Goal: Task Accomplishment & Management: Manage account settings

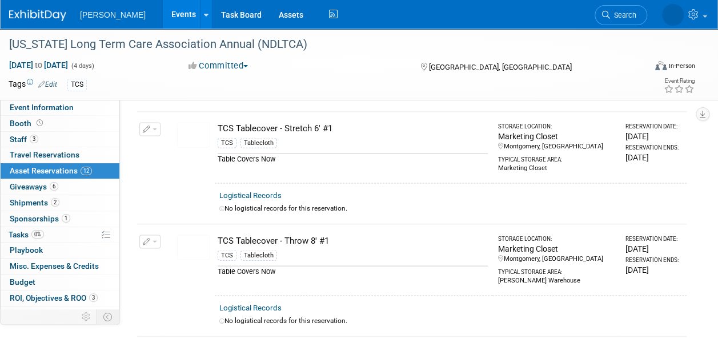
scroll to position [1086, 0]
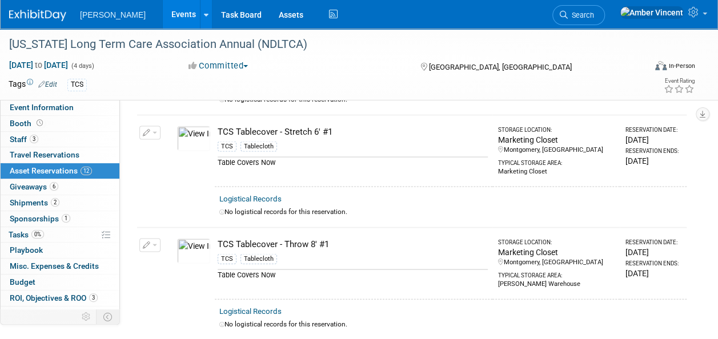
click at [157, 126] on button "button" at bounding box center [149, 133] width 21 height 14
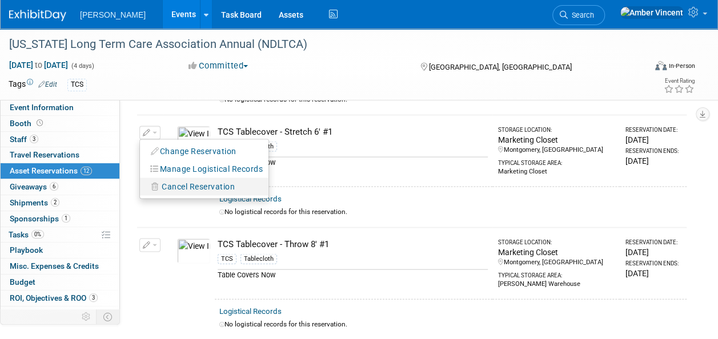
click at [197, 182] on span "Cancel Reservation" at bounding box center [198, 186] width 73 height 9
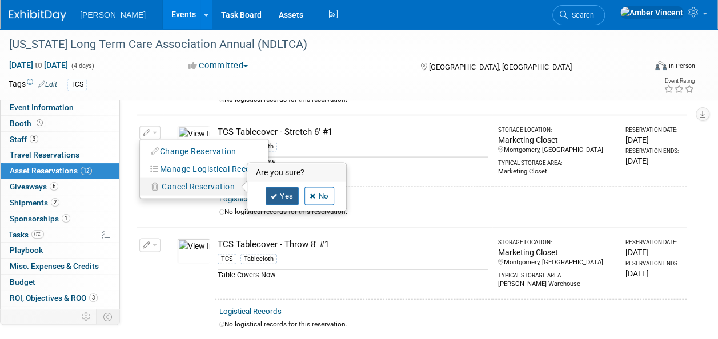
click at [288, 190] on link "Yes" at bounding box center [282, 196] width 33 height 18
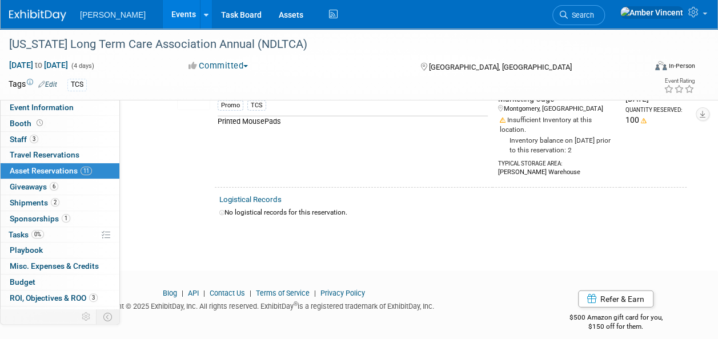
scroll to position [1250, 0]
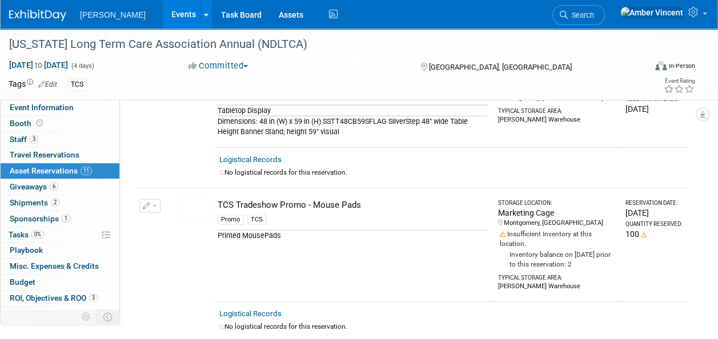
click at [153, 199] on button "button" at bounding box center [149, 206] width 21 height 14
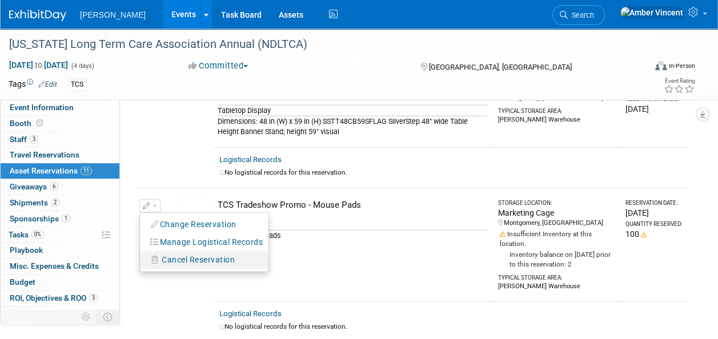
click at [205, 255] on span "Cancel Reservation" at bounding box center [198, 259] width 73 height 9
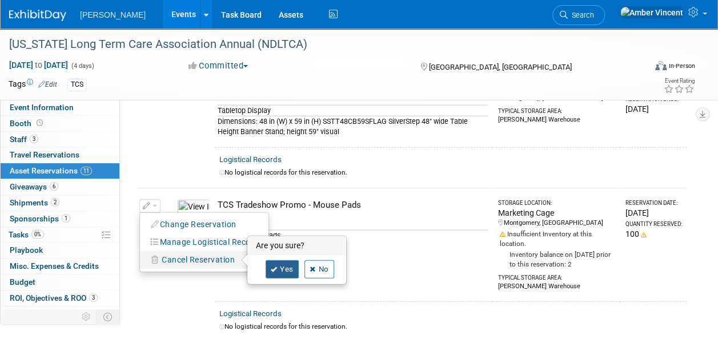
click at [278, 261] on link "Yes" at bounding box center [282, 270] width 33 height 18
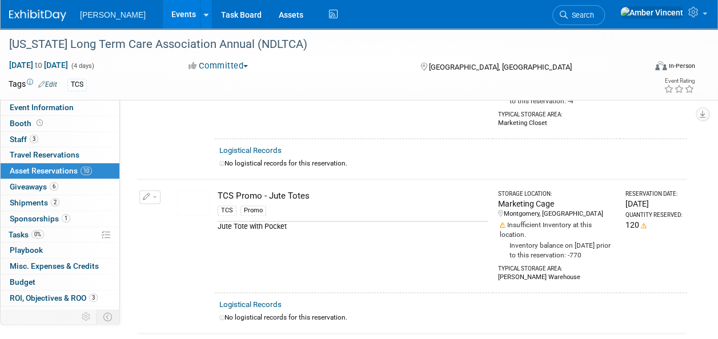
scroll to position [697, 0]
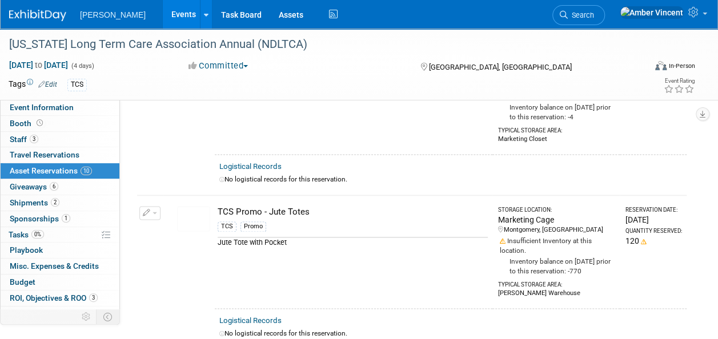
click at [157, 207] on button "button" at bounding box center [149, 213] width 21 height 14
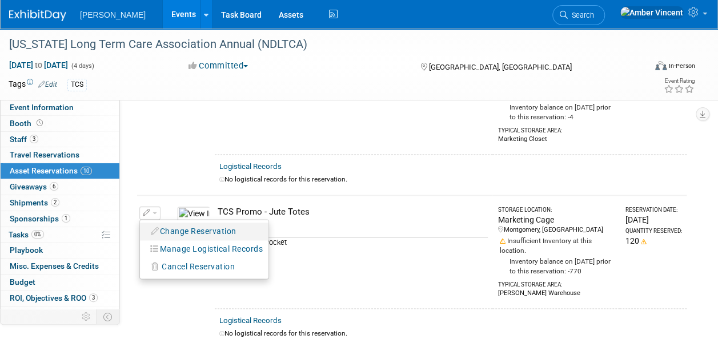
click at [174, 225] on button "Change Reservation" at bounding box center [194, 231] width 97 height 15
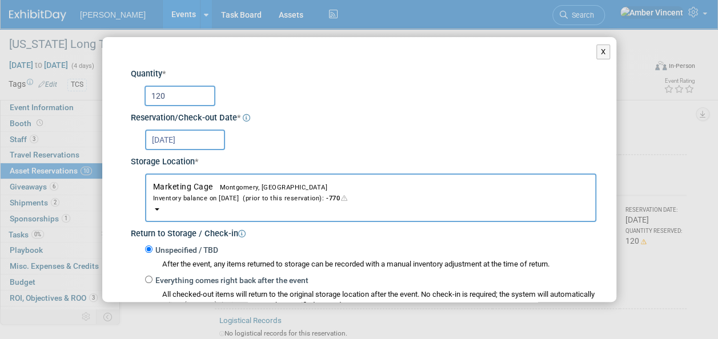
drag, startPoint x: 180, startPoint y: 97, endPoint x: 75, endPoint y: 117, distance: 106.9
click at [75, 117] on div "X Change Reservation * * *" at bounding box center [359, 169] width 718 height 339
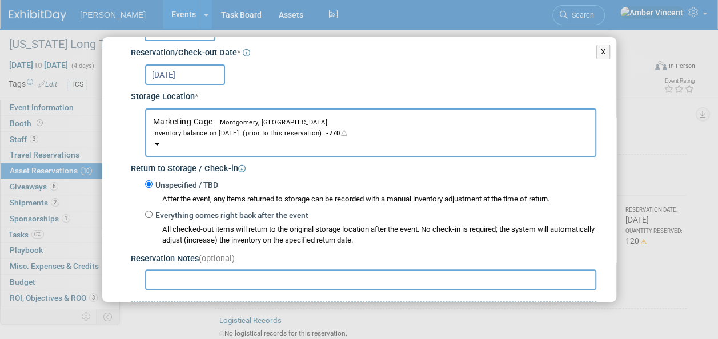
scroll to position [175, 0]
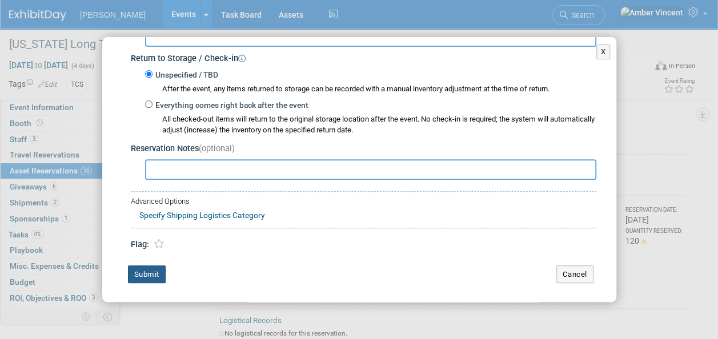
type input "150"
click at [154, 266] on button "Submit" at bounding box center [147, 275] width 38 height 18
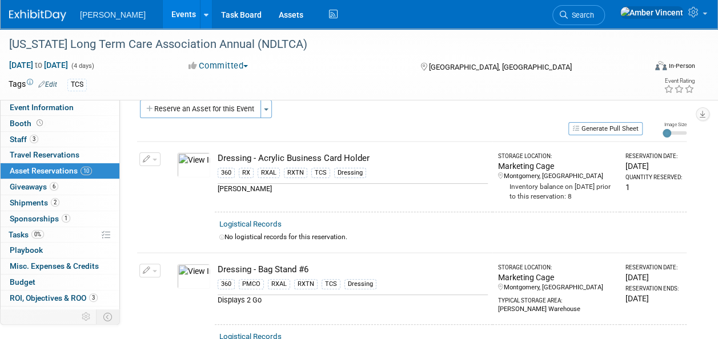
scroll to position [0, 0]
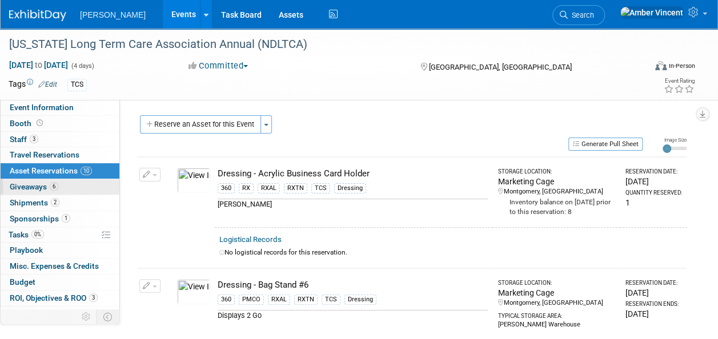
click at [56, 187] on span "6" at bounding box center [54, 186] width 9 height 9
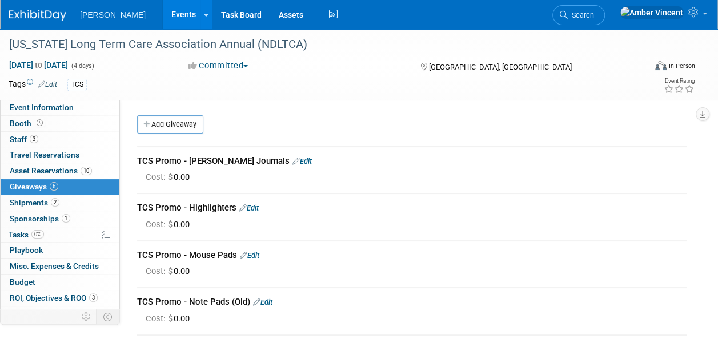
click at [293, 160] on link "Edit" at bounding box center [302, 161] width 19 height 9
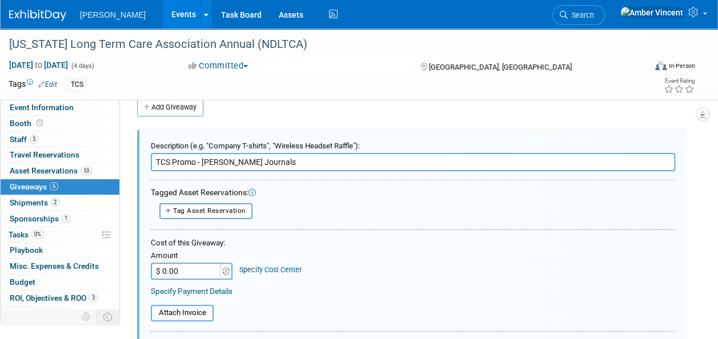
scroll to position [17, 0]
click at [234, 209] on span "Tag Asset Reservation" at bounding box center [209, 211] width 73 height 8
select select
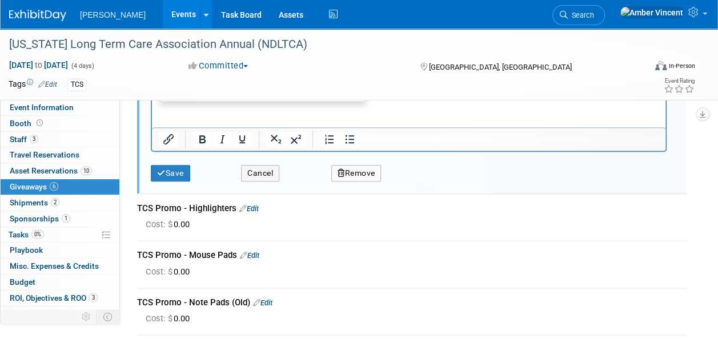
scroll to position [321, 0]
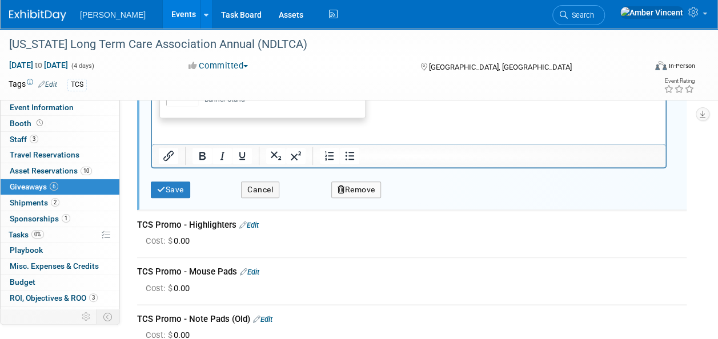
click at [349, 187] on button "Remove" at bounding box center [356, 190] width 50 height 17
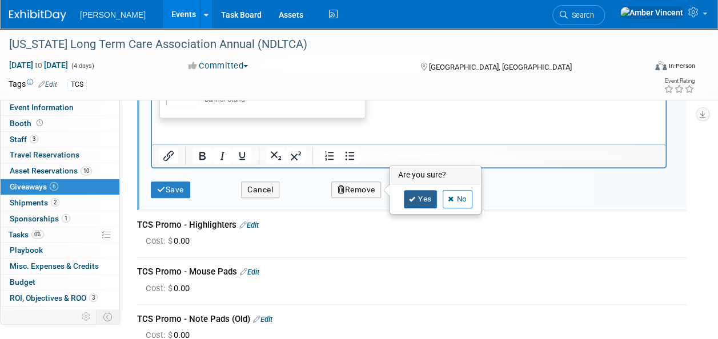
click at [425, 197] on link "Yes" at bounding box center [420, 199] width 33 height 18
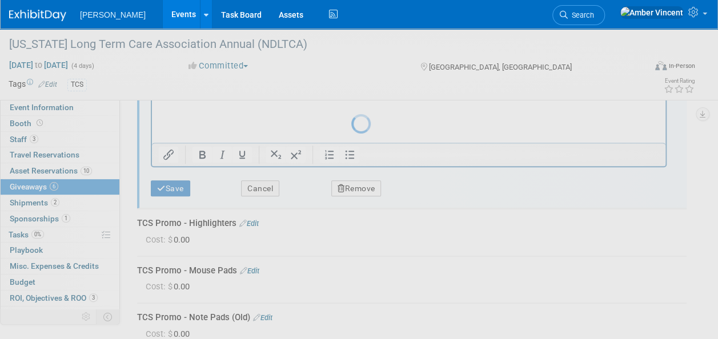
scroll to position [166, 0]
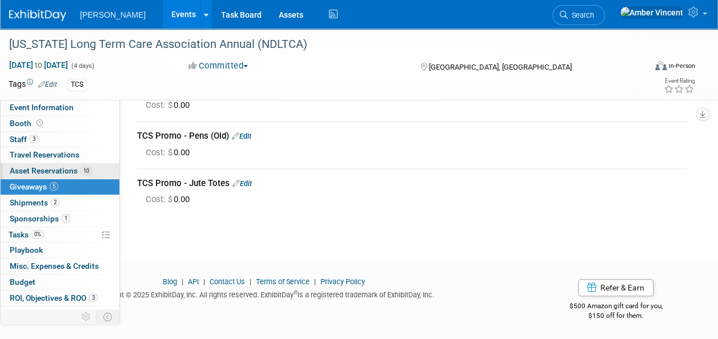
click at [68, 170] on span "Asset Reservations 10" at bounding box center [51, 170] width 82 height 9
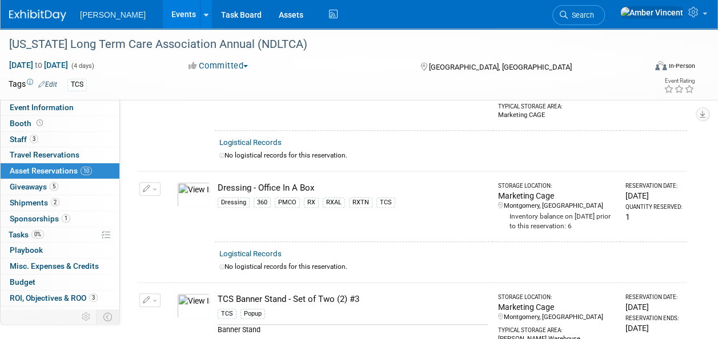
scroll to position [0, 0]
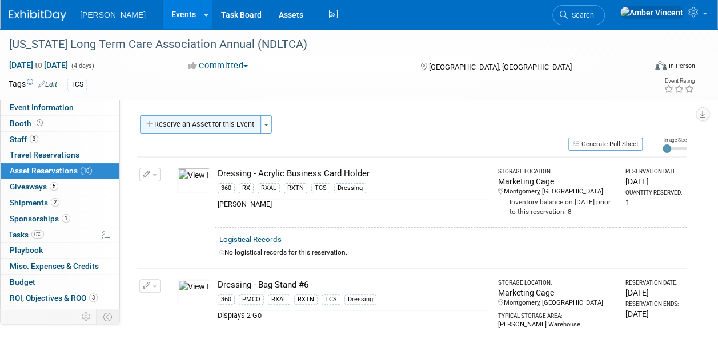
click at [256, 125] on button "Reserve an Asset for this Event" at bounding box center [200, 124] width 121 height 18
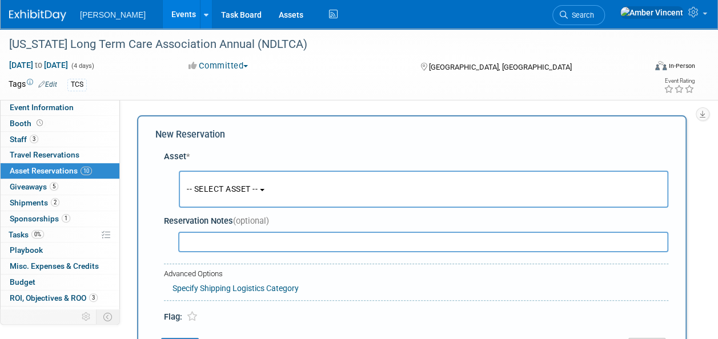
scroll to position [11, 0]
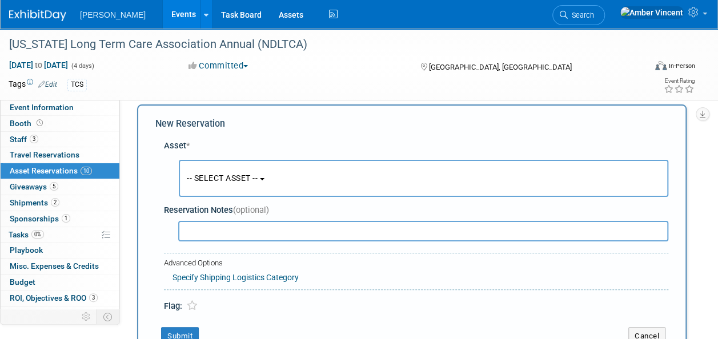
click at [243, 189] on button "-- SELECT ASSET --" at bounding box center [424, 178] width 490 height 37
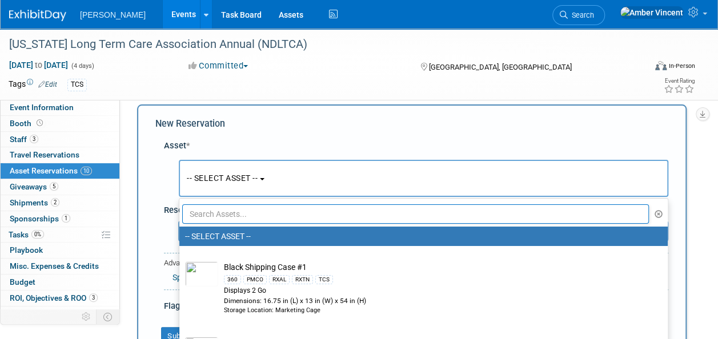
click at [237, 219] on input "text" at bounding box center [415, 214] width 467 height 19
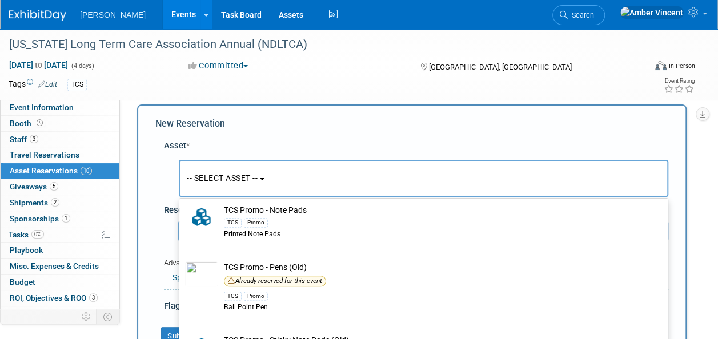
scroll to position [400, 0]
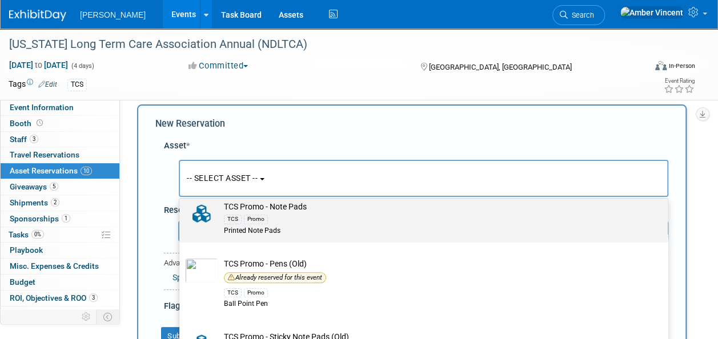
type input "tcs promo"
click at [284, 210] on td "TCS Promo - Note Pads TCS Promo Printed Note Pads" at bounding box center [431, 218] width 427 height 35
click at [181, 199] on input "TCS Promo - Note Pads TCS Promo Printed Note Pads" at bounding box center [177, 195] width 7 height 7
select select "10725944"
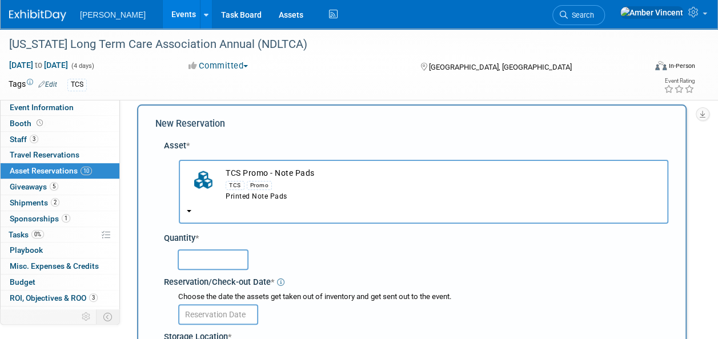
click at [236, 262] on input "text" at bounding box center [213, 260] width 71 height 21
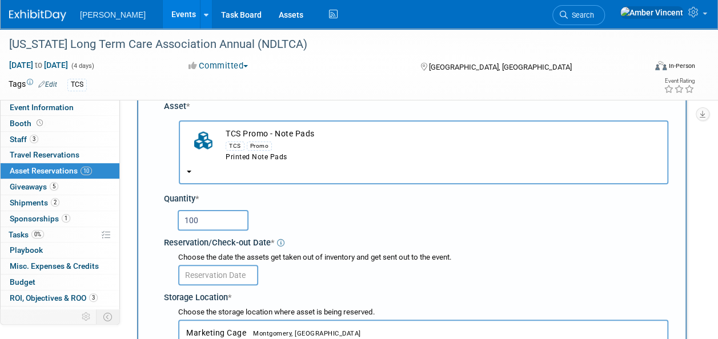
scroll to position [68, 0]
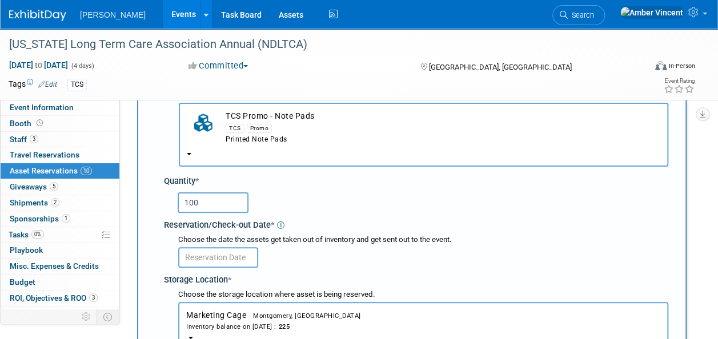
type input "100"
click at [237, 262] on input "text" at bounding box center [218, 257] width 80 height 21
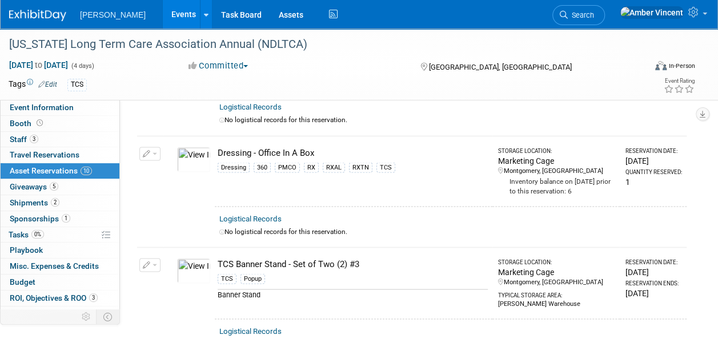
scroll to position [297, 0]
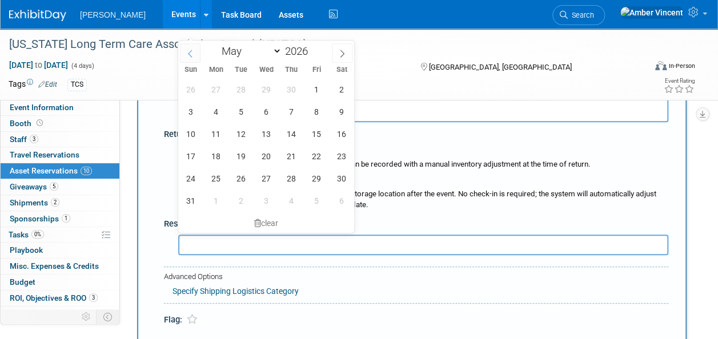
click at [192, 57] on icon at bounding box center [190, 54] width 8 height 8
select select "3"
click at [243, 155] on span "21" at bounding box center [241, 156] width 22 height 22
type input "Apr 21, 2026"
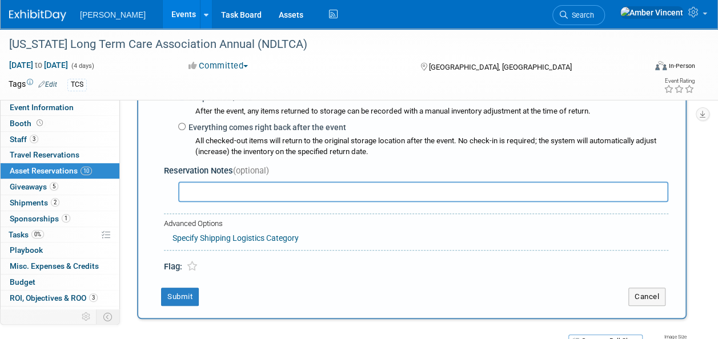
scroll to position [411, 0]
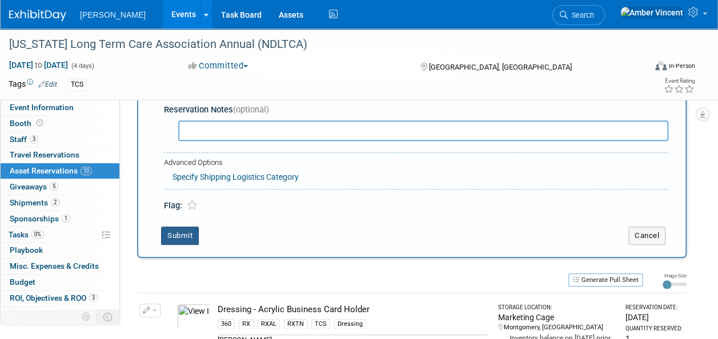
click at [183, 230] on button "Submit" at bounding box center [180, 236] width 38 height 18
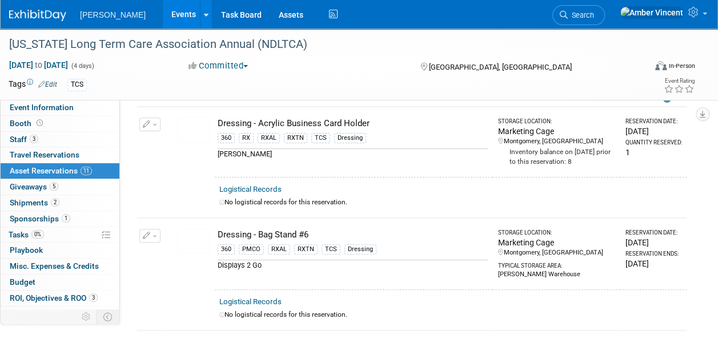
scroll to position [0, 0]
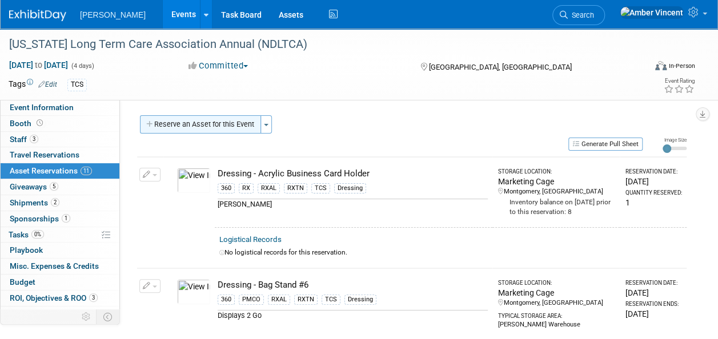
click at [239, 128] on button "Reserve an Asset for this Event" at bounding box center [200, 124] width 121 height 18
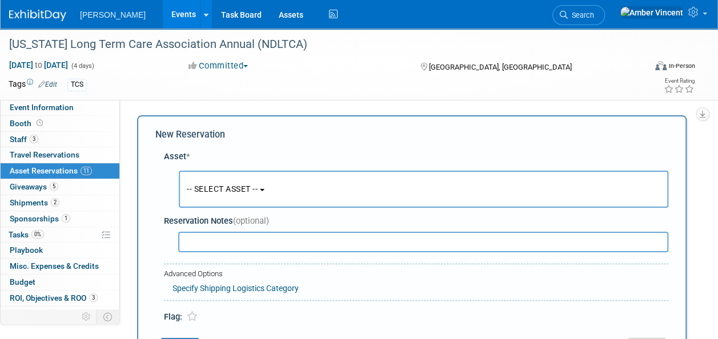
scroll to position [11, 0]
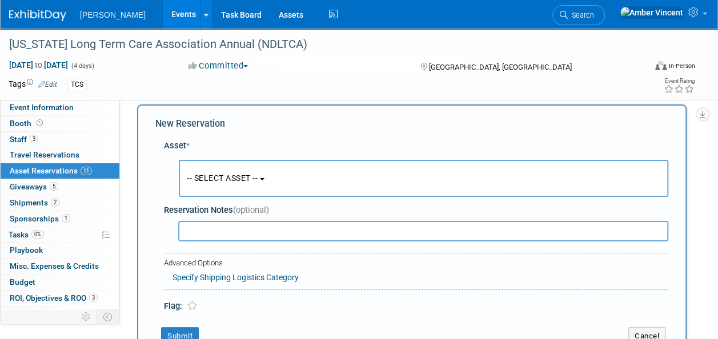
click at [233, 175] on span "-- SELECT ASSET --" at bounding box center [222, 178] width 71 height 9
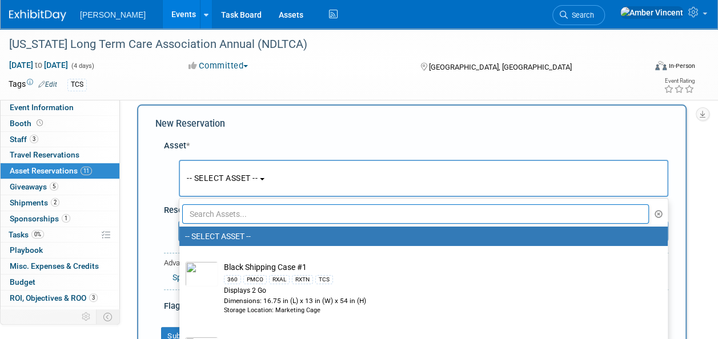
click at [225, 217] on input "text" at bounding box center [415, 214] width 467 height 19
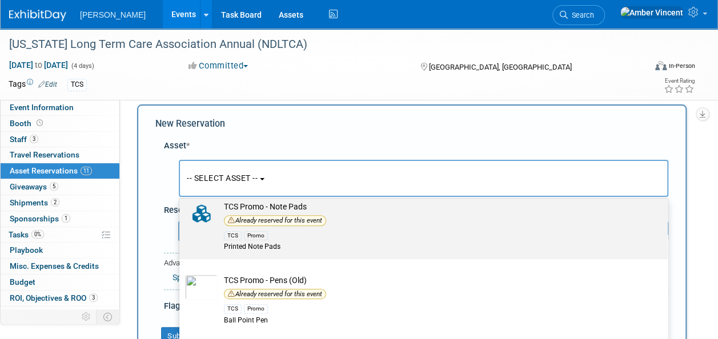
scroll to position [490, 0]
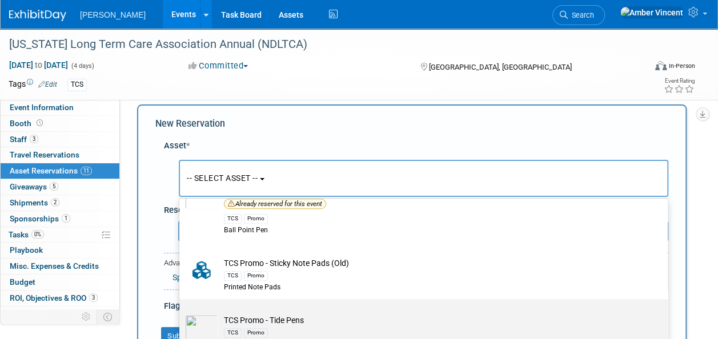
type input "tcs promo"
click at [275, 315] on td "TCS Promo - Tide Pens TCS Promo Stain Remover Pen" at bounding box center [431, 332] width 427 height 35
click at [181, 313] on input "TCS Promo - Tide Pens TCS Promo Stain Remover Pen" at bounding box center [177, 309] width 7 height 7
type input "2026"
select select "10722531"
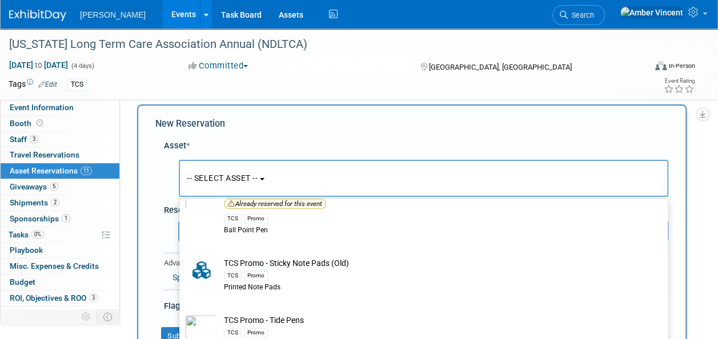
select select "4"
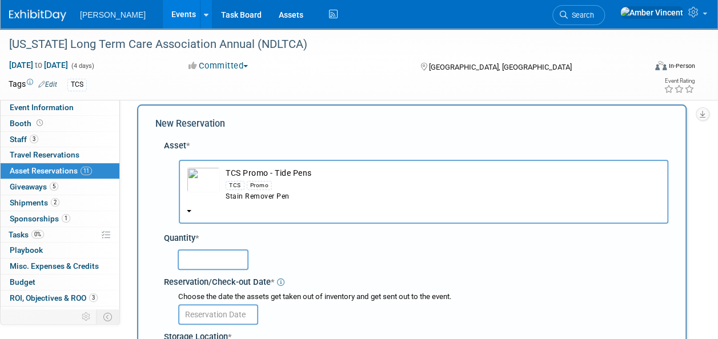
click at [207, 263] on input "text" at bounding box center [213, 260] width 71 height 21
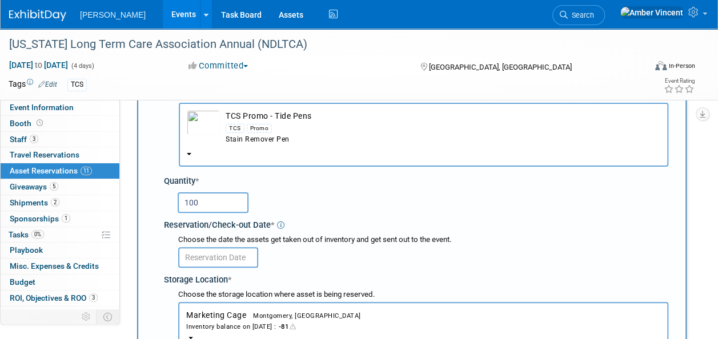
type input "100"
click at [207, 262] on body "Turenne Events Add Event Bulk Upload Events Shareable Event Boards Recently Vie…" at bounding box center [359, 101] width 718 height 339
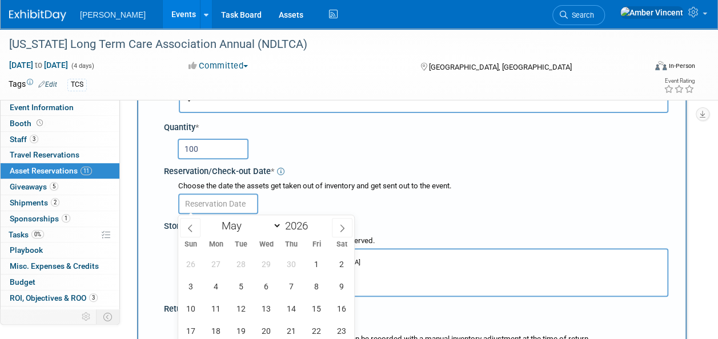
scroll to position [182, 0]
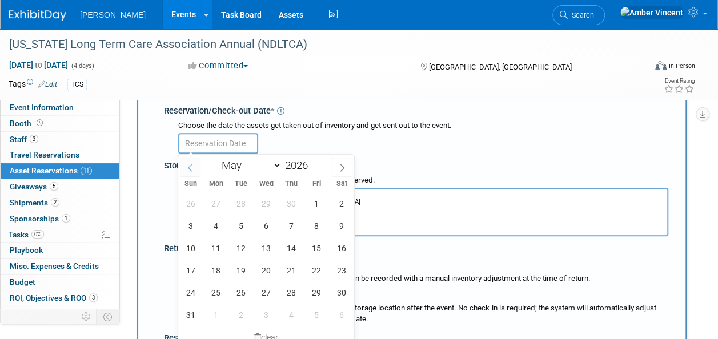
click at [192, 164] on icon at bounding box center [190, 168] width 8 height 8
select select "3"
click at [242, 269] on span "21" at bounding box center [241, 270] width 22 height 22
type input "Apr 21, 2026"
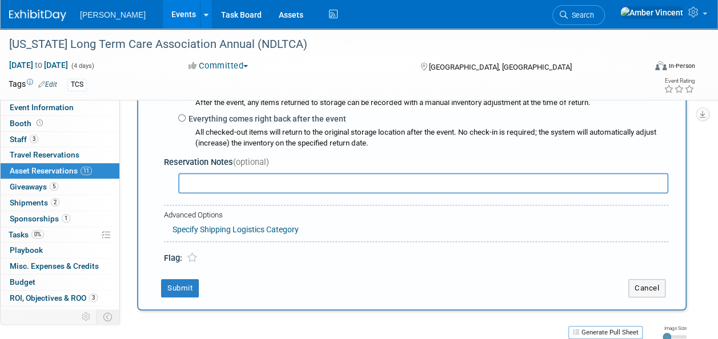
scroll to position [411, 0]
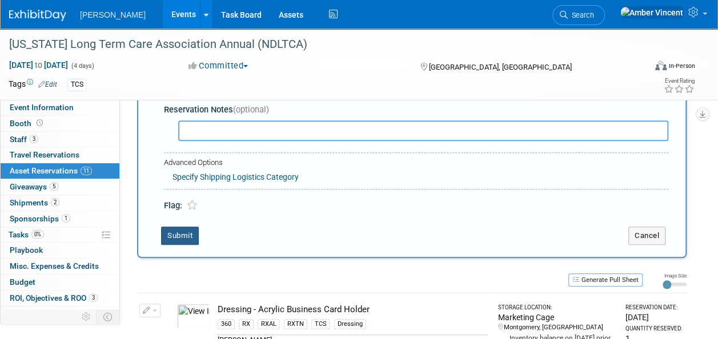
click at [176, 242] on button "Submit" at bounding box center [180, 236] width 38 height 18
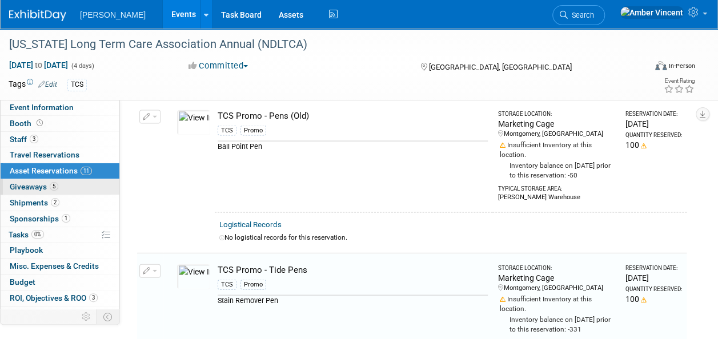
scroll to position [1202, 0]
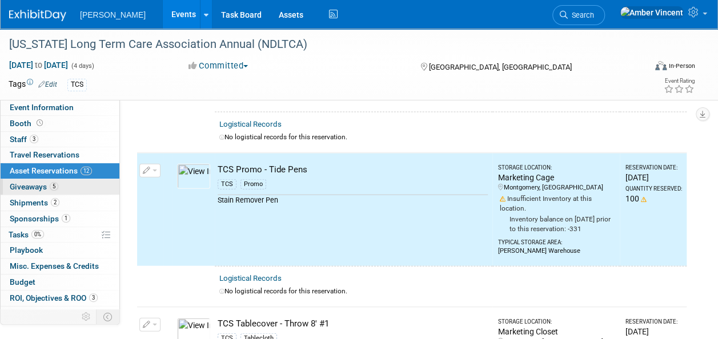
click at [39, 183] on span "Giveaways 5" at bounding box center [34, 186] width 49 height 9
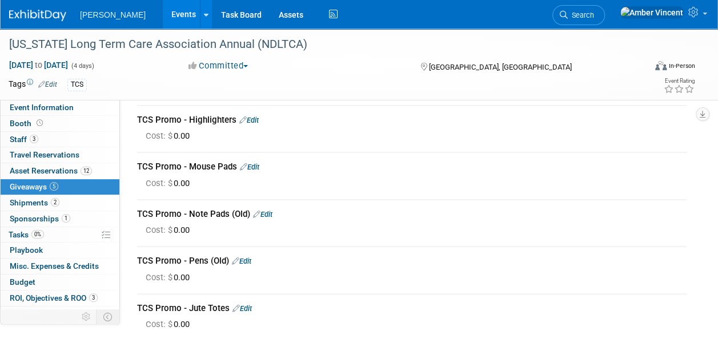
scroll to position [57, 0]
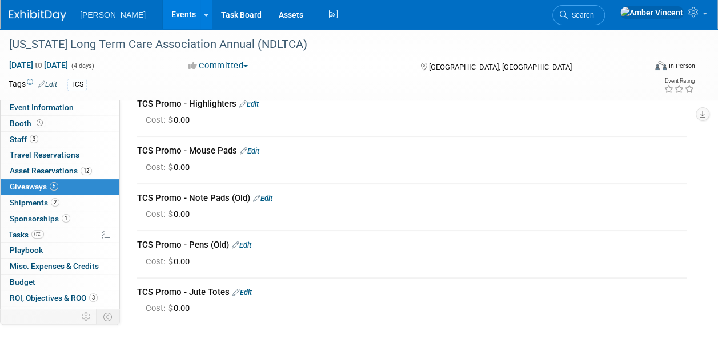
click at [250, 105] on link "Edit" at bounding box center [248, 104] width 19 height 9
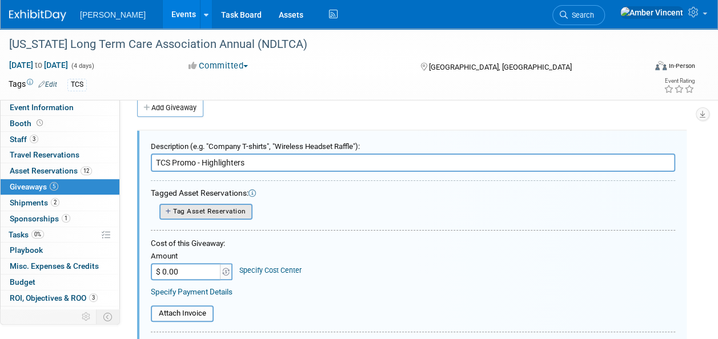
scroll to position [0, 0]
click at [216, 214] on span "Tag Asset Reservation" at bounding box center [209, 211] width 73 height 8
select select
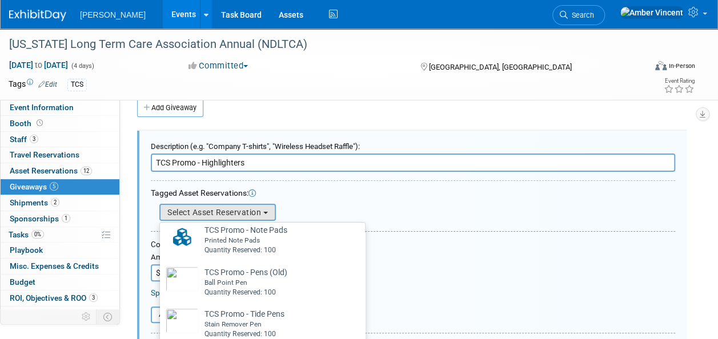
scroll to position [282, 0]
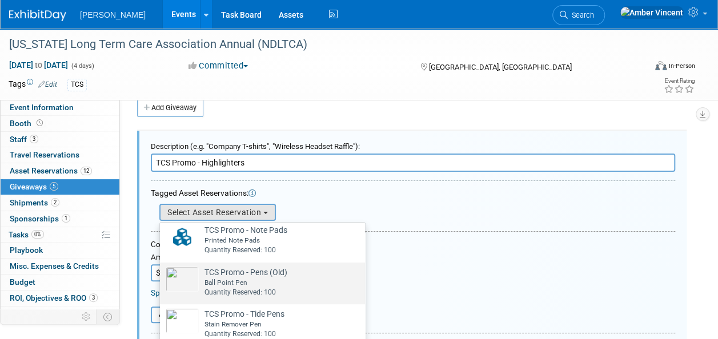
click at [238, 273] on td "TCS Promo - Pens (Old) Already tagged in this giveaway Ball Point Pen Quantity …" at bounding box center [243, 282] width 89 height 31
click at [162, 273] on input "TCS Promo - Pens (Old) Already tagged in this giveaway Ball Point Pen Quantity …" at bounding box center [157, 272] width 7 height 7
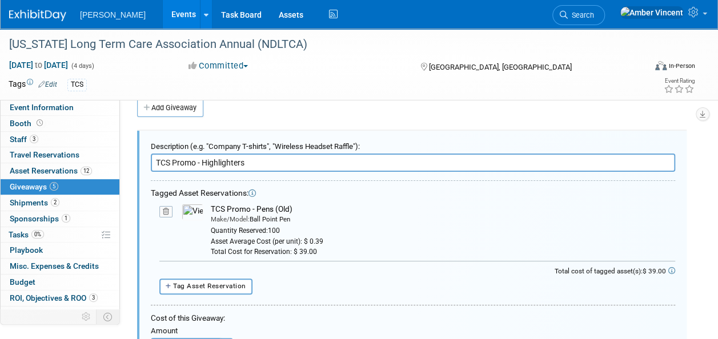
drag, startPoint x: 293, startPoint y: 207, endPoint x: 210, endPoint y: 211, distance: 83.0
click at [210, 211] on td "TCS Promo - Pens (Old) Make/Model: Ball Point Pen Quantity Reserved: 100 Asset …" at bounding box center [439, 230] width 472 height 53
drag, startPoint x: 210, startPoint y: 211, endPoint x: 215, endPoint y: 209, distance: 5.9
copy div "TCS Promo - Pens (Old)"
click at [167, 213] on icon at bounding box center [165, 212] width 13 height 12
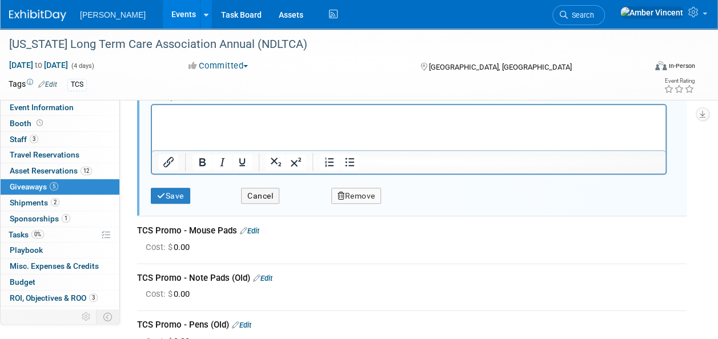
scroll to position [359, 0]
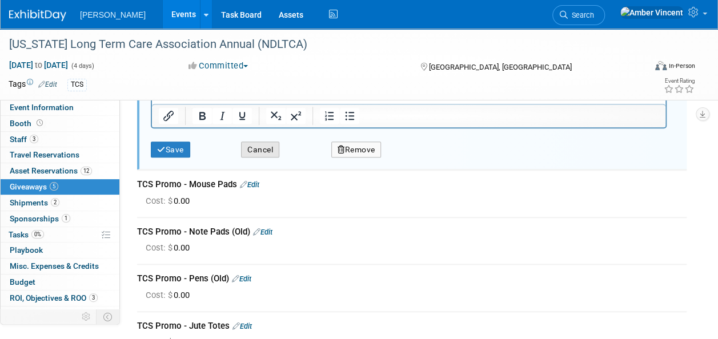
click at [253, 154] on button "Cancel" at bounding box center [260, 150] width 38 height 17
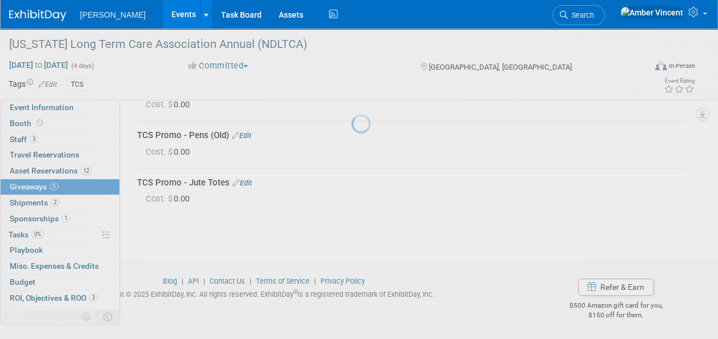
scroll to position [166, 0]
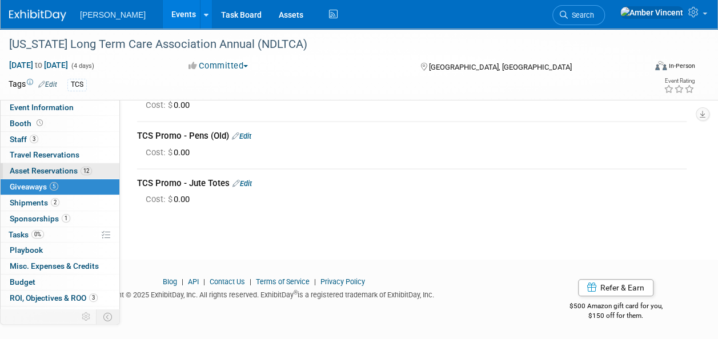
click at [61, 173] on span "Asset Reservations 12" at bounding box center [51, 170] width 82 height 9
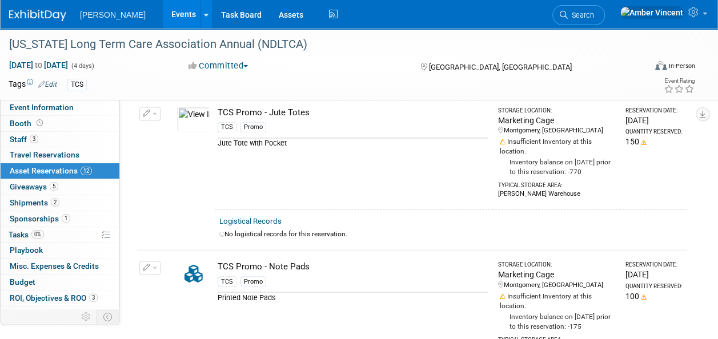
scroll to position [971, 0]
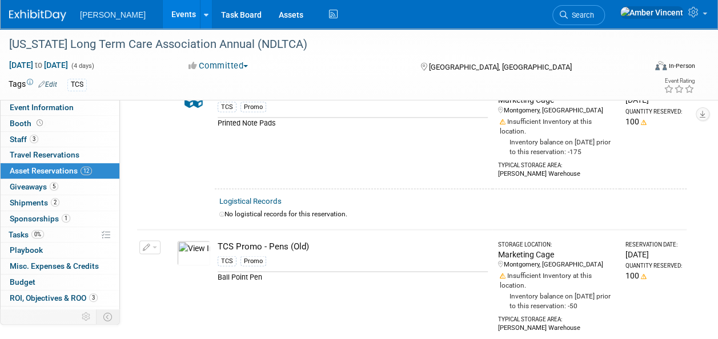
click at [153, 246] on span "button" at bounding box center [155, 247] width 5 height 2
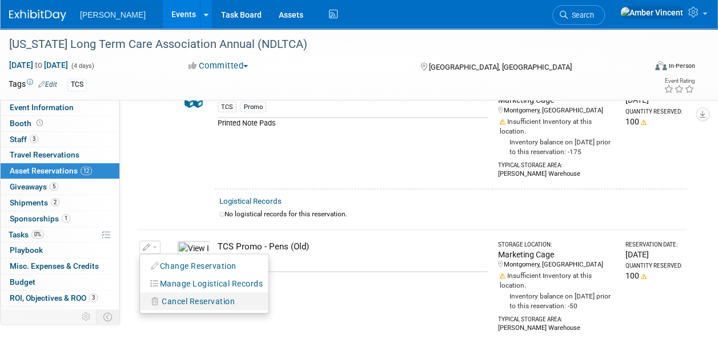
click at [228, 297] on span "Cancel Reservation" at bounding box center [198, 301] width 73 height 9
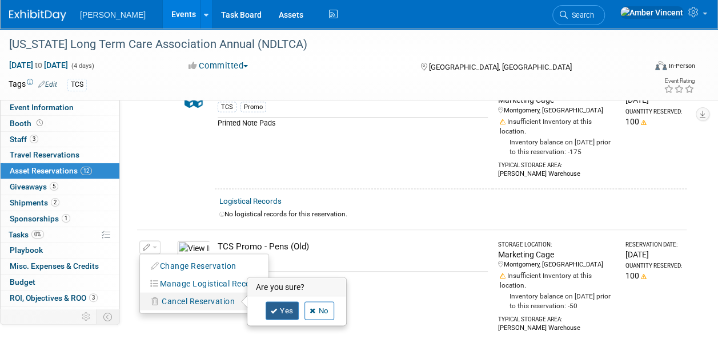
click at [277, 308] on icon at bounding box center [274, 311] width 7 height 6
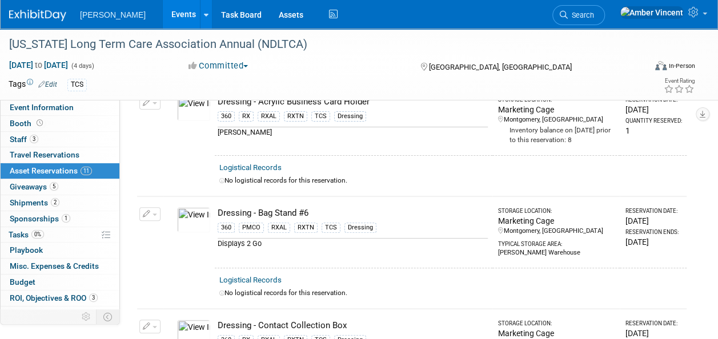
scroll to position [0, 0]
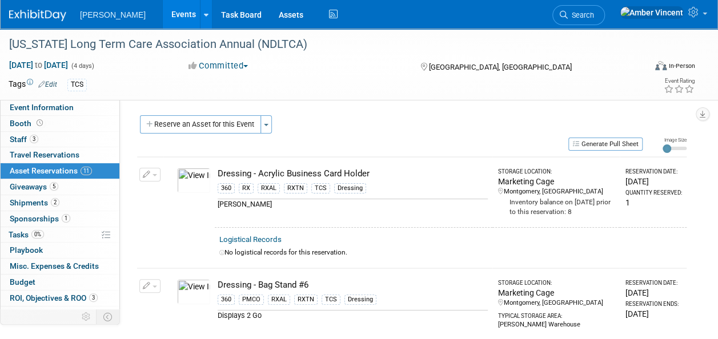
click at [242, 121] on button "Reserve an Asset for this Event" at bounding box center [200, 124] width 121 height 18
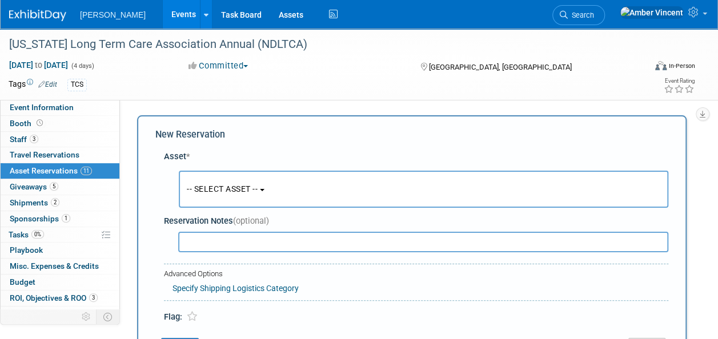
scroll to position [11, 0]
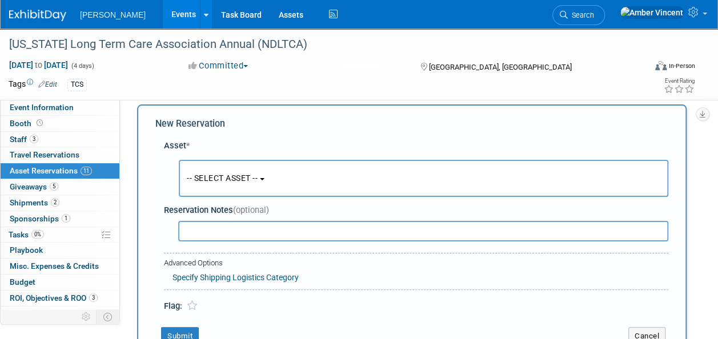
click at [239, 187] on button "-- SELECT ASSET --" at bounding box center [424, 178] width 490 height 37
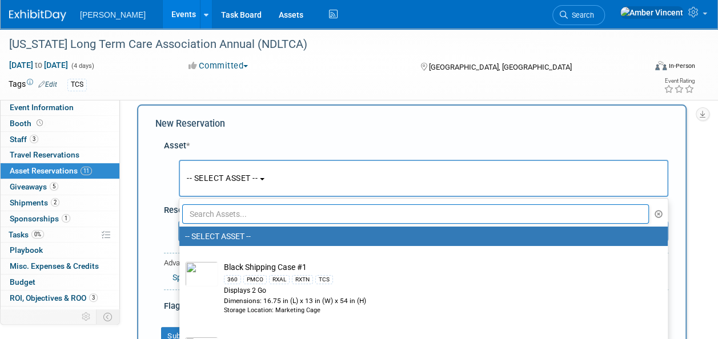
click at [240, 215] on input "text" at bounding box center [415, 214] width 467 height 19
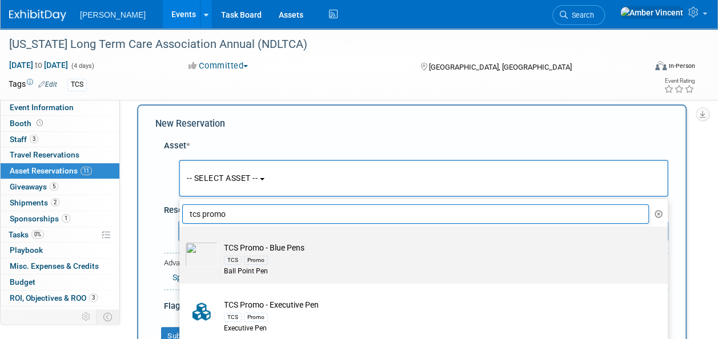
type input "tcs promo"
click at [259, 238] on label "TCS Promo - Blue Pens TCS Promo Ball Point Pen" at bounding box center [420, 255] width 471 height 53
click at [181, 238] on input "TCS Promo - Blue Pens TCS Promo Ball Point Pen" at bounding box center [177, 236] width 7 height 7
select select "10722530"
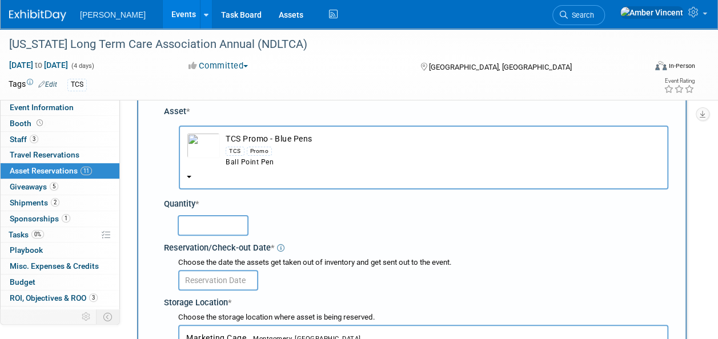
scroll to position [68, 0]
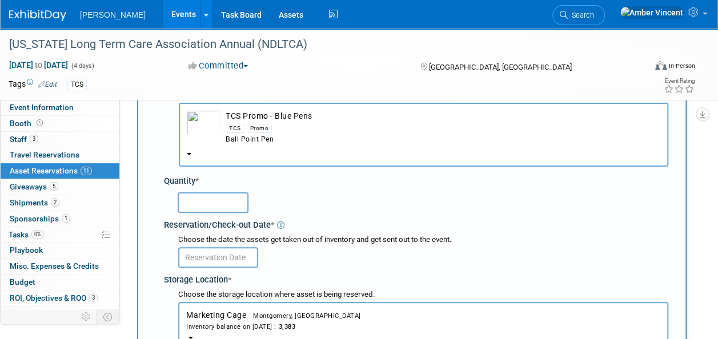
click at [217, 210] on input "text" at bounding box center [213, 203] width 71 height 21
type input "100"
click at [223, 250] on input "text" at bounding box center [218, 257] width 80 height 21
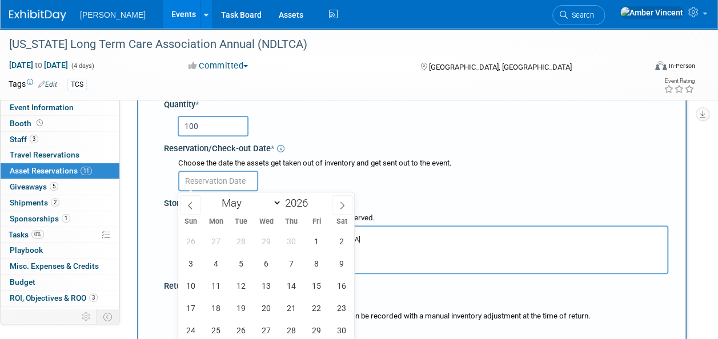
scroll to position [182, 0]
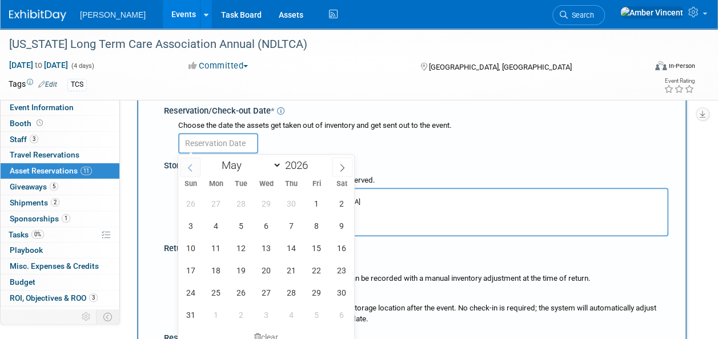
click at [193, 161] on span at bounding box center [190, 167] width 21 height 19
select select "3"
click at [242, 266] on span "21" at bounding box center [241, 270] width 22 height 22
type input "Apr 21, 2026"
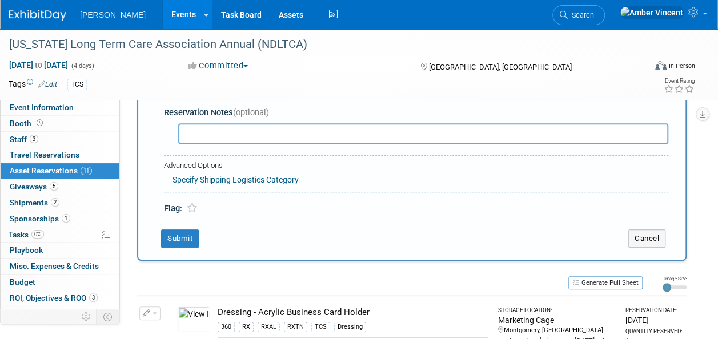
scroll to position [411, 0]
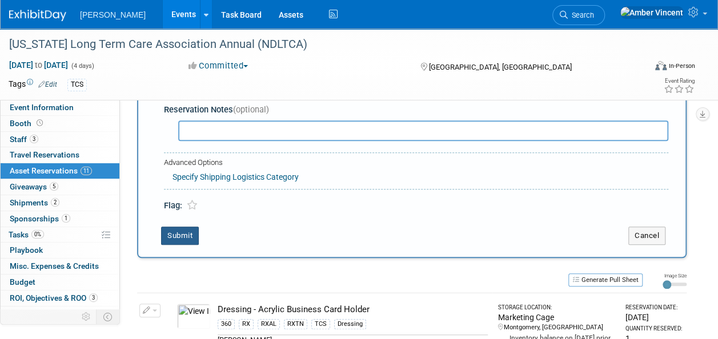
click at [185, 233] on button "Submit" at bounding box center [180, 236] width 38 height 18
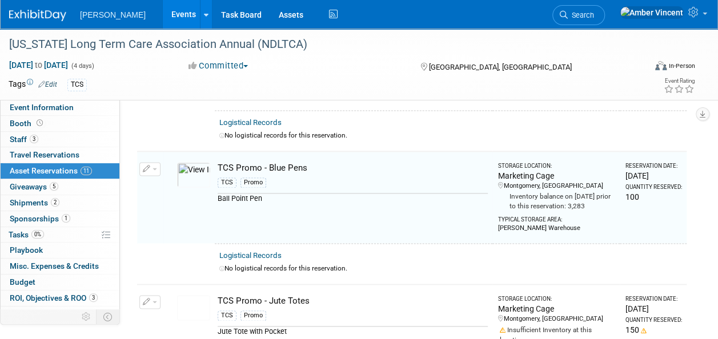
scroll to position [743, 0]
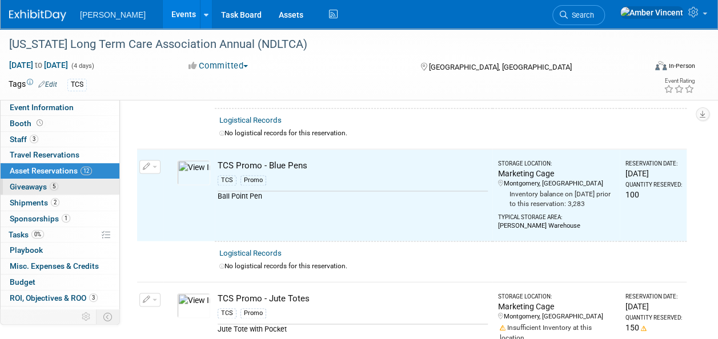
click at [53, 187] on span "5" at bounding box center [54, 186] width 9 height 9
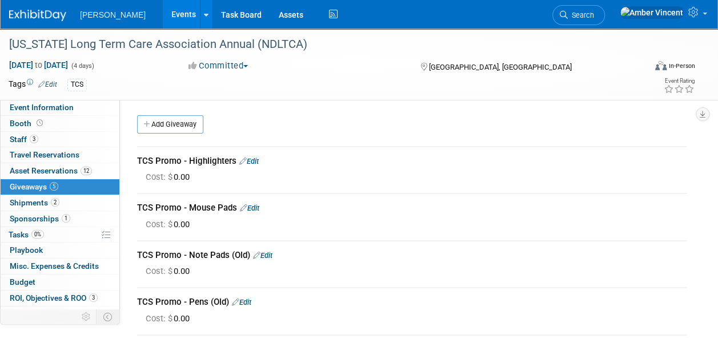
click at [256, 161] on link "Edit" at bounding box center [248, 161] width 19 height 9
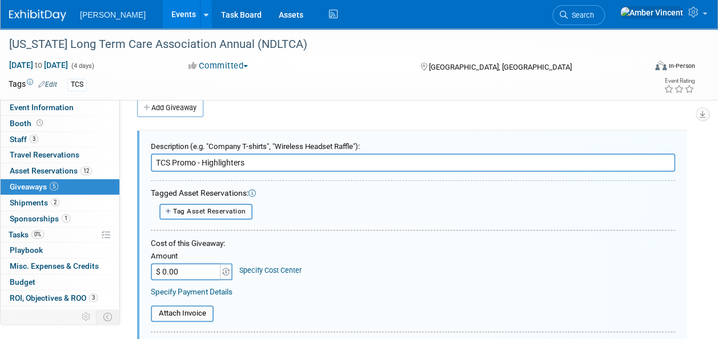
click at [235, 219] on button "Tag Asset Reservation" at bounding box center [205, 212] width 93 height 16
select select
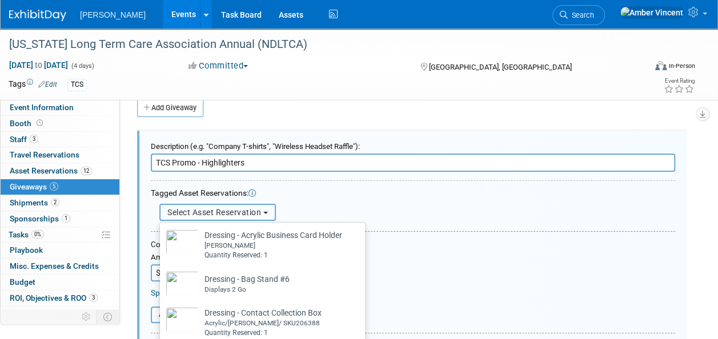
click at [237, 210] on span "Select Asset Reservation" at bounding box center [214, 212] width 94 height 9
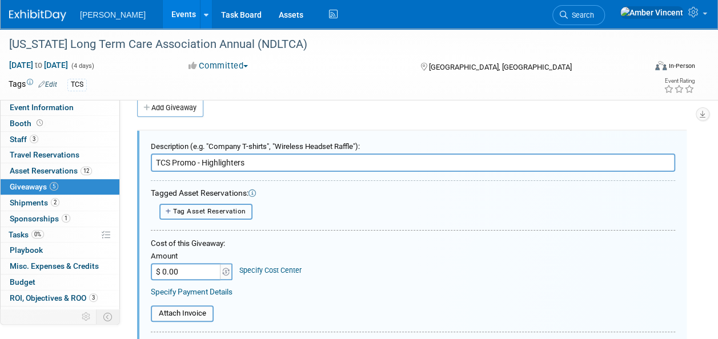
click at [232, 211] on span "Tag Asset Reservation" at bounding box center [209, 211] width 73 height 8
select select
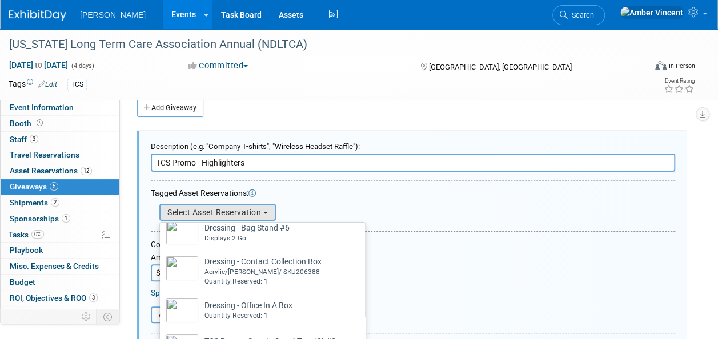
scroll to position [229, 0]
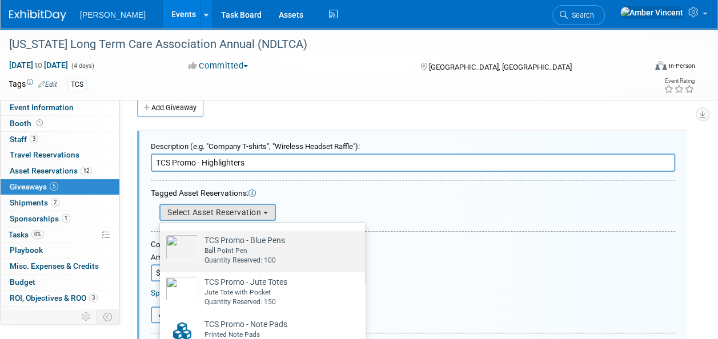
click at [217, 249] on div "Ball Point Pen" at bounding box center [245, 251] width 81 height 10
click at [162, 245] on input "TCS Promo - Blue Pens Already tagged in this giveaway Ball Point Pen Quantity R…" at bounding box center [157, 240] width 7 height 7
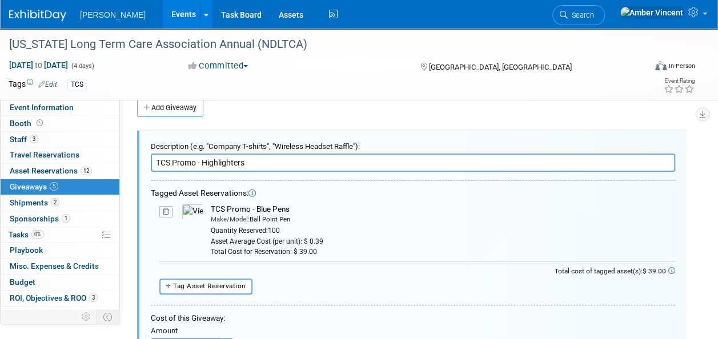
drag, startPoint x: 296, startPoint y: 207, endPoint x: 210, endPoint y: 207, distance: 85.7
click at [211, 207] on div "TCS Promo - Blue Pens" at bounding box center [443, 209] width 465 height 11
copy div "TCS Promo - Blue Pens"
drag, startPoint x: 252, startPoint y: 165, endPoint x: 113, endPoint y: 146, distance: 140.7
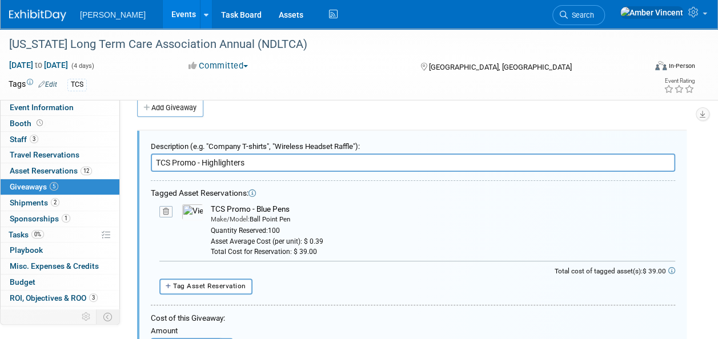
paste input "Blue Pen"
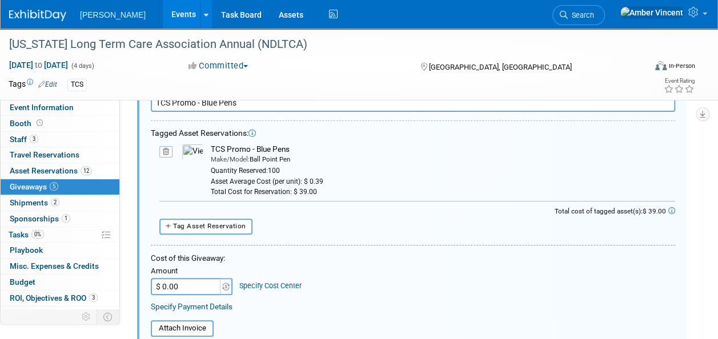
scroll to position [131, 0]
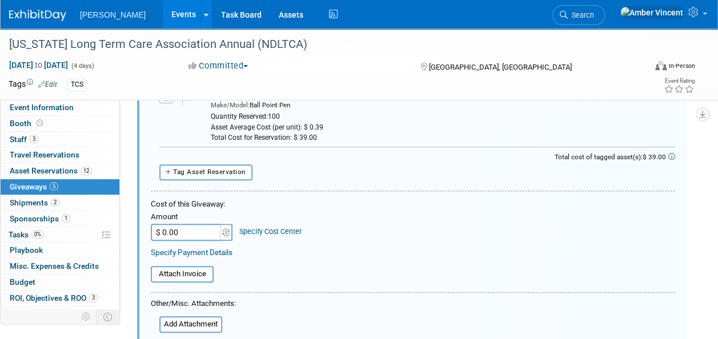
type input "TCS Promo - Blue Pens"
click at [186, 230] on input "$ 0.00" at bounding box center [186, 232] width 71 height 17
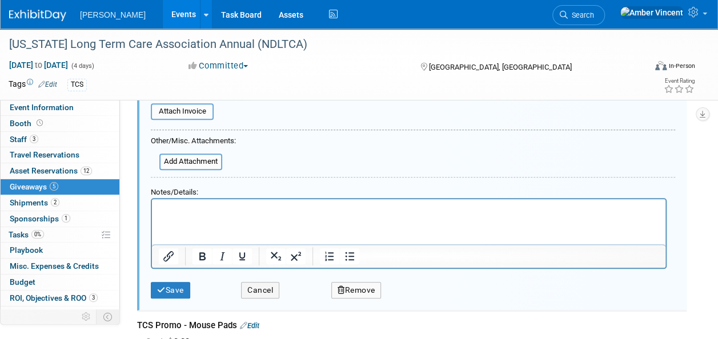
scroll to position [359, 0]
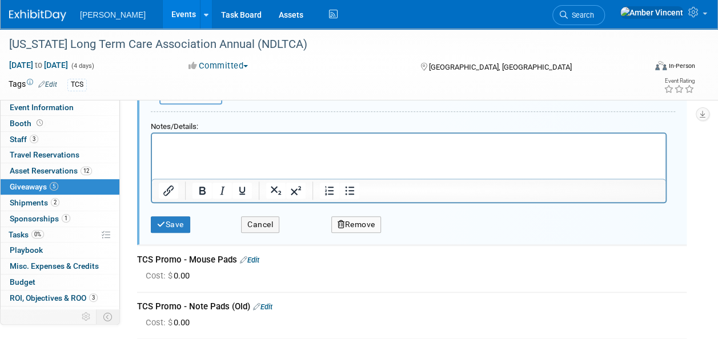
type input "$ 39.00"
click at [178, 234] on div "Save Cancel Remove" at bounding box center [413, 220] width 525 height 35
click at [179, 231] on div "Save Cancel Remove" at bounding box center [413, 220] width 525 height 35
click at [181, 224] on button "Save" at bounding box center [170, 225] width 39 height 17
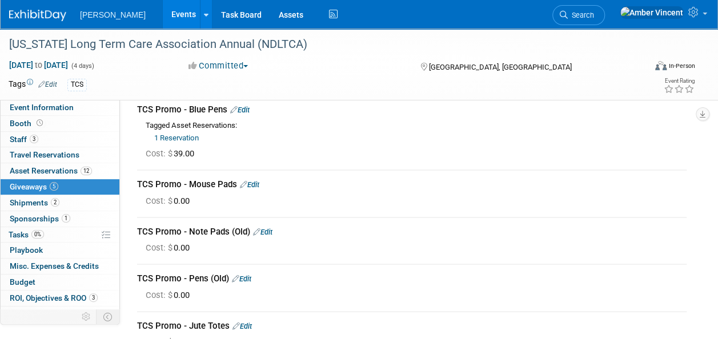
scroll to position [74, 0]
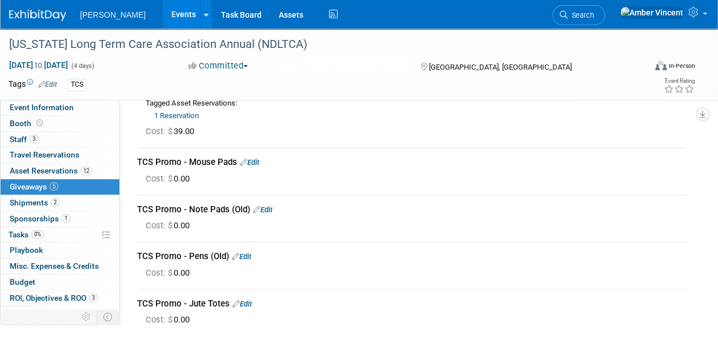
click at [255, 161] on link "Edit" at bounding box center [249, 162] width 19 height 9
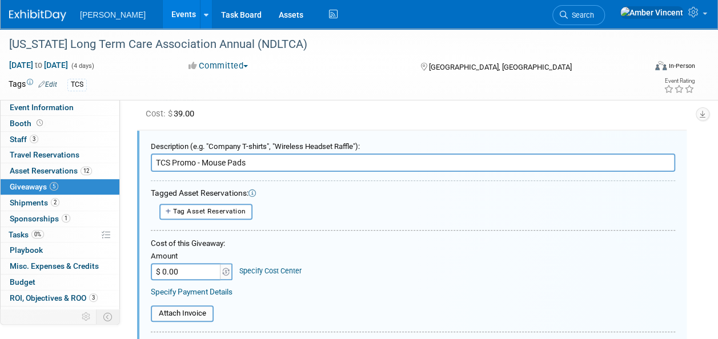
scroll to position [0, 0]
click at [225, 207] on span "Tag Asset Reservation" at bounding box center [209, 211] width 73 height 8
select select
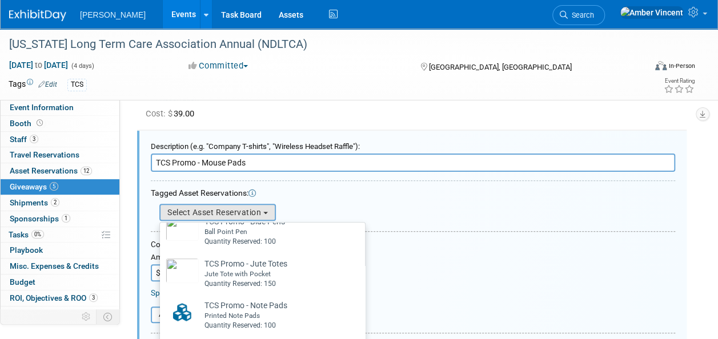
scroll to position [225, 0]
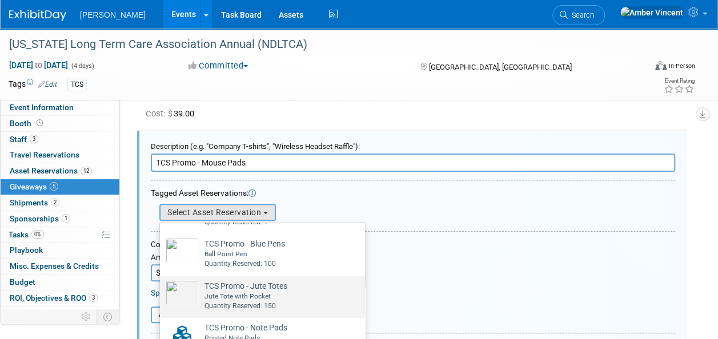
click at [253, 294] on div "Jute Tote with Pocket" at bounding box center [246, 297] width 83 height 10
click at [162, 290] on input "TCS Promo - Jute Totes Already tagged in this giveaway Jute Tote with Pocket Qu…" at bounding box center [157, 286] width 7 height 7
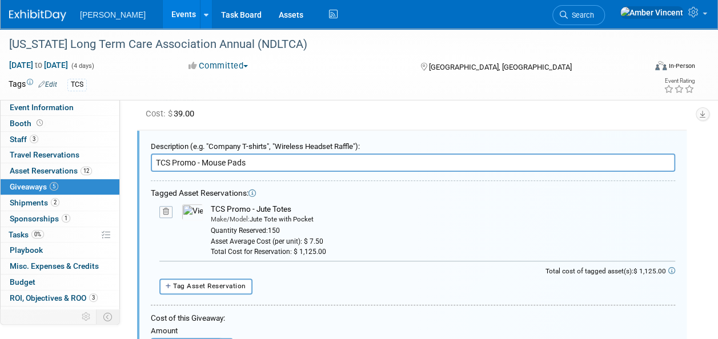
drag, startPoint x: 259, startPoint y: 208, endPoint x: 211, endPoint y: 205, distance: 48.1
click at [211, 205] on div "TCS Promo - Jute Totes" at bounding box center [443, 209] width 465 height 11
copy div "TCS Promo - Jute Totes"
drag, startPoint x: 258, startPoint y: 167, endPoint x: 149, endPoint y: 174, distance: 110.0
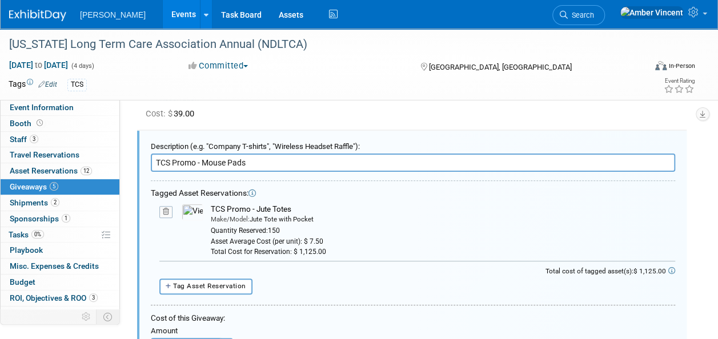
paste input "Jute Tote"
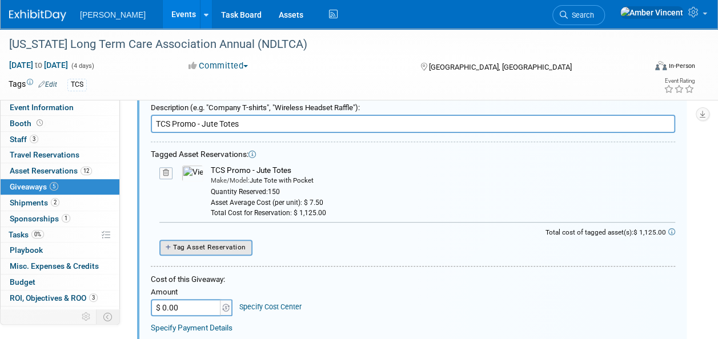
scroll to position [149, 0]
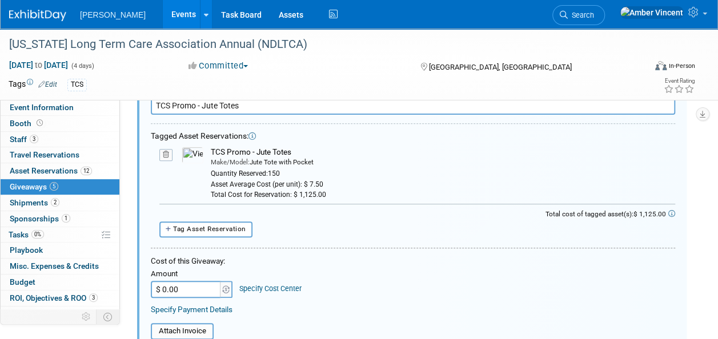
type input "TCS Promo - Jute Totes"
click at [186, 290] on input "$ 0.00" at bounding box center [186, 289] width 71 height 17
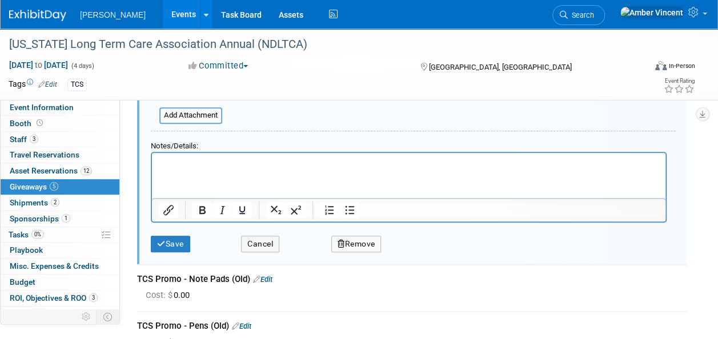
scroll to position [434, 0]
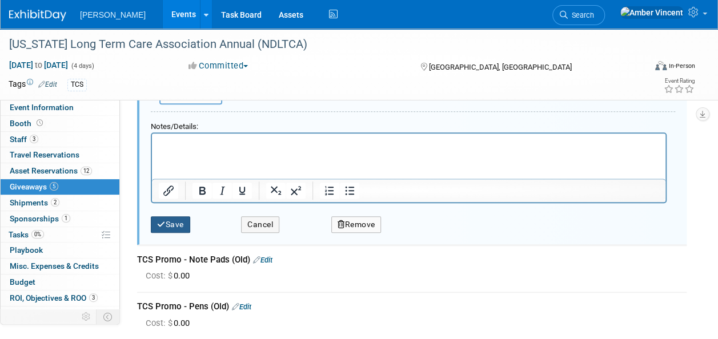
type input "$ 1,125.00"
click at [177, 227] on button "Save" at bounding box center [170, 225] width 39 height 17
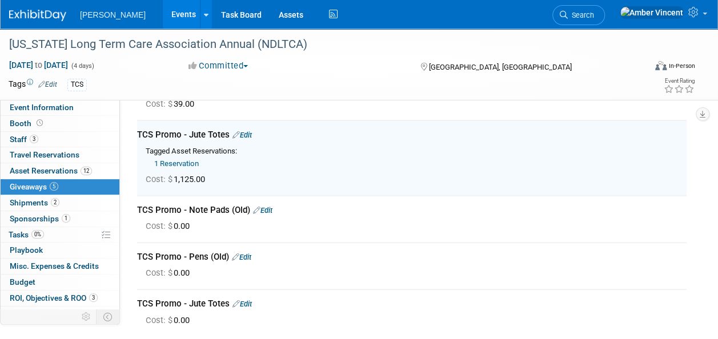
scroll to position [91, 0]
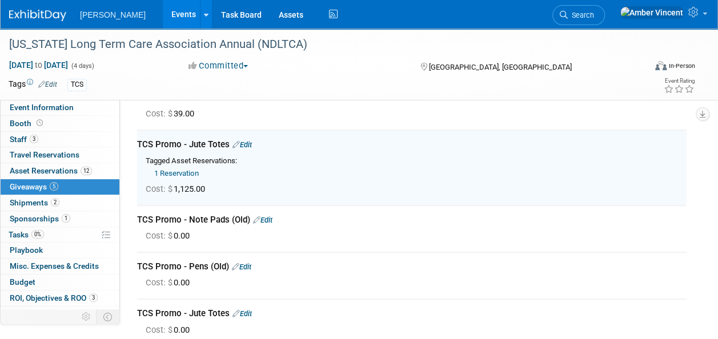
click at [276, 218] on div "TCS Promo - Note Pads (Old) Edit" at bounding box center [412, 220] width 550 height 12
click at [271, 219] on link "Edit" at bounding box center [262, 220] width 19 height 9
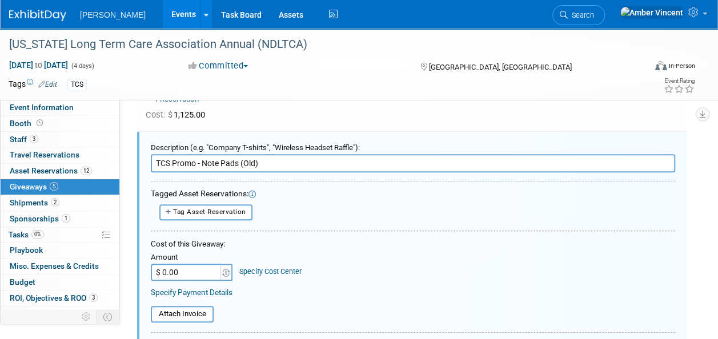
scroll to position [0, 0]
click at [240, 210] on span "Tag Asset Reservation" at bounding box center [209, 212] width 73 height 8
select select
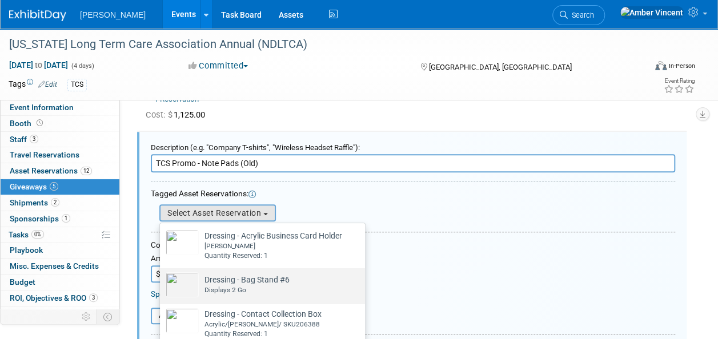
scroll to position [282, 0]
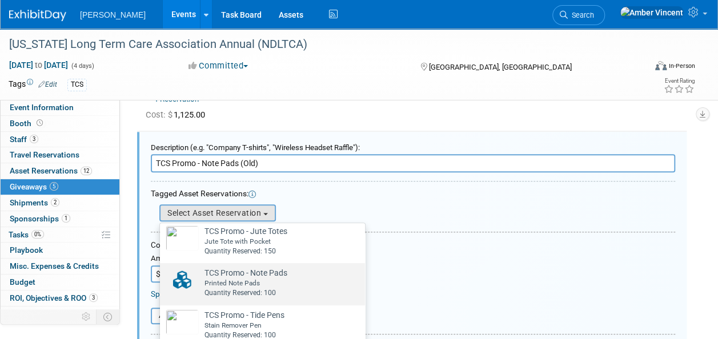
click at [239, 275] on td "TCS Promo - Note Pads Already tagged in this giveaway Printed Note Pads Quantit…" at bounding box center [243, 282] width 89 height 31
click at [162, 275] on input "TCS Promo - Note Pads Already tagged in this giveaway Printed Note Pads Quantit…" at bounding box center [157, 273] width 7 height 7
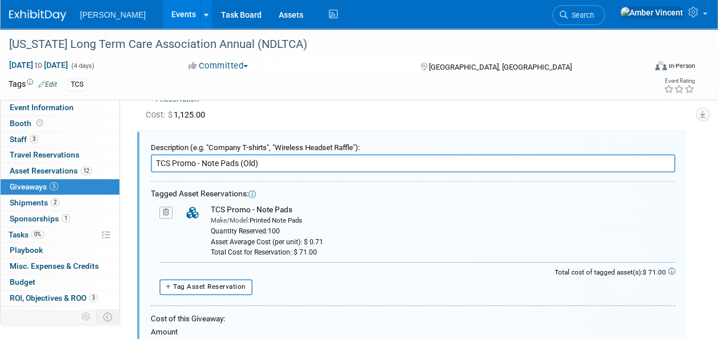
drag, startPoint x: 294, startPoint y: 206, endPoint x: 209, endPoint y: 211, distance: 85.3
click at [209, 211] on td "TCS Promo - Note Pads Make/Model: Printed Note Pads Quantity Reserved: 100 Asse…" at bounding box center [439, 231] width 472 height 53
copy div "TCS Promo - Note Pads"
drag, startPoint x: 277, startPoint y: 161, endPoint x: 124, endPoint y: 161, distance: 152.6
click at [121, 161] on div "Participation Level: Exhibitor Exhibitor/Sponsor Projected Attendance: 700 Atte…" at bounding box center [407, 52] width 575 height 236
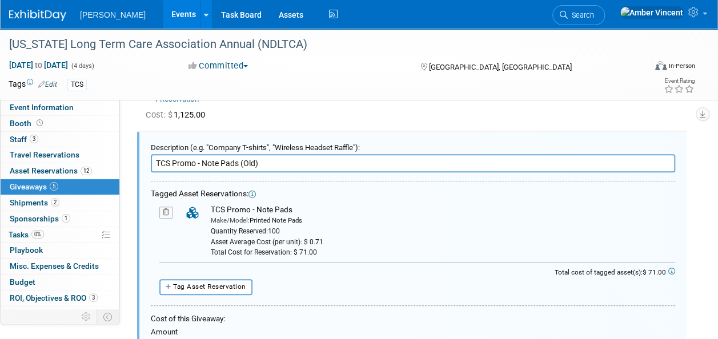
paste input "text"
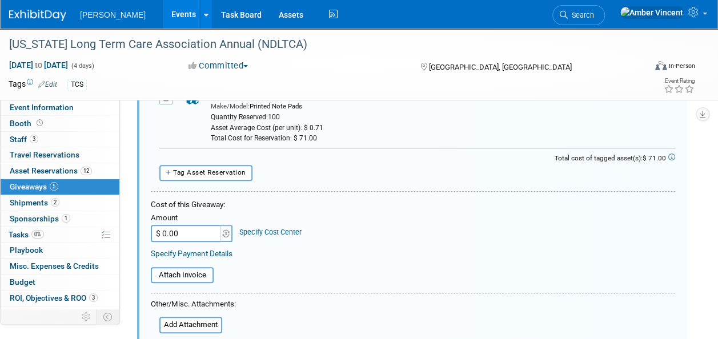
type input "TCS Promo - Note Pads"
click at [198, 231] on input "$ 0.00" at bounding box center [186, 233] width 71 height 17
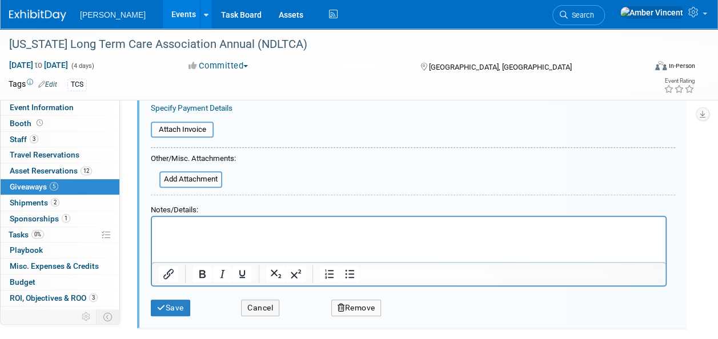
scroll to position [451, 0]
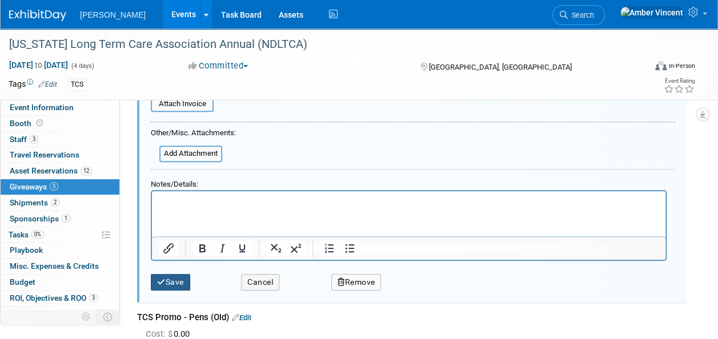
type input "$ 71.00"
click at [185, 275] on button "Save" at bounding box center [170, 282] width 39 height 17
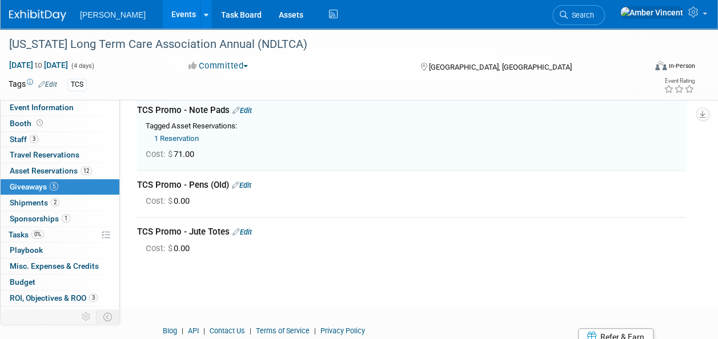
scroll to position [166, 0]
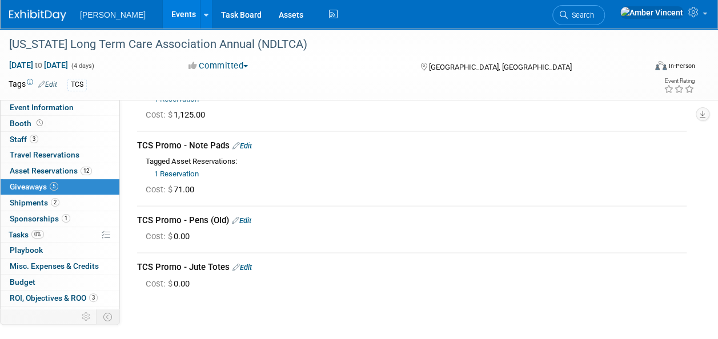
click at [249, 217] on link "Edit" at bounding box center [241, 221] width 19 height 9
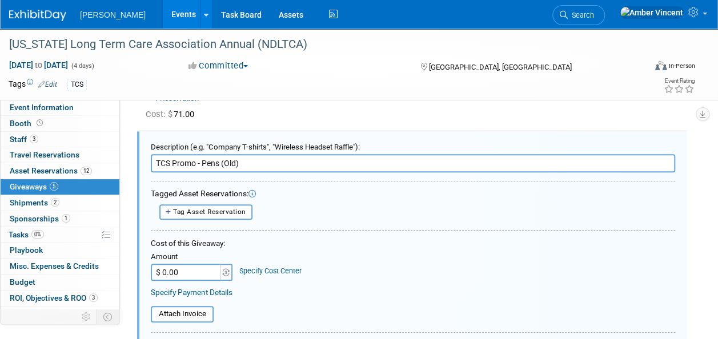
scroll to position [0, 0]
click at [234, 214] on span "Tag Asset Reservation" at bounding box center [209, 212] width 73 height 8
select select
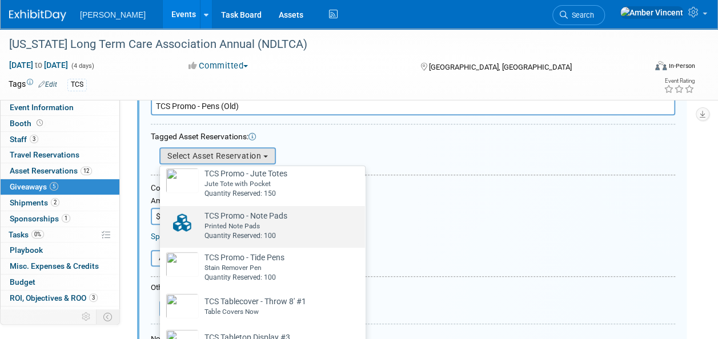
scroll to position [355, 0]
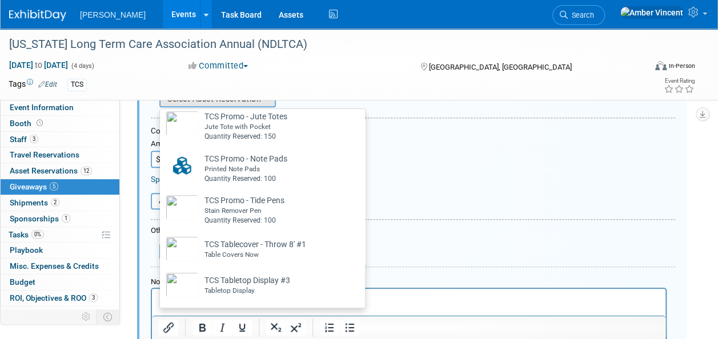
click at [423, 222] on form "Description (e.g. "Company T-shirts", "Wireless Headset Raffle"): TCS Promo - P…" at bounding box center [413, 202] width 525 height 358
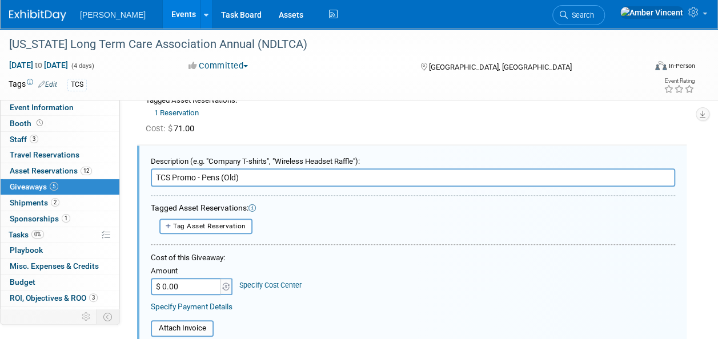
scroll to position [229, 0]
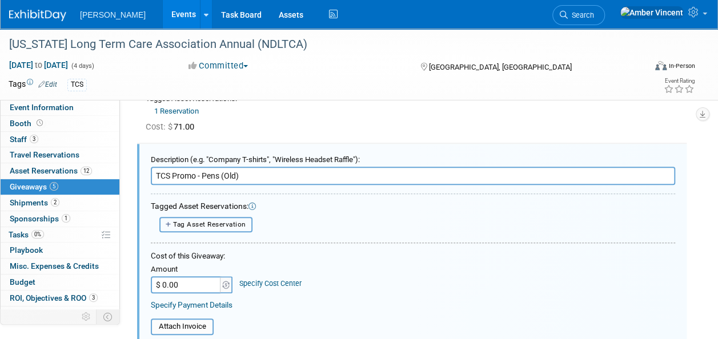
click at [238, 223] on span "Tag Asset Reservation" at bounding box center [209, 225] width 73 height 8
select select
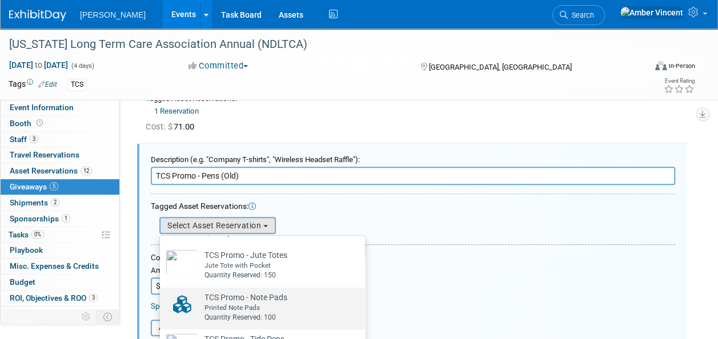
scroll to position [282, 0]
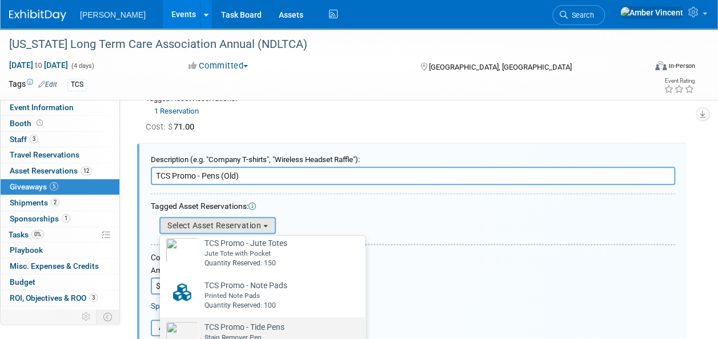
click at [246, 327] on td "TCS Promo - Tide Pens Already tagged in this giveaway Stain Remover Pen Quantit…" at bounding box center [242, 337] width 86 height 31
click at [162, 327] on input "TCS Promo - Tide Pens Already tagged in this giveaway Stain Remover Pen Quantit…" at bounding box center [157, 327] width 7 height 7
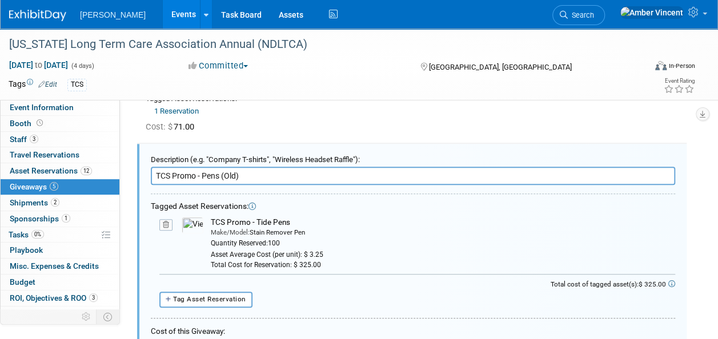
drag, startPoint x: 288, startPoint y: 219, endPoint x: 210, endPoint y: 224, distance: 77.8
click at [211, 224] on div "TCS Promo - Tide Pens" at bounding box center [443, 222] width 465 height 11
drag, startPoint x: 210, startPoint y: 224, endPoint x: 217, endPoint y: 219, distance: 8.1
copy div "TCS Promo - Tide Pens"
drag, startPoint x: 219, startPoint y: 175, endPoint x: 131, endPoint y: 175, distance: 88.0
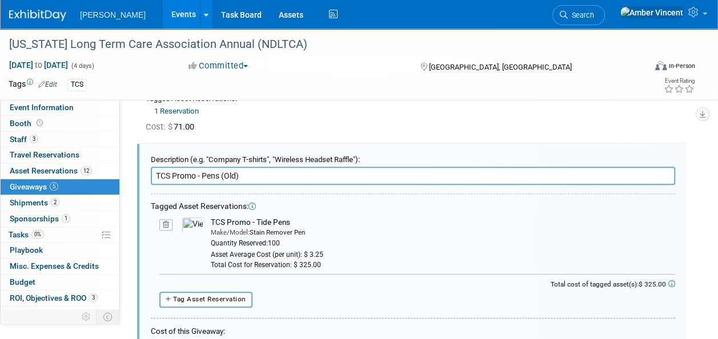
click at [132, 175] on div "TCS Promo - Blue Pens Edit Tagged Asset Reservations: 1 Reservation" at bounding box center [412, 271] width 567 height 727
paste input "Tide Pens"
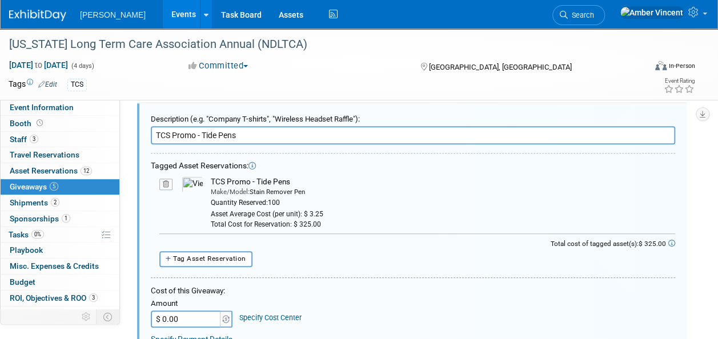
scroll to position [343, 0]
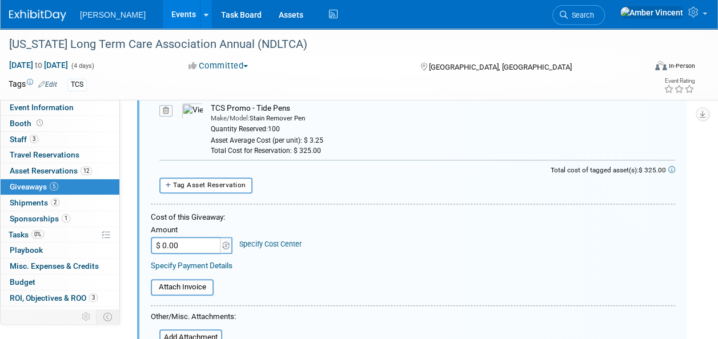
type input "TCS Promo - Tide Pens"
click at [207, 245] on input "$ 0.00" at bounding box center [186, 245] width 71 height 17
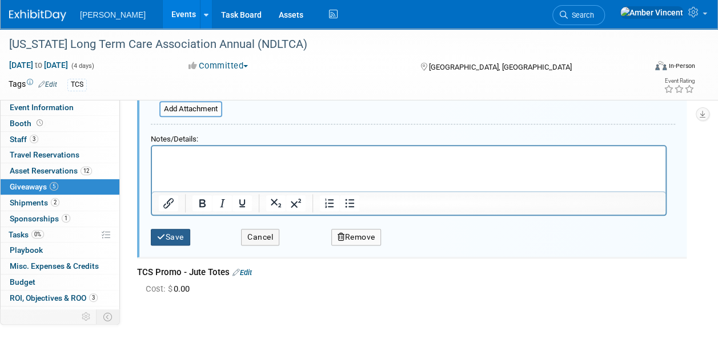
type input "$ 325.00"
click at [189, 234] on button "Save" at bounding box center [170, 237] width 39 height 17
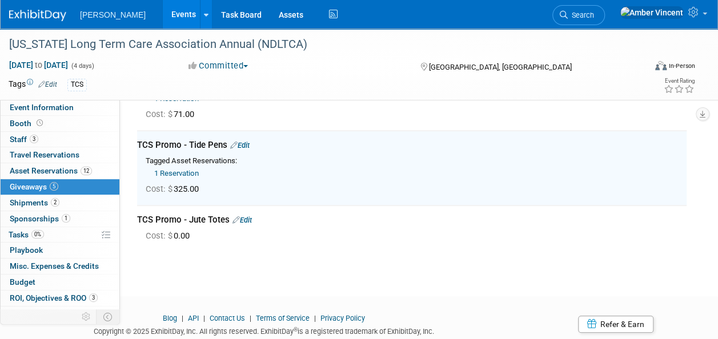
scroll to position [241, 0]
click at [249, 218] on link "Edit" at bounding box center [242, 220] width 19 height 9
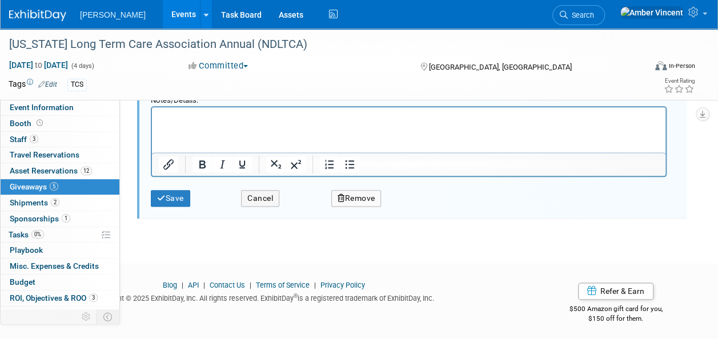
scroll to position [611, 0]
click at [365, 199] on button "Remove" at bounding box center [356, 198] width 50 height 17
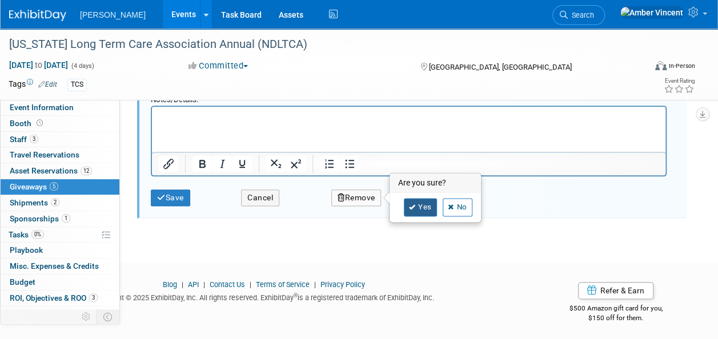
click at [415, 205] on icon at bounding box center [412, 208] width 7 height 6
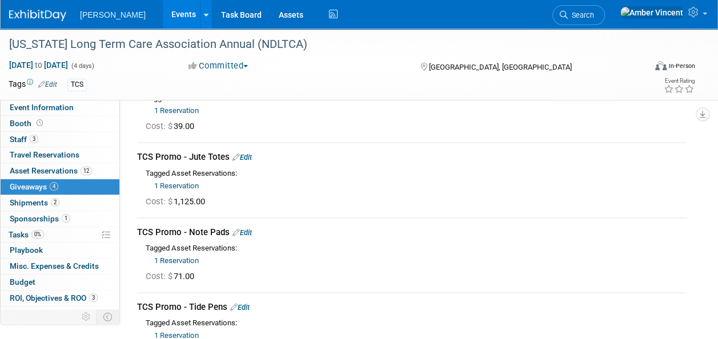
scroll to position [0, 0]
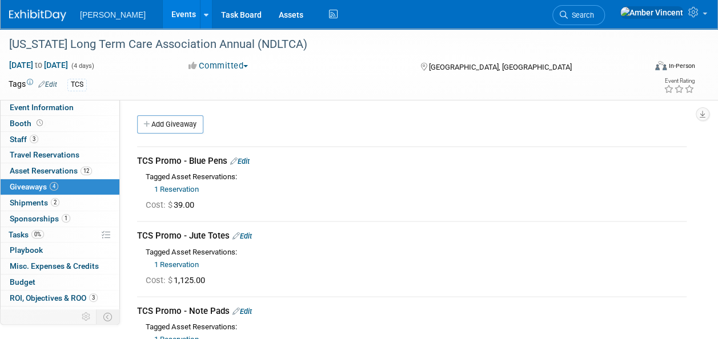
click at [163, 10] on link "Events" at bounding box center [184, 14] width 42 height 29
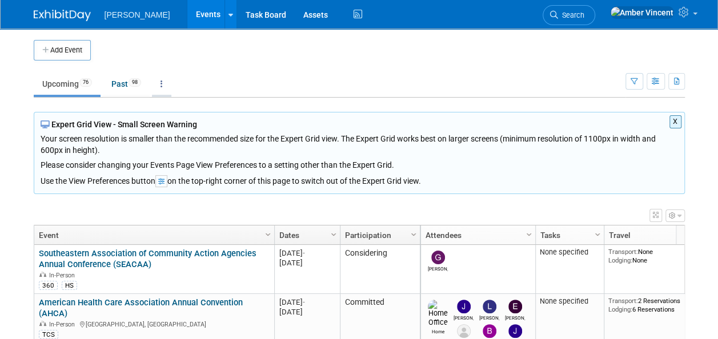
click at [161, 85] on link at bounding box center [161, 84] width 19 height 22
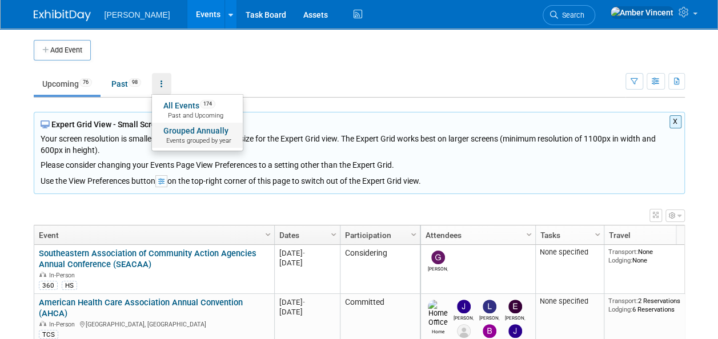
click at [183, 137] on span "Events grouped by year" at bounding box center [197, 141] width 68 height 9
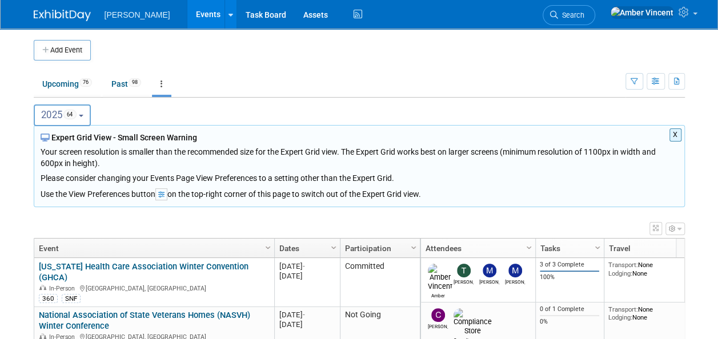
click at [88, 125] on button "2025 64" at bounding box center [63, 116] width 58 height 22
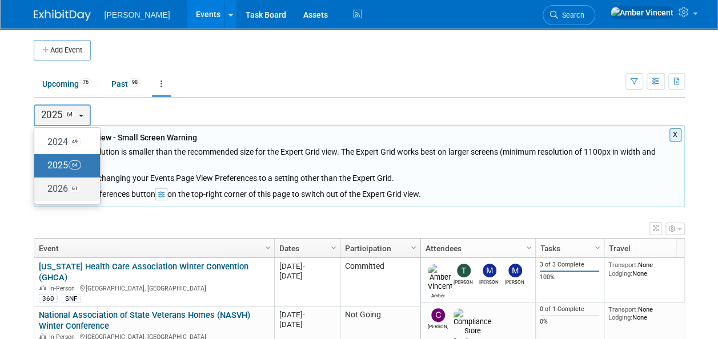
click at [69, 187] on label "2026 61" at bounding box center [64, 189] width 49 height 19
click at [43, 187] on input "2026 61" at bounding box center [39, 188] width 7 height 7
select select "2026"
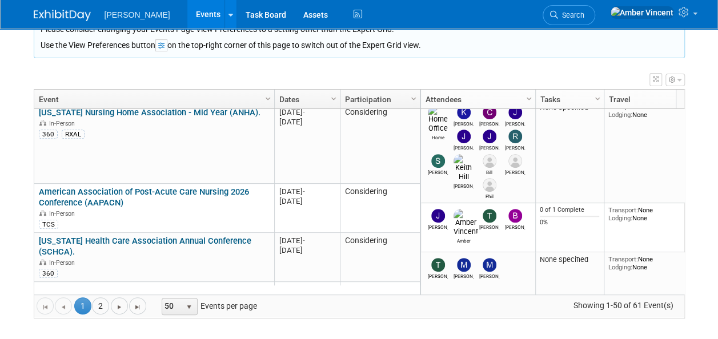
scroll to position [686, 0]
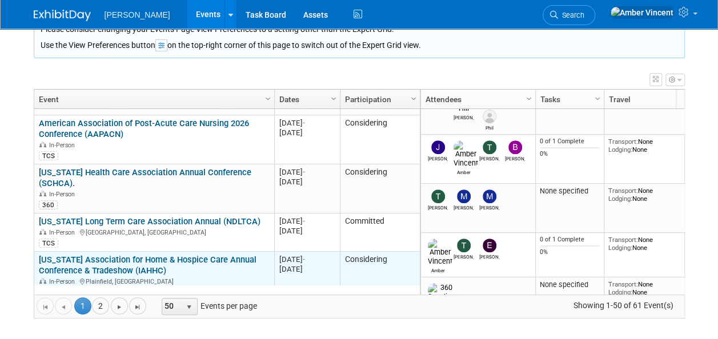
click at [203, 255] on link "[US_STATE] Association for Home & Hospice Care Annual Conference & Tradeshow (I…" at bounding box center [148, 265] width 218 height 21
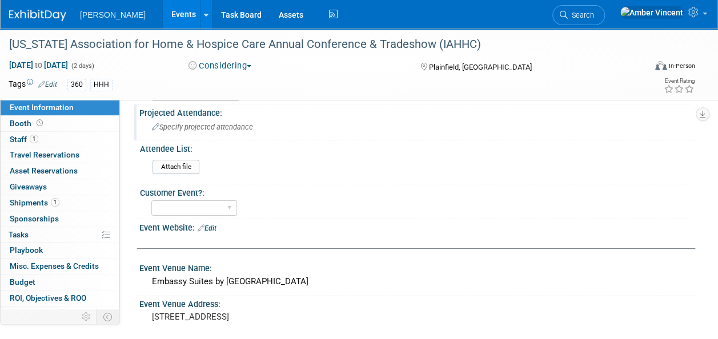
scroll to position [57, 0]
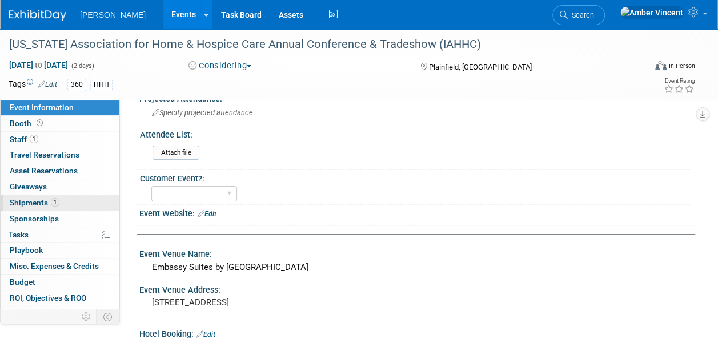
click at [29, 199] on span "Shipments 1" at bounding box center [35, 202] width 50 height 9
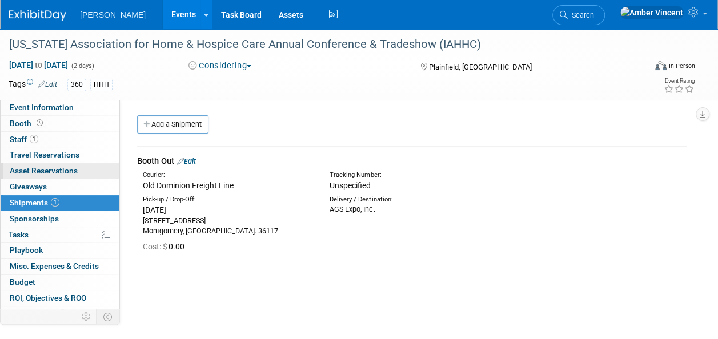
click at [34, 172] on span "Asset Reservations 0" at bounding box center [44, 170] width 68 height 9
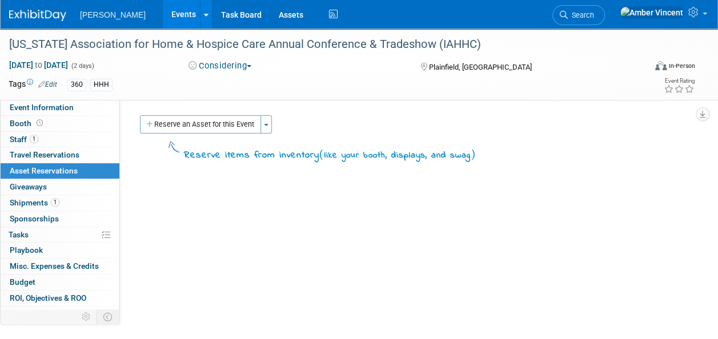
drag, startPoint x: 194, startPoint y: 126, endPoint x: 200, endPoint y: 129, distance: 6.4
click at [200, 129] on button "Reserve an Asset for this Event" at bounding box center [200, 124] width 121 height 18
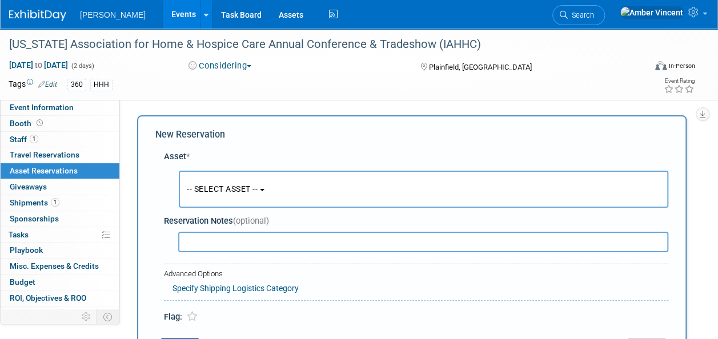
scroll to position [11, 0]
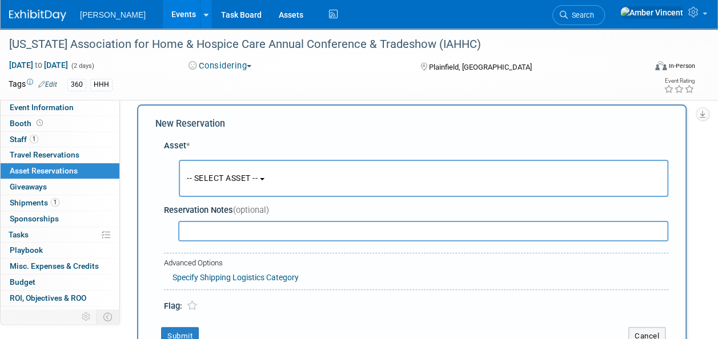
click at [222, 179] on span "-- SELECT ASSET --" at bounding box center [222, 178] width 71 height 9
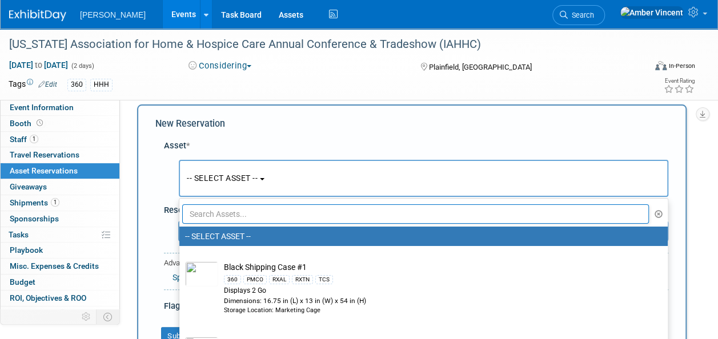
click at [238, 215] on input "text" at bounding box center [415, 214] width 467 height 19
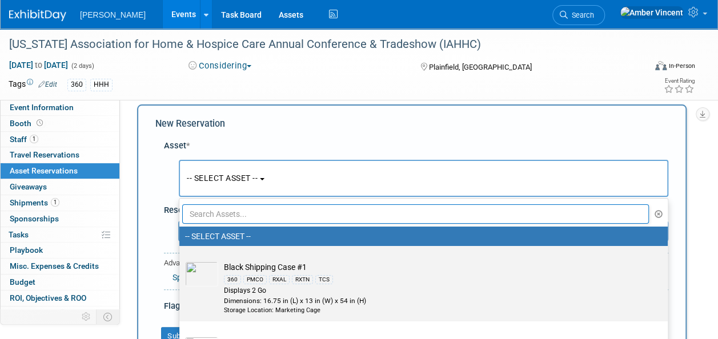
click at [251, 265] on td "Black Shipping Case #1 360 PMCO RXAL RXTN TCS Displays 2 Go Dimensions: 16.75 i…" at bounding box center [431, 288] width 427 height 53
click at [181, 260] on input "Black Shipping Case #1 360 PMCO RXAL RXTN TCS Displays 2 Go Dimensions: 16.75 i…" at bounding box center [177, 256] width 7 height 7
select select "10725898"
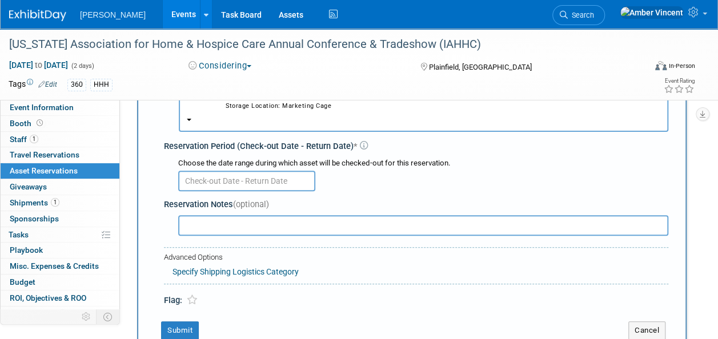
scroll to position [125, 0]
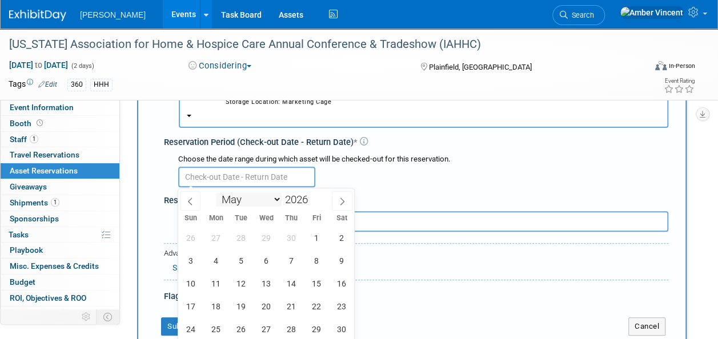
click at [234, 182] on input "text" at bounding box center [246, 177] width 137 height 21
click at [187, 197] on span at bounding box center [190, 200] width 21 height 19
select select "3"
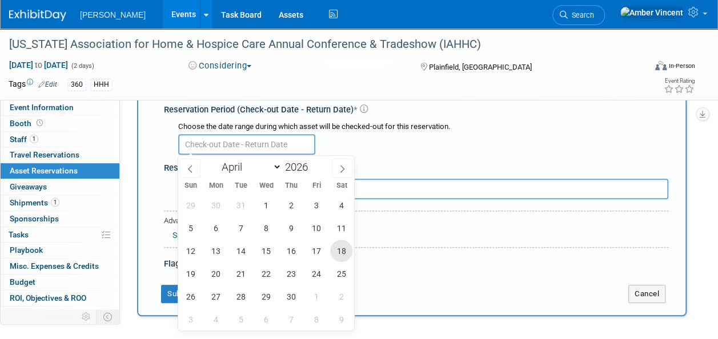
scroll to position [182, 0]
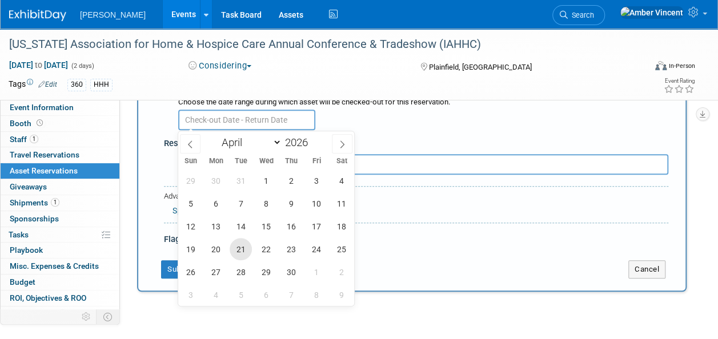
click at [237, 252] on span "21" at bounding box center [241, 249] width 22 height 22
type input "Apr 21, 2026"
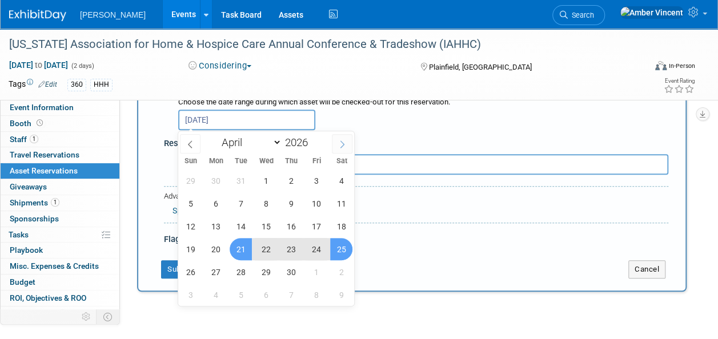
click at [342, 146] on icon at bounding box center [342, 145] width 8 height 8
select select "4"
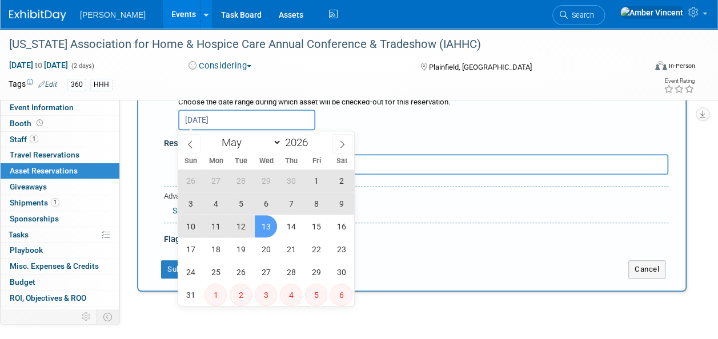
click at [265, 229] on span "13" at bounding box center [266, 226] width 22 height 22
type input "Apr 21, 2026 to May 13, 2026"
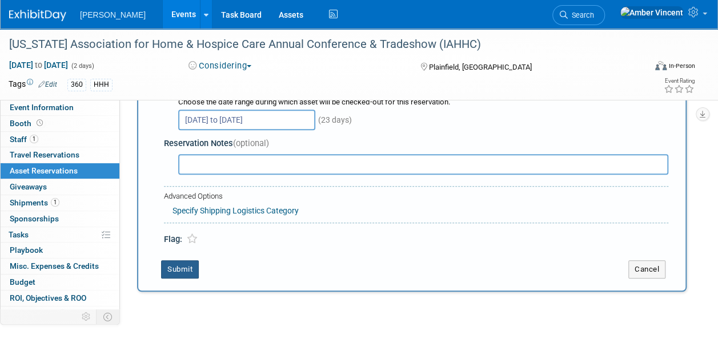
click at [184, 273] on button "Submit" at bounding box center [180, 270] width 38 height 18
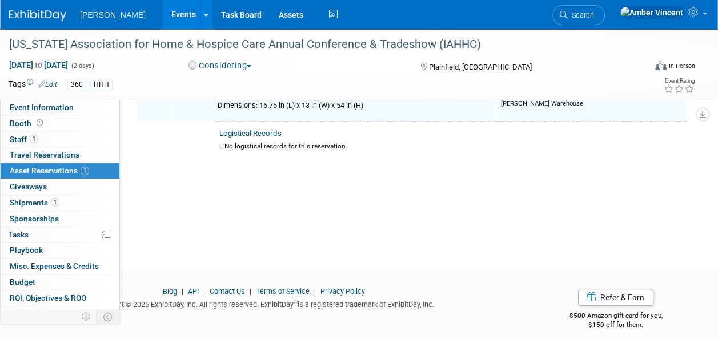
scroll to position [14, 0]
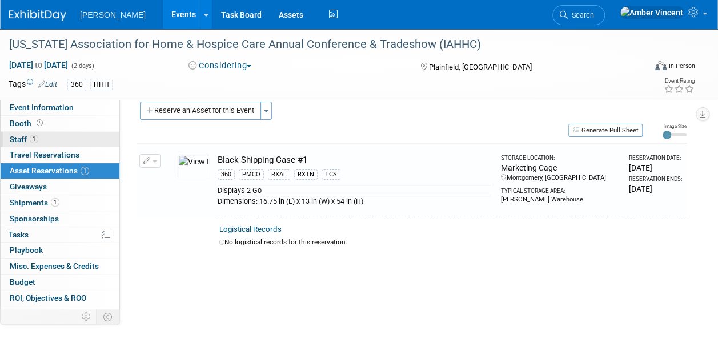
click at [38, 133] on link "1 Staff 1" at bounding box center [60, 139] width 119 height 15
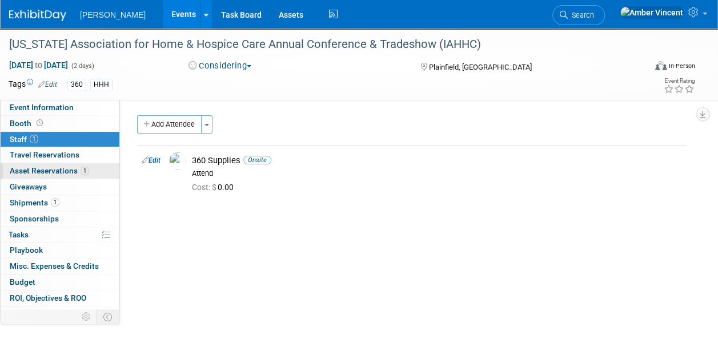
click at [45, 171] on span "Asset Reservations 1" at bounding box center [49, 170] width 79 height 9
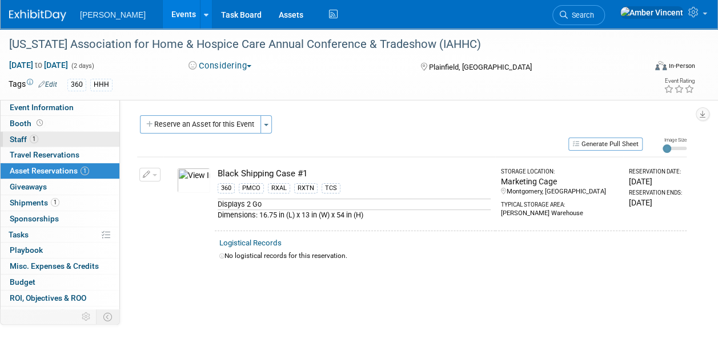
click at [25, 133] on link "1 Staff 1" at bounding box center [60, 139] width 119 height 15
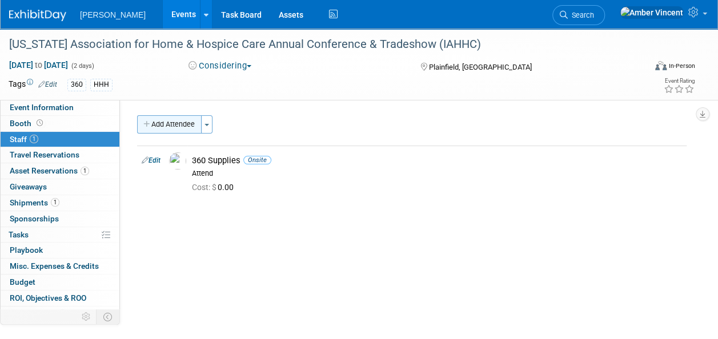
click at [193, 125] on button "Add Attendee" at bounding box center [169, 124] width 65 height 18
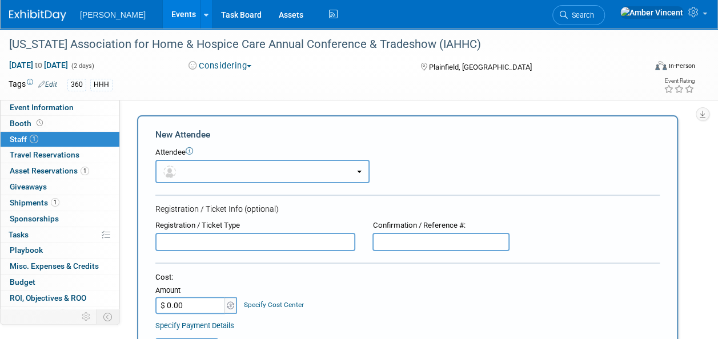
click at [235, 180] on button "button" at bounding box center [262, 171] width 214 height 23
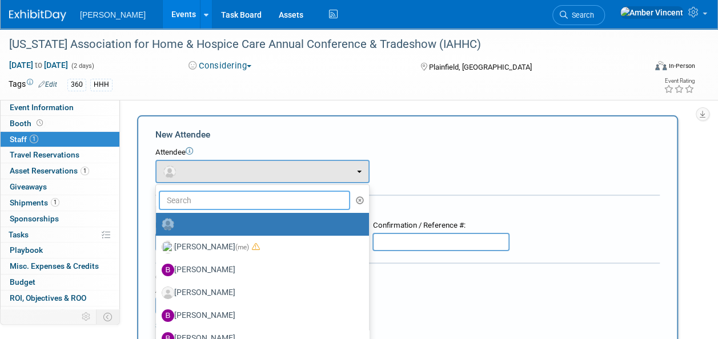
click at [232, 200] on input "text" at bounding box center [254, 200] width 191 height 19
type input "brent"
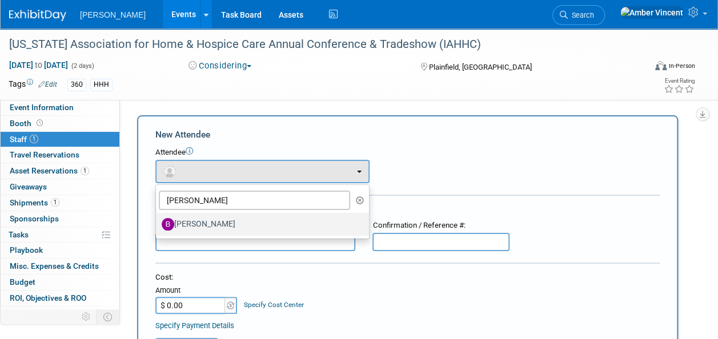
click at [227, 222] on label "[PERSON_NAME]" at bounding box center [260, 224] width 196 height 18
click at [158, 222] on input "[PERSON_NAME]" at bounding box center [153, 222] width 7 height 7
select select "d3e67b7a-40aa-4807-9367-e3ccbe04d0fb"
select select "4"
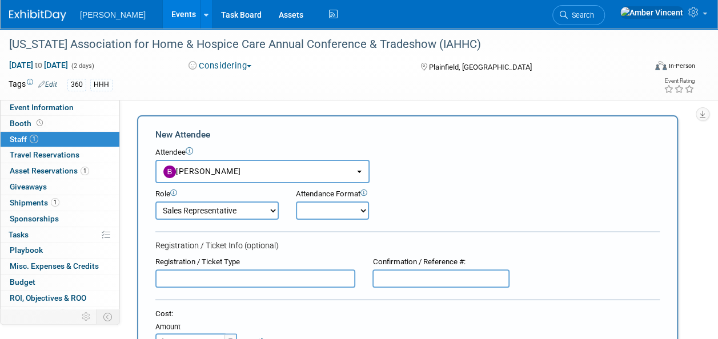
drag, startPoint x: 343, startPoint y: 207, endPoint x: 337, endPoint y: 212, distance: 7.7
click at [343, 207] on select "Onsite Remote" at bounding box center [332, 211] width 73 height 18
select select "1"
click at [296, 202] on select "Onsite Remote" at bounding box center [332, 211] width 73 height 18
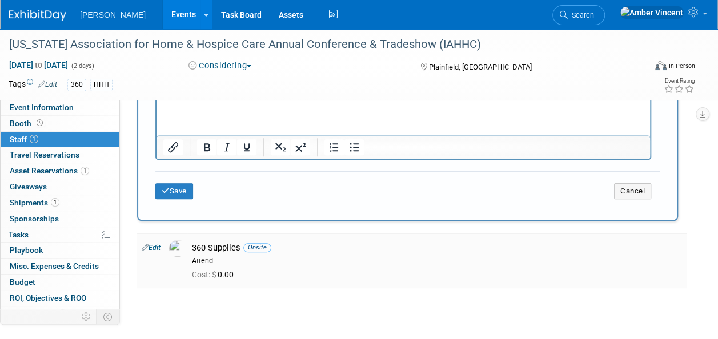
scroll to position [400, 0]
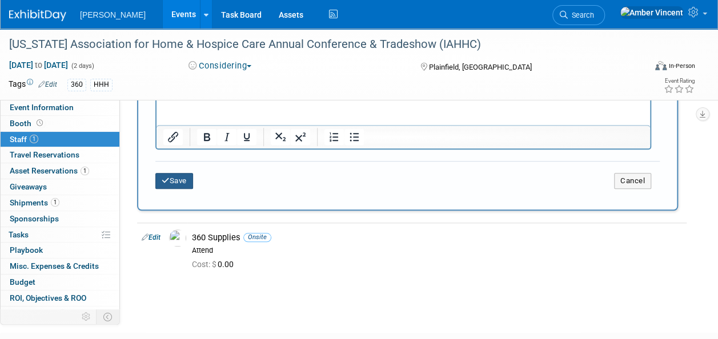
click at [173, 178] on button "Save" at bounding box center [174, 181] width 38 height 16
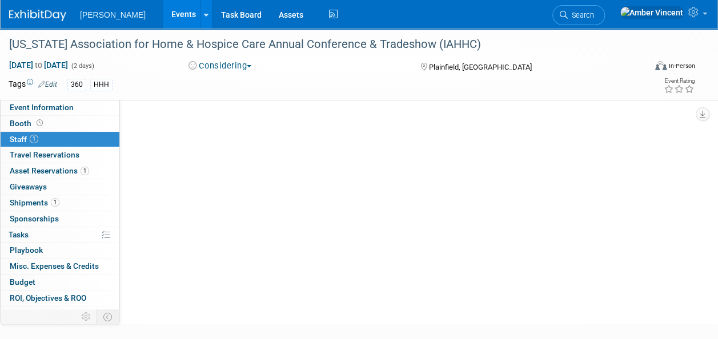
scroll to position [0, 0]
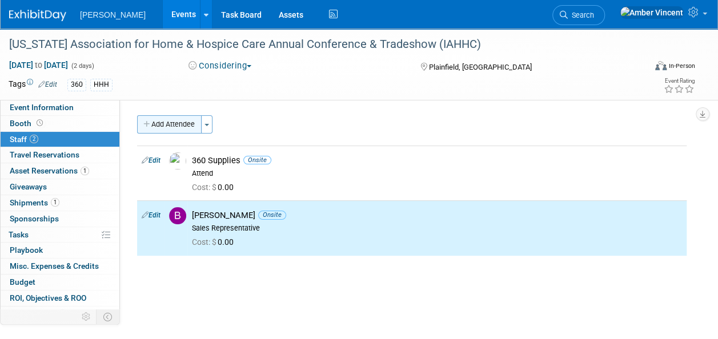
click at [189, 120] on button "Add Attendee" at bounding box center [169, 124] width 65 height 18
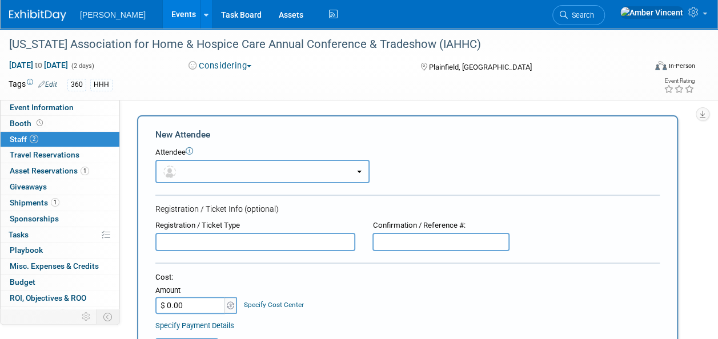
click at [223, 168] on button "button" at bounding box center [262, 171] width 214 height 23
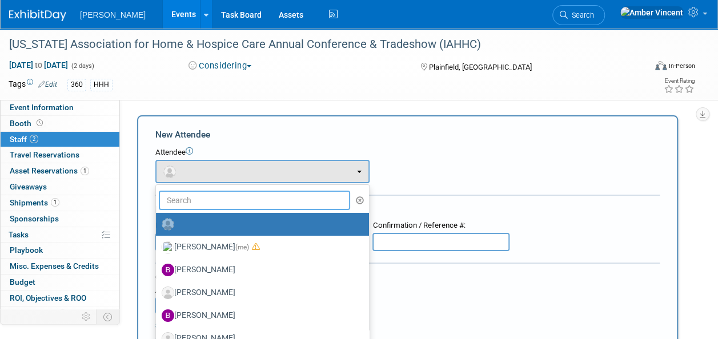
click at [225, 202] on input "text" at bounding box center [254, 200] width 191 height 19
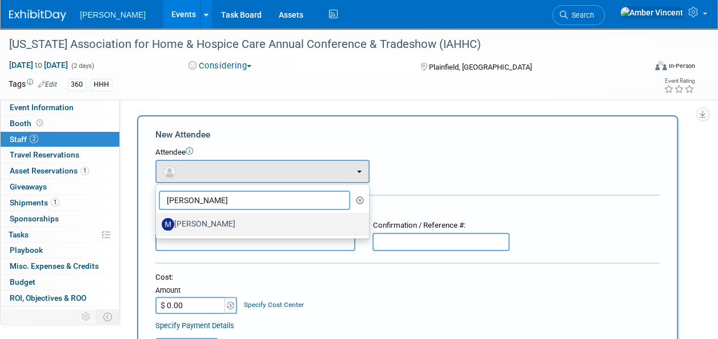
type input "mike rand"
click at [218, 229] on label "[PERSON_NAME]" at bounding box center [260, 224] width 196 height 18
click at [158, 227] on input "[PERSON_NAME]" at bounding box center [153, 222] width 7 height 7
select select "580ce3d4-310d-40fe-9485-dc2d55f88310"
select select "2"
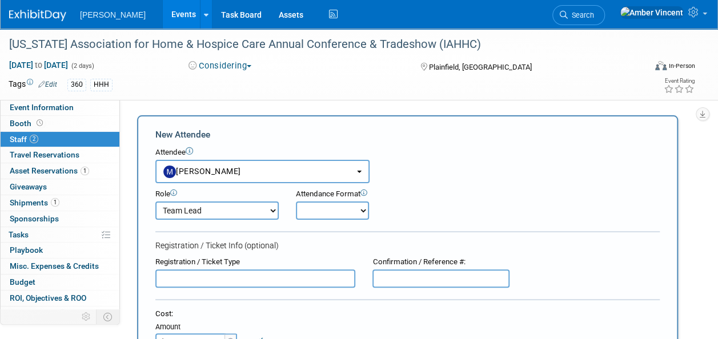
click at [301, 206] on select "Onsite Remote" at bounding box center [332, 211] width 73 height 18
select select "1"
click at [296, 202] on select "Onsite Remote" at bounding box center [332, 211] width 73 height 18
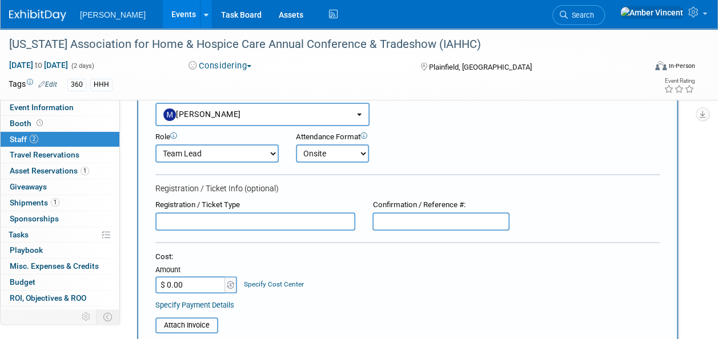
scroll to position [286, 0]
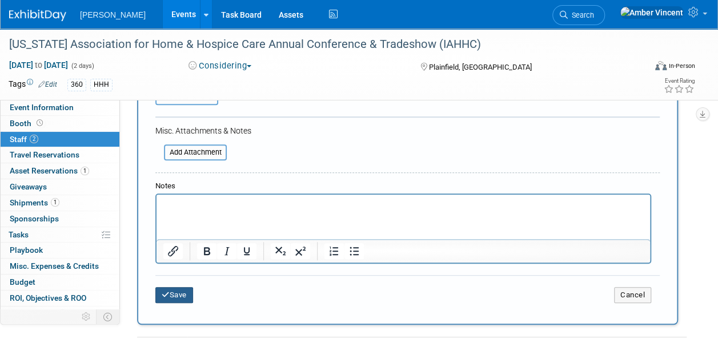
click at [173, 298] on button "Save" at bounding box center [174, 295] width 38 height 16
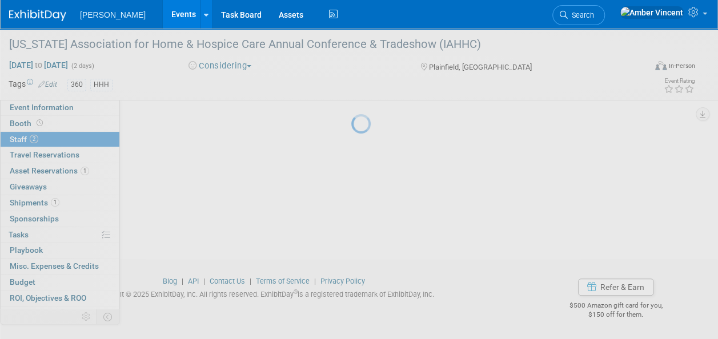
scroll to position [120, 0]
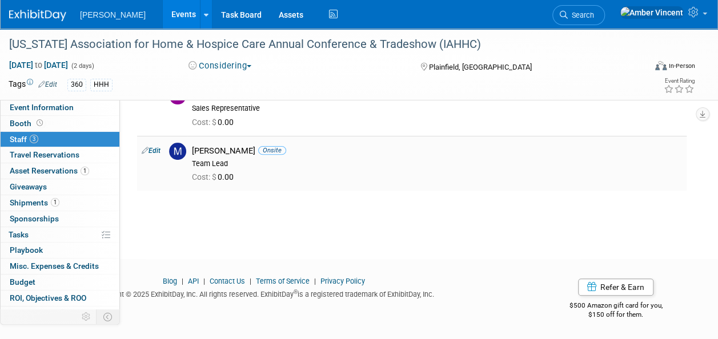
click at [160, 151] on link "Edit" at bounding box center [151, 151] width 19 height 8
select select "580ce3d4-310d-40fe-9485-dc2d55f88310"
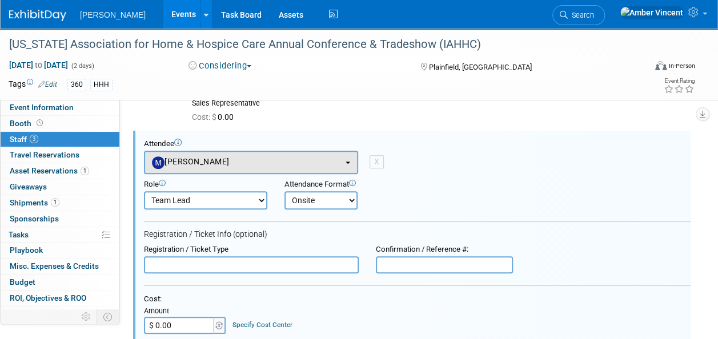
scroll to position [0, 0]
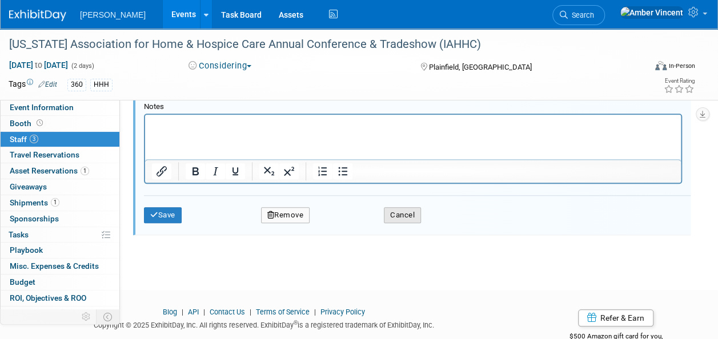
click at [392, 213] on button "Cancel" at bounding box center [402, 215] width 37 height 16
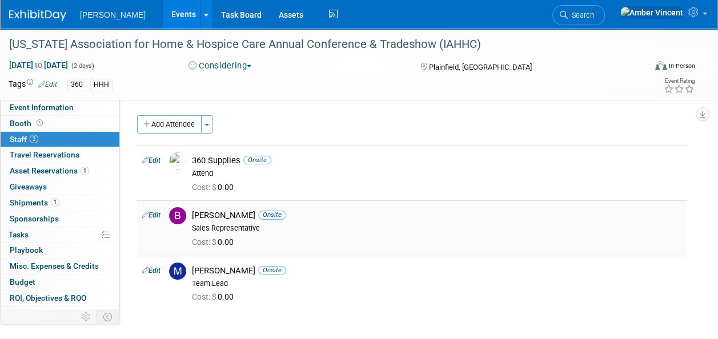
click at [152, 215] on link "Edit" at bounding box center [151, 215] width 19 height 8
select select "d3e67b7a-40aa-4807-9367-e3ccbe04d0fb"
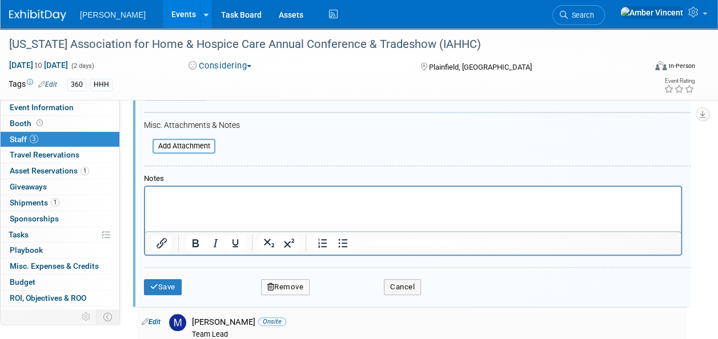
scroll to position [413, 0]
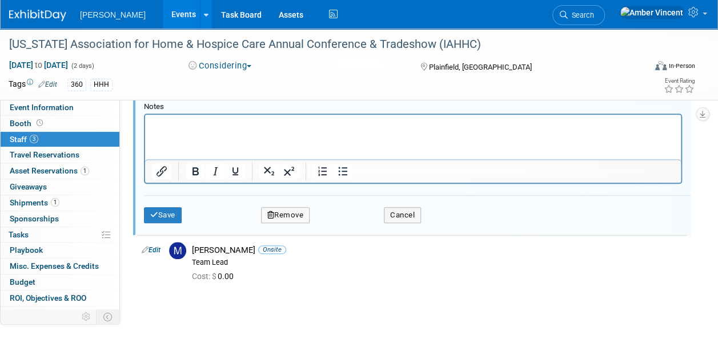
click at [281, 211] on button "Remove" at bounding box center [285, 215] width 49 height 16
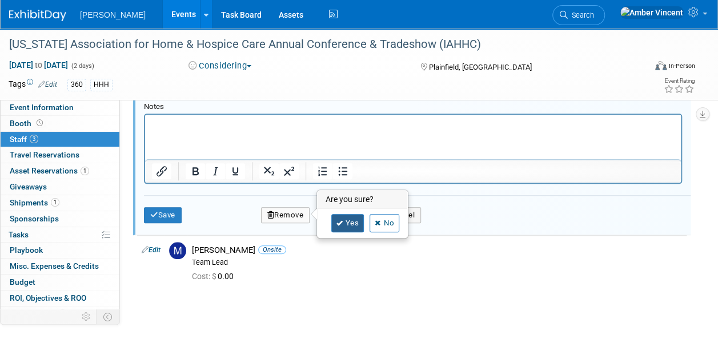
click at [342, 222] on icon at bounding box center [340, 224] width 7 height 6
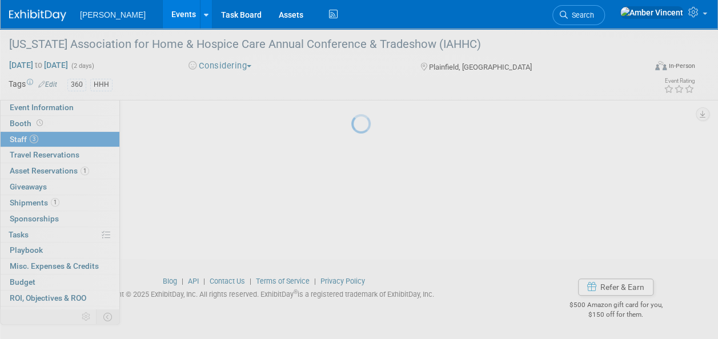
scroll to position [120, 0]
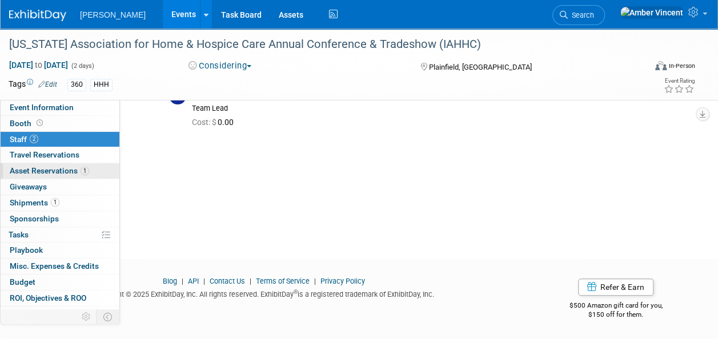
click at [63, 172] on span "Asset Reservations 1" at bounding box center [49, 170] width 79 height 9
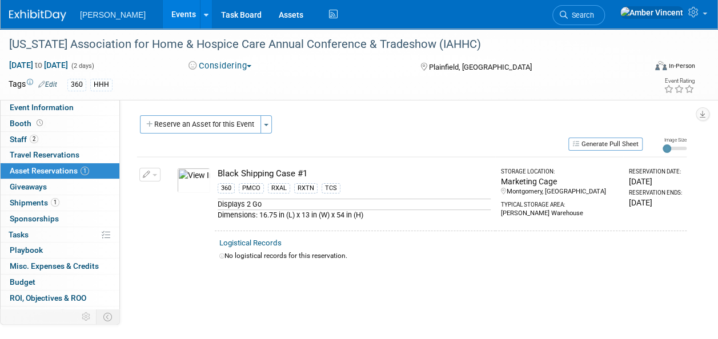
click at [217, 114] on div "Participation Level: Exhibitor Exhibitor/Sponsor Projected Attendance: Specify …" at bounding box center [407, 218] width 575 height 236
click at [219, 118] on button "Reserve an Asset for this Event" at bounding box center [200, 124] width 121 height 18
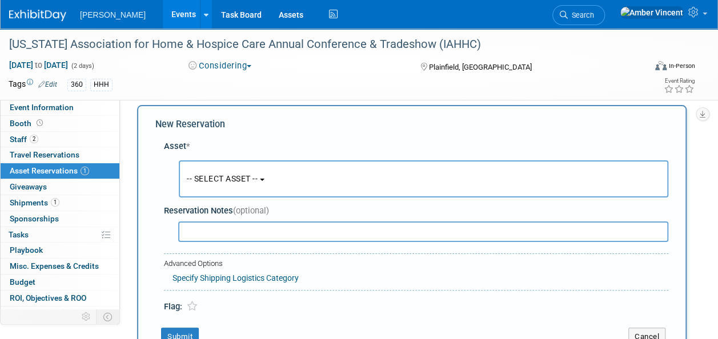
scroll to position [11, 0]
click at [243, 179] on span "-- SELECT ASSET --" at bounding box center [222, 178] width 71 height 9
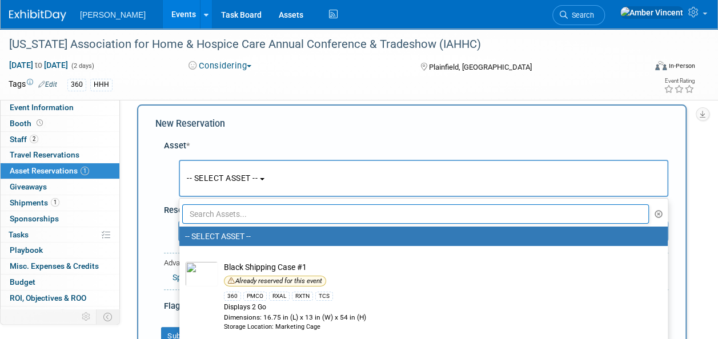
click at [230, 206] on input "text" at bounding box center [415, 214] width 467 height 19
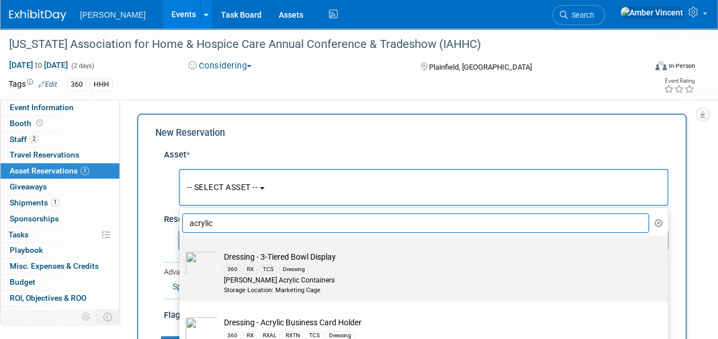
scroll to position [0, 0]
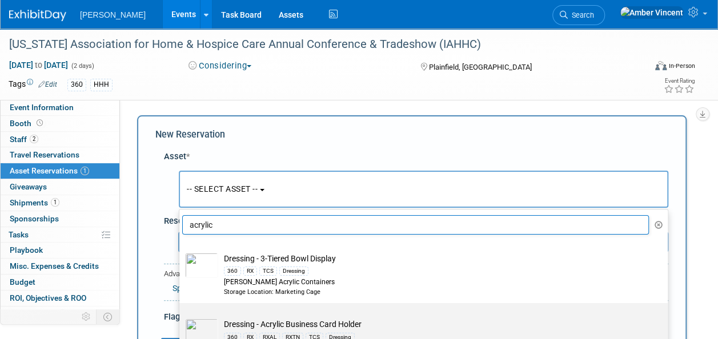
type input "acrylic"
click at [249, 329] on td "Dressing - Acrylic Business Card Holder 360 RX RXAL RXTN TCS Dressing Azar" at bounding box center [431, 336] width 427 height 35
click at [181, 317] on input "Dressing - Acrylic Business Card Holder 360 RX RXAL RXTN TCS Dressing Azar" at bounding box center [177, 313] width 7 height 7
select select "10723995"
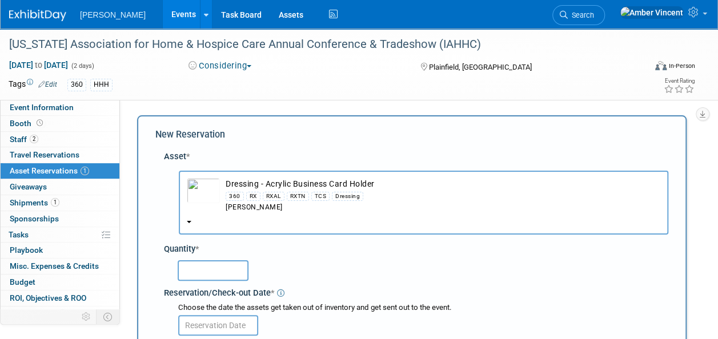
click at [210, 263] on input "text" at bounding box center [213, 271] width 71 height 21
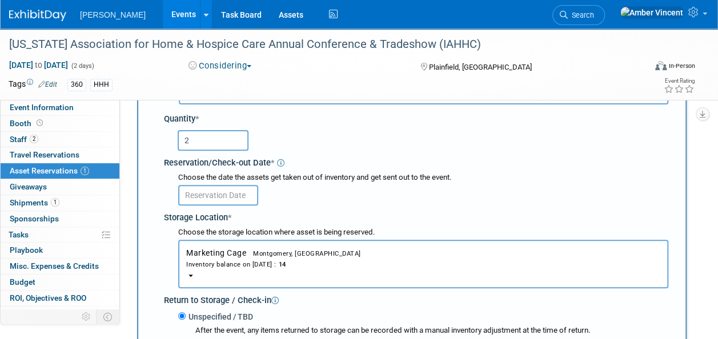
scroll to position [114, 0]
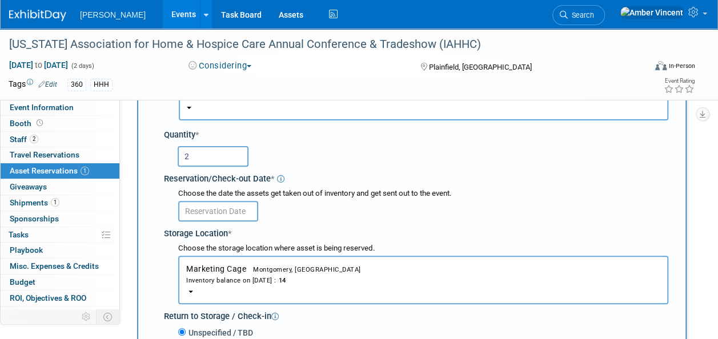
type input "2"
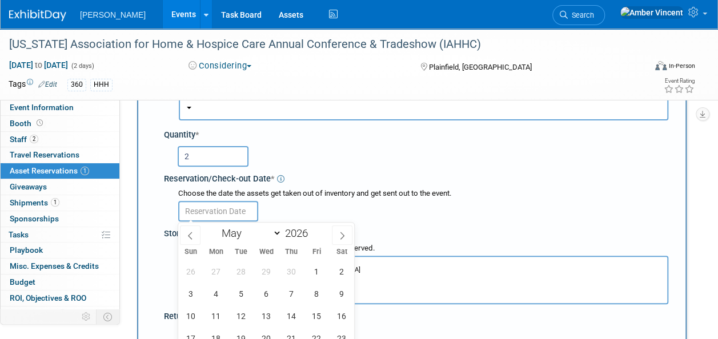
click at [213, 212] on input "text" at bounding box center [218, 211] width 80 height 21
click at [183, 230] on span at bounding box center [190, 235] width 21 height 19
select select "3"
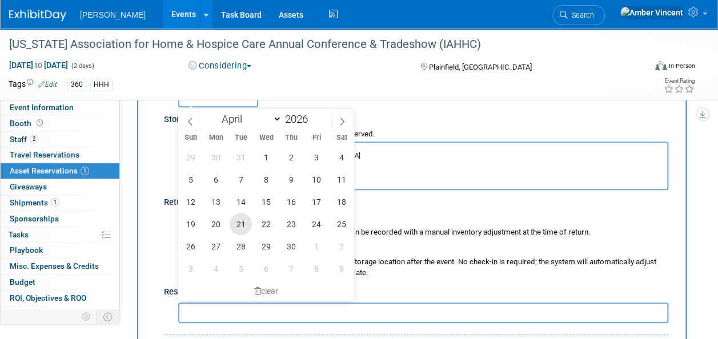
click at [234, 230] on span "21" at bounding box center [241, 224] width 22 height 22
type input "Apr 21, 2026"
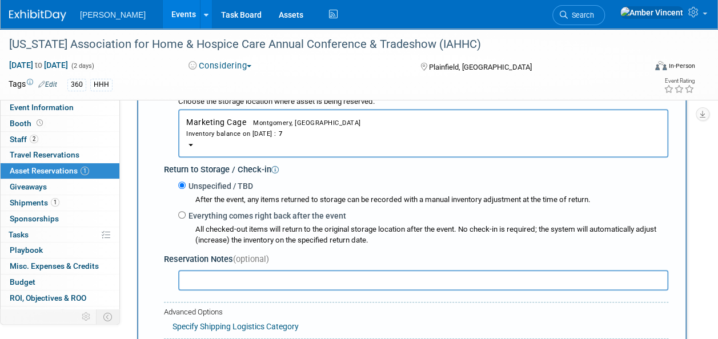
scroll to position [286, 0]
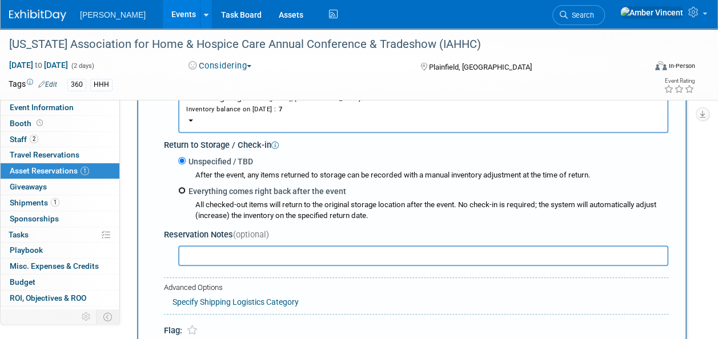
drag, startPoint x: 179, startPoint y: 190, endPoint x: 185, endPoint y: 200, distance: 11.8
click at [179, 190] on input "Everything comes right back after the event" at bounding box center [181, 190] width 7 height 7
radio input "true"
type input "2026"
select select "4"
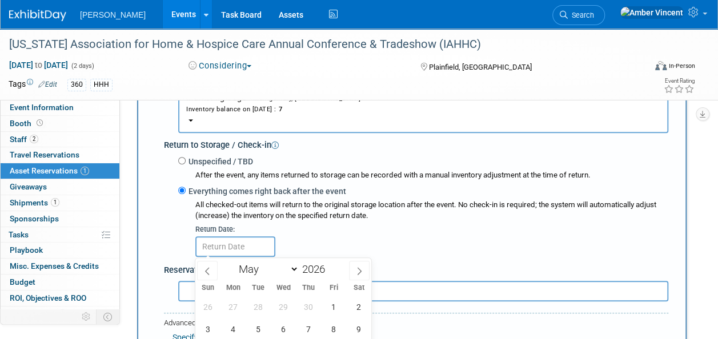
scroll to position [343, 0]
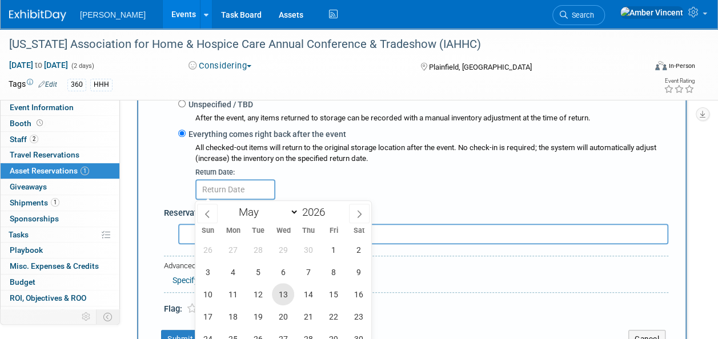
click at [284, 302] on span "13" at bounding box center [283, 294] width 22 height 22
type input "May 13, 2026"
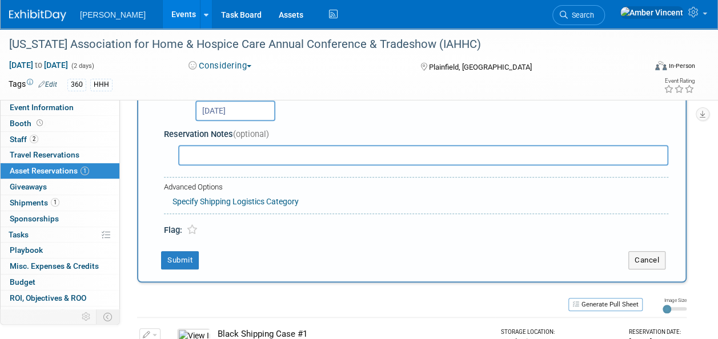
scroll to position [457, 0]
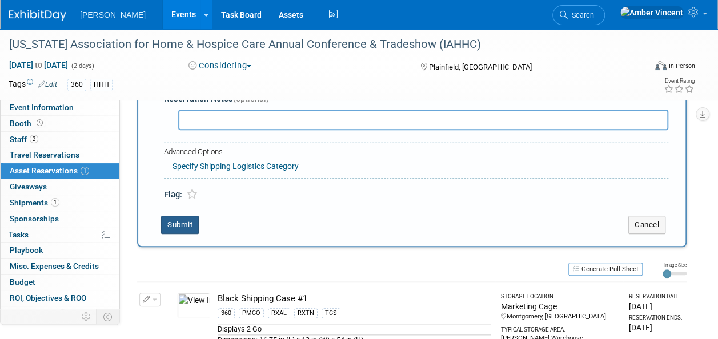
click at [186, 227] on button "Submit" at bounding box center [180, 225] width 38 height 18
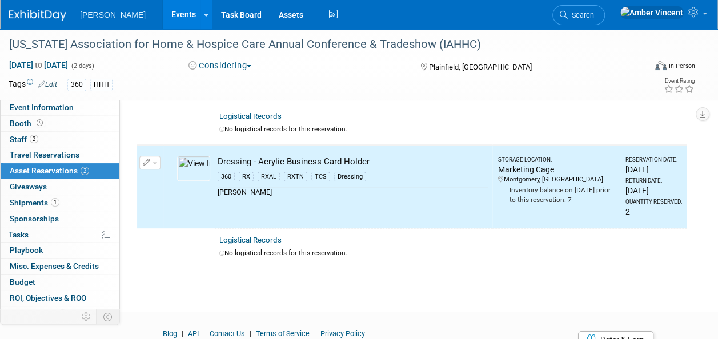
scroll to position [13, 0]
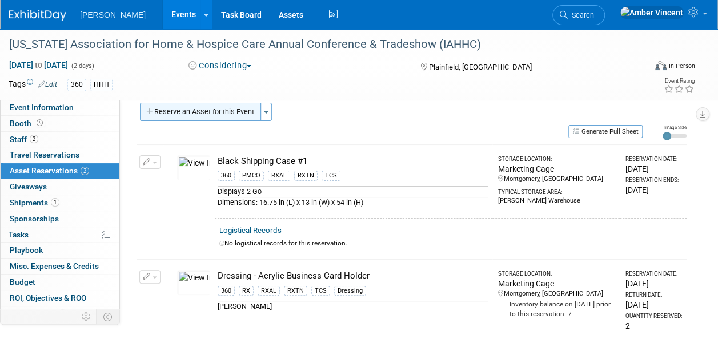
click at [204, 118] on button "Reserve an Asset for this Event" at bounding box center [200, 112] width 121 height 18
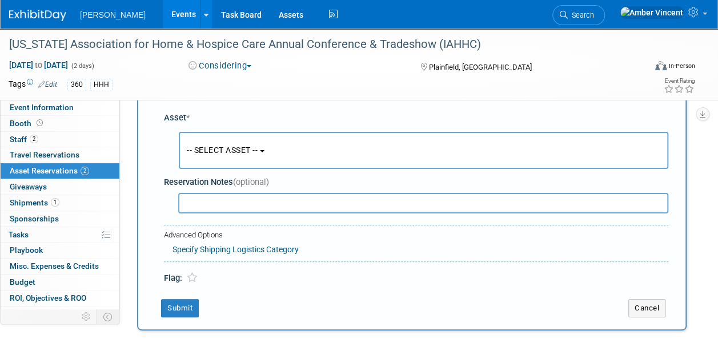
scroll to position [10, 0]
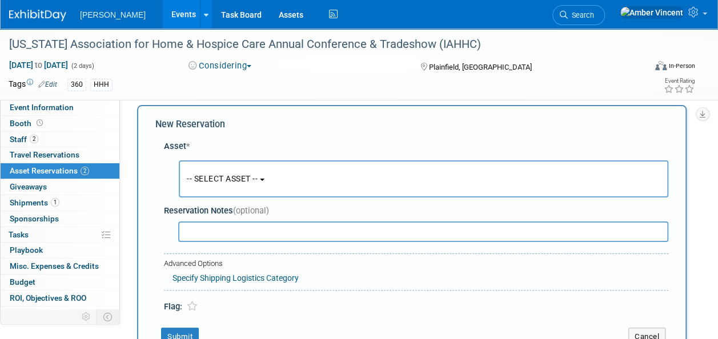
drag, startPoint x: 245, startPoint y: 173, endPoint x: 258, endPoint y: 216, distance: 45.4
click at [246, 173] on button "-- SELECT ASSET --" at bounding box center [424, 179] width 490 height 37
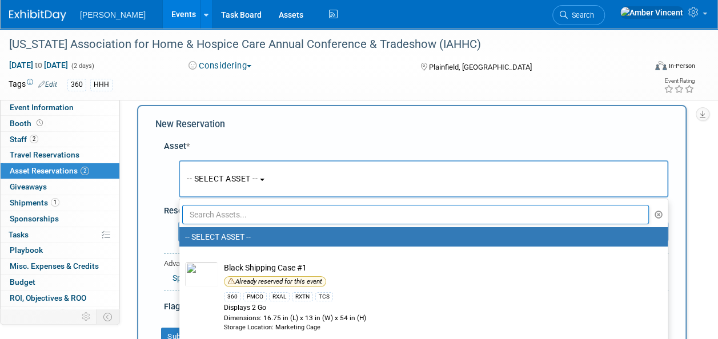
click at [259, 215] on input "text" at bounding box center [415, 214] width 467 height 19
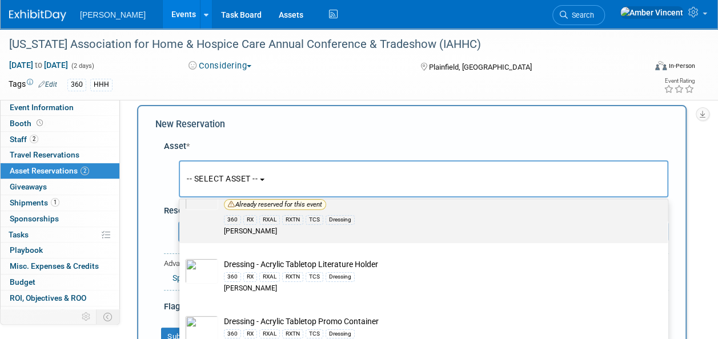
scroll to position [126, 0]
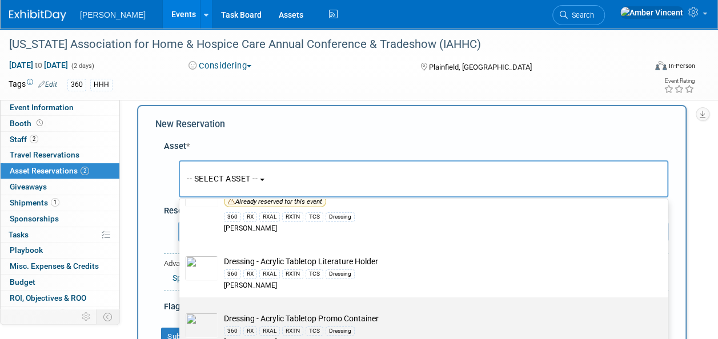
type input "acrylic"
click at [234, 313] on td "Dressing - Acrylic Tabletop Promo Container 360 RX RXAL RXTN TCS Dressing Azar" at bounding box center [431, 330] width 427 height 35
click at [181, 311] on input "Dressing - Acrylic Tabletop Promo Container 360 RX RXAL RXTN TCS Dressing Azar" at bounding box center [177, 307] width 7 height 7
select select "10724000"
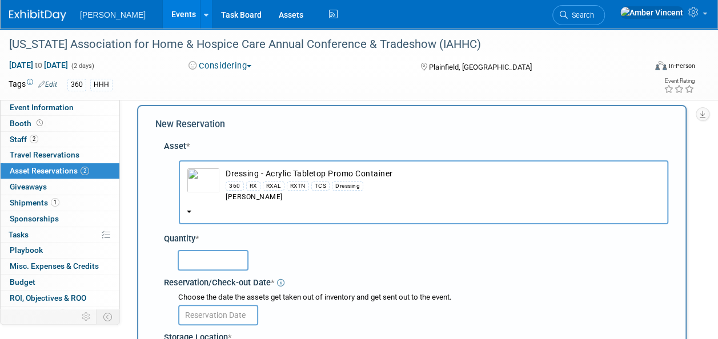
click at [219, 266] on input "text" at bounding box center [213, 260] width 71 height 21
type input "1"
click at [222, 274] on div "Reservation/Check-out Date *" at bounding box center [416, 281] width 505 height 15
click at [213, 259] on input "1" at bounding box center [213, 260] width 71 height 21
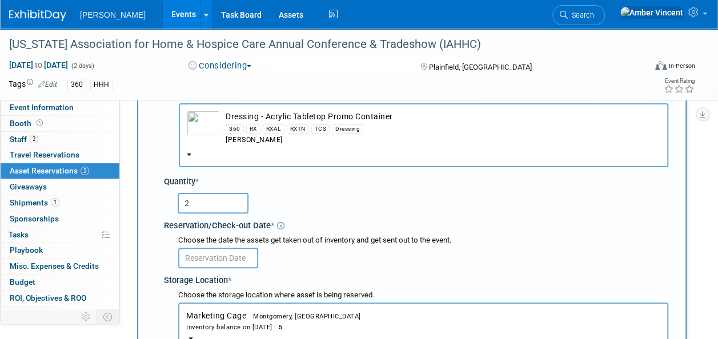
type input "2"
click at [211, 257] on body "Turenne Events Add Event Bulk Upload Events Shareable Event Boards Recently Vie…" at bounding box center [359, 102] width 718 height 339
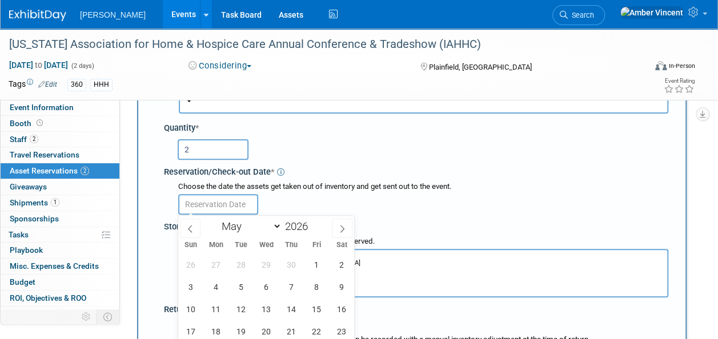
scroll to position [182, 0]
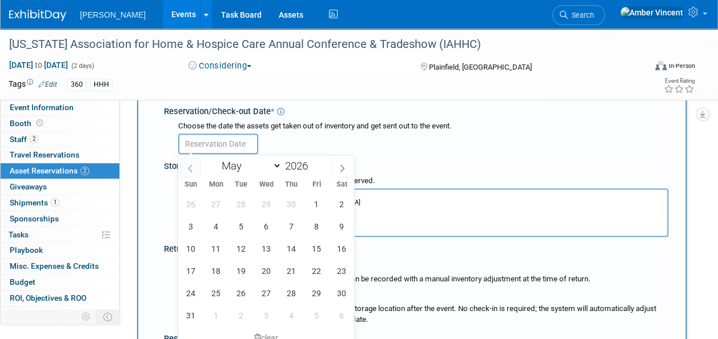
click at [191, 169] on icon at bounding box center [190, 169] width 8 height 8
select select "3"
click at [243, 266] on span "21" at bounding box center [241, 271] width 22 height 22
type input "[DATE]"
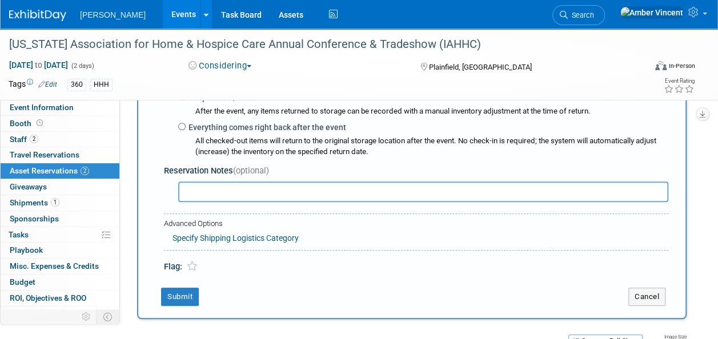
scroll to position [353, 0]
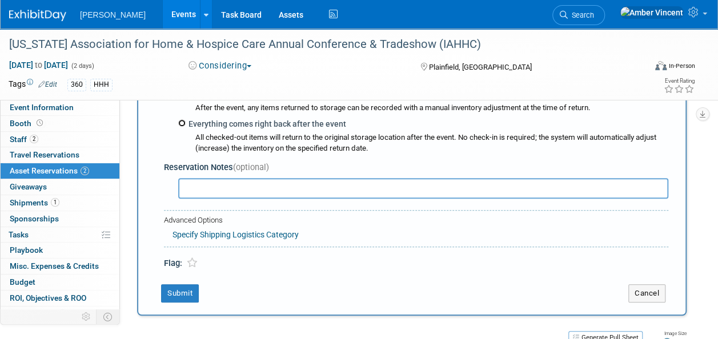
drag, startPoint x: 182, startPoint y: 122, endPoint x: 195, endPoint y: 143, distance: 24.6
click at [182, 122] on input "Everything comes right back after the event" at bounding box center [181, 122] width 7 height 7
radio input "true"
type input "2026"
select select "4"
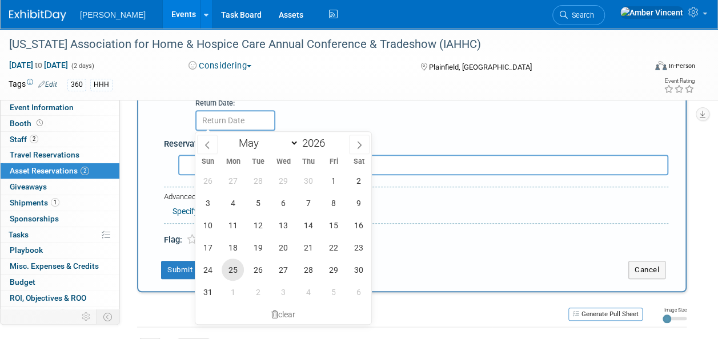
scroll to position [467, 0]
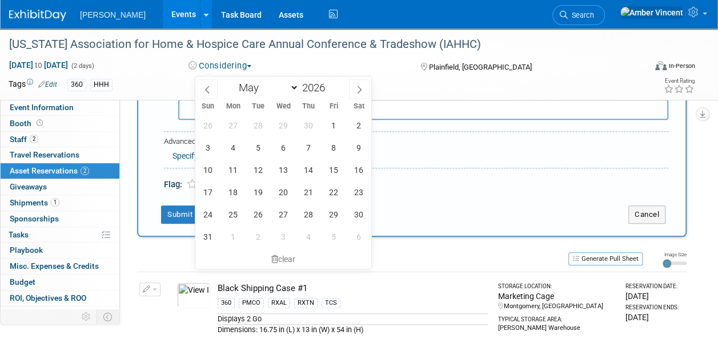
click at [271, 170] on div "26 27 28 29 30 1 2 3 4 5 6 7 8 9 10 11 12 13 14 15 16 17 18 19 20 21 22 23 24 2…" at bounding box center [283, 181] width 176 height 134
click at [274, 171] on span "13" at bounding box center [283, 170] width 22 height 22
type input "[DATE]"
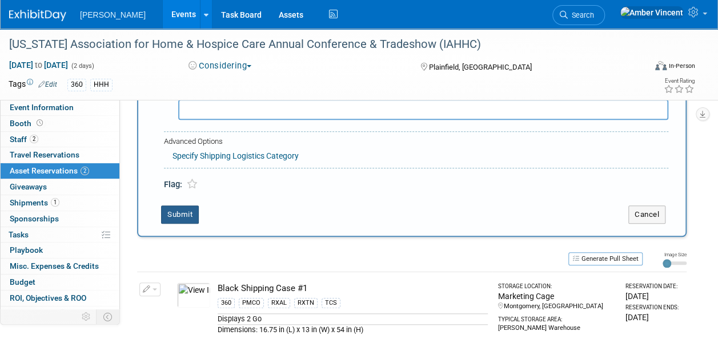
click at [185, 209] on button "Submit" at bounding box center [180, 215] width 38 height 18
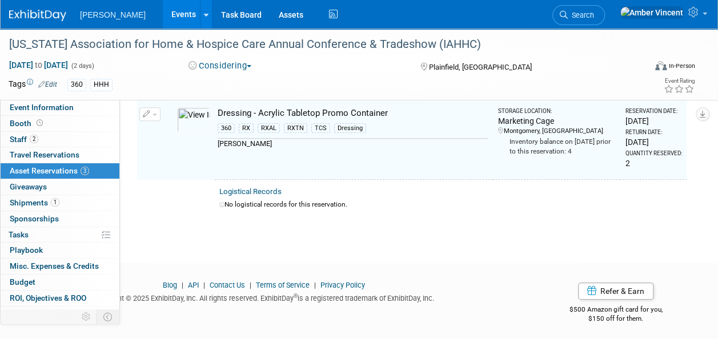
scroll to position [250, 0]
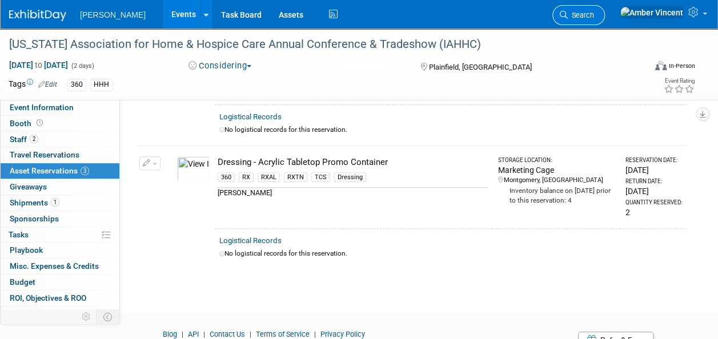
click at [594, 15] on span "Search" at bounding box center [581, 15] width 26 height 9
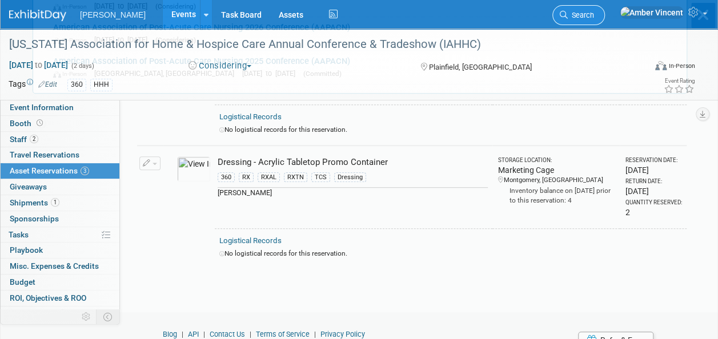
scroll to position [0, 0]
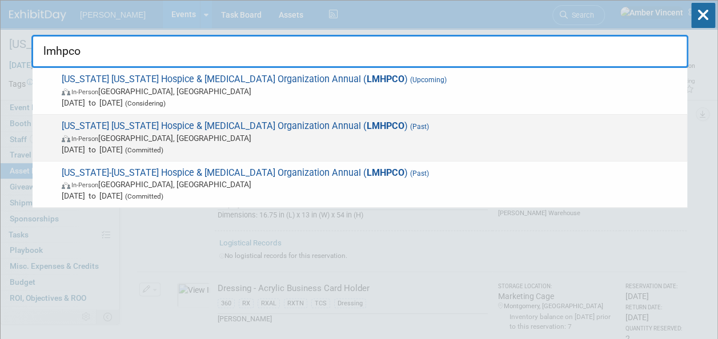
type input "lmhpco"
click at [344, 136] on span "In-Person New Orleans, LA" at bounding box center [372, 138] width 620 height 11
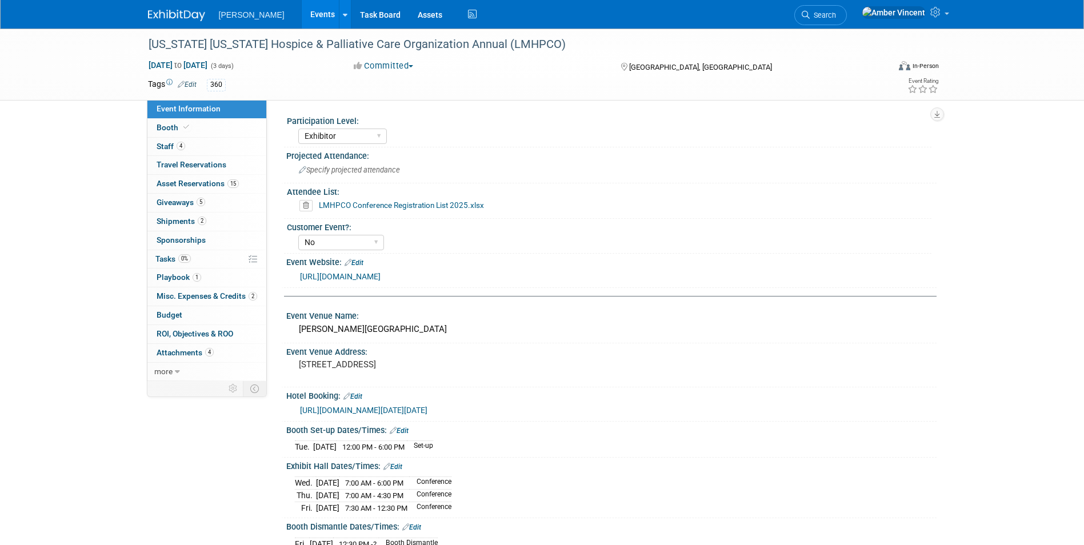
select select "Exhibitor"
select select "No"
click at [836, 14] on span "Search" at bounding box center [823, 15] width 26 height 9
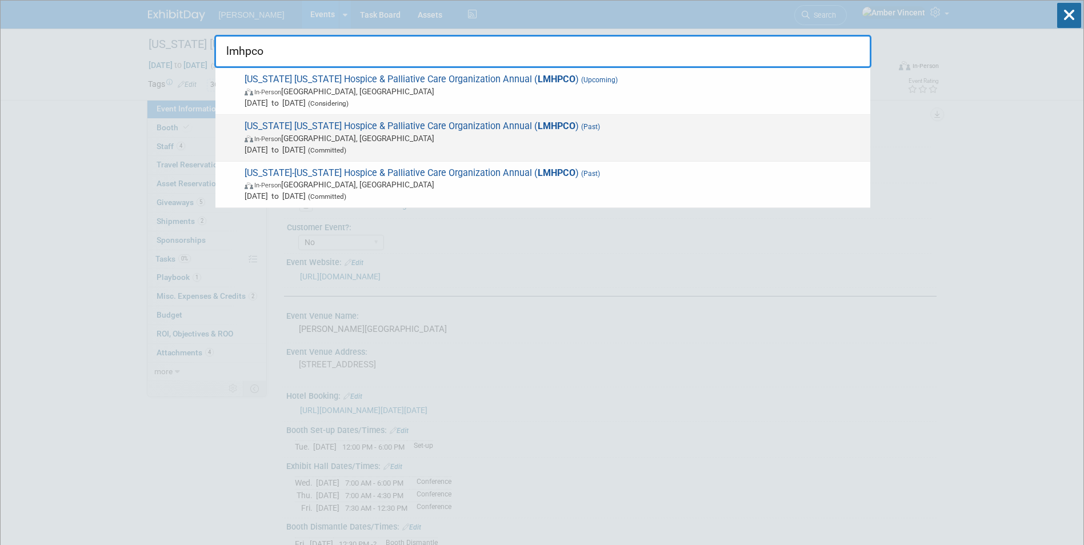
type input "lmhpco"
click at [346, 148] on span "(Committed)" at bounding box center [326, 150] width 41 height 8
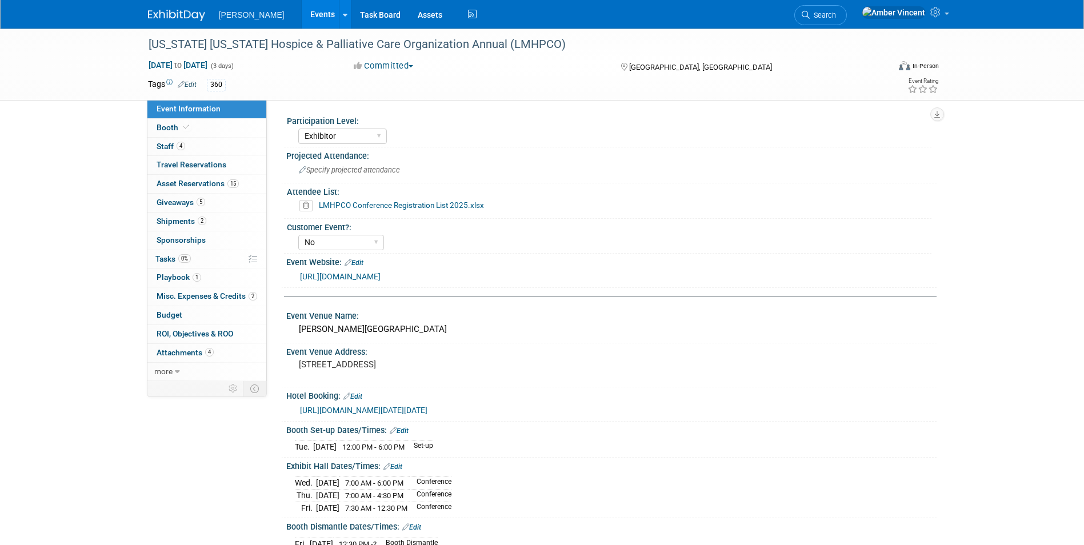
select select "Exhibitor"
select select "No"
click at [214, 188] on link "15 Asset Reservations 15" at bounding box center [206, 184] width 119 height 18
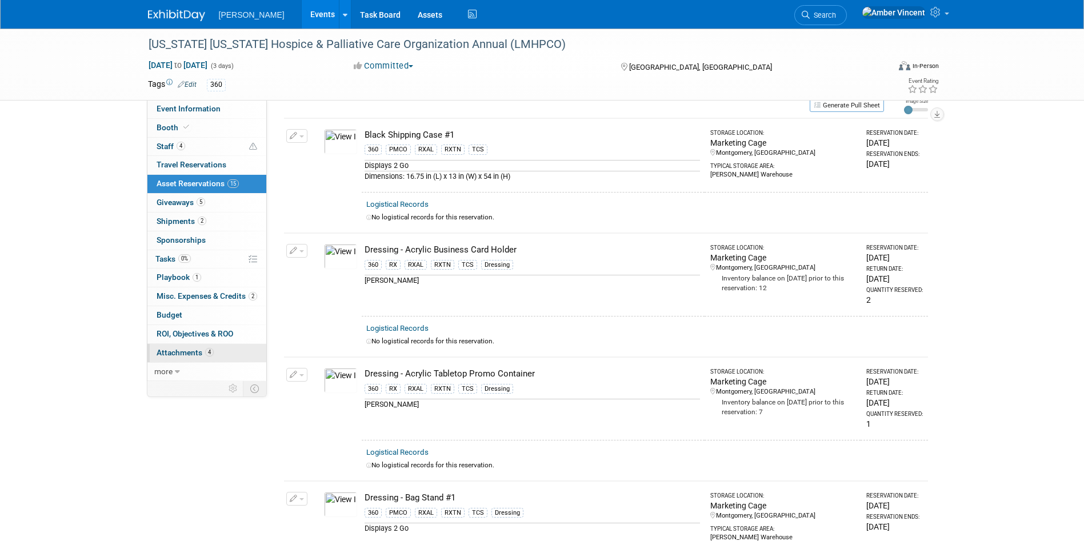
scroll to position [57, 0]
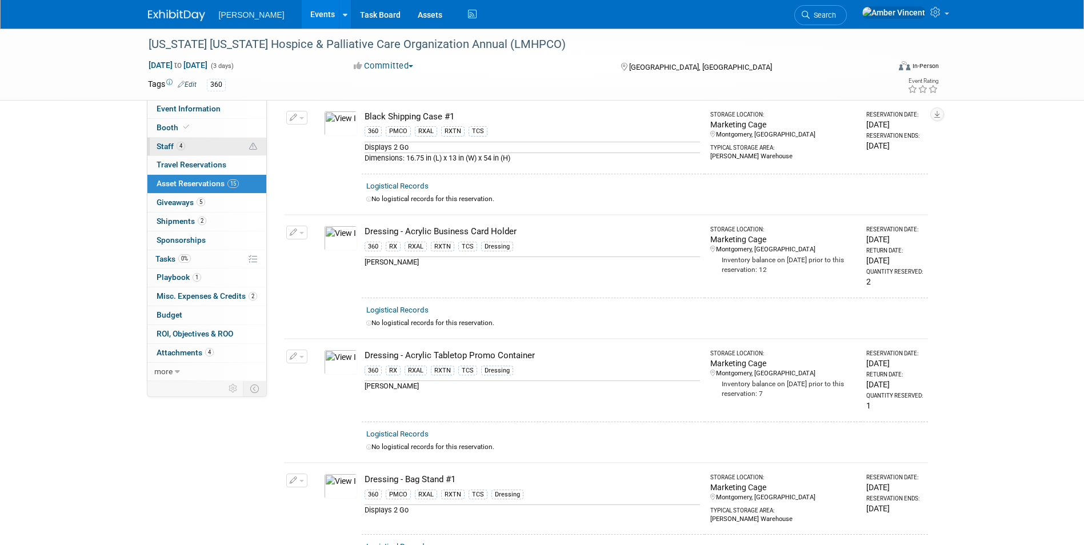
click at [200, 149] on link "4 Staff 4" at bounding box center [206, 147] width 119 height 18
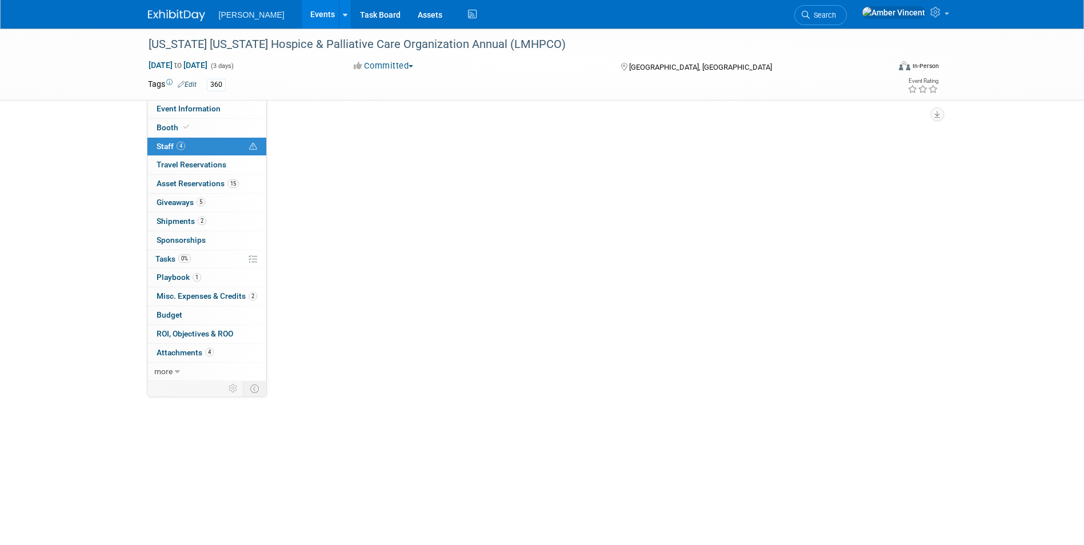
scroll to position [0, 0]
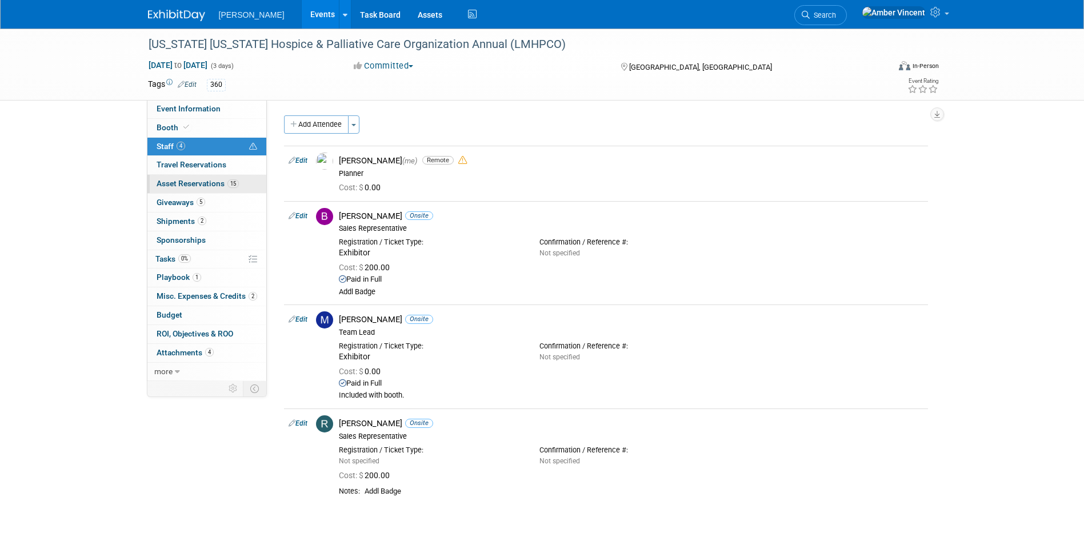
click at [194, 183] on span "Asset Reservations 15" at bounding box center [198, 183] width 82 height 9
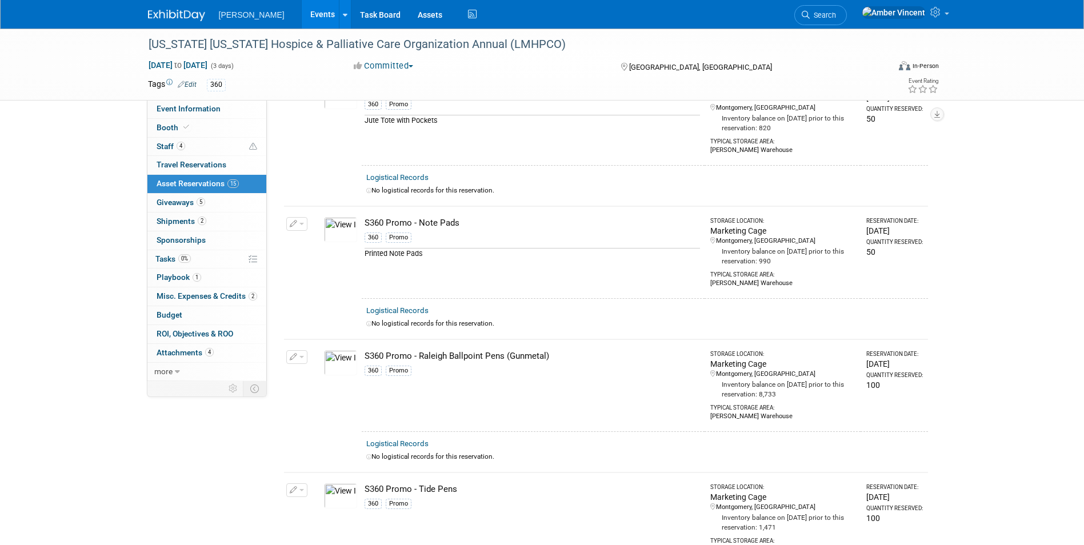
scroll to position [1232, 0]
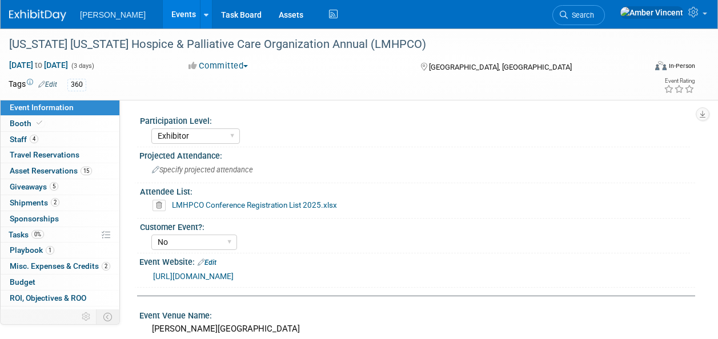
select select "Exhibitor"
select select "No"
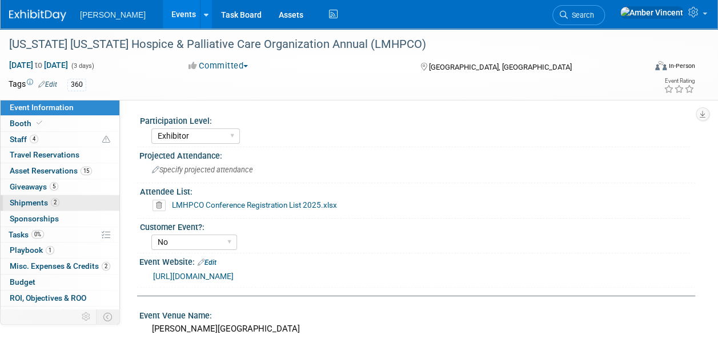
click at [55, 200] on span "2" at bounding box center [55, 202] width 9 height 9
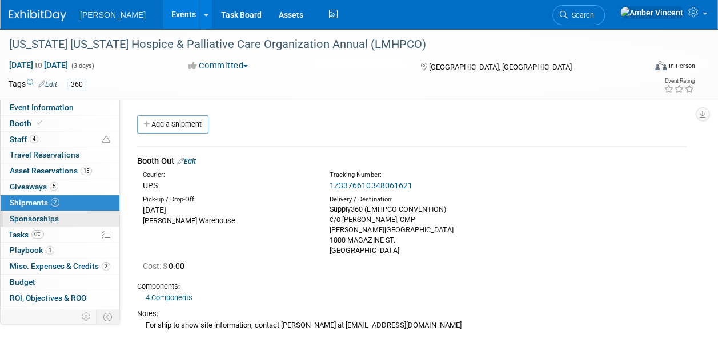
click at [53, 216] on span "Sponsorships 0" at bounding box center [34, 218] width 49 height 9
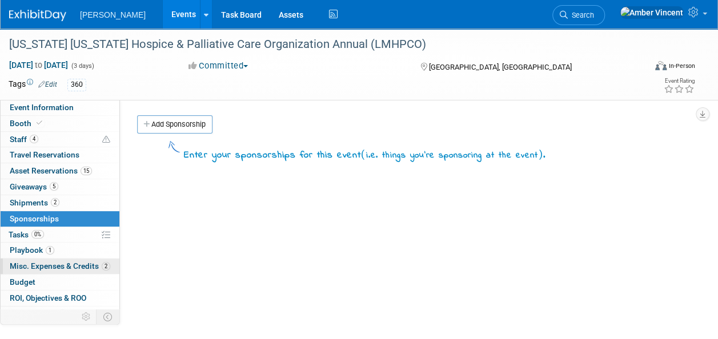
click at [66, 266] on span "Misc. Expenses & Credits 2" at bounding box center [60, 266] width 101 height 9
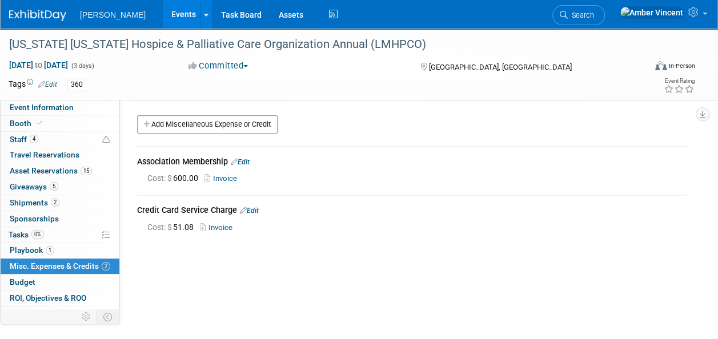
click at [227, 178] on link "Invoice" at bounding box center [223, 178] width 37 height 9
click at [594, 18] on span "Search" at bounding box center [581, 15] width 26 height 9
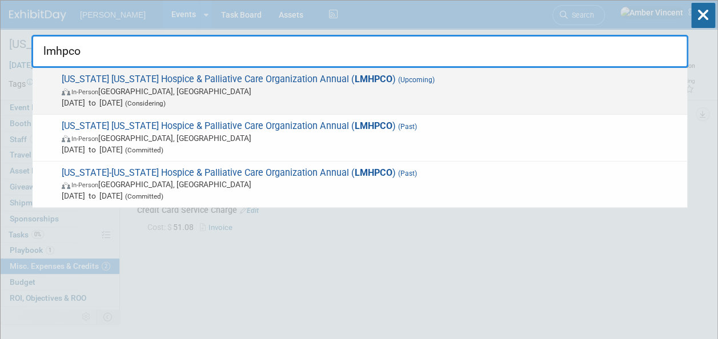
type input "lmhpco"
click at [290, 86] on span "In-Person New Orleans, LA" at bounding box center [372, 91] width 620 height 11
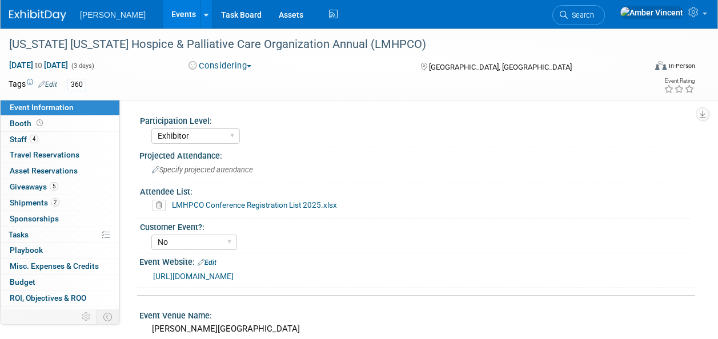
select select "Exhibitor"
select select "No"
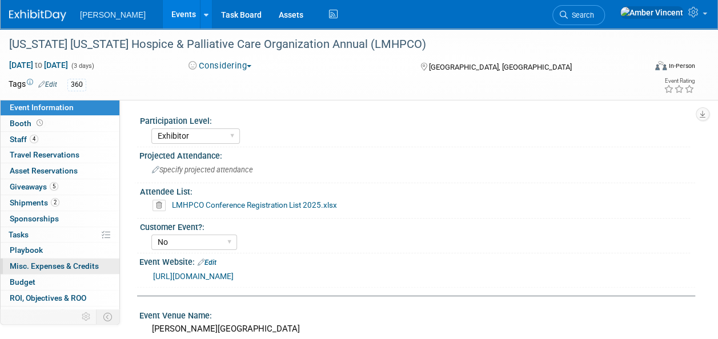
click at [49, 266] on span "Misc. Expenses & Credits 0" at bounding box center [54, 266] width 89 height 9
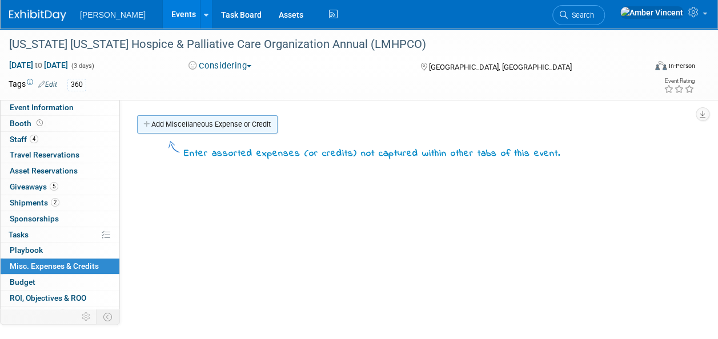
click at [235, 119] on link "Add Miscellaneous Expense or Credit" at bounding box center [207, 124] width 141 height 18
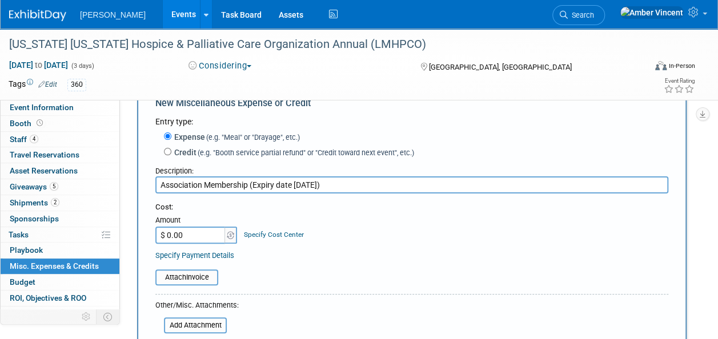
scroll to position [57, 0]
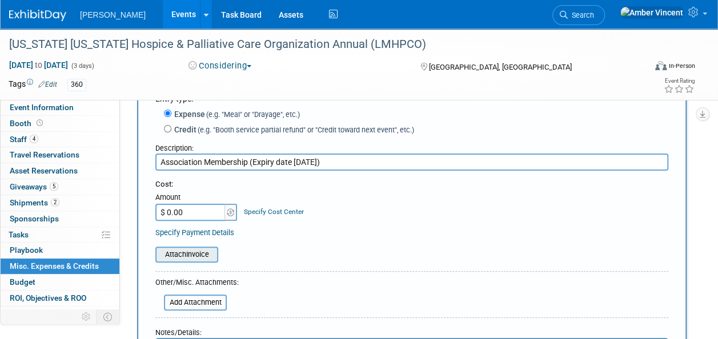
type input "Association Membership (Expiry date 12/31/2026)"
click at [198, 259] on input "file" at bounding box center [149, 255] width 136 height 14
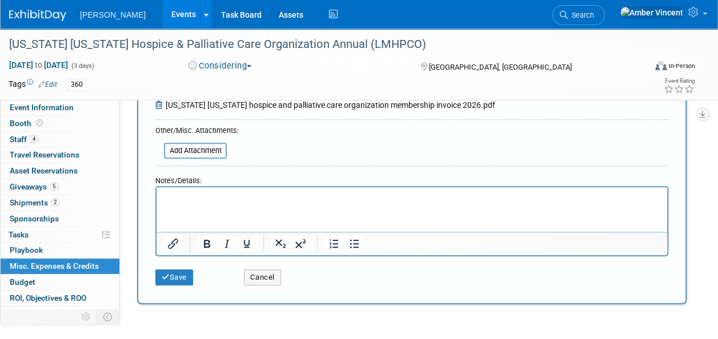
scroll to position [229, 0]
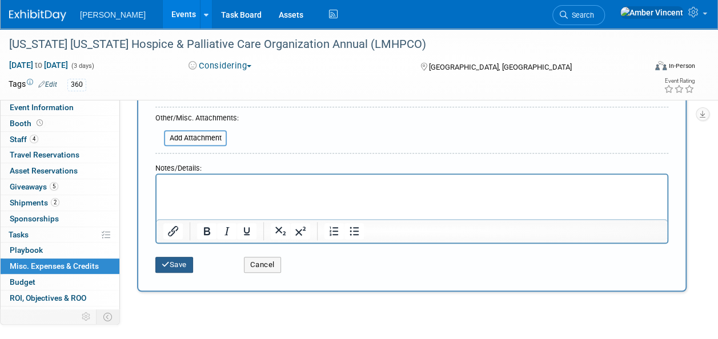
click at [185, 261] on button "Save" at bounding box center [174, 265] width 38 height 16
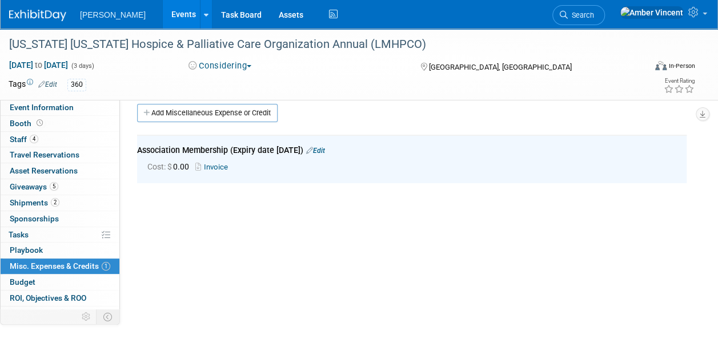
scroll to position [0, 0]
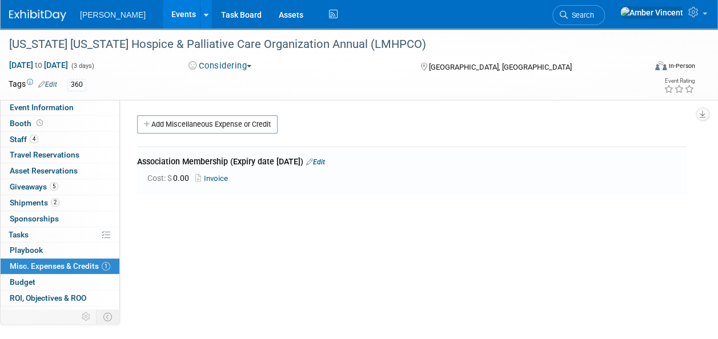
click at [325, 161] on link "Edit" at bounding box center [315, 162] width 19 height 8
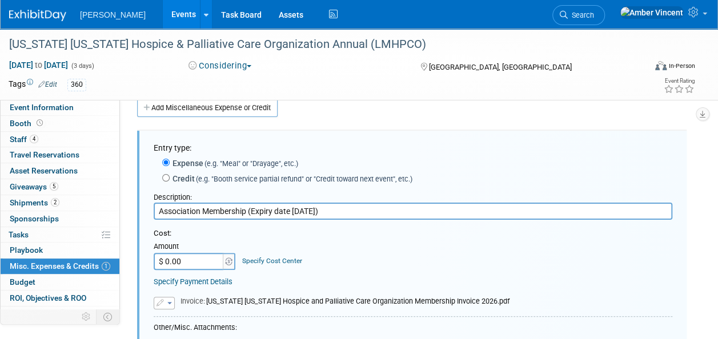
click at [205, 259] on input "$ 0.00" at bounding box center [189, 261] width 71 height 17
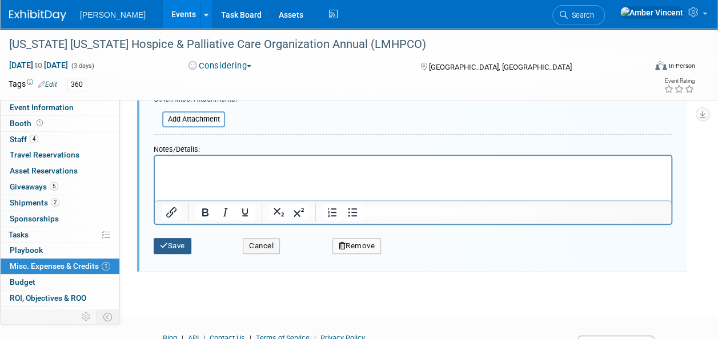
type input "$ 600.00"
click at [161, 243] on icon "submit" at bounding box center [164, 245] width 8 height 7
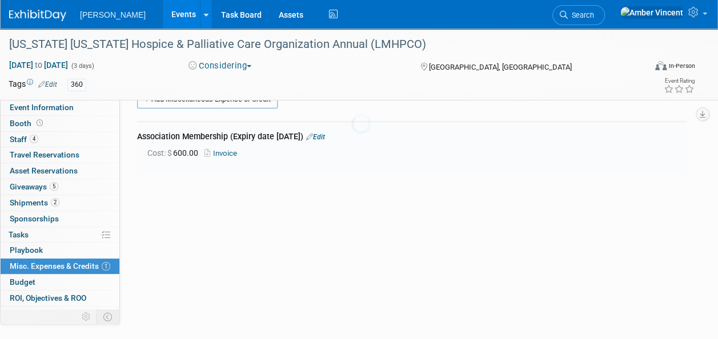
scroll to position [17, 0]
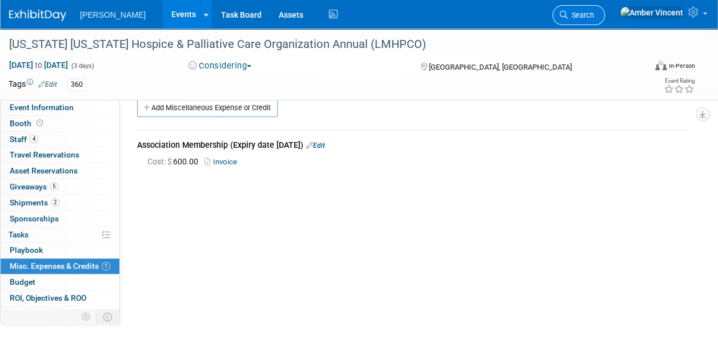
click at [594, 11] on span "Search" at bounding box center [581, 15] width 26 height 9
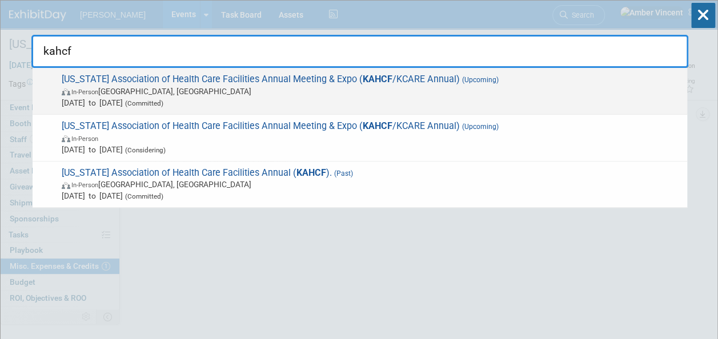
type input "kahcf"
click at [188, 77] on span "Kentucky Association of Health Care Facilities Annual Meeting & Expo ( KAHCF /K…" at bounding box center [369, 91] width 623 height 35
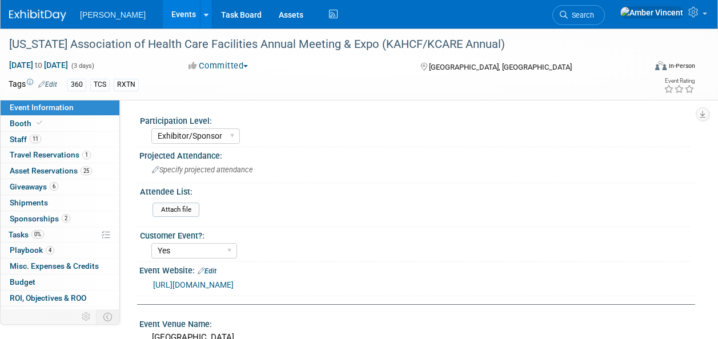
select select "Exhibitor/Sponsor"
select select "Yes"
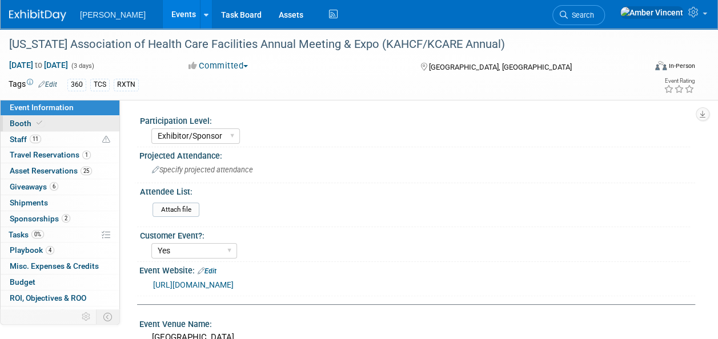
drag, startPoint x: 8, startPoint y: 114, endPoint x: 13, endPoint y: 124, distance: 11.3
click at [8, 114] on link "Event Information" at bounding box center [60, 107] width 119 height 15
select select "Exhibitor/Sponsor"
select select "Yes"
click at [13, 124] on span "Booth" at bounding box center [27, 123] width 35 height 9
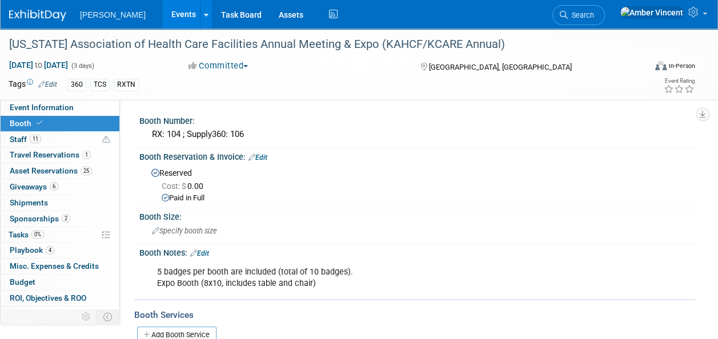
drag, startPoint x: 55, startPoint y: 98, endPoint x: 57, endPoint y: 104, distance: 6.5
click at [55, 98] on div "Kentucky Association of Health Care Facilities Annual Meeting & Expo (KAHCF/KCA…" at bounding box center [359, 64] width 718 height 71
click at [57, 106] on span "Event Information" at bounding box center [42, 107] width 64 height 9
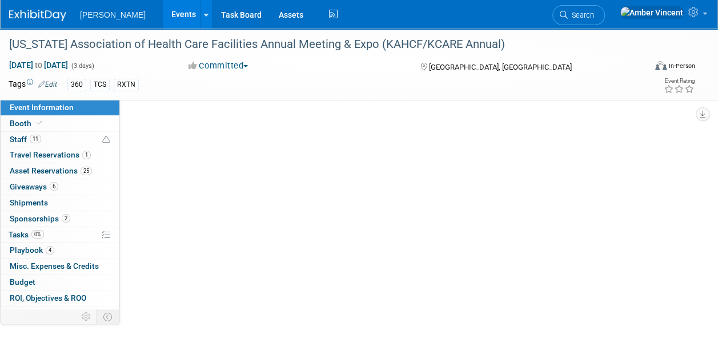
select select "Exhibitor/Sponsor"
select select "Yes"
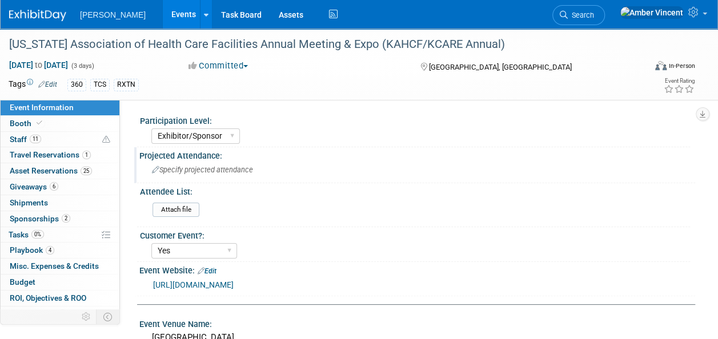
click at [181, 175] on div "Specify projected attendance" at bounding box center [417, 170] width 539 height 18
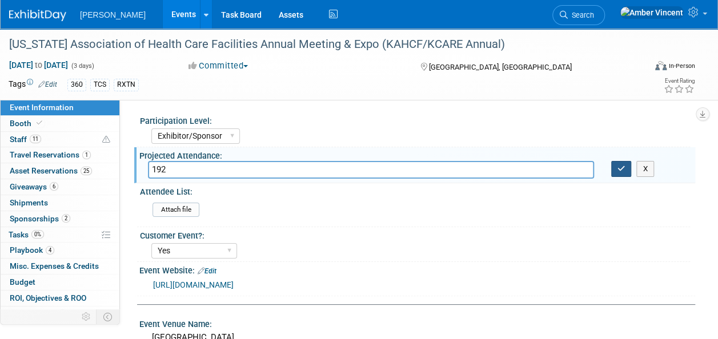
type input "192"
click at [620, 171] on icon "button" at bounding box center [622, 168] width 8 height 7
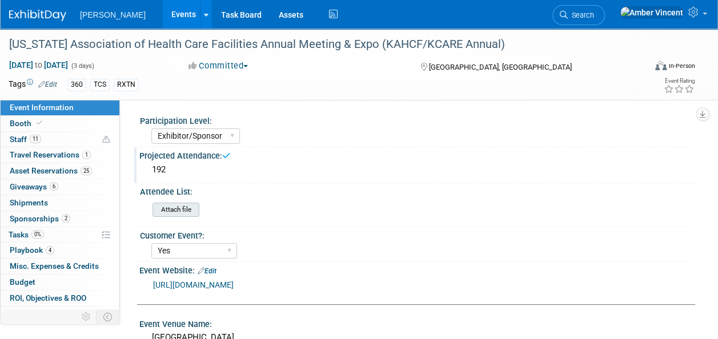
click at [181, 213] on input "file" at bounding box center [120, 209] width 155 height 13
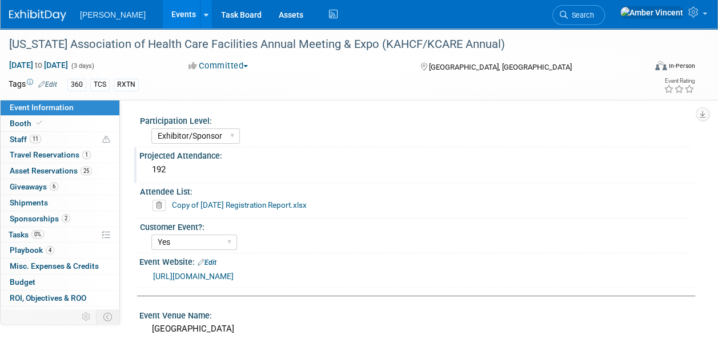
drag, startPoint x: 614, startPoint y: 15, endPoint x: 611, endPoint y: 34, distance: 19.6
click at [594, 15] on span "Search" at bounding box center [581, 15] width 26 height 9
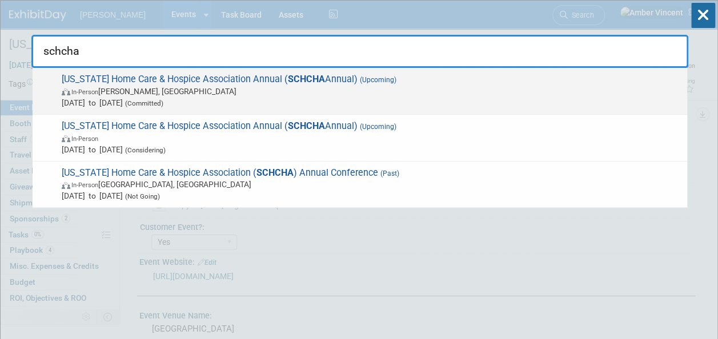
type input "schcha"
click at [217, 97] on span "Nov 16, 2025 to Nov 18, 2025 (Committed)" at bounding box center [372, 102] width 620 height 11
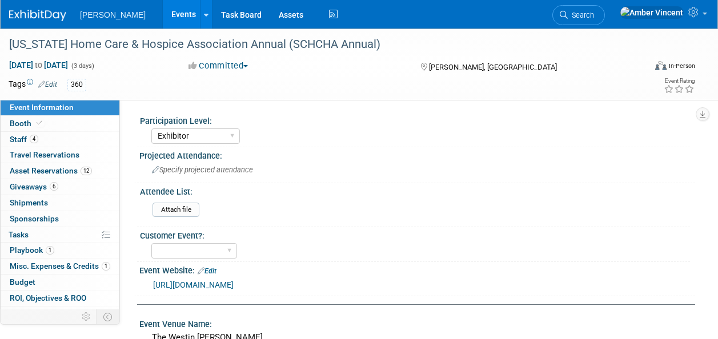
select select "Exhibitor"
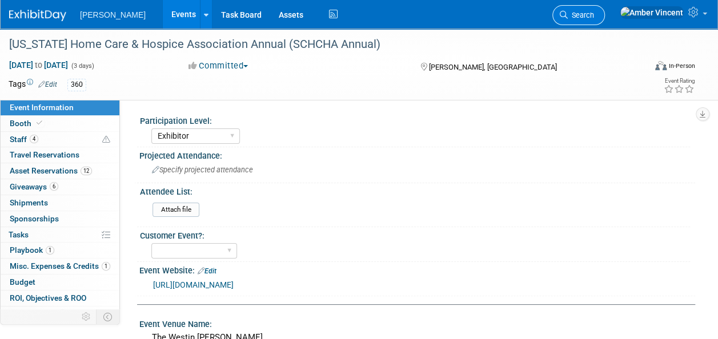
click at [594, 15] on span "Search" at bounding box center [581, 15] width 26 height 9
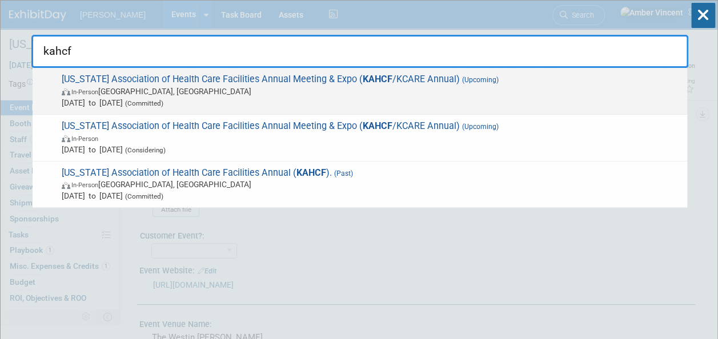
type input "kahcf"
click at [227, 81] on span "[US_STATE] Association of Health Care Facilities Annual Meeting & Expo ( KAHCF …" at bounding box center [369, 91] width 623 height 35
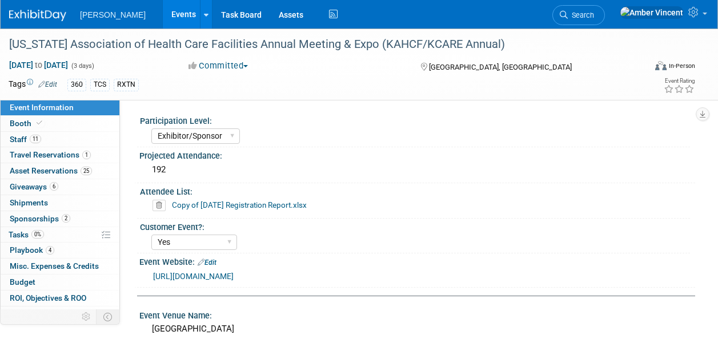
select select "Exhibitor/Sponsor"
select select "Yes"
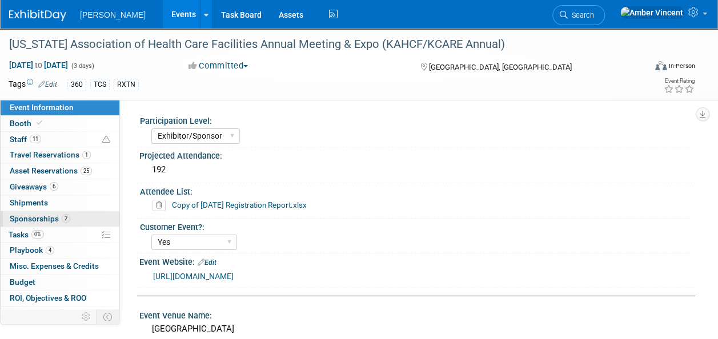
click at [58, 222] on span "Sponsorships 2" at bounding box center [40, 218] width 61 height 9
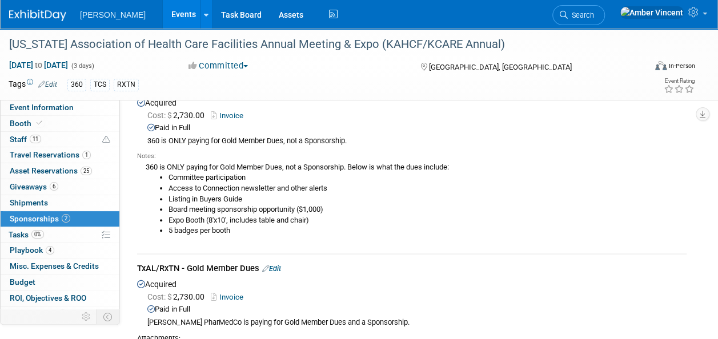
scroll to position [57, 0]
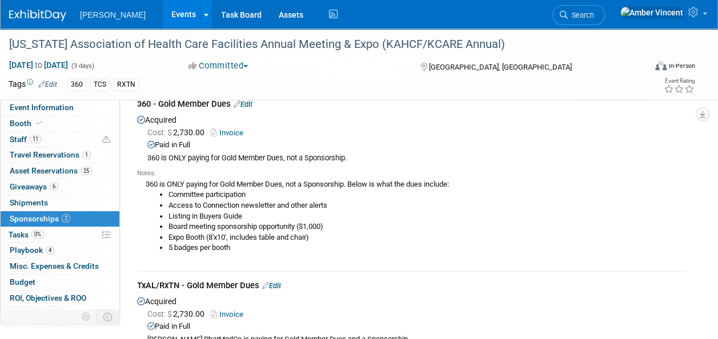
drag, startPoint x: 351, startPoint y: 181, endPoint x: 355, endPoint y: 247, distance: 65.8
click at [355, 247] on div "360 is ONLY paying for Gold Member Dues, not a Sponsorship. Below is what the d…" at bounding box center [412, 215] width 550 height 75
drag, startPoint x: 355, startPoint y: 247, endPoint x: 290, endPoint y: 225, distance: 68.7
copy div "Below is what the dues include: Committee participation Access to Connection ne…"
click at [605, 19] on link "Search" at bounding box center [579, 15] width 53 height 20
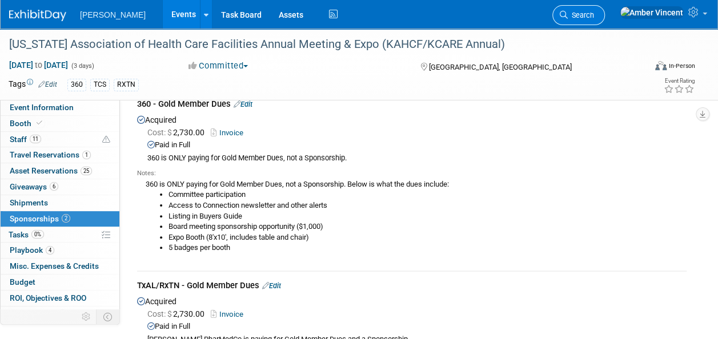
scroll to position [0, 0]
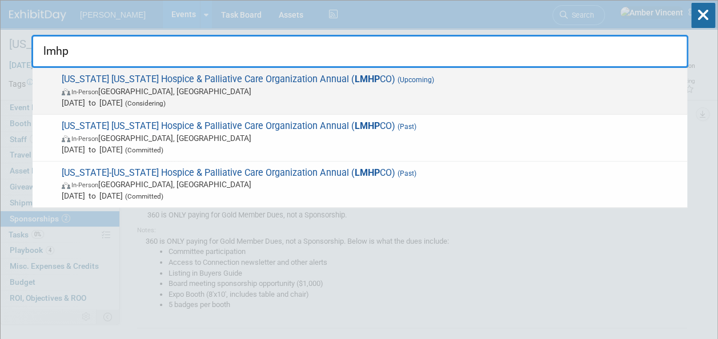
type input "lmhp"
click at [147, 88] on span "In-Person [GEOGRAPHIC_DATA], [GEOGRAPHIC_DATA]" at bounding box center [372, 91] width 620 height 11
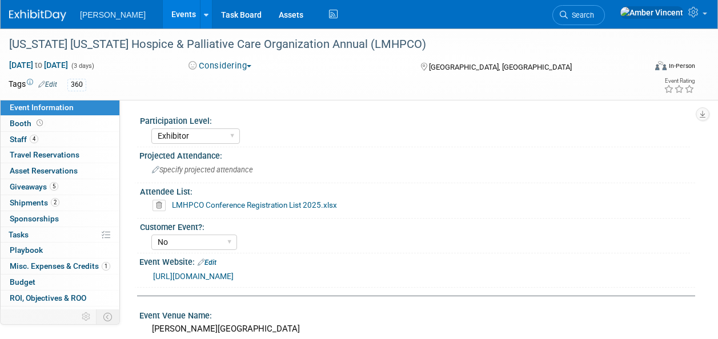
select select "Exhibitor"
select select "No"
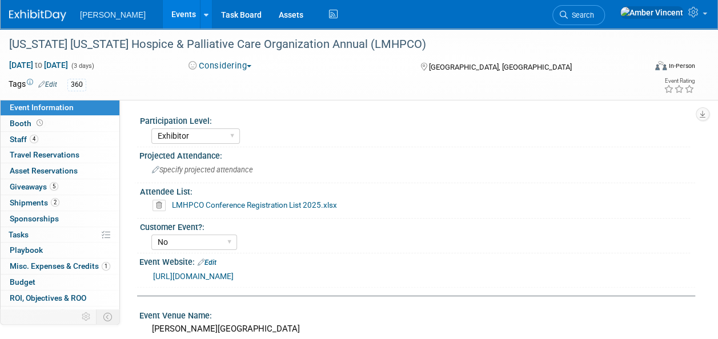
click at [68, 262] on span "Misc. Expenses & Credits 1" at bounding box center [60, 266] width 101 height 9
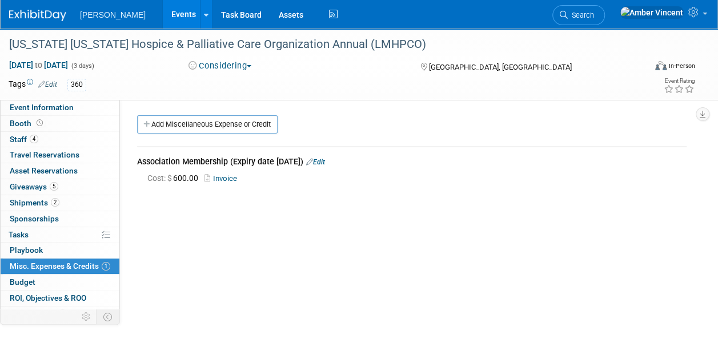
click at [325, 162] on link "Edit" at bounding box center [315, 162] width 19 height 8
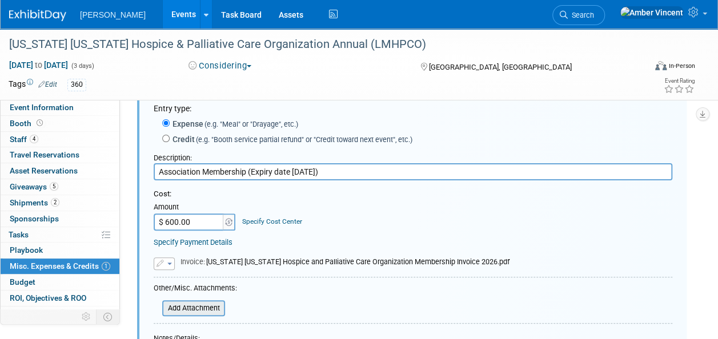
scroll to position [74, 0]
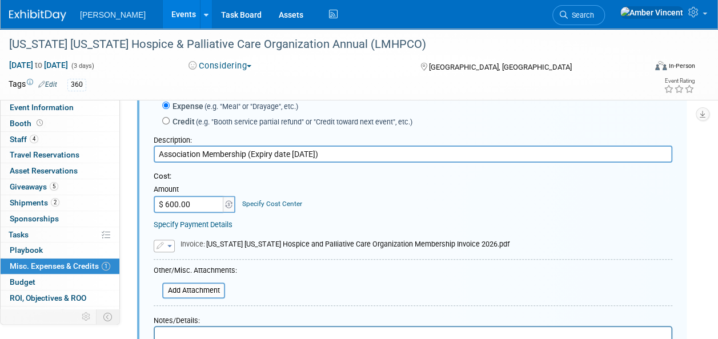
click at [170, 242] on button "button" at bounding box center [164, 246] width 21 height 13
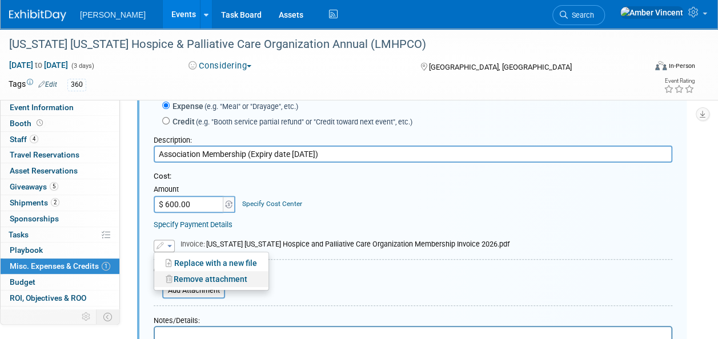
click at [180, 280] on link "Remove attachment" at bounding box center [211, 279] width 114 height 16
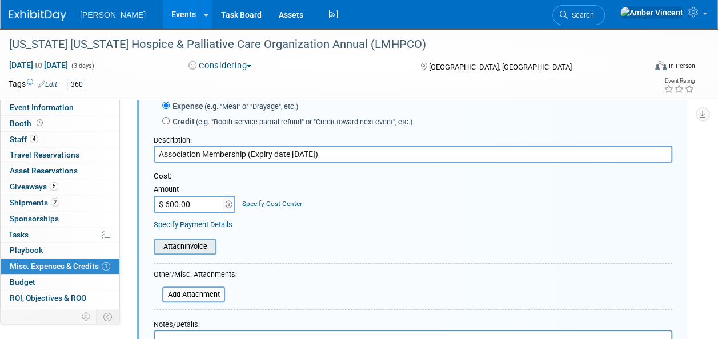
click at [182, 251] on input "file" at bounding box center [147, 247] width 136 height 14
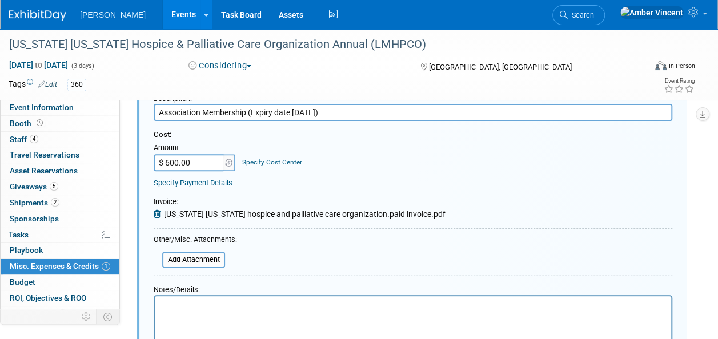
scroll to position [245, 0]
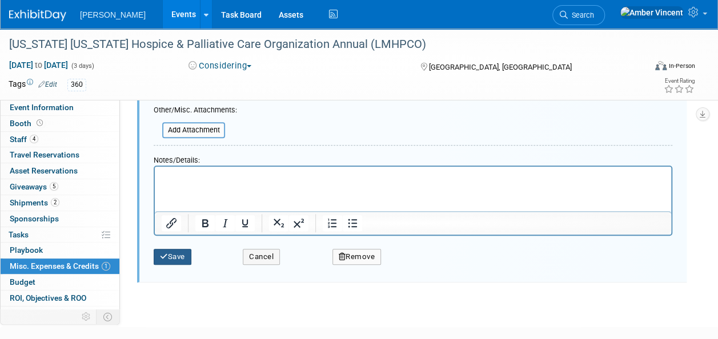
click at [178, 251] on button "Save" at bounding box center [173, 257] width 38 height 16
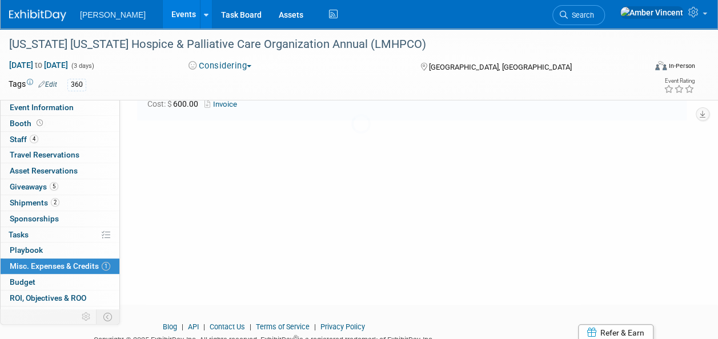
scroll to position [17, 0]
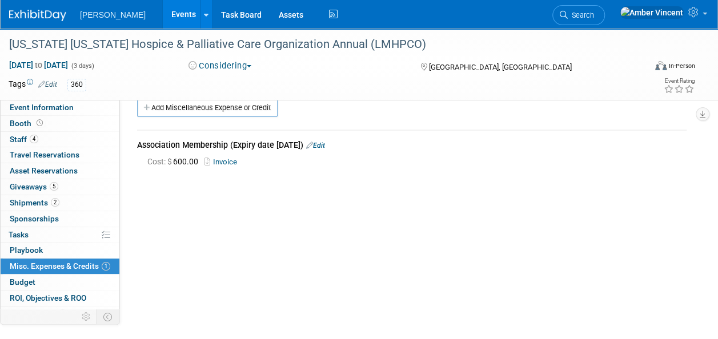
click at [605, 7] on link "Search" at bounding box center [579, 15] width 53 height 20
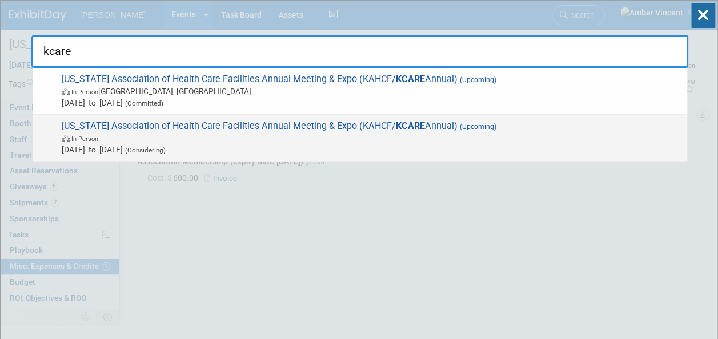
type input "kcare"
click at [211, 136] on span "In-Person" at bounding box center [372, 138] width 620 height 11
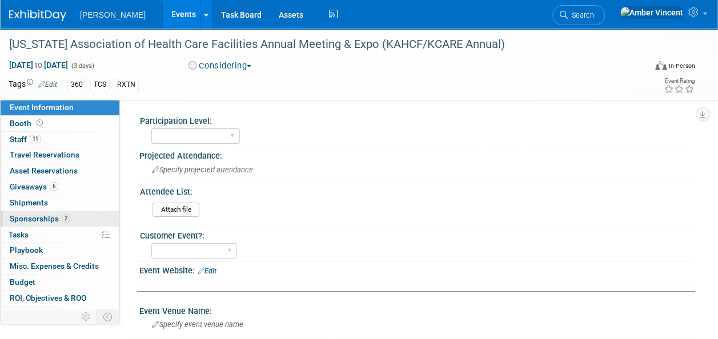
click at [66, 215] on span "2" at bounding box center [66, 218] width 9 height 9
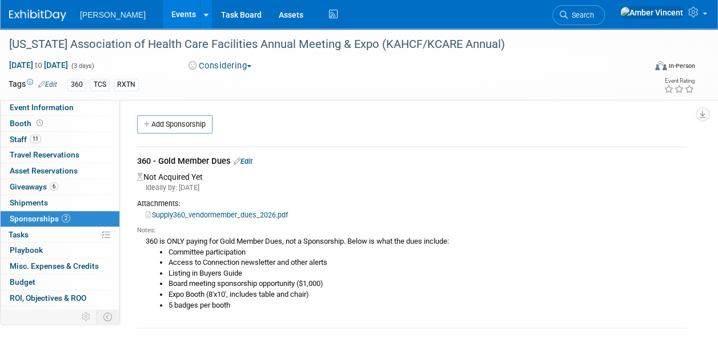
click at [163, 22] on link "Events" at bounding box center [184, 14] width 42 height 29
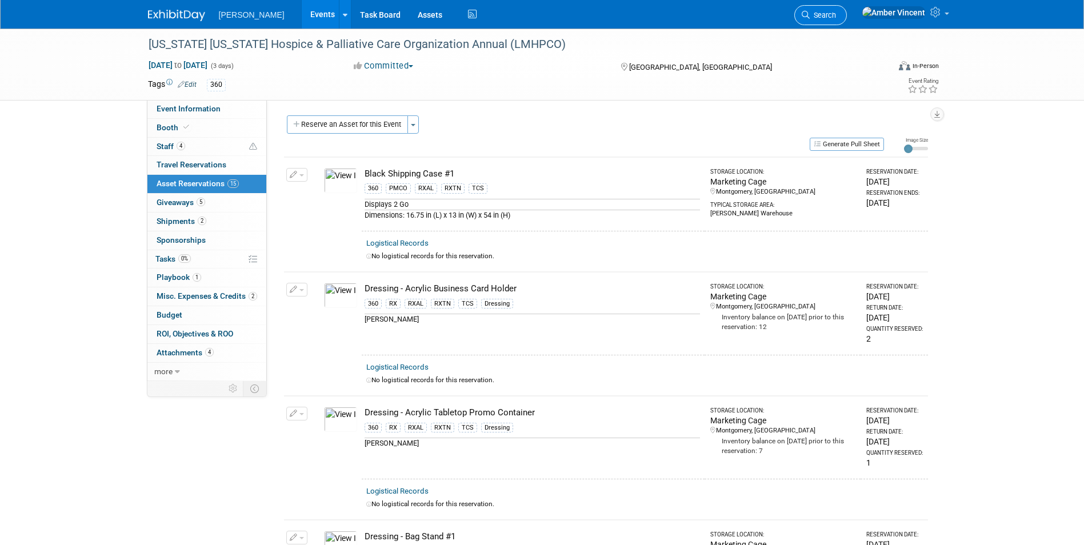
click at [847, 22] on link "Search" at bounding box center [820, 15] width 53 height 20
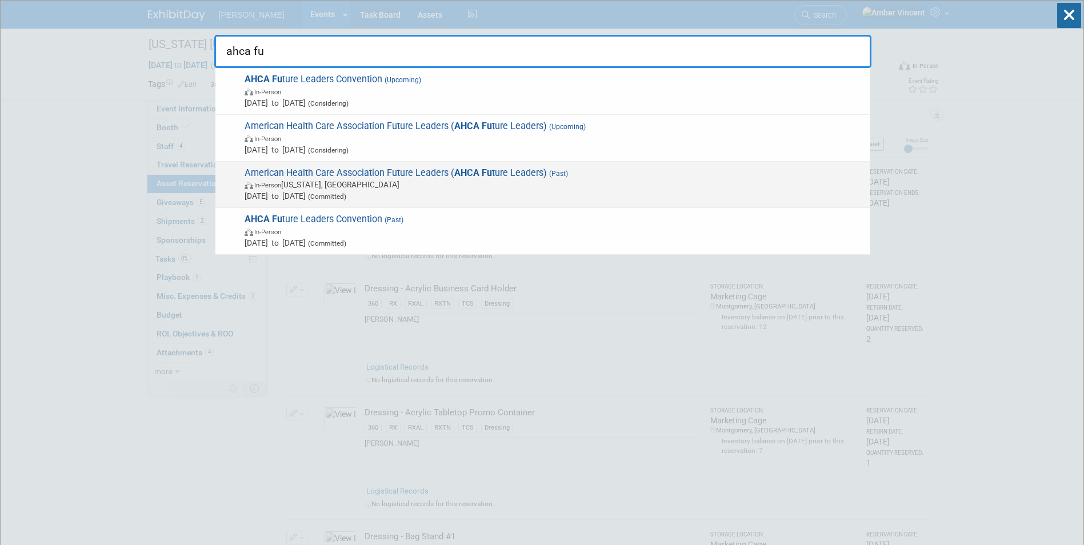
type input "ahca fu"
click at [364, 181] on span "In-Person Washington, DC" at bounding box center [555, 184] width 620 height 11
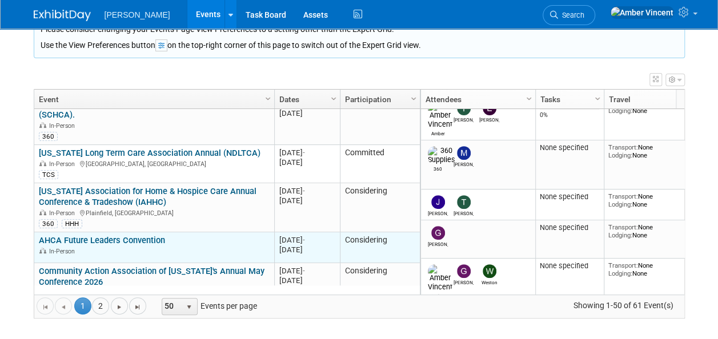
scroll to position [823, 0]
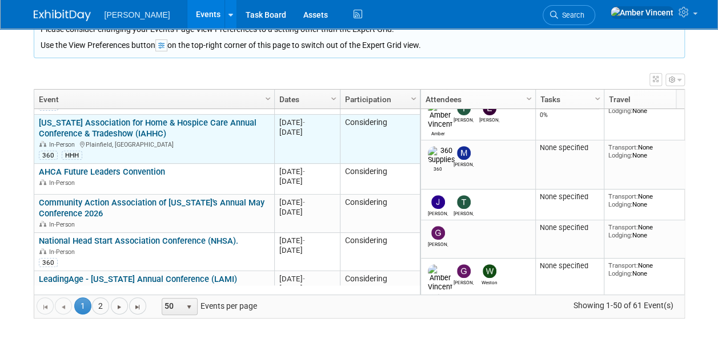
click at [182, 118] on link "[US_STATE] Association for Home & Hospice Care Annual Conference & Tradeshow (I…" at bounding box center [148, 128] width 218 height 21
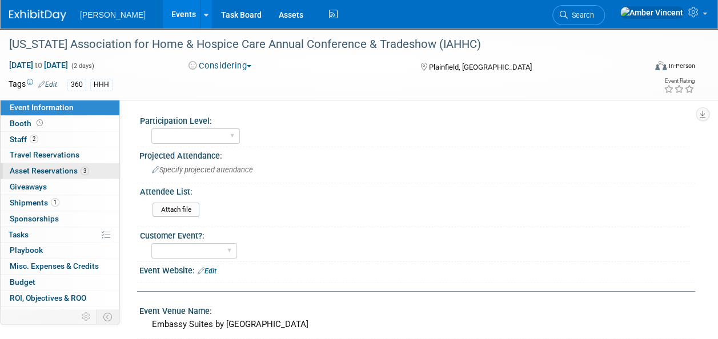
click at [54, 169] on span "Asset Reservations 3" at bounding box center [49, 170] width 79 height 9
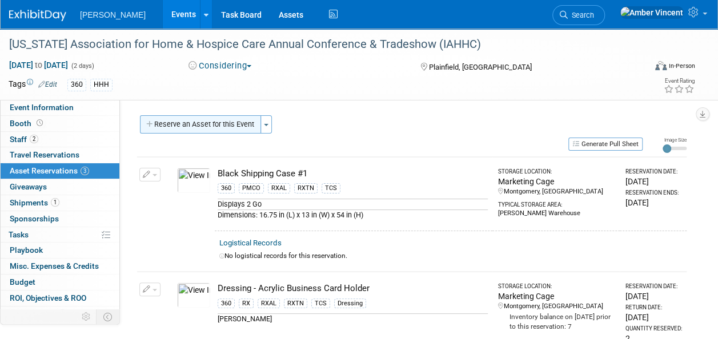
click at [197, 126] on button "Reserve an Asset for this Event" at bounding box center [200, 124] width 121 height 18
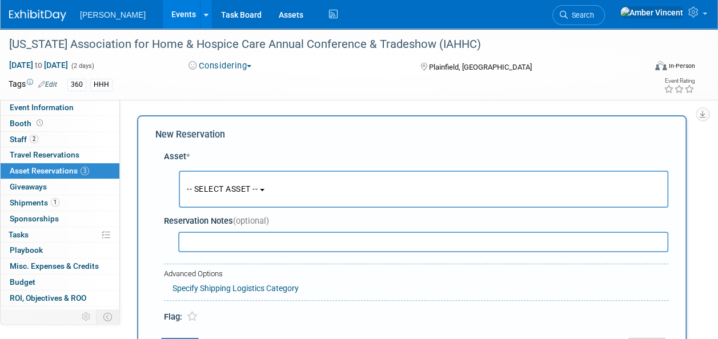
scroll to position [11, 0]
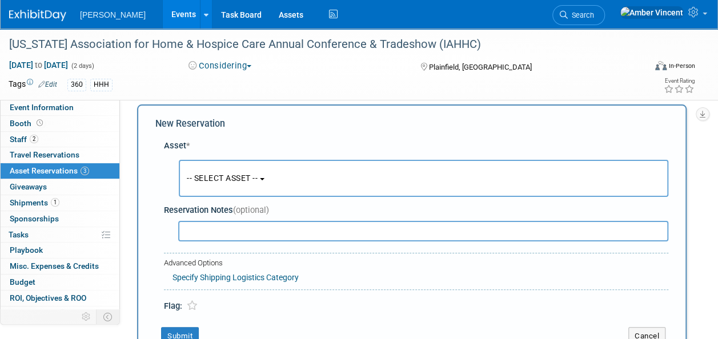
click at [269, 187] on button "-- SELECT ASSET --" at bounding box center [424, 178] width 490 height 37
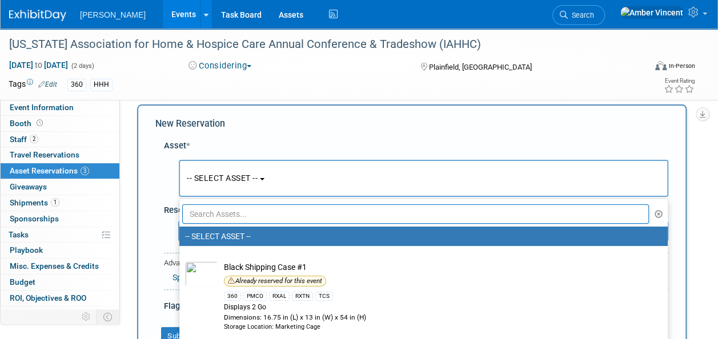
click at [265, 219] on input "text" at bounding box center [415, 214] width 467 height 19
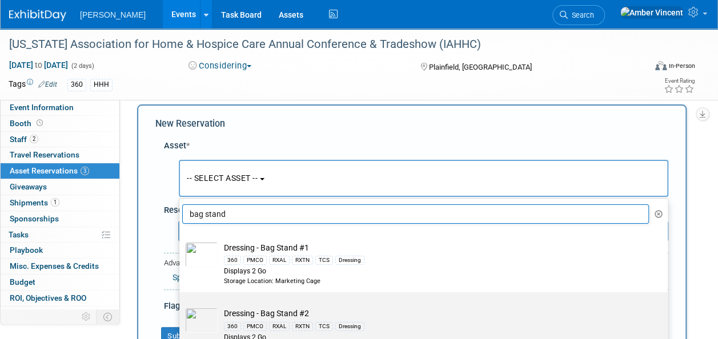
type input "bag stand"
click at [286, 312] on td "Dressing - Bag Stand #2 360 PMCO RXAL RXTN TCS Dressing Displays 2 Go Storage L…" at bounding box center [431, 329] width 427 height 43
click at [181, 306] on input "Dressing - Bag Stand #2 360 PMCO RXAL RXTN TCS Dressing Displays 2 Go Storage L…" at bounding box center [177, 302] width 7 height 7
select select "10722536"
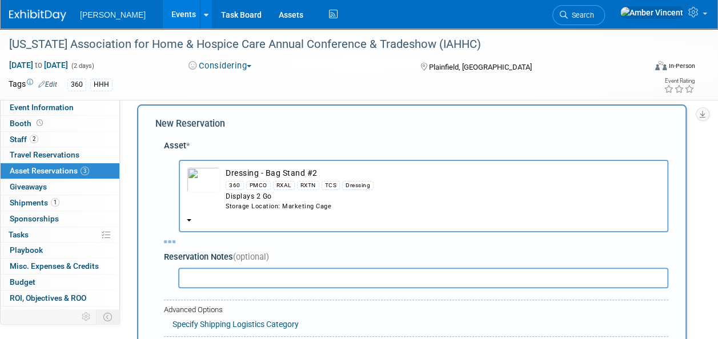
select select "4"
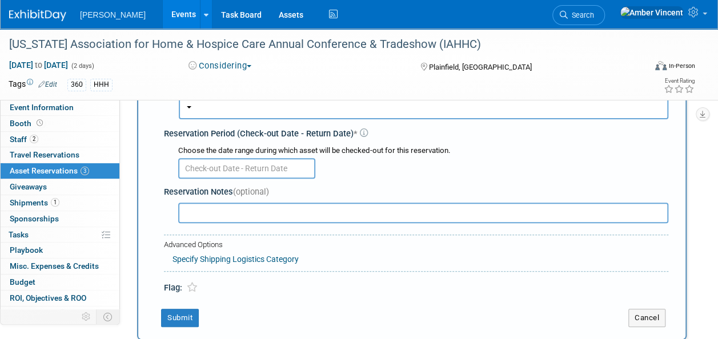
scroll to position [125, 0]
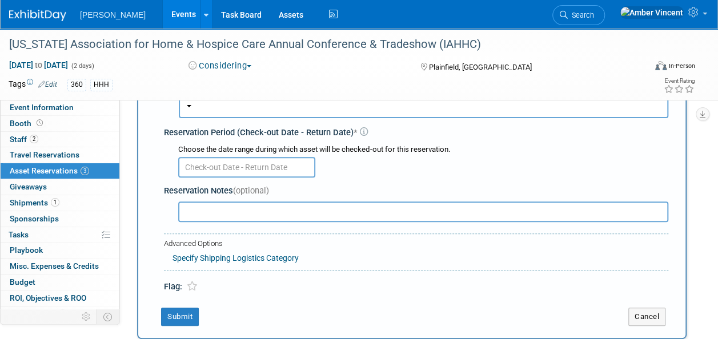
click at [285, 167] on body "Turenne Events Add Event Bulk Upload Events Shareable Event Boards Recently Vie…" at bounding box center [359, 44] width 718 height 339
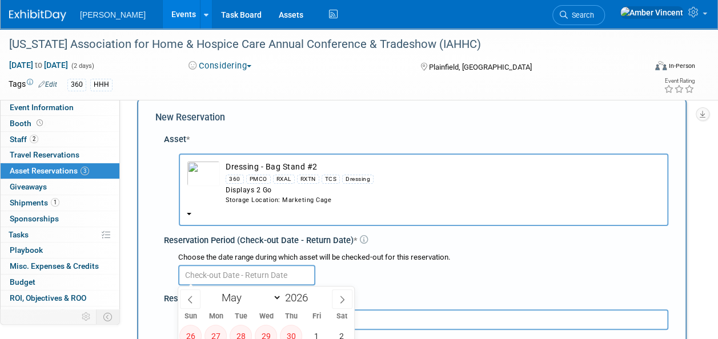
scroll to position [0, 0]
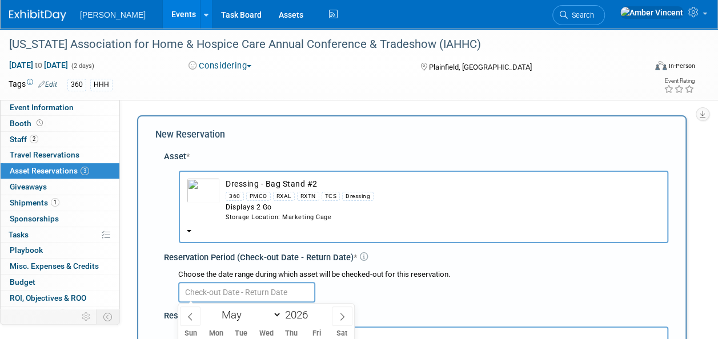
click at [288, 171] on div "-- SELECT ASSET -- Dressing - Bag Stand #2 360 PMCO RXAL" at bounding box center [419, 208] width 500 height 78
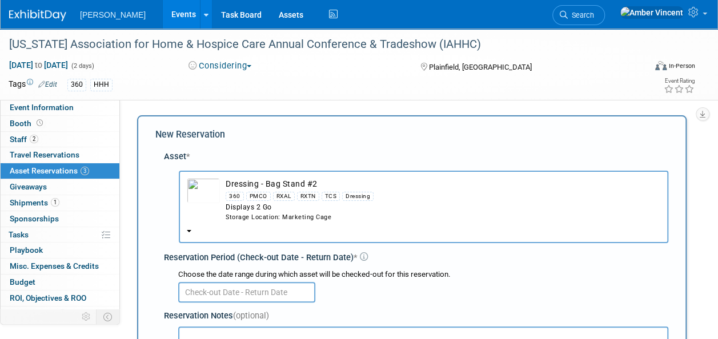
click at [290, 183] on td "Dressing - Bag Stand #2 360 PMCO RXAL RXTN TCS Dressing Displays 2 Go Storage L…" at bounding box center [440, 199] width 441 height 43
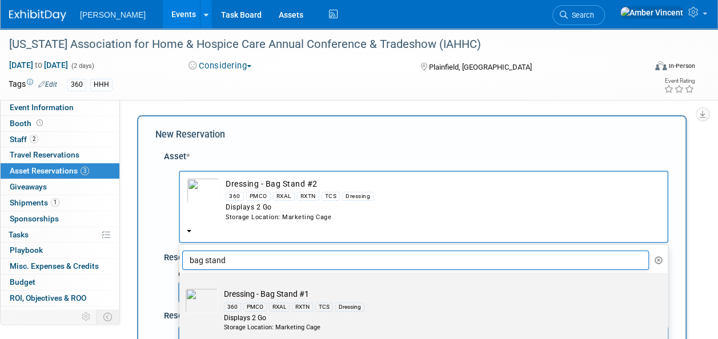
click at [295, 301] on div "360 PMCO RXAL RXTN TCS Dressing" at bounding box center [434, 306] width 421 height 13
click at [181, 287] on input "Dressing - Bag Stand #1 360 PMCO RXAL RXTN TCS Dressing Displays 2 Go Storage L…" at bounding box center [177, 282] width 7 height 7
select select "10722740"
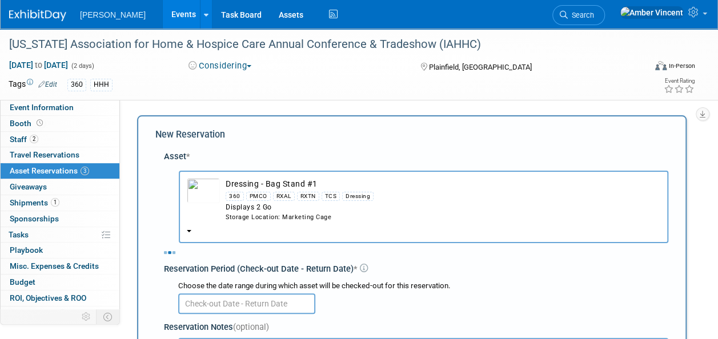
select select "4"
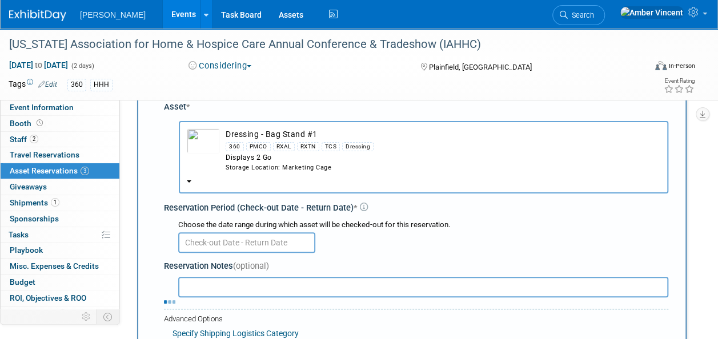
scroll to position [114, 0]
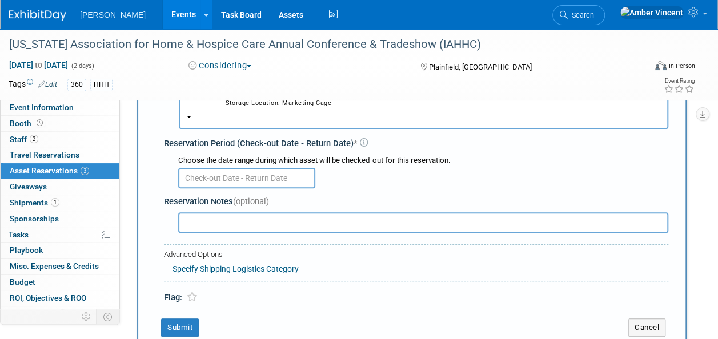
click at [275, 182] on input "text" at bounding box center [246, 178] width 137 height 21
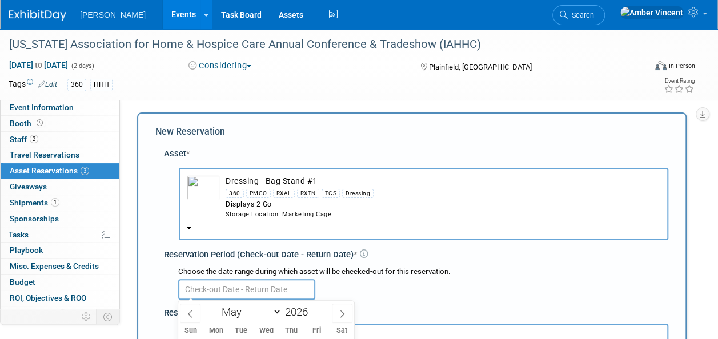
scroll to position [0, 0]
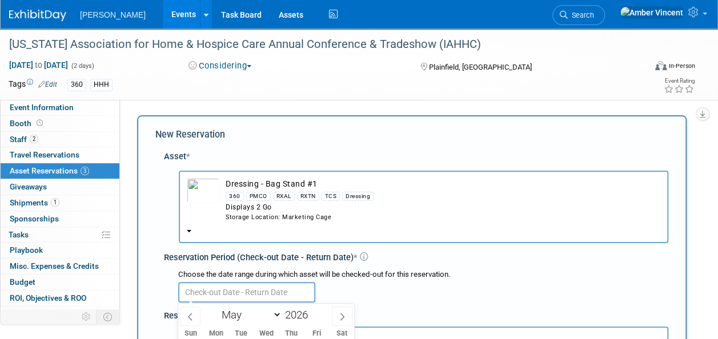
click at [275, 181] on td "Dressing - Bag Stand #1 360 PMCO RXAL RXTN TCS Dressing Displays 2 Go Storage L…" at bounding box center [440, 199] width 441 height 43
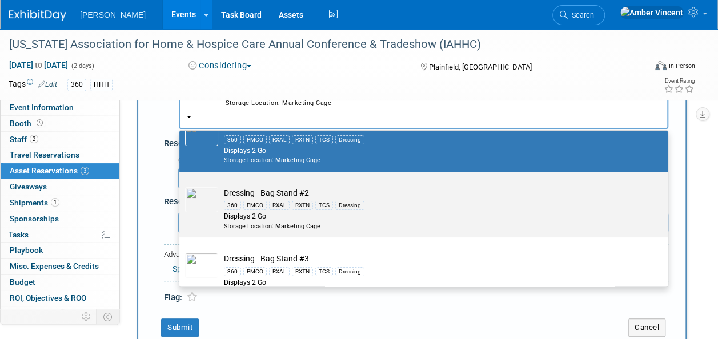
scroll to position [114, 0]
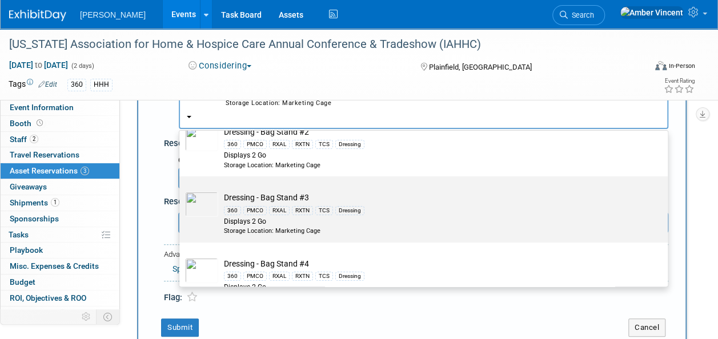
click at [289, 221] on div "Displays 2 Go" at bounding box center [434, 222] width 421 height 10
click at [181, 190] on input "Dressing - Bag Stand #3 360 PMCO RXAL RXTN TCS Dressing Displays 2 Go Storage L…" at bounding box center [177, 186] width 7 height 7
select select "10722739"
select select "4"
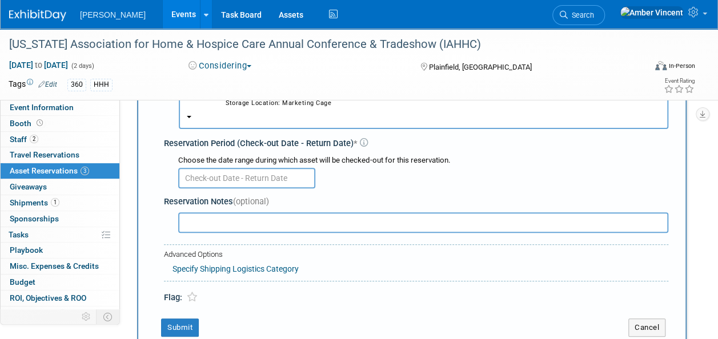
click at [262, 181] on input "text" at bounding box center [246, 178] width 137 height 21
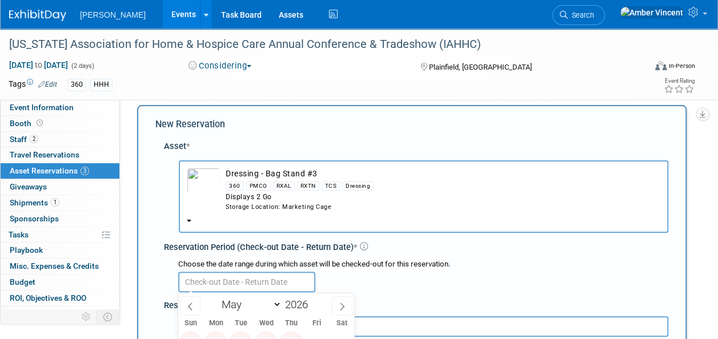
scroll to position [0, 0]
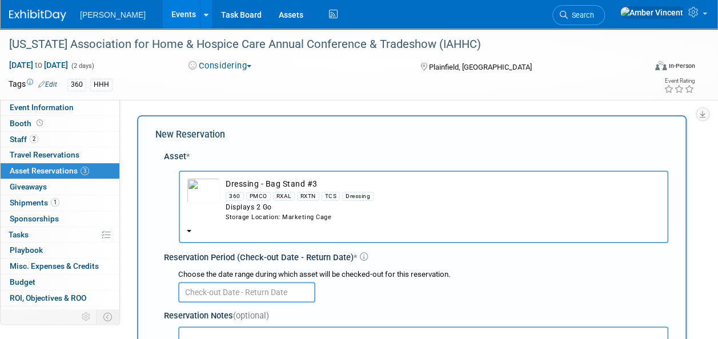
click at [263, 183] on td "Dressing - Bag Stand #3 360 PMCO RXAL RXTN TCS Dressing Displays 2 Go Storage L…" at bounding box center [440, 199] width 441 height 43
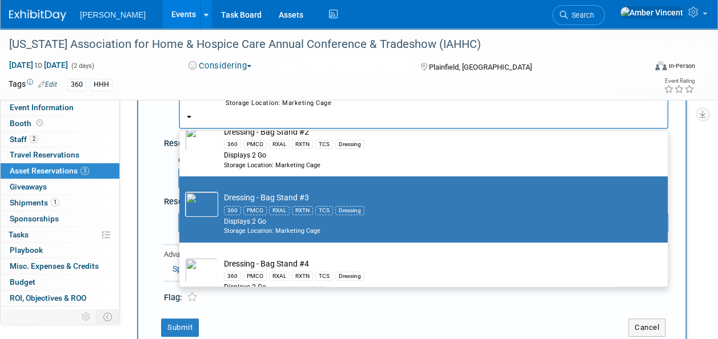
scroll to position [229, 0]
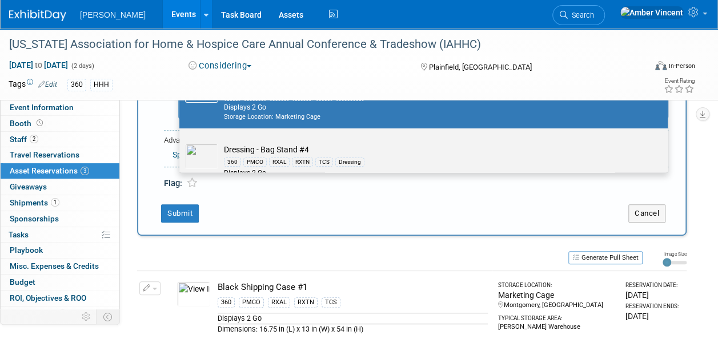
click at [285, 158] on div "RXAL" at bounding box center [279, 162] width 21 height 9
click at [181, 142] on input "Dressing - Bag Stand #4 360 PMCO RXAL RXTN TCS Dressing Displays 2 Go Storage L…" at bounding box center [177, 138] width 7 height 7
select select "10722741"
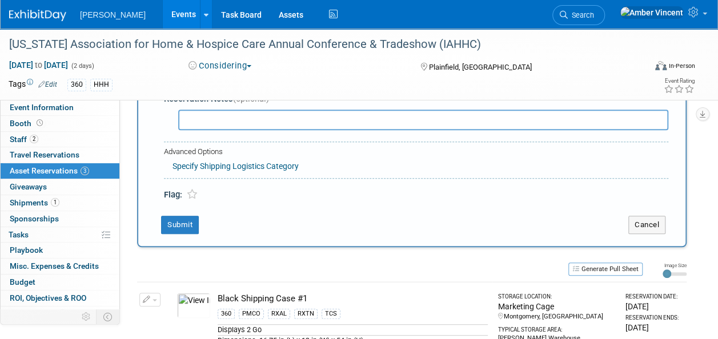
scroll to position [171, 0]
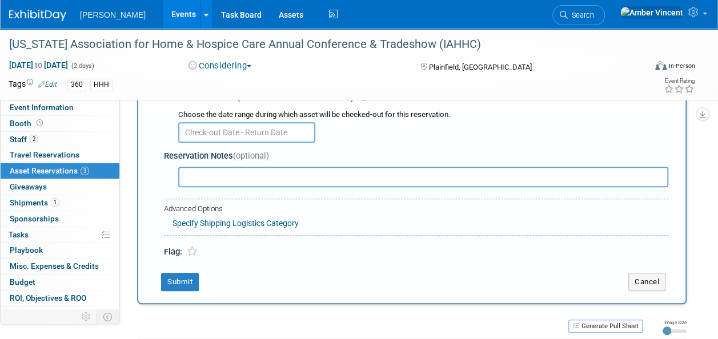
select select "4"
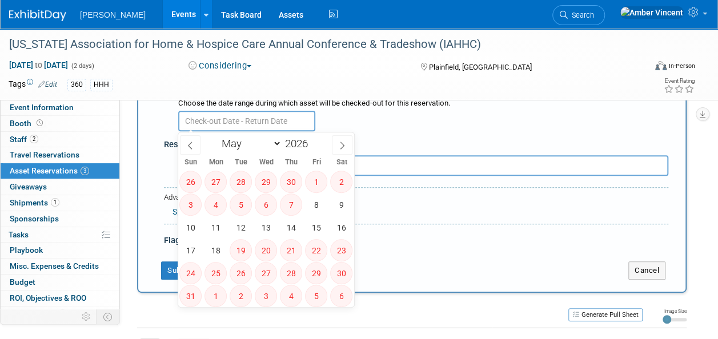
click at [267, 125] on input "text" at bounding box center [246, 121] width 137 height 21
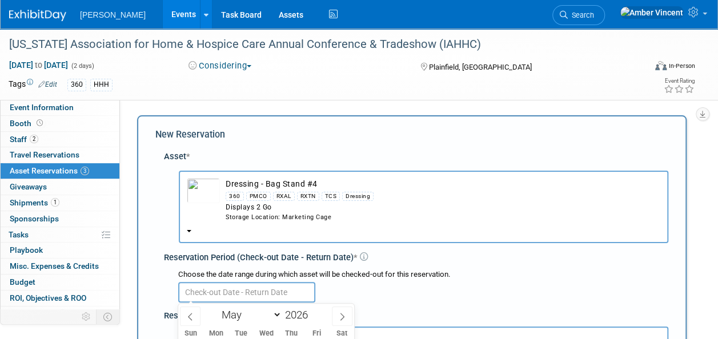
scroll to position [0, 0]
click at [305, 201] on div "360 PMCO RXAL RXTN TCS Dressing" at bounding box center [443, 196] width 435 height 13
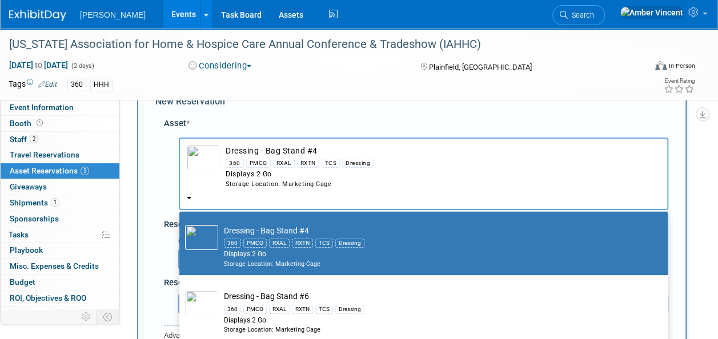
scroll to position [57, 0]
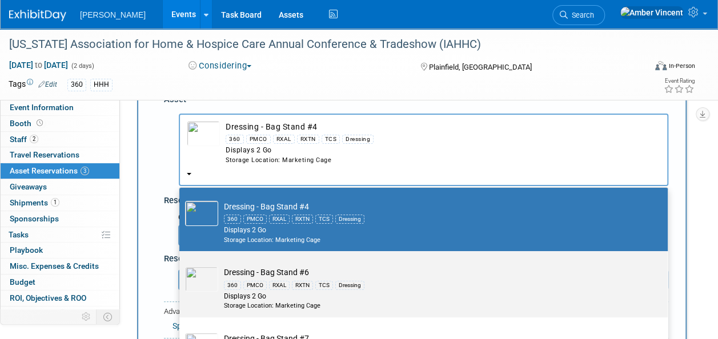
click at [302, 270] on td "Dressing - Bag Stand #6 360 PMCO RXAL RXTN TCS Dressing Displays 2 Go Storage L…" at bounding box center [431, 288] width 427 height 43
click at [181, 265] on input "Dressing - Bag Stand #6 360 PMCO RXAL RXTN TCS Dressing Displays 2 Go Storage L…" at bounding box center [177, 261] width 7 height 7
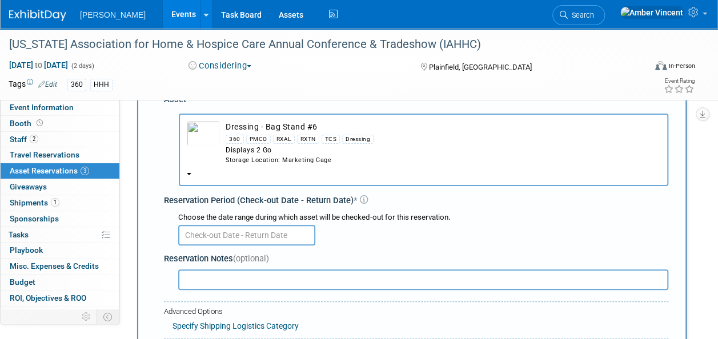
click at [278, 239] on input "text" at bounding box center [246, 235] width 137 height 21
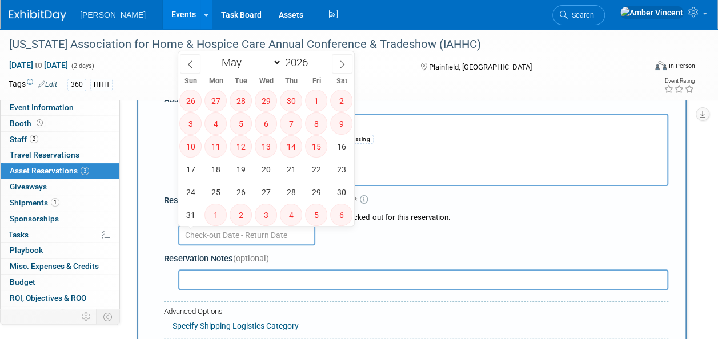
drag, startPoint x: 337, startPoint y: 259, endPoint x: 335, endPoint y: 248, distance: 11.5
click at [337, 259] on div "Reservation Notes (optional)" at bounding box center [416, 259] width 505 height 12
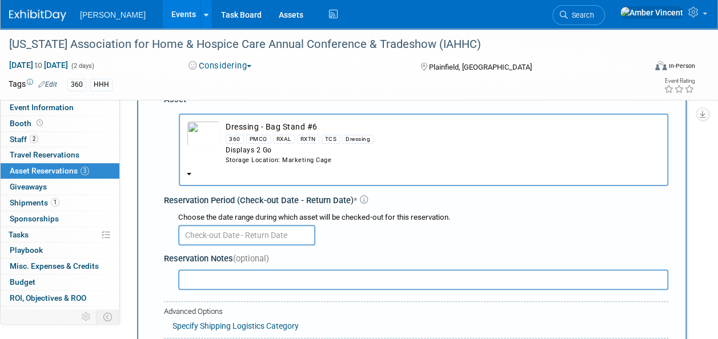
click at [298, 152] on div "Displays 2 Go" at bounding box center [443, 151] width 435 height 10
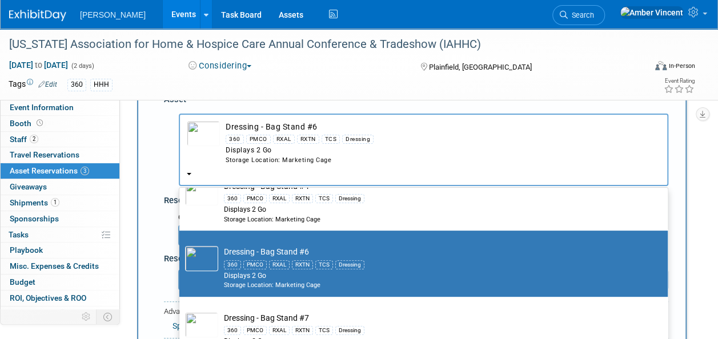
scroll to position [270, 0]
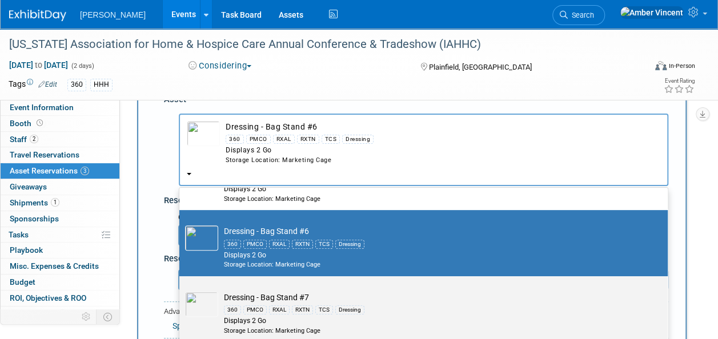
click at [311, 309] on div "360 PMCO RXAL RXTN TCS Dressing" at bounding box center [434, 309] width 421 height 13
click at [181, 290] on input "Dressing - Bag Stand #7 360 PMCO RXAL RXTN TCS Dressing Displays 2 Go Storage L…" at bounding box center [177, 286] width 7 height 7
select select "10725919"
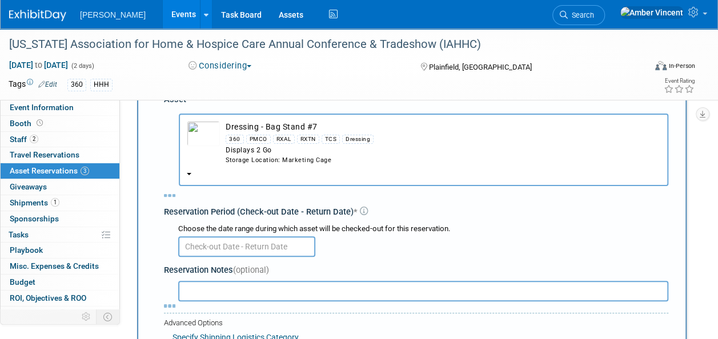
select select "4"
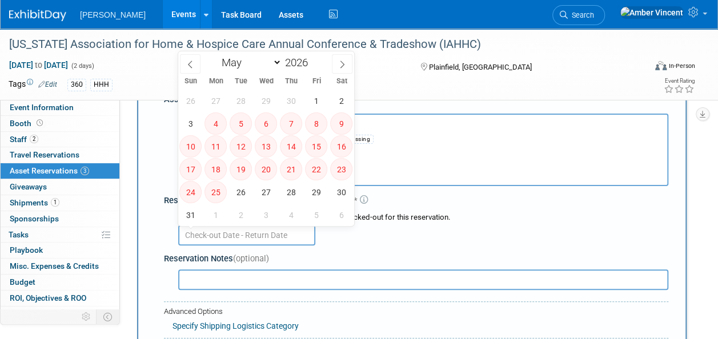
click at [270, 233] on input "text" at bounding box center [246, 235] width 137 height 21
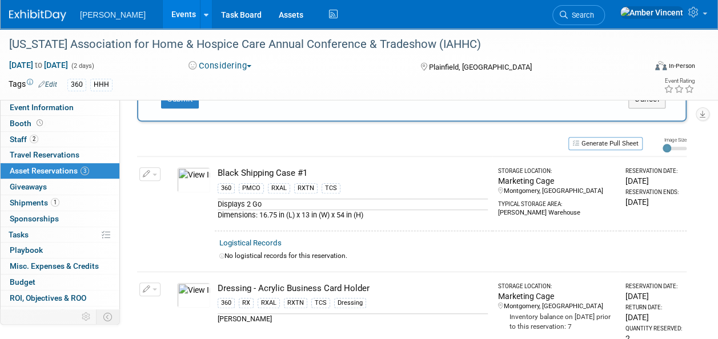
scroll to position [0, 0]
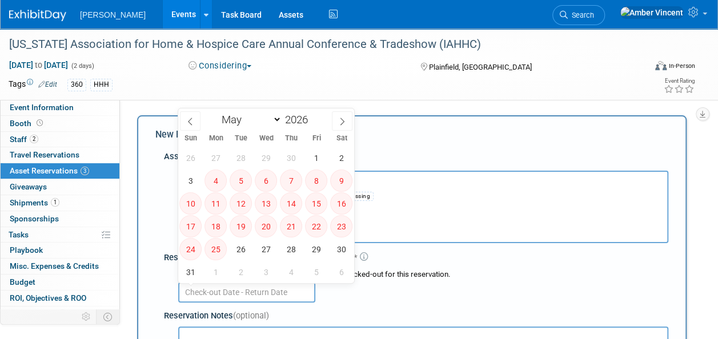
click at [417, 255] on div "Reservation Period (Check-out Date - Return Date) *" at bounding box center [416, 258] width 505 height 12
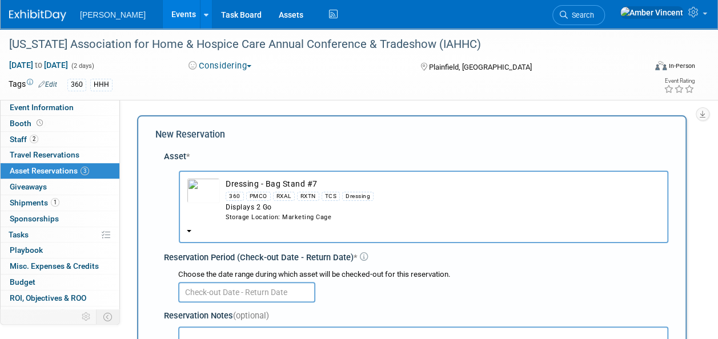
click at [307, 211] on div "Displays 2 Go" at bounding box center [443, 208] width 435 height 10
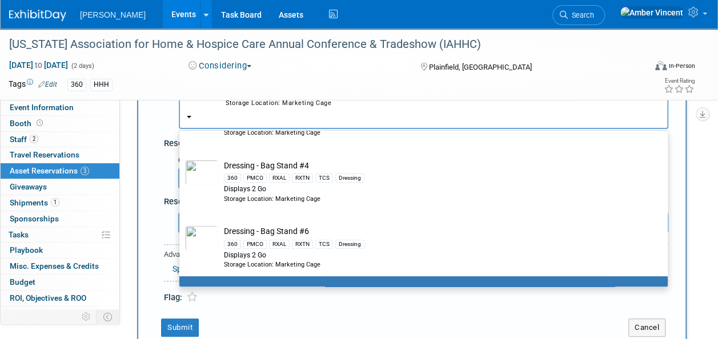
scroll to position [155, 0]
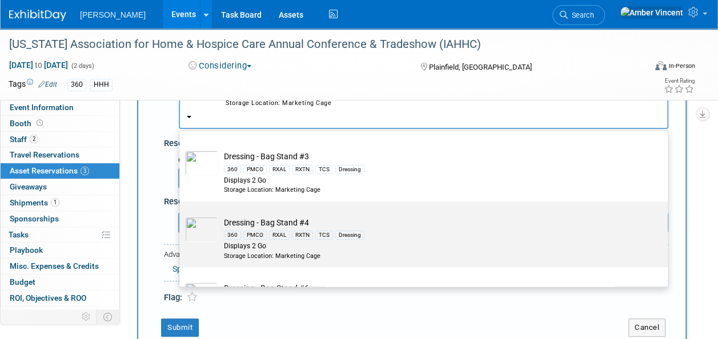
click at [318, 231] on div "TCS" at bounding box center [324, 235] width 18 height 9
click at [181, 215] on input "Dressing - Bag Stand #4 360 PMCO RXAL RXTN TCS Dressing Displays 2 Go Storage L…" at bounding box center [177, 211] width 7 height 7
select select "10722741"
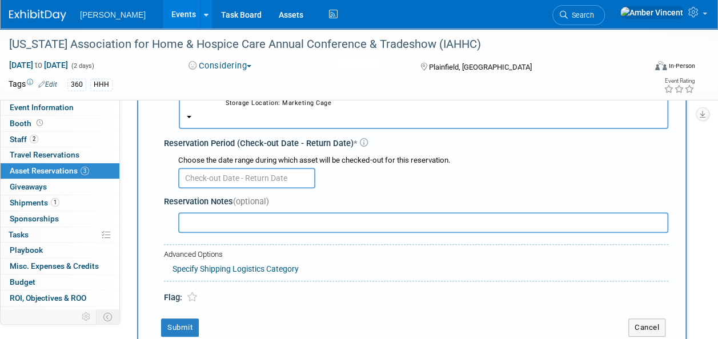
click at [273, 179] on body "Turenne Events Add Event Bulk Upload Events Shareable Event Boards Recently Vie…" at bounding box center [359, 55] width 718 height 339
click at [398, 211] on div at bounding box center [419, 221] width 500 height 23
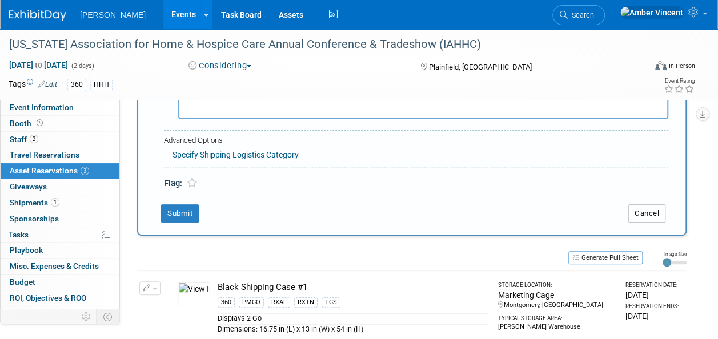
click at [655, 215] on button "Cancel" at bounding box center [647, 214] width 37 height 18
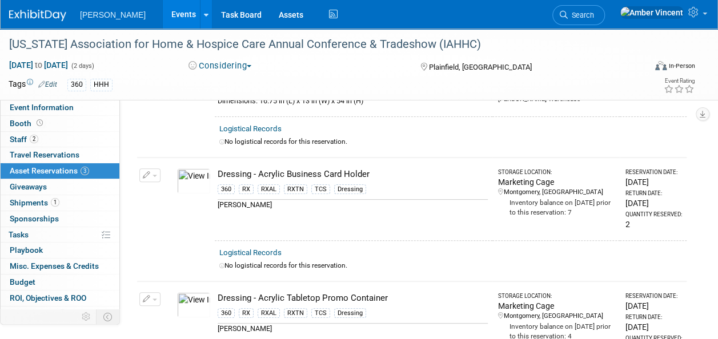
scroll to position [0, 0]
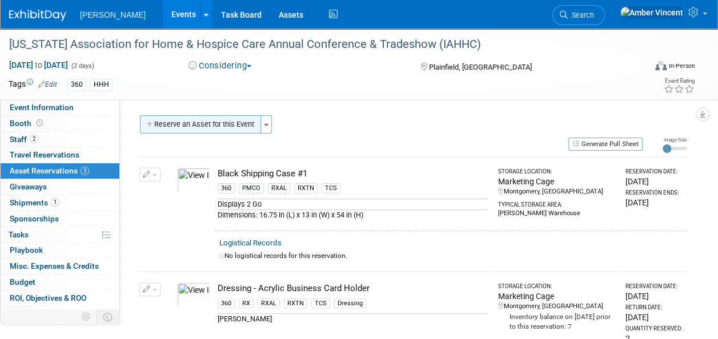
click at [222, 126] on button "Reserve an Asset for this Event" at bounding box center [200, 124] width 121 height 18
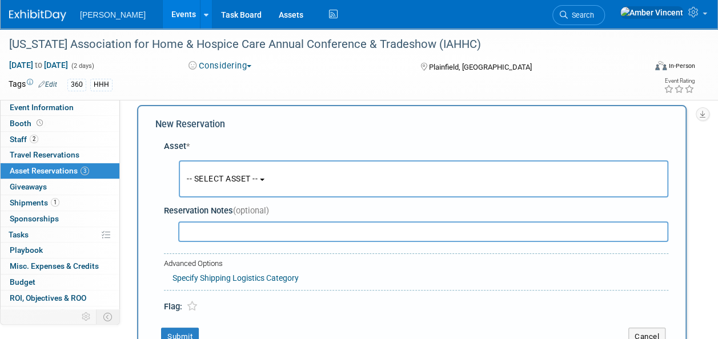
scroll to position [11, 0]
click at [266, 177] on button "-- SELECT ASSET --" at bounding box center [424, 178] width 490 height 37
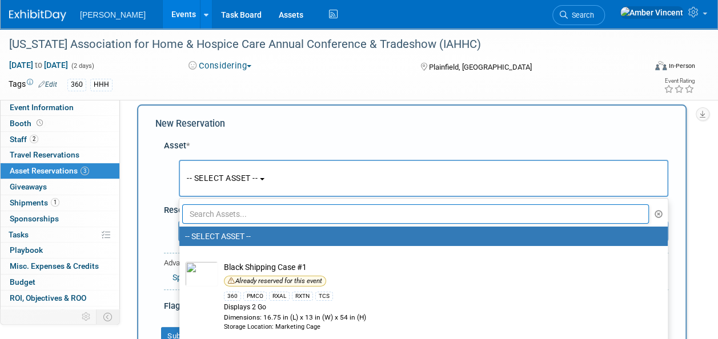
click at [255, 205] on input "text" at bounding box center [415, 214] width 467 height 19
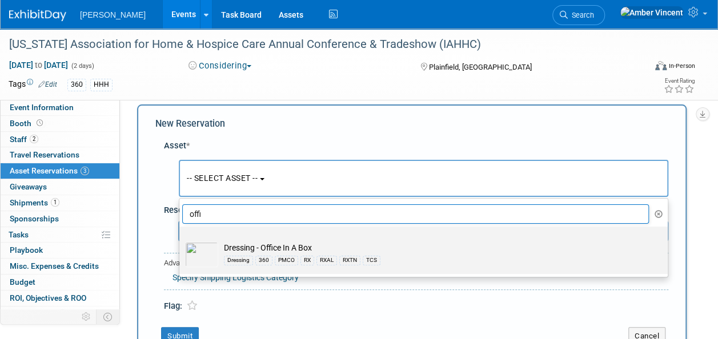
type input "offi"
click at [246, 259] on div "Dressing" at bounding box center [238, 260] width 29 height 9
click at [181, 241] on input "Dressing - Office In A Box Dressing 360 PMCO RX RXAL RXTN TCS" at bounding box center [177, 236] width 7 height 7
select select "10724056"
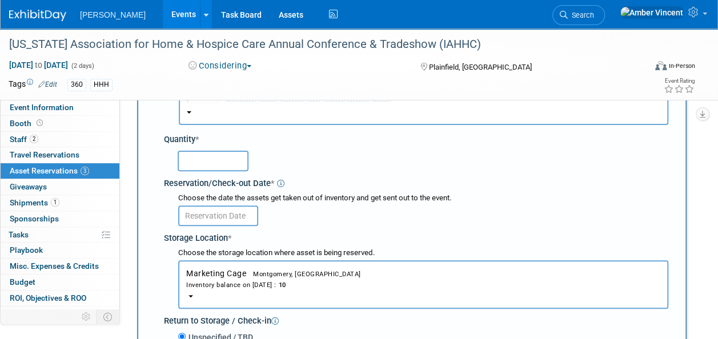
scroll to position [68, 0]
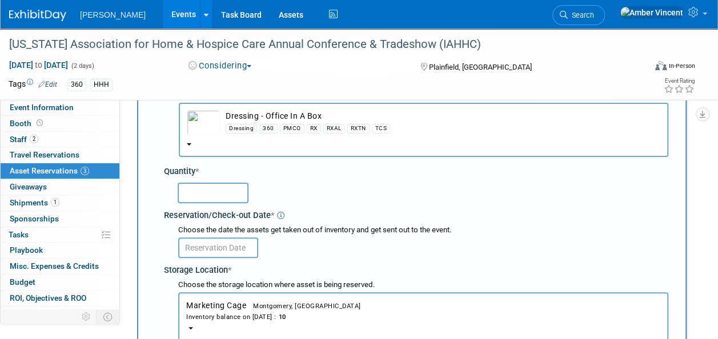
click at [230, 191] on input "text" at bounding box center [213, 193] width 71 height 21
type input "1"
click at [216, 241] on input "text" at bounding box center [218, 248] width 80 height 21
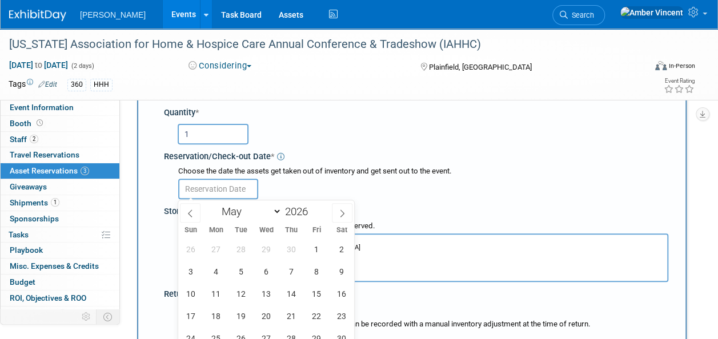
scroll to position [182, 0]
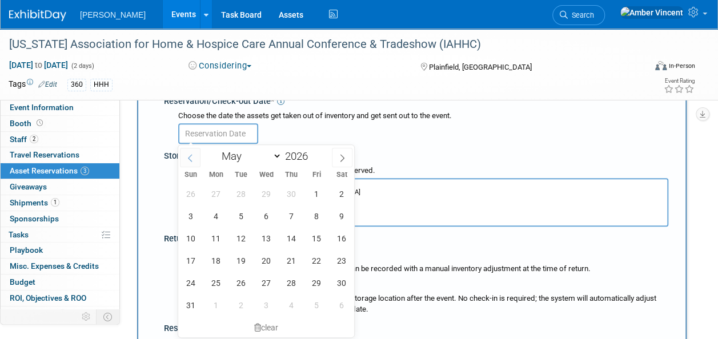
click at [193, 155] on icon at bounding box center [190, 158] width 8 height 8
select select "3"
click at [242, 261] on span "21" at bounding box center [241, 261] width 22 height 22
type input "Apr 21, 2026"
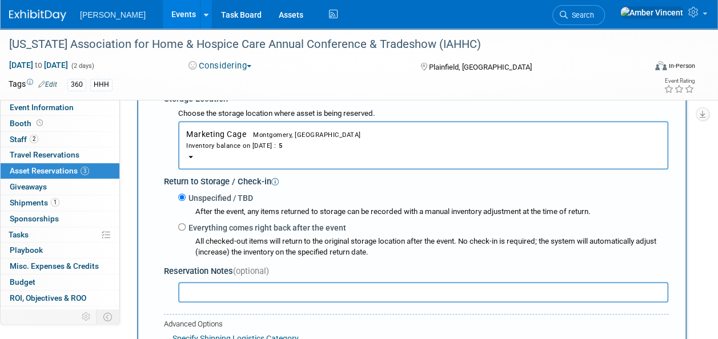
scroll to position [297, 0]
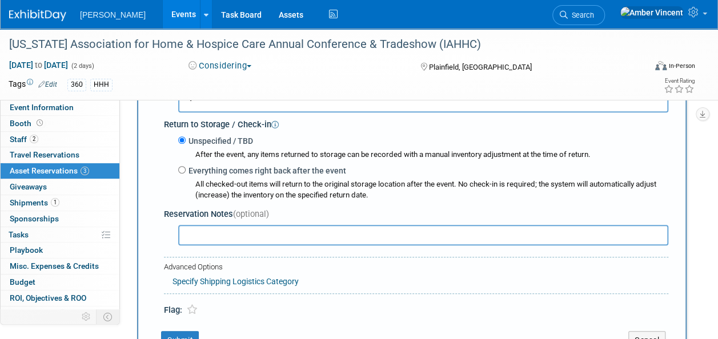
click at [186, 171] on label "Everything comes right back after the event" at bounding box center [266, 170] width 161 height 11
click at [186, 171] on input "Everything comes right back after the event" at bounding box center [181, 169] width 7 height 7
radio input "true"
type input "2026"
select select "4"
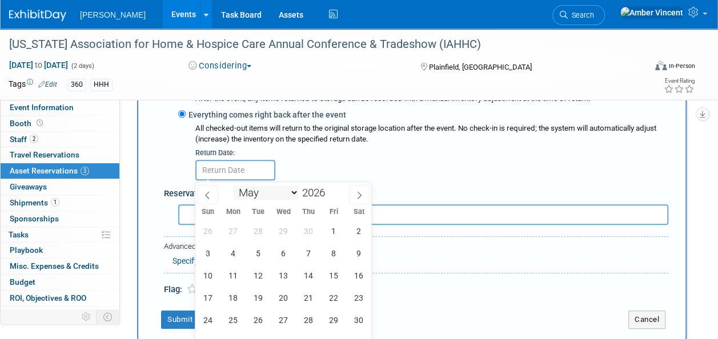
scroll to position [411, 0]
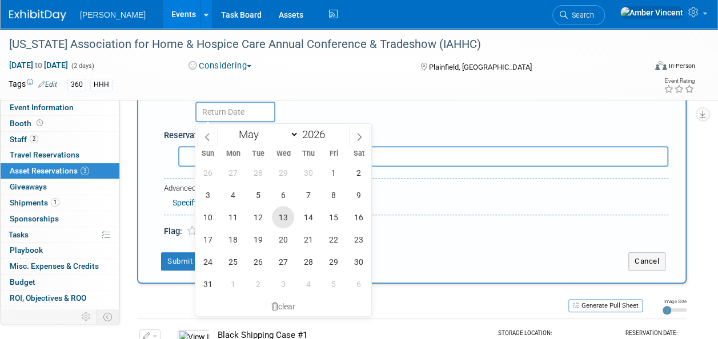
click at [279, 211] on span "13" at bounding box center [283, 217] width 22 height 22
type input "May 13, 2026"
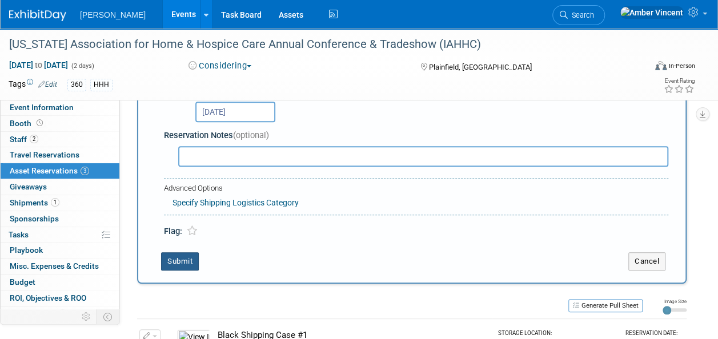
click at [184, 255] on button "Submit" at bounding box center [180, 262] width 38 height 18
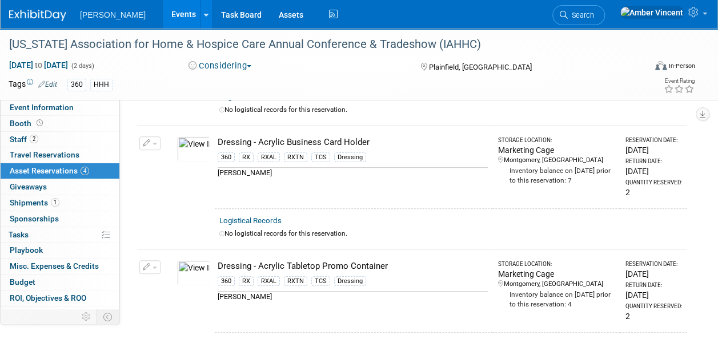
scroll to position [0, 0]
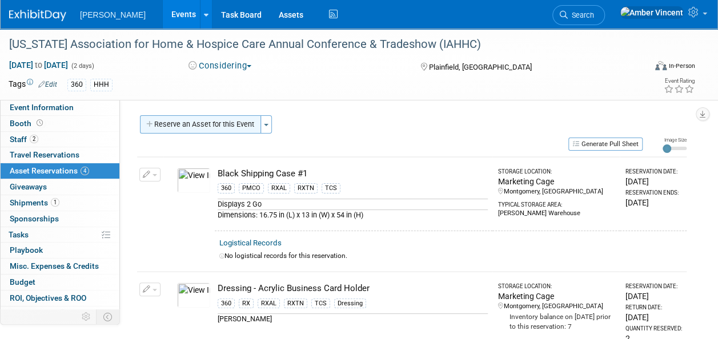
click at [211, 128] on button "Reserve an Asset for this Event" at bounding box center [200, 124] width 121 height 18
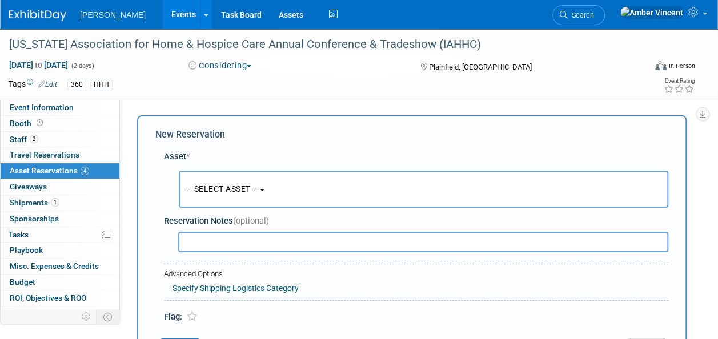
scroll to position [11, 0]
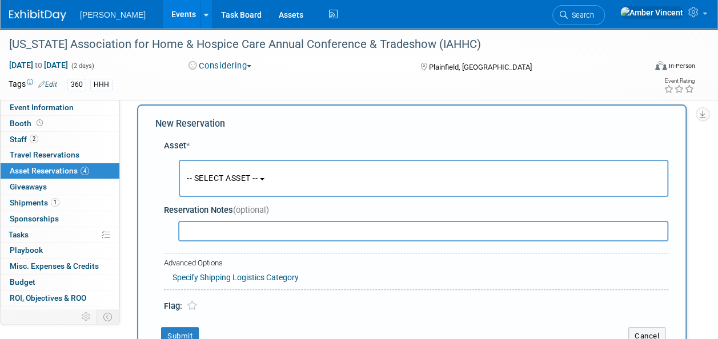
click at [258, 174] on span "-- SELECT ASSET --" at bounding box center [222, 178] width 71 height 9
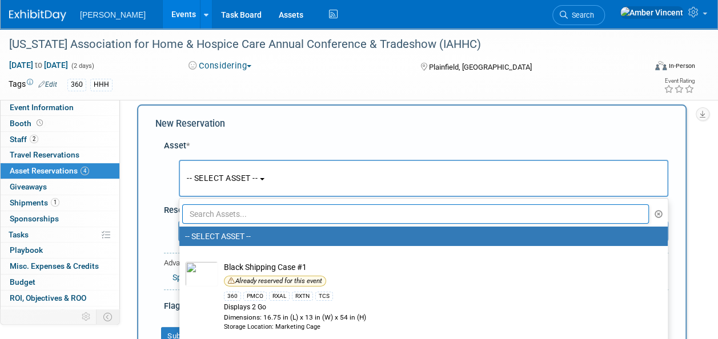
click at [239, 214] on input "text" at bounding box center [415, 214] width 467 height 19
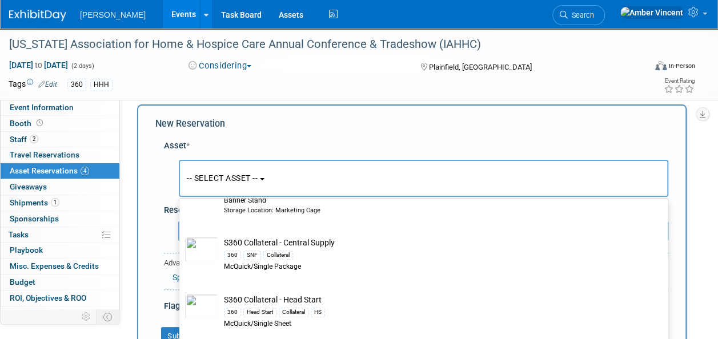
scroll to position [743, 0]
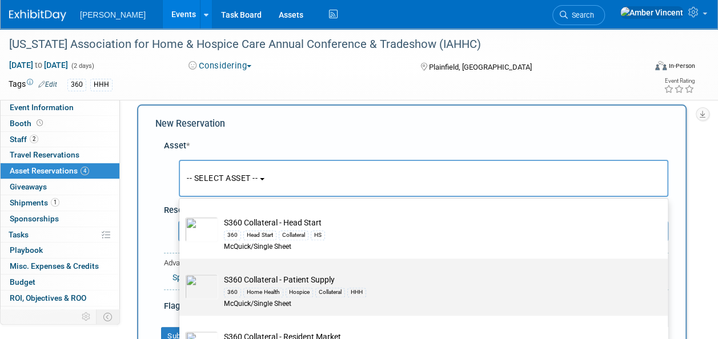
type input "s360"
click at [339, 274] on td "S360 Collateral - Patient Supply 360 Home Health Hospice Collateral HHH McQuick…" at bounding box center [431, 291] width 427 height 35
click at [181, 273] on input "S360 Collateral - Patient Supply 360 Home Health Hospice Collateral HHH McQuick…" at bounding box center [177, 268] width 7 height 7
select select "10729848"
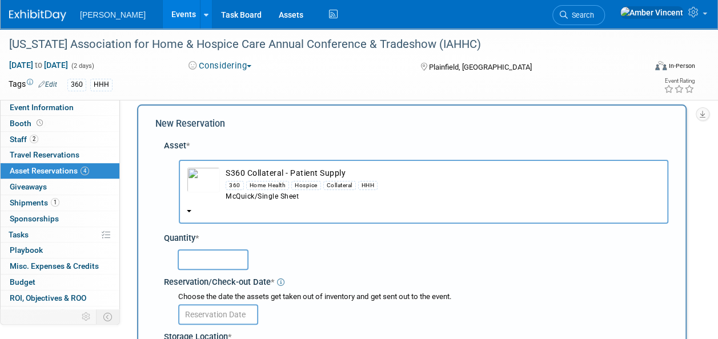
click at [216, 258] on input "text" at bounding box center [213, 260] width 71 height 21
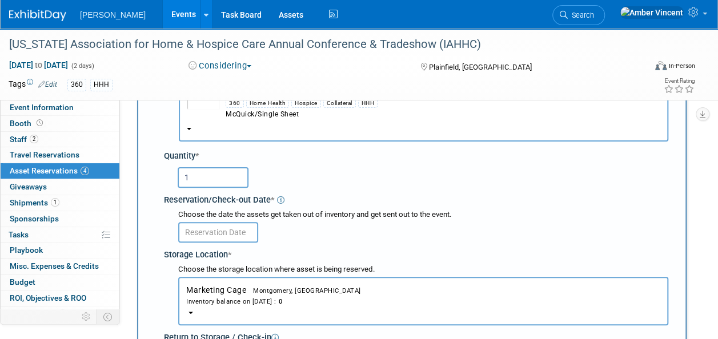
scroll to position [125, 0]
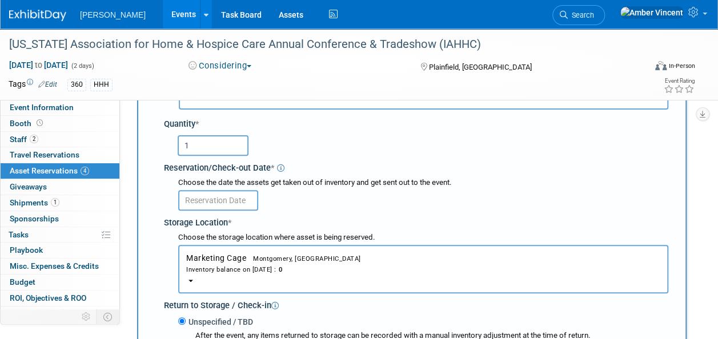
type input "1"
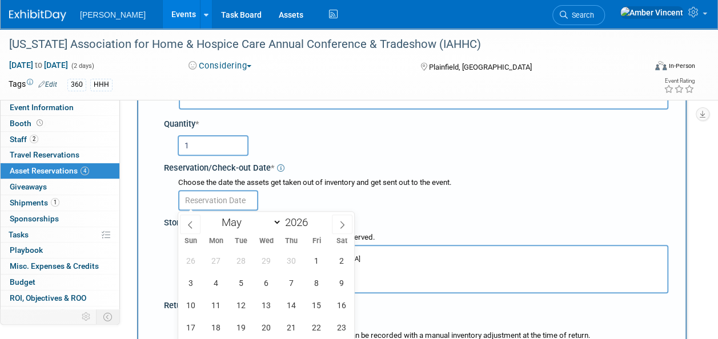
click at [215, 200] on input "text" at bounding box center [218, 200] width 80 height 21
click at [186, 226] on icon at bounding box center [190, 225] width 8 height 8
select select "3"
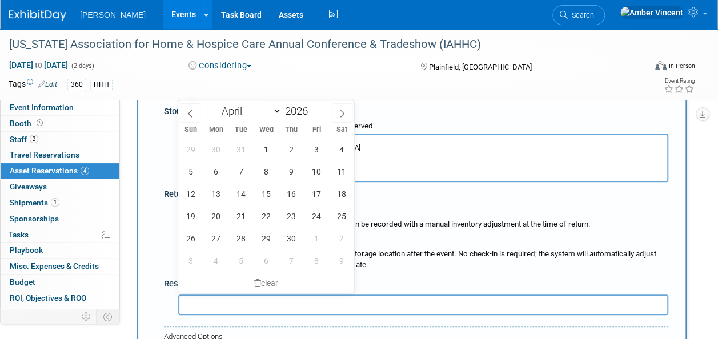
scroll to position [239, 0]
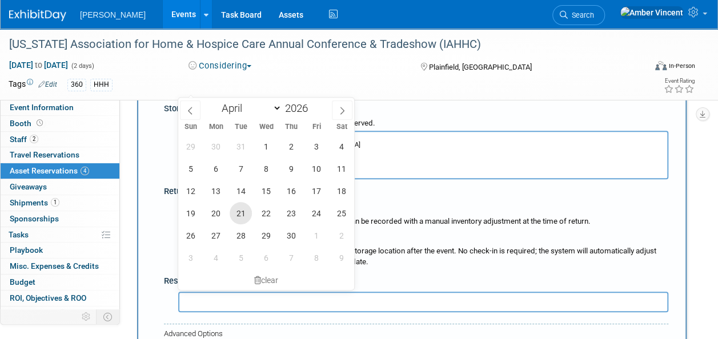
click at [241, 214] on span "21" at bounding box center [241, 213] width 22 height 22
type input "Apr 21, 2026"
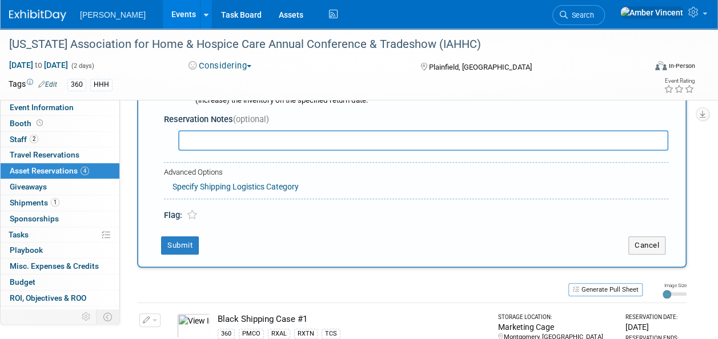
scroll to position [468, 0]
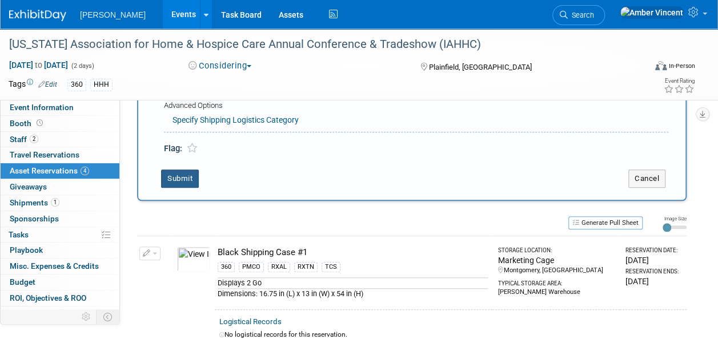
click at [176, 184] on button "Submit" at bounding box center [180, 179] width 38 height 18
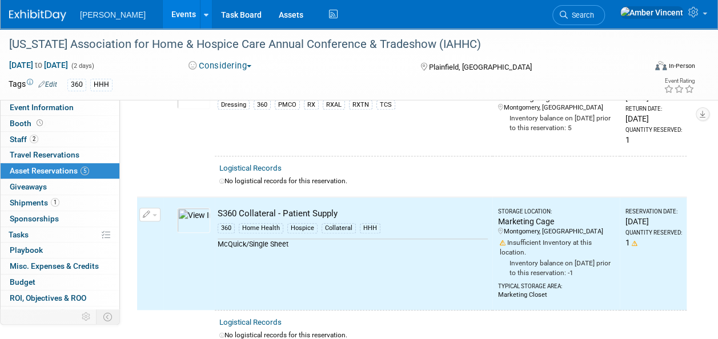
scroll to position [0, 0]
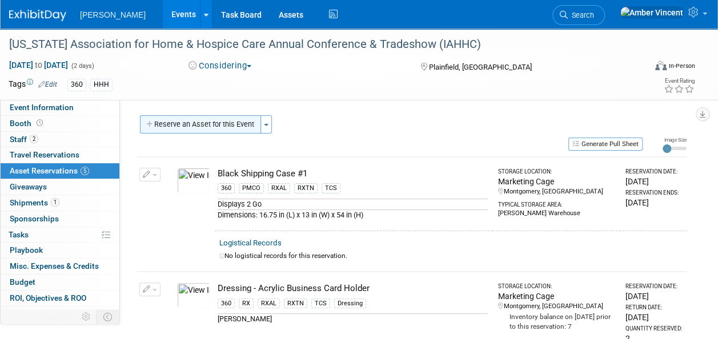
click at [218, 127] on button "Reserve an Asset for this Event" at bounding box center [200, 124] width 121 height 18
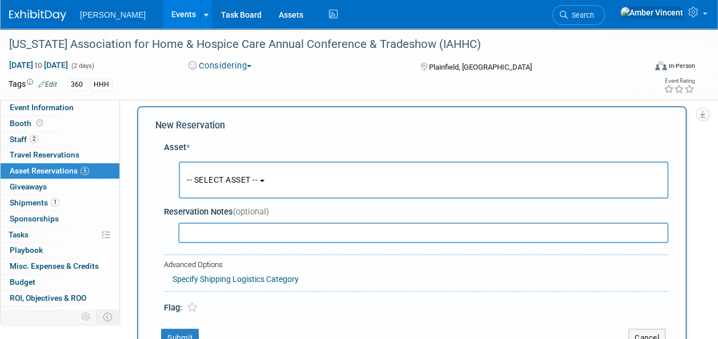
scroll to position [11, 0]
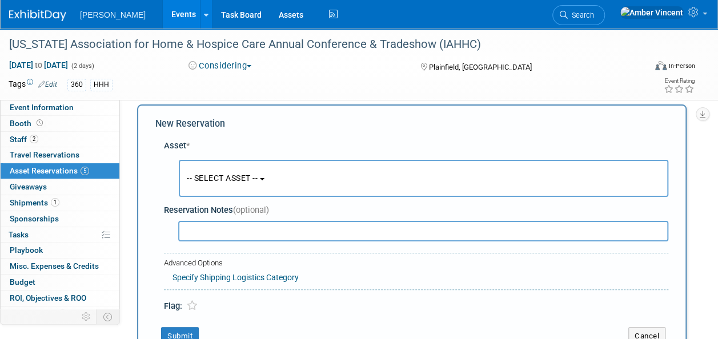
click at [249, 180] on span "-- SELECT ASSET --" at bounding box center [222, 178] width 71 height 9
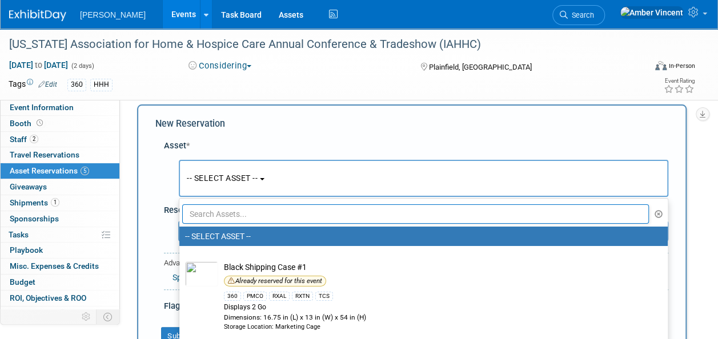
click at [261, 218] on input "text" at bounding box center [415, 214] width 467 height 19
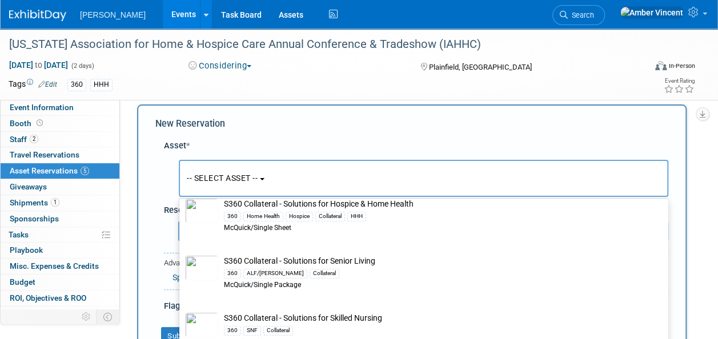
scroll to position [231, 0]
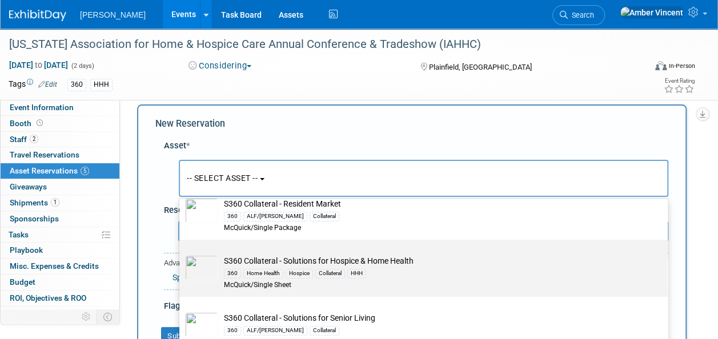
type input "s360 collateral"
click at [378, 263] on td "S360 Collateral - Solutions for Hospice & Home Health 360 Home Health Hospice C…" at bounding box center [431, 272] width 427 height 35
click at [181, 254] on input "S360 Collateral - Solutions for Hospice & Home Health 360 Home Health Hospice C…" at bounding box center [177, 249] width 7 height 7
type input "2026"
select select "10722319"
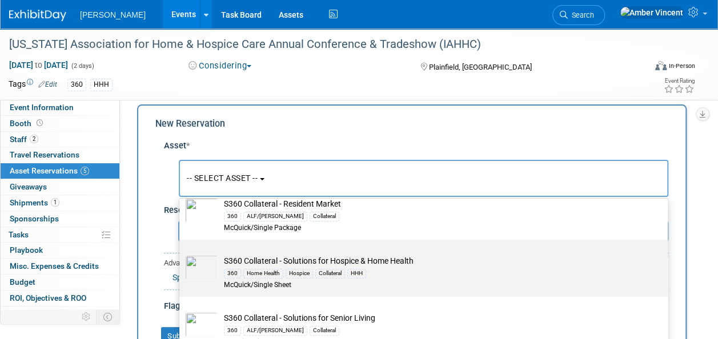
select select "4"
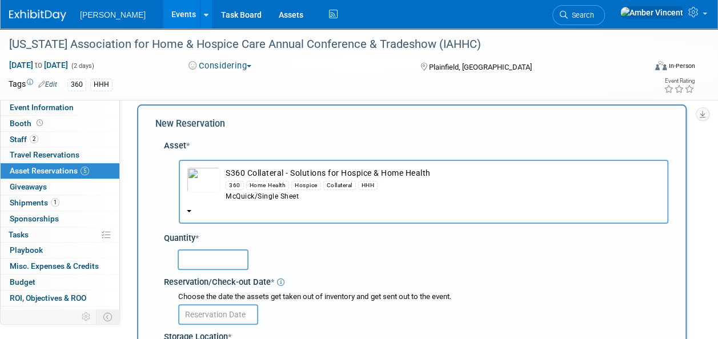
click at [229, 269] on input "text" at bounding box center [213, 260] width 71 height 21
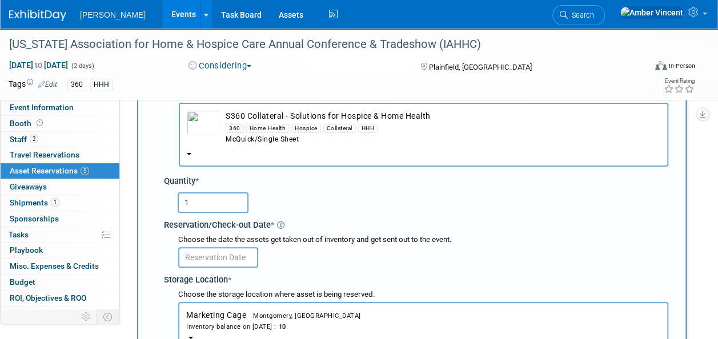
type input "1"
click at [227, 254] on input "text" at bounding box center [218, 257] width 80 height 21
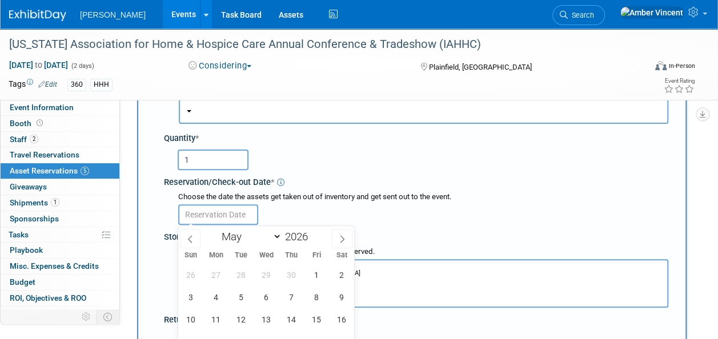
scroll to position [182, 0]
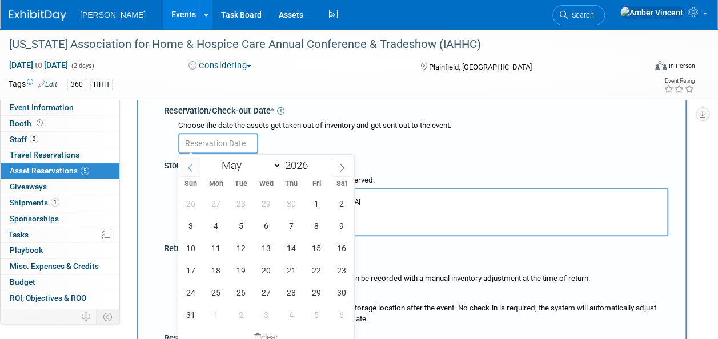
click at [193, 165] on icon at bounding box center [190, 168] width 8 height 8
select select "3"
click at [234, 272] on span "21" at bounding box center [241, 270] width 22 height 22
type input "Apr 21, 2026"
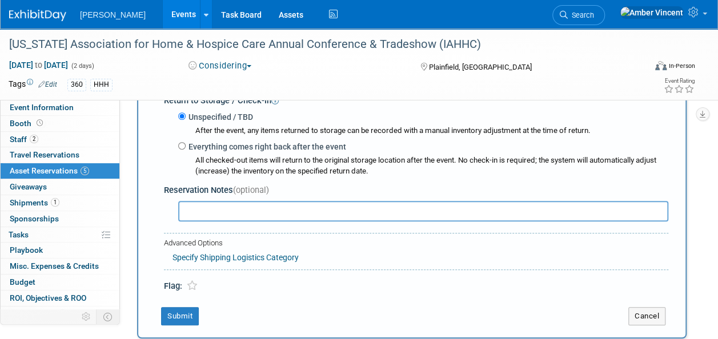
scroll to position [354, 0]
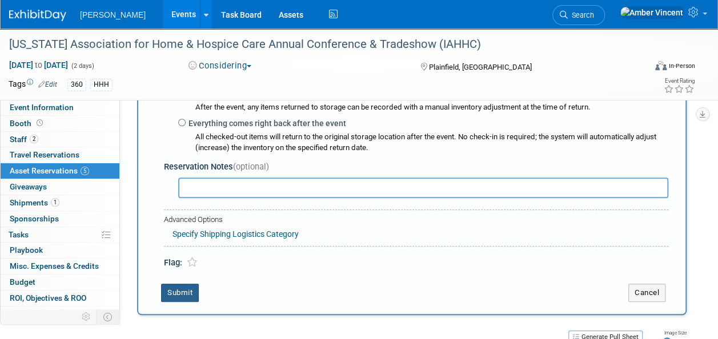
click at [194, 289] on button "Submit" at bounding box center [180, 293] width 38 height 18
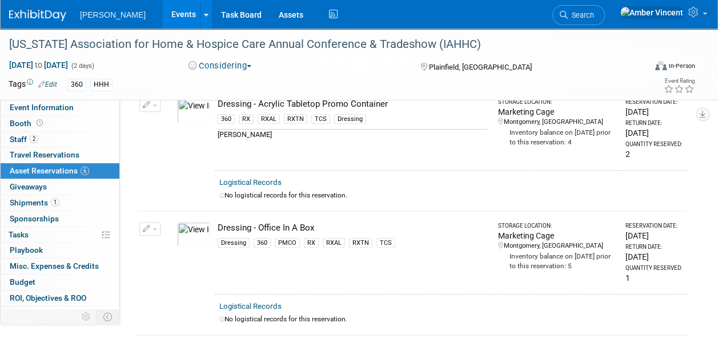
scroll to position [0, 0]
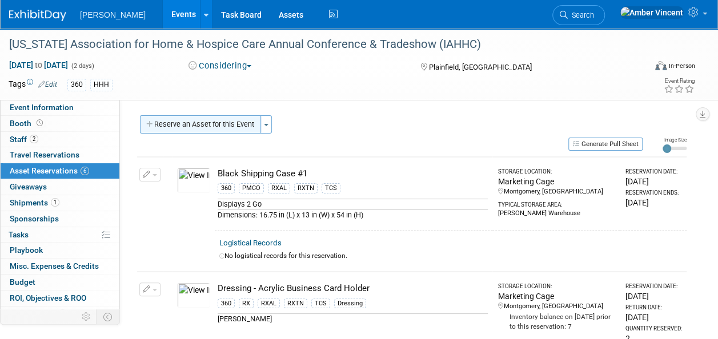
click at [189, 120] on button "Reserve an Asset for this Event" at bounding box center [200, 124] width 121 height 18
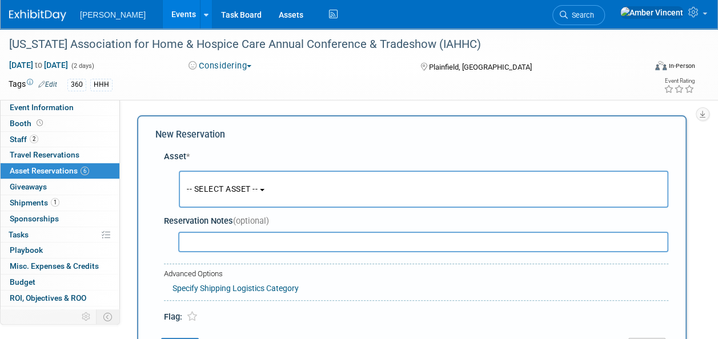
scroll to position [11, 0]
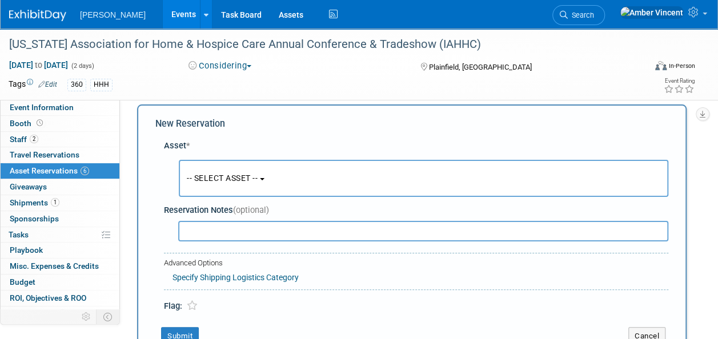
click at [210, 181] on span "-- SELECT ASSET --" at bounding box center [222, 178] width 71 height 9
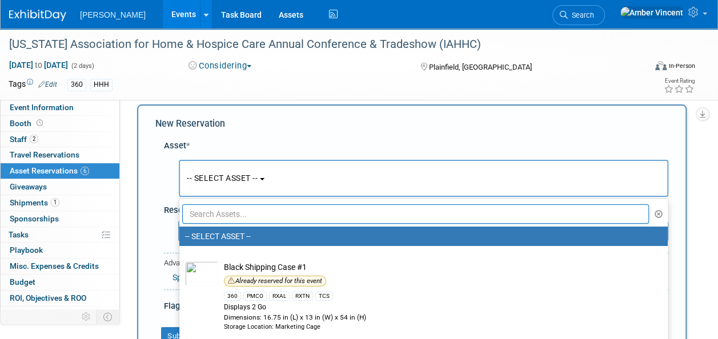
click at [221, 217] on input "text" at bounding box center [415, 214] width 467 height 19
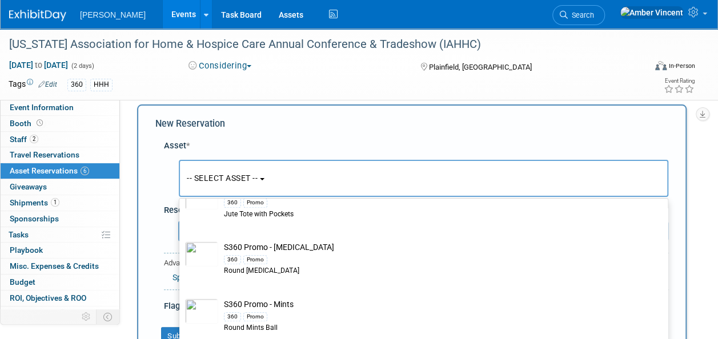
scroll to position [514, 0]
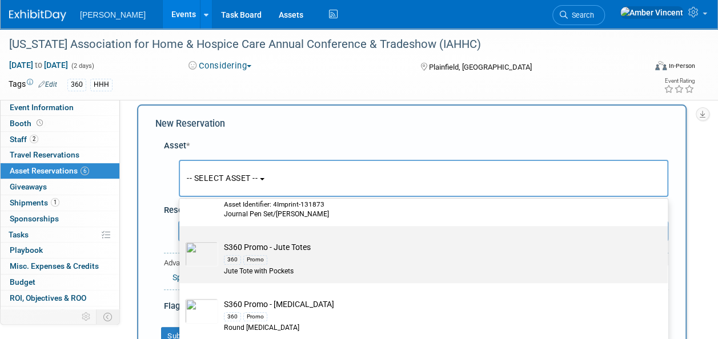
type input "s360 promo"
click at [258, 254] on div "360 Promo" at bounding box center [434, 259] width 421 height 13
click at [181, 240] on input "S360 Promo - Jute Totes 360 Promo Jute Tote with Pockets" at bounding box center [177, 236] width 7 height 7
select select "10722327"
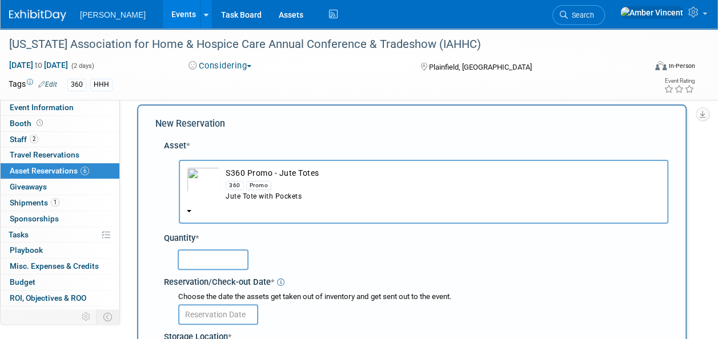
click at [237, 258] on input "text" at bounding box center [213, 260] width 71 height 21
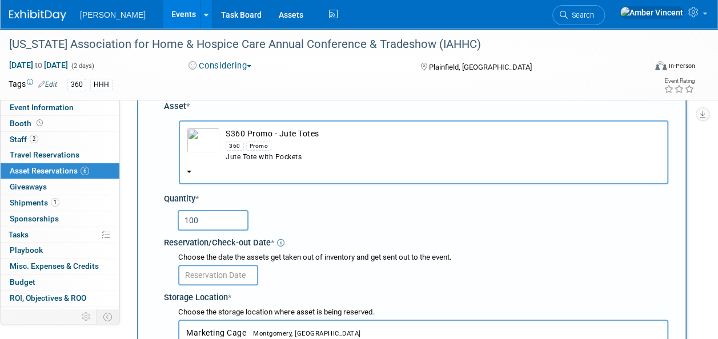
scroll to position [68, 0]
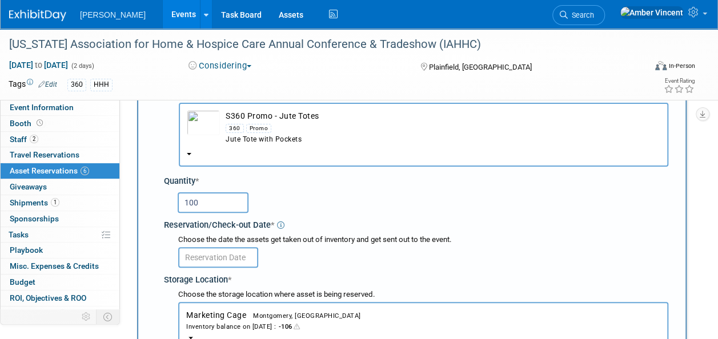
type input "100"
click at [237, 258] on body "Turenne Events Add Event Bulk Upload Events Shareable Event Boards Recently Vie…" at bounding box center [359, 101] width 718 height 339
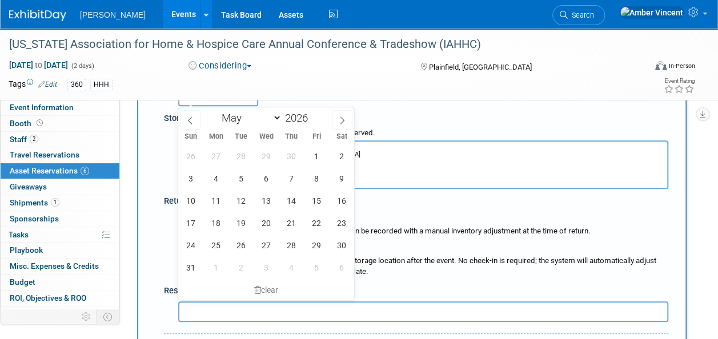
scroll to position [182, 0]
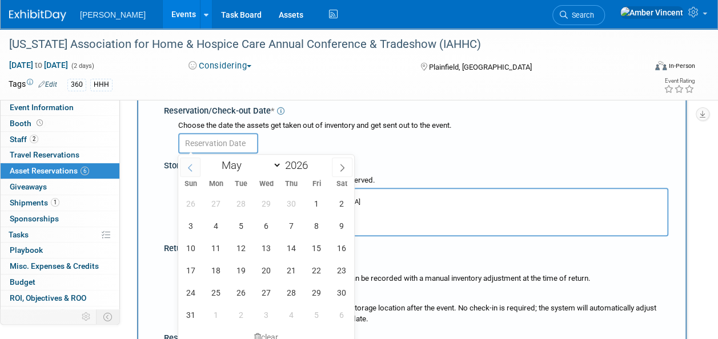
click at [197, 165] on span at bounding box center [190, 167] width 21 height 19
select select "3"
click at [247, 269] on span "21" at bounding box center [241, 270] width 22 height 22
type input "Apr 21, 2026"
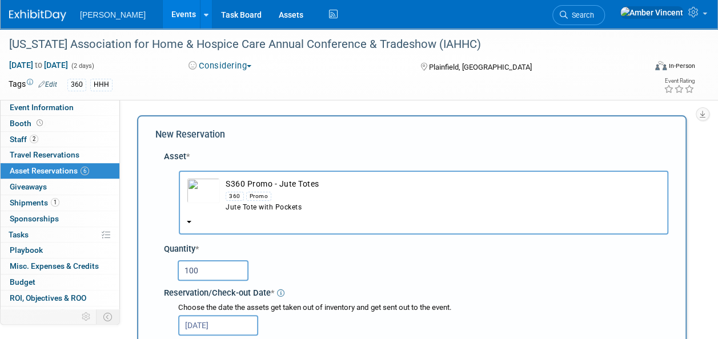
scroll to position [343, 0]
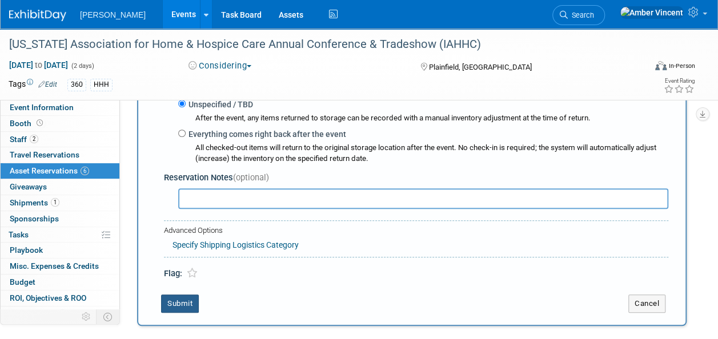
click at [194, 298] on button "Submit" at bounding box center [180, 304] width 38 height 18
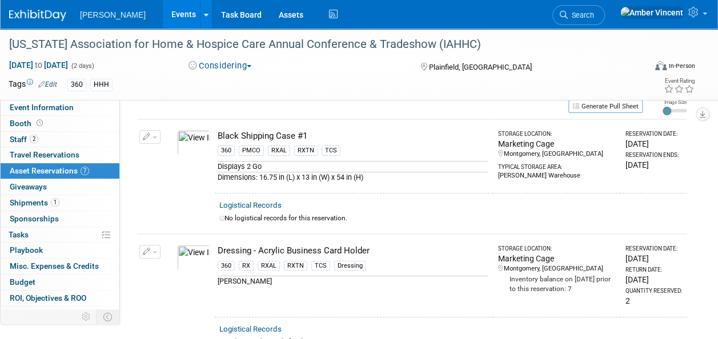
scroll to position [0, 0]
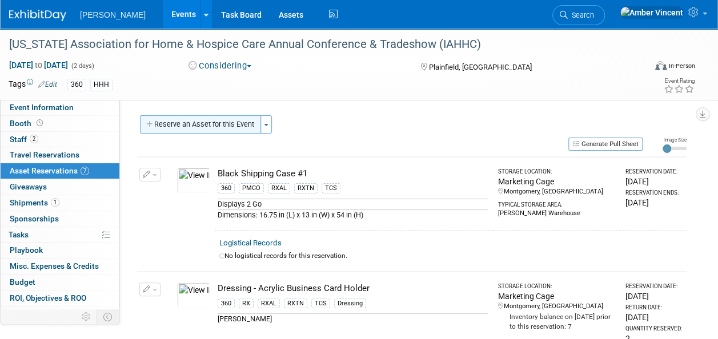
click at [238, 123] on button "Reserve an Asset for this Event" at bounding box center [200, 124] width 121 height 18
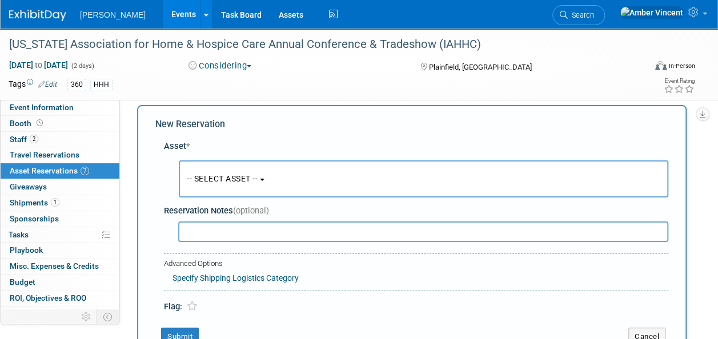
scroll to position [11, 0]
click at [231, 168] on button "-- SELECT ASSET --" at bounding box center [424, 178] width 490 height 37
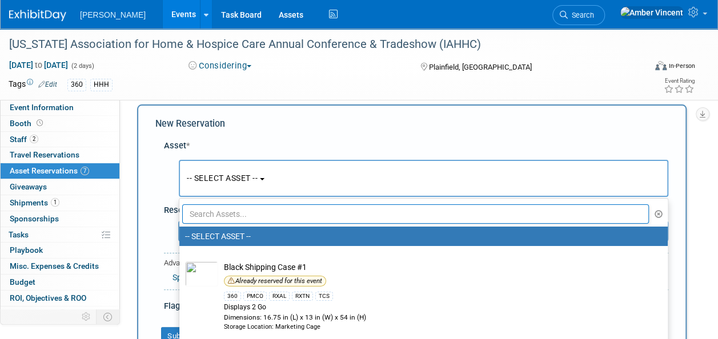
click at [239, 212] on input "text" at bounding box center [415, 214] width 467 height 19
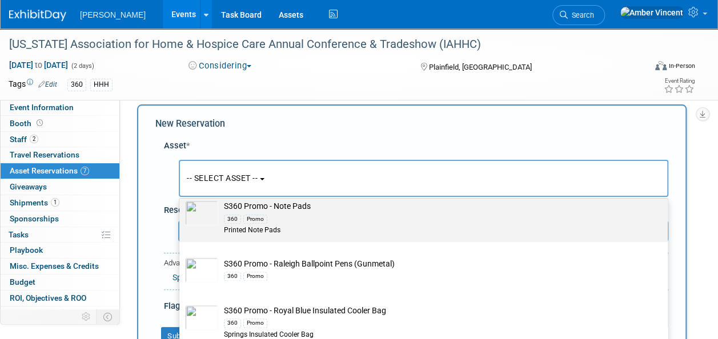
scroll to position [783, 0]
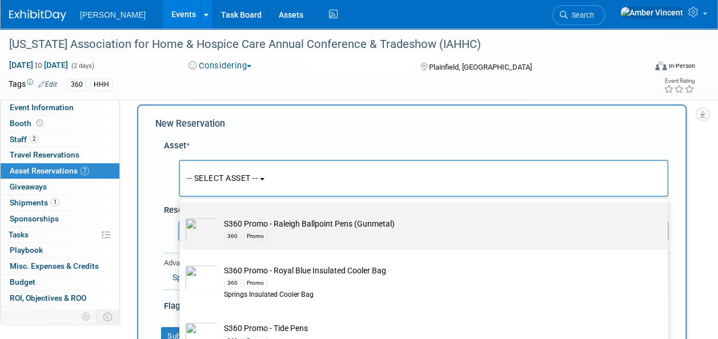
type input "s360 promo"
click at [310, 230] on div "360 Promo" at bounding box center [434, 236] width 421 height 13
click at [181, 216] on input "S360 Promo - Raleigh Ballpoint Pens (Gunmetal) 360 Promo" at bounding box center [177, 212] width 7 height 7
type input "2026"
select select "10722331"
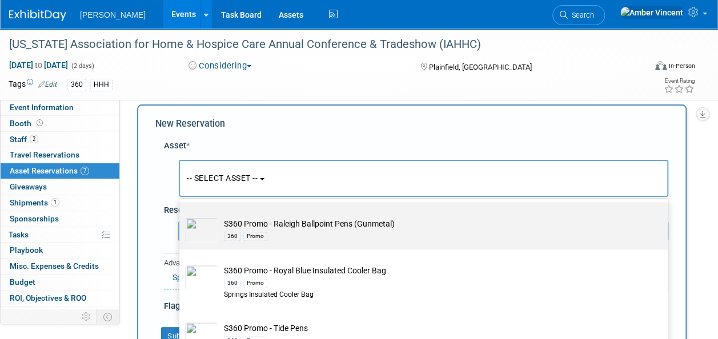
select select "4"
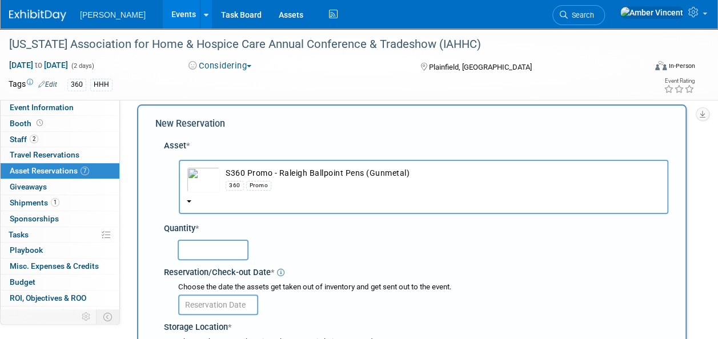
click at [217, 242] on input "text" at bounding box center [213, 250] width 71 height 21
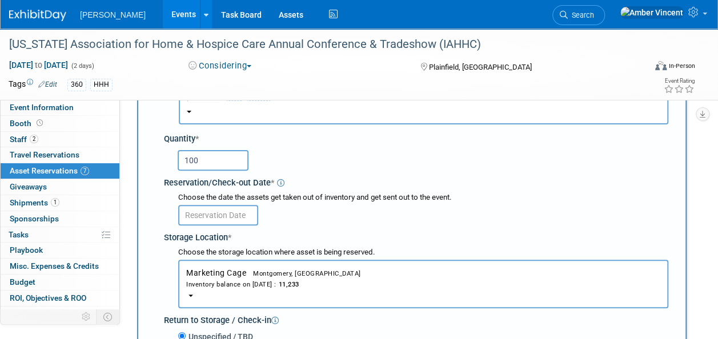
scroll to position [182, 0]
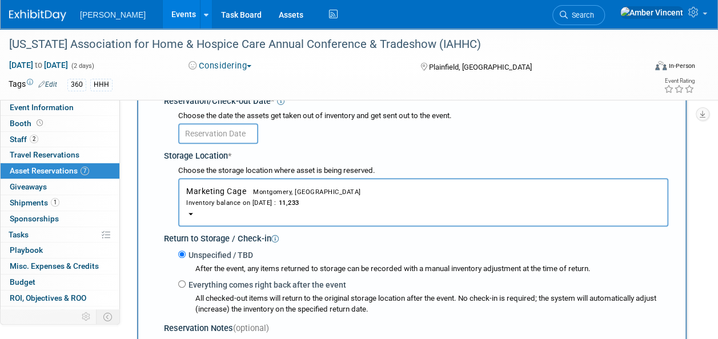
type input "100"
click at [211, 128] on input "text" at bounding box center [218, 133] width 80 height 21
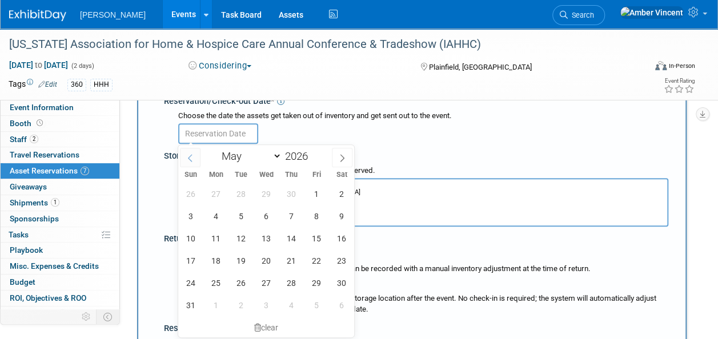
click at [196, 159] on span at bounding box center [190, 157] width 21 height 19
select select "3"
click at [238, 266] on span "21" at bounding box center [241, 261] width 22 height 22
type input "Apr 21, 2026"
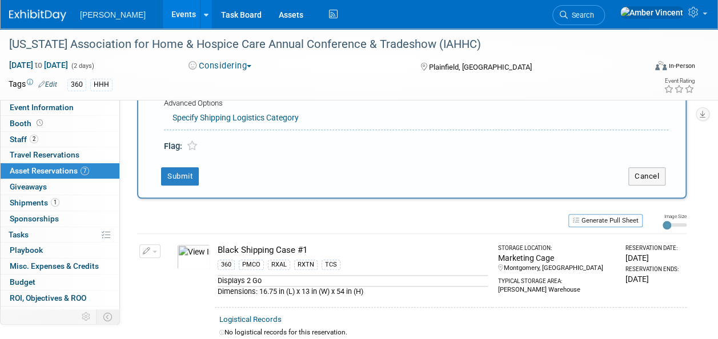
scroll to position [468, 0]
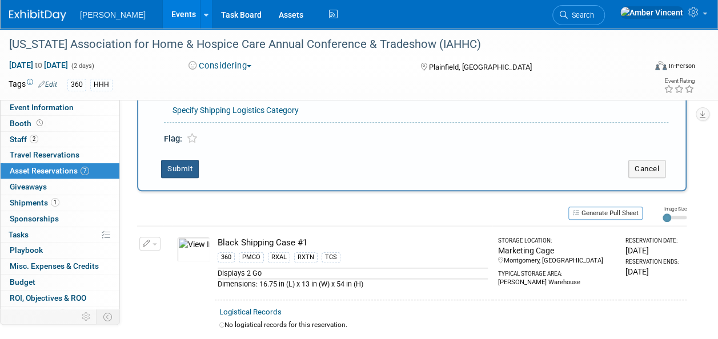
click at [190, 162] on button "Submit" at bounding box center [180, 169] width 38 height 18
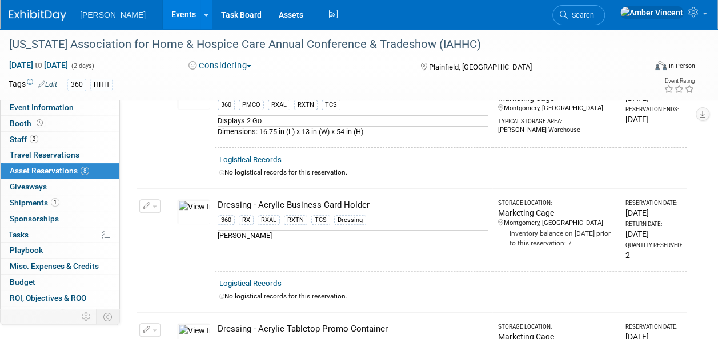
scroll to position [0, 0]
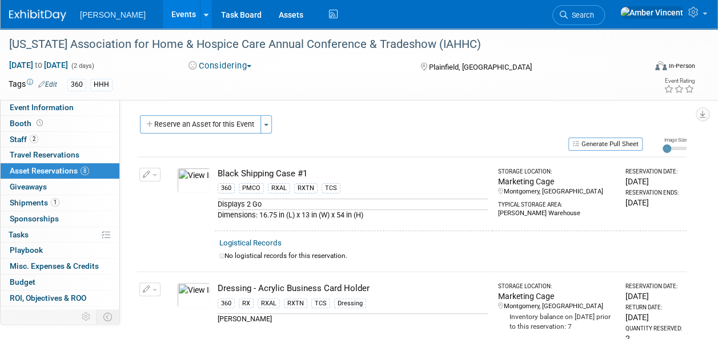
click at [218, 118] on button "Reserve an Asset for this Event" at bounding box center [200, 124] width 121 height 18
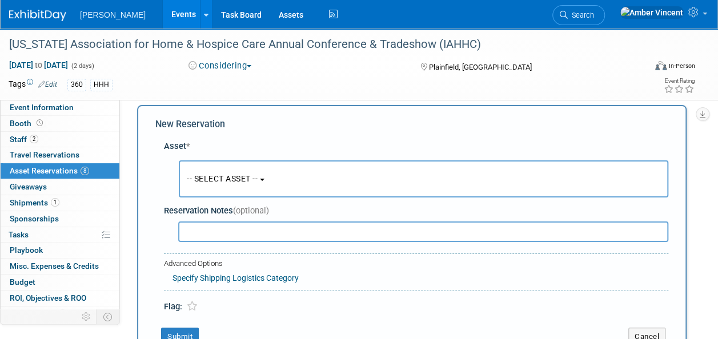
scroll to position [11, 0]
click at [258, 178] on span "-- SELECT ASSET --" at bounding box center [222, 178] width 71 height 9
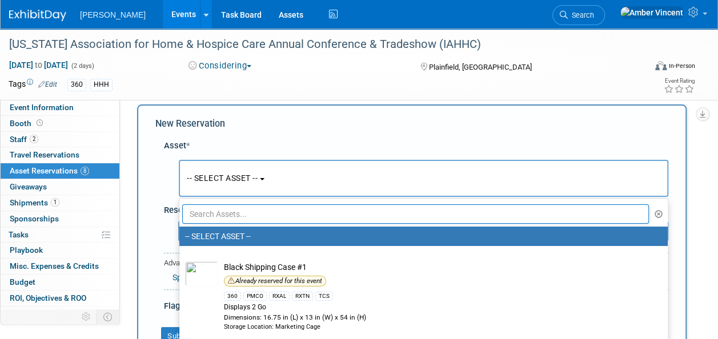
click at [251, 207] on input "text" at bounding box center [415, 214] width 467 height 19
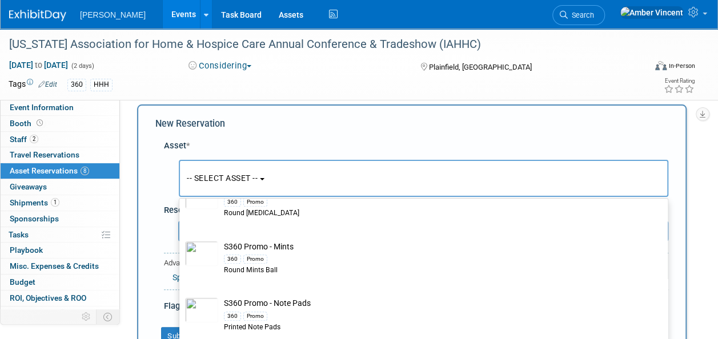
scroll to position [686, 0]
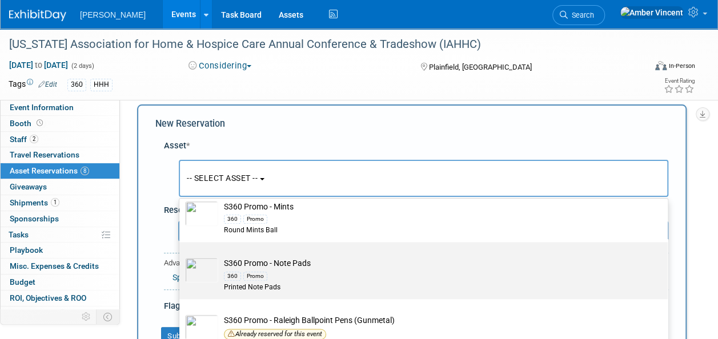
type input "s360 promo"
click at [271, 279] on div "360 Promo" at bounding box center [434, 275] width 421 height 13
click at [181, 256] on input "S360 Promo - Note Pads 360 Promo Printed Note Pads" at bounding box center [177, 252] width 7 height 7
type input "2026"
select select "10722330"
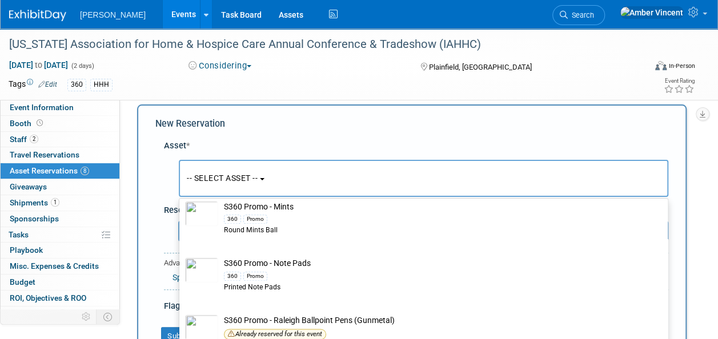
select select "4"
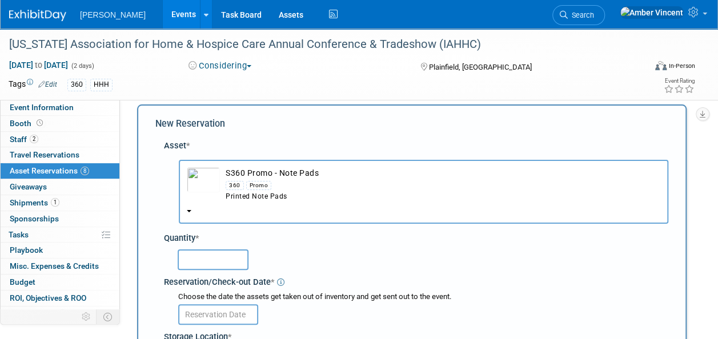
click at [217, 261] on input "text" at bounding box center [213, 260] width 71 height 21
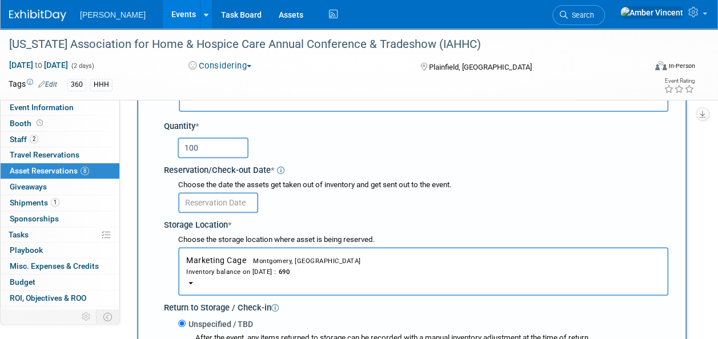
scroll to position [125, 0]
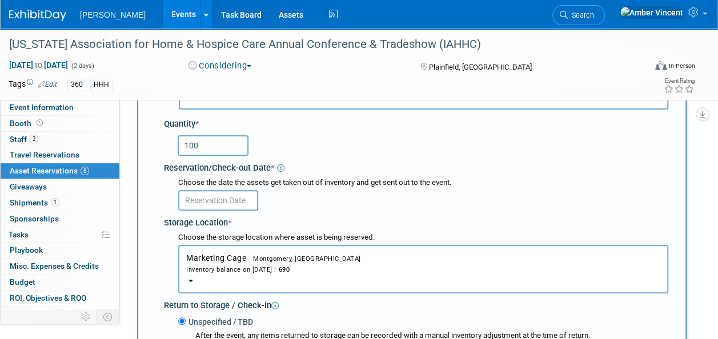
type input "100"
click at [229, 206] on body "Turenne Events Add Event Bulk Upload Events Shareable Event Boards Recently Vie…" at bounding box center [359, 44] width 718 height 339
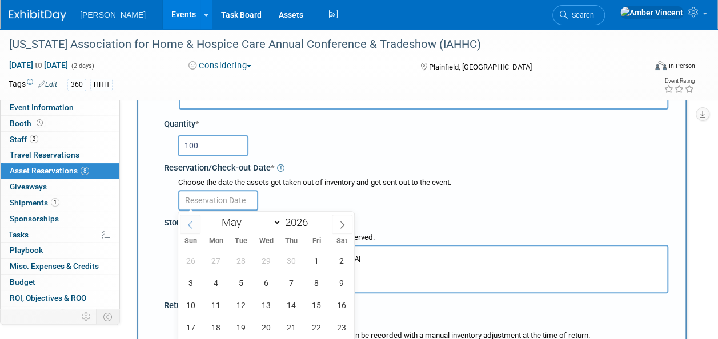
click at [194, 222] on span at bounding box center [190, 224] width 21 height 19
select select "3"
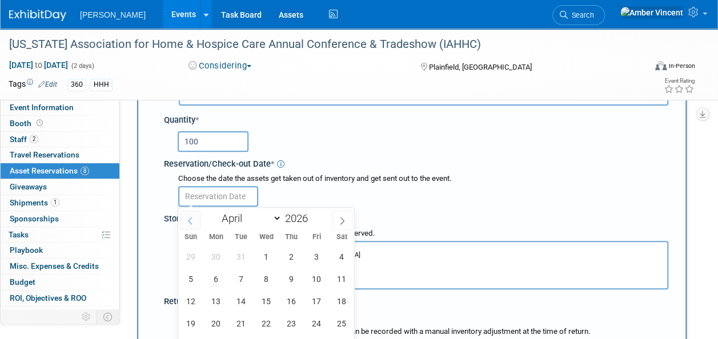
scroll to position [182, 0]
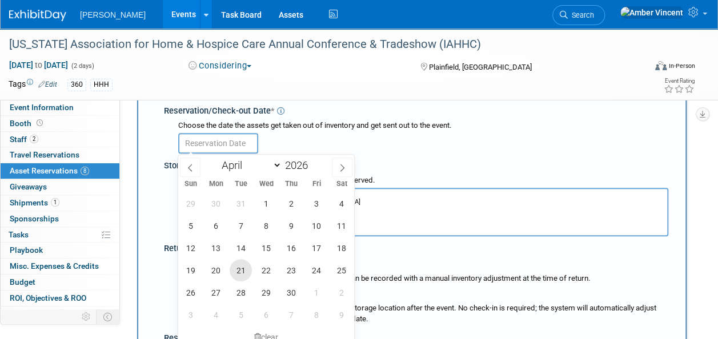
click at [247, 271] on span "21" at bounding box center [241, 270] width 22 height 22
type input "Apr 21, 2026"
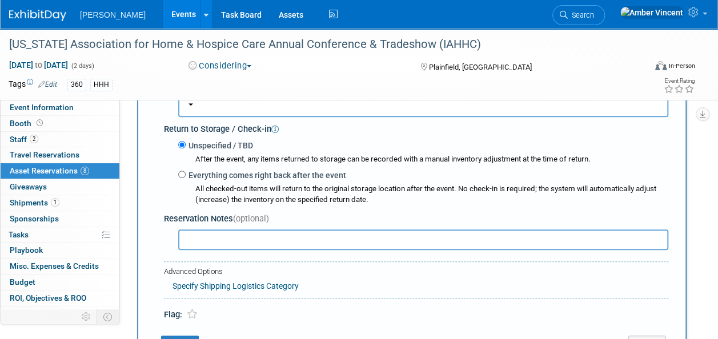
scroll to position [411, 0]
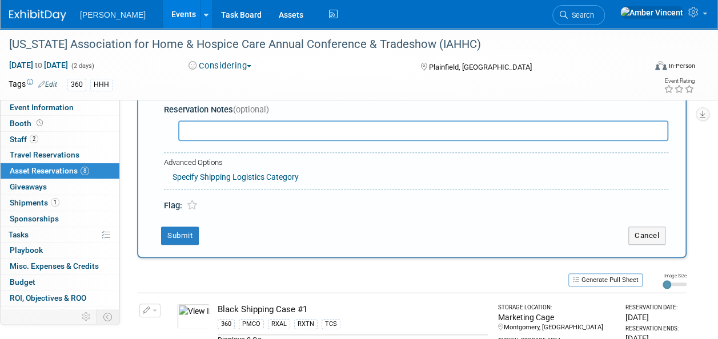
click at [182, 237] on button "Submit" at bounding box center [180, 236] width 38 height 18
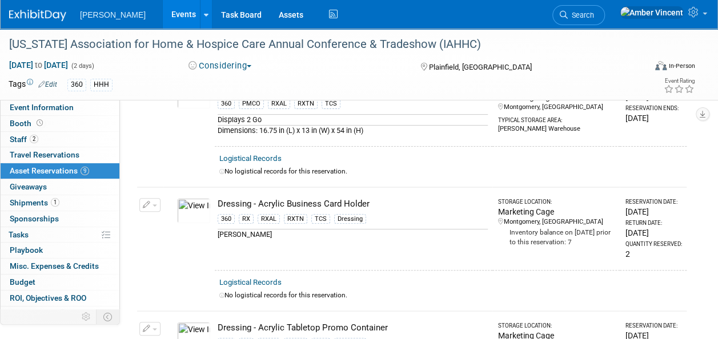
scroll to position [0, 0]
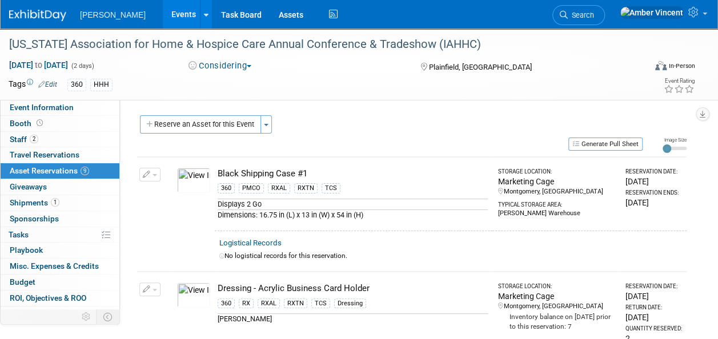
click at [184, 123] on button "Reserve an Asset for this Event" at bounding box center [200, 124] width 121 height 18
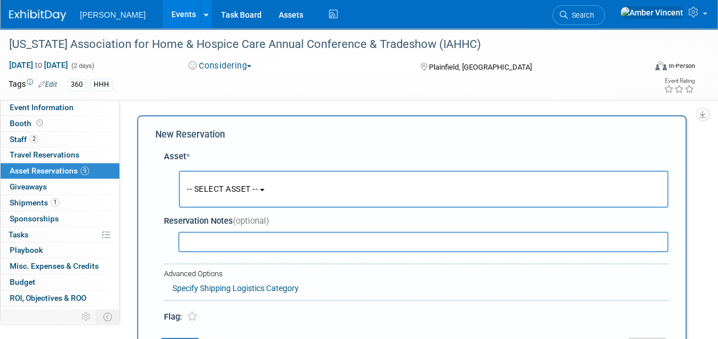
scroll to position [11, 0]
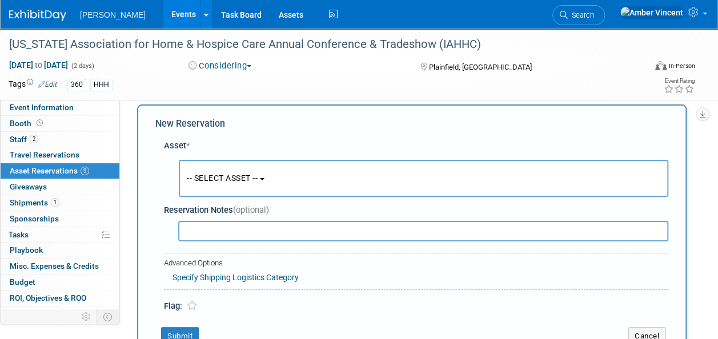
click at [223, 179] on span "-- SELECT ASSET --" at bounding box center [222, 178] width 71 height 9
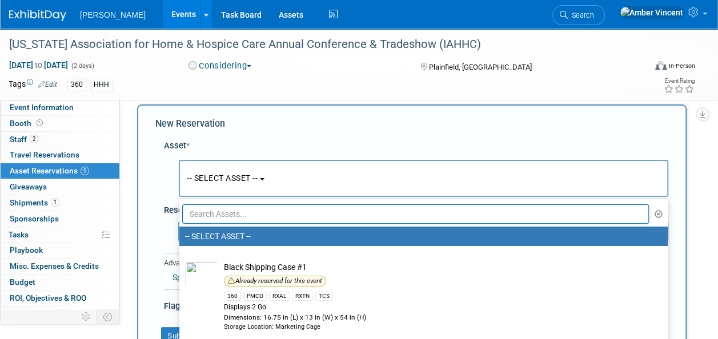
click at [248, 210] on input "text" at bounding box center [415, 214] width 467 height 19
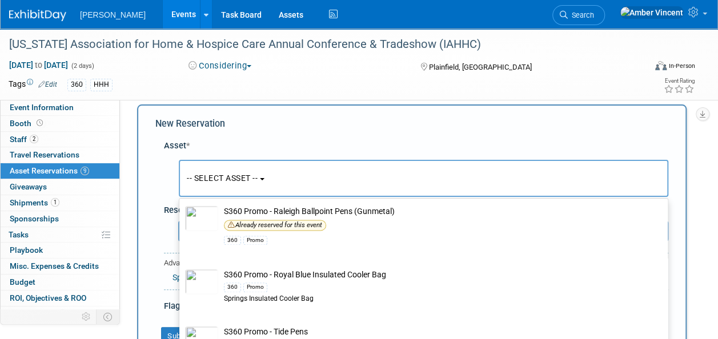
scroll to position [813, 0]
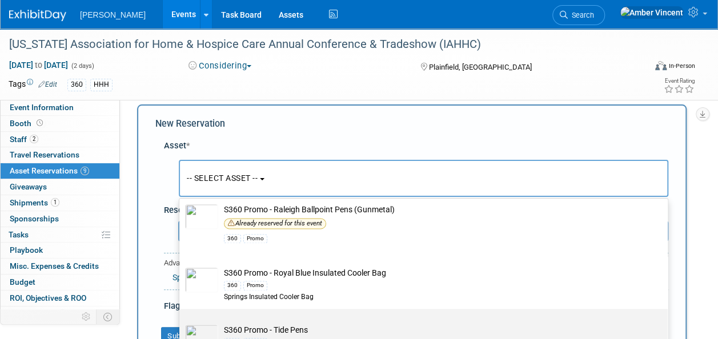
type input "s360 promo"
click at [317, 328] on td "S360 Promo - Tide Pens 360 Promo" at bounding box center [431, 337] width 427 height 25
click at [181, 323] on input "S360 Promo - Tide Pens 360 Promo" at bounding box center [177, 318] width 7 height 7
select select "10722332"
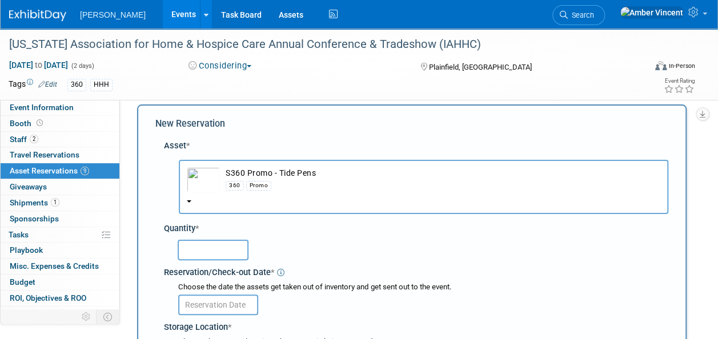
drag, startPoint x: 212, startPoint y: 238, endPoint x: 216, endPoint y: 254, distance: 16.5
click at [213, 240] on div at bounding box center [418, 250] width 501 height 27
click at [218, 257] on input "text" at bounding box center [213, 250] width 71 height 21
type input "100"
click at [223, 307] on body "Turenne Events Add Event Bulk Upload Events Shareable Event Boards Recently Vie…" at bounding box center [359, 158] width 718 height 339
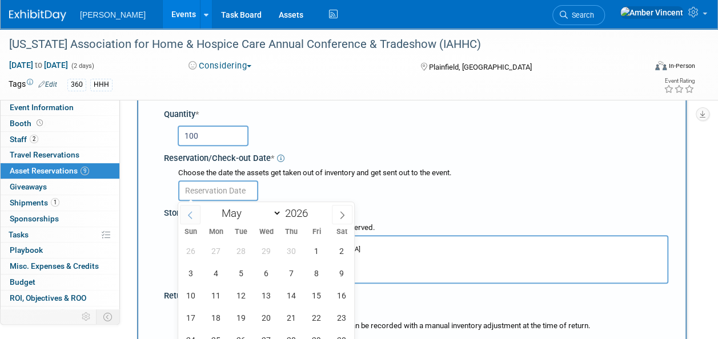
click at [194, 215] on icon at bounding box center [190, 215] width 8 height 8
select select "3"
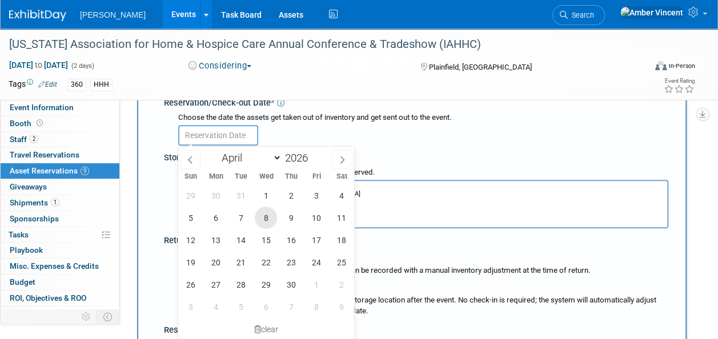
scroll to position [239, 0]
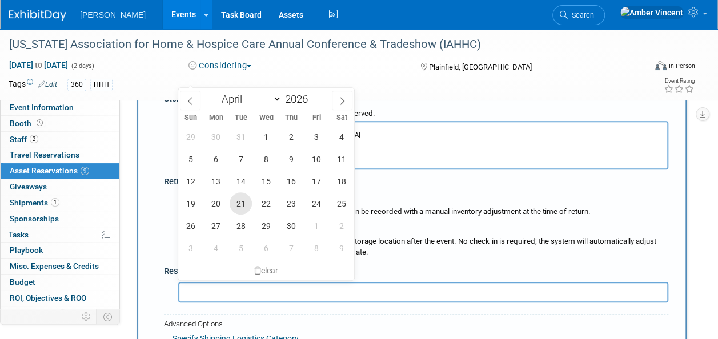
click at [246, 205] on span "21" at bounding box center [241, 204] width 22 height 22
type input "Apr 21, 2026"
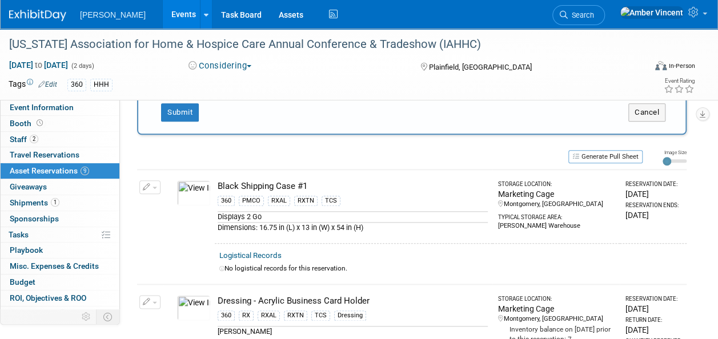
scroll to position [525, 0]
click at [174, 111] on button "Submit" at bounding box center [180, 112] width 38 height 18
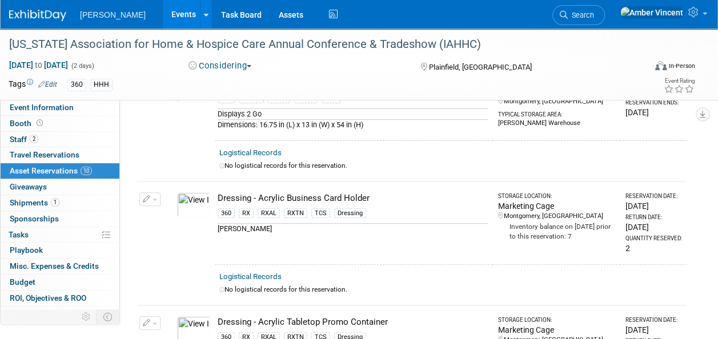
scroll to position [0, 0]
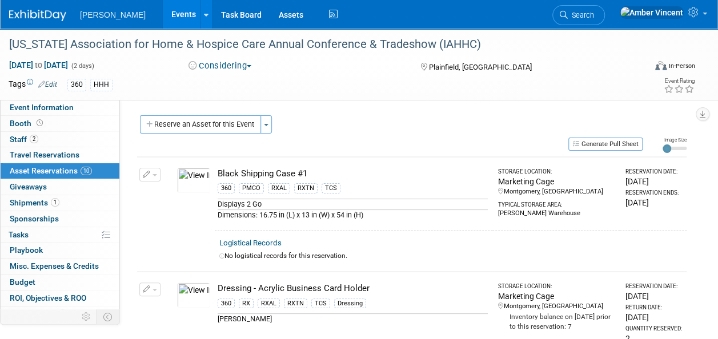
click at [192, 129] on button "Reserve an Asset for this Event" at bounding box center [200, 124] width 121 height 18
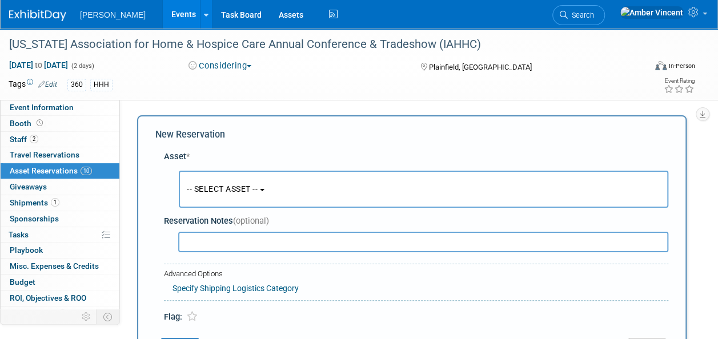
scroll to position [11, 0]
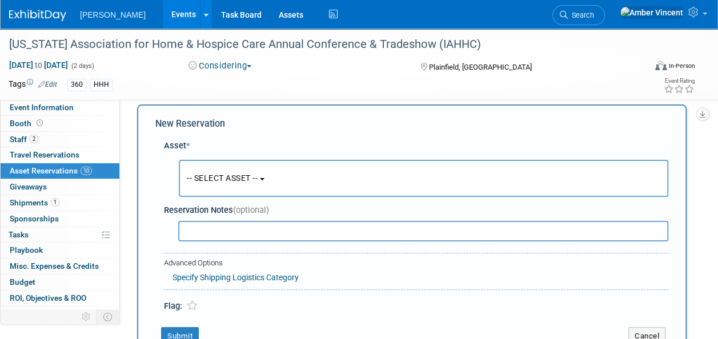
click at [243, 178] on span "-- SELECT ASSET --" at bounding box center [222, 178] width 71 height 9
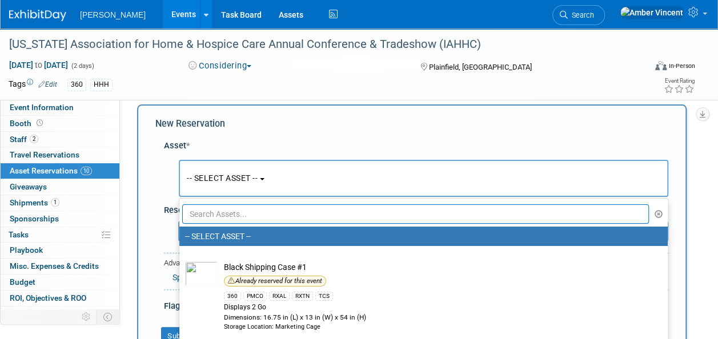
click at [242, 213] on input "text" at bounding box center [415, 214] width 467 height 19
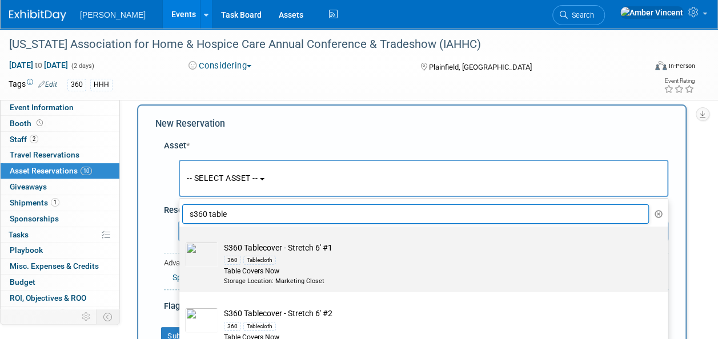
type input "s360 table"
click at [351, 241] on label "S360 Tablecover - Stretch 6' #1 360 Tablecloth Table Covers Now Storage Locatio…" at bounding box center [420, 259] width 471 height 61
click at [181, 241] on input "S360 Tablecover - Stretch 6' #1 360 Tablecloth Table Covers Now Storage Locatio…" at bounding box center [177, 236] width 7 height 7
radio input "true"
select select "10722333"
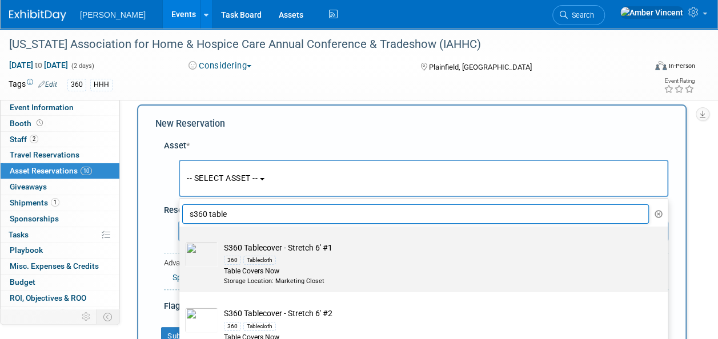
type input "s360 table"
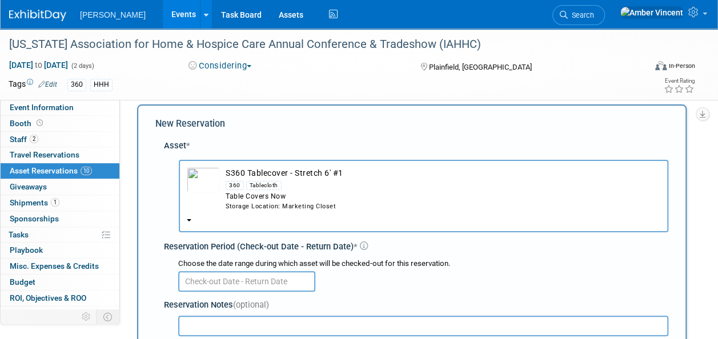
click at [217, 276] on input "text" at bounding box center [246, 281] width 137 height 21
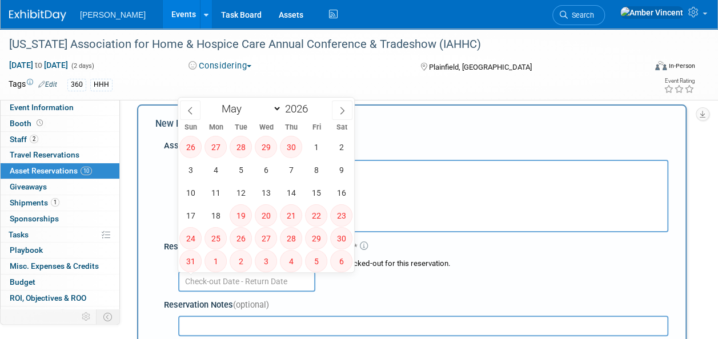
click at [433, 212] on span "S360 Tablecover - Stretch 6' #1 360 Tablecloth Table Covers Now Storage Locatio…" at bounding box center [424, 207] width 474 height 9
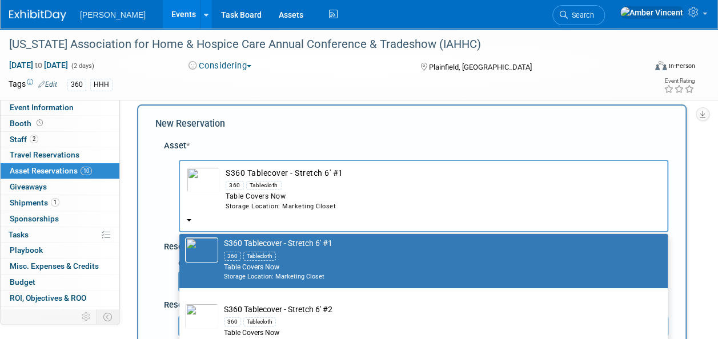
scroll to position [57, 0]
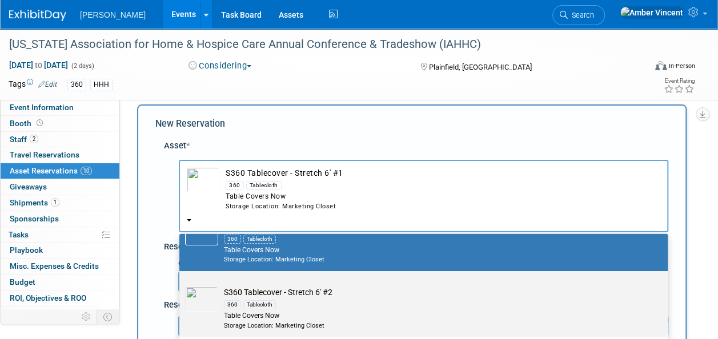
click at [302, 290] on td "S360 Tablecover - Stretch 6' #2 360 Tablecloth Table Covers Now Storage Locatio…" at bounding box center [431, 308] width 427 height 43
click at [181, 285] on input "S360 Tablecover - Stretch 6' #2 360 Tablecloth Table Covers Now Storage Locatio…" at bounding box center [177, 281] width 7 height 7
select select "10727925"
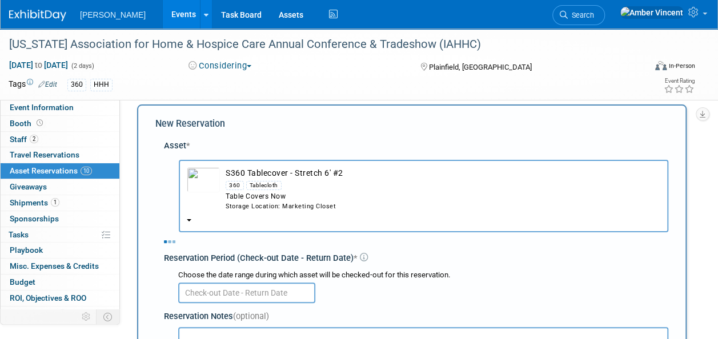
click at [297, 291] on input "text" at bounding box center [246, 293] width 137 height 21
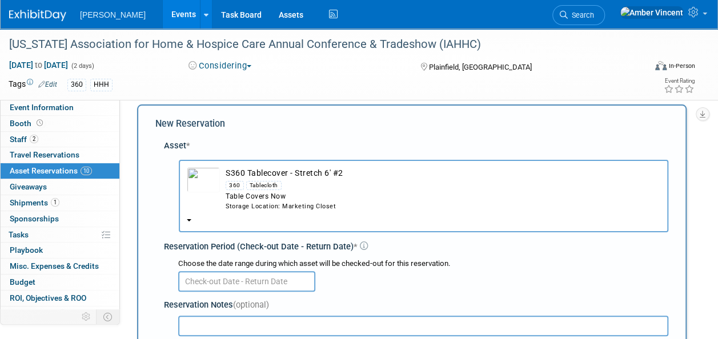
click at [297, 291] on input "text" at bounding box center [246, 281] width 137 height 21
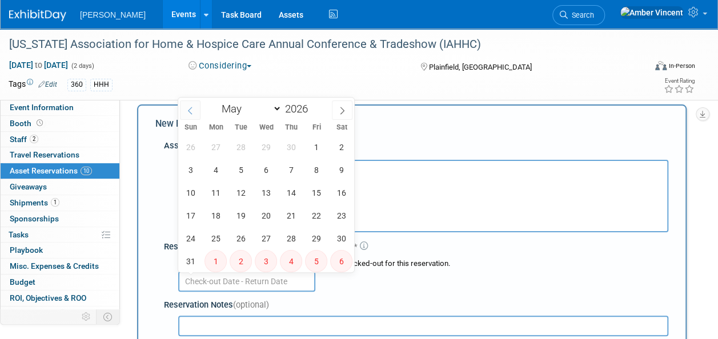
click at [190, 116] on span at bounding box center [190, 110] width 21 height 19
select select "3"
click at [239, 213] on span "21" at bounding box center [241, 216] width 22 height 22
type input "Apr 21, 2026"
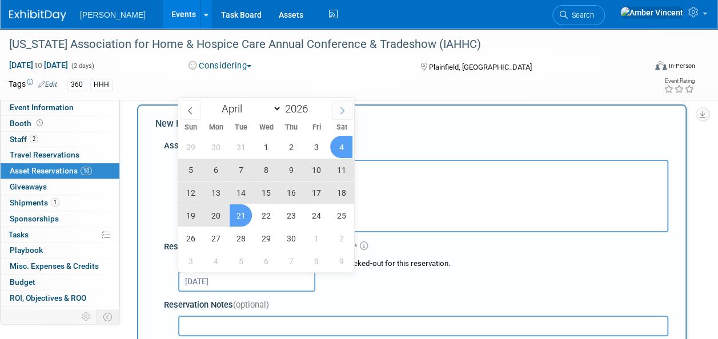
click at [347, 109] on span at bounding box center [342, 110] width 21 height 19
select select "4"
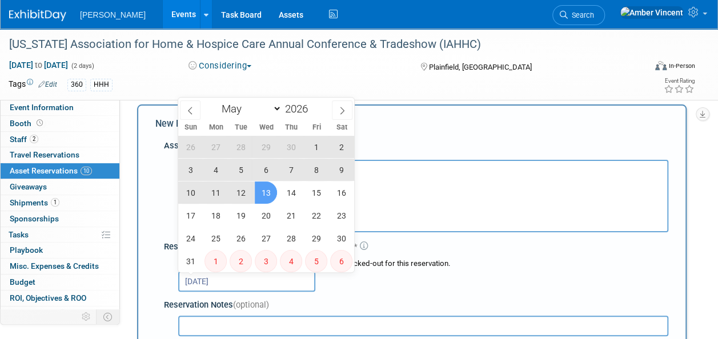
click at [265, 195] on span "13" at bounding box center [266, 193] width 22 height 22
type input "Apr 21, 2026 to May 13, 2026"
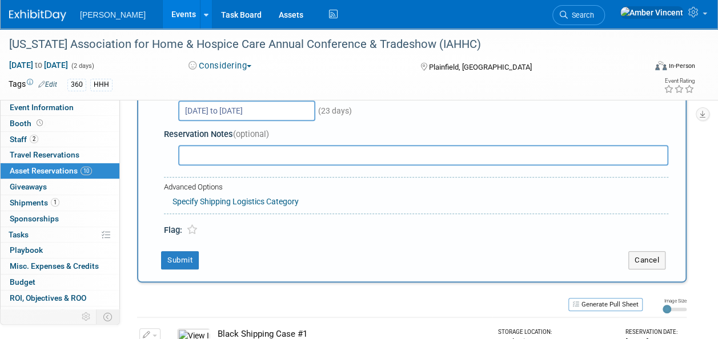
scroll to position [182, 0]
click at [181, 258] on button "Submit" at bounding box center [180, 260] width 38 height 18
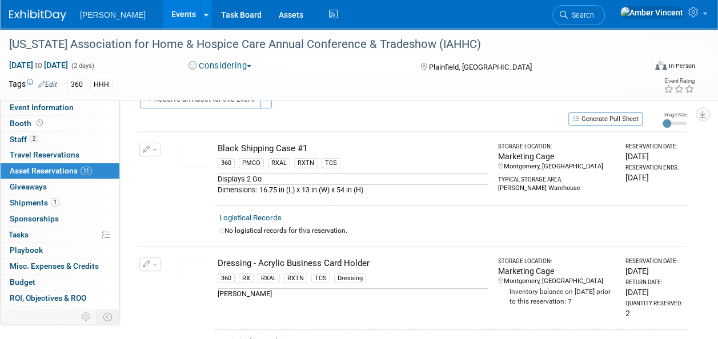
scroll to position [0, 0]
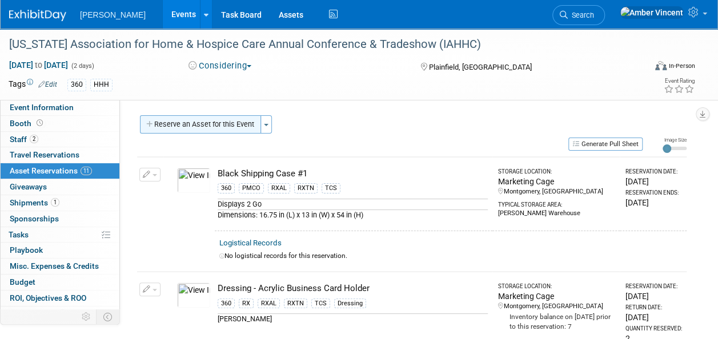
click at [185, 121] on button "Reserve an Asset for this Event" at bounding box center [200, 124] width 121 height 18
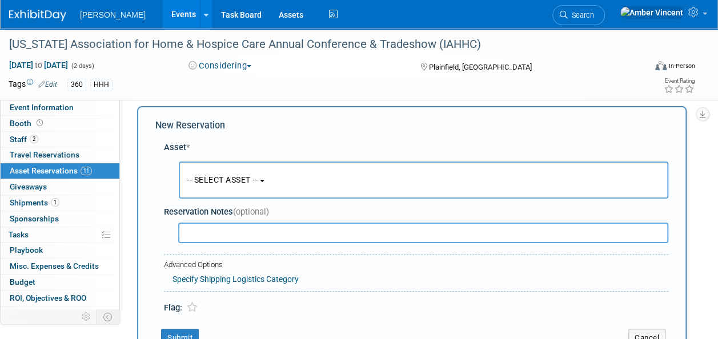
scroll to position [11, 0]
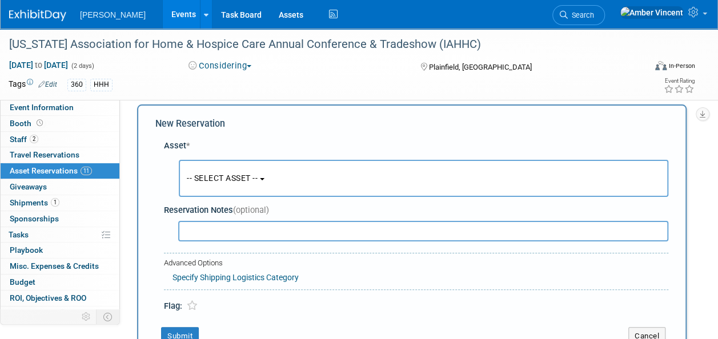
click at [246, 173] on button "-- SELECT ASSET --" at bounding box center [424, 178] width 490 height 37
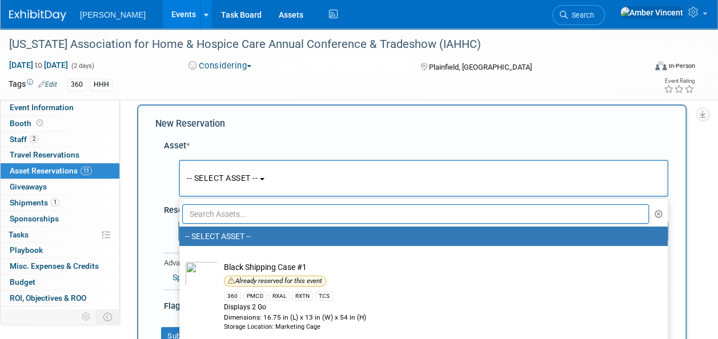
click at [232, 219] on input "text" at bounding box center [415, 214] width 467 height 19
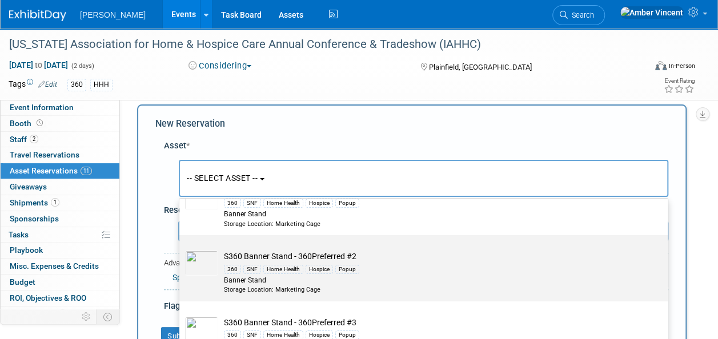
scroll to position [114, 0]
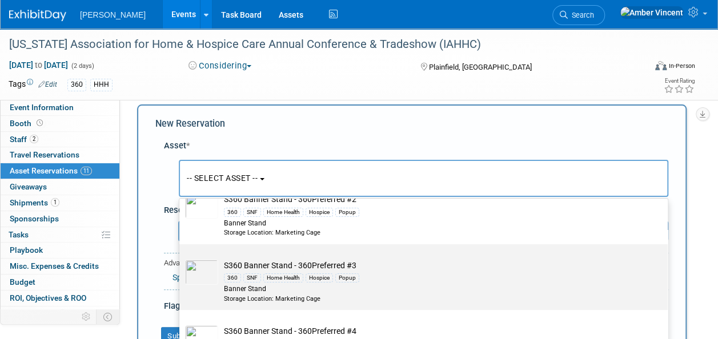
type input "s360 banner"
click at [274, 277] on div "Home Health" at bounding box center [283, 278] width 40 height 9
click at [181, 258] on input "S360 Banner Stand - 360Preferred #3 360 SNF Home Health Hospice Popup Banner St…" at bounding box center [177, 254] width 7 height 7
select select "10726012"
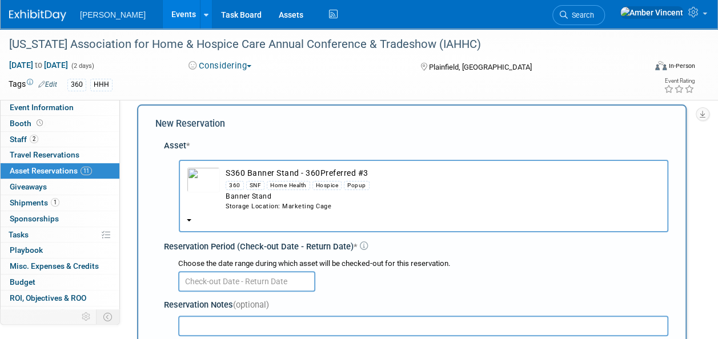
click at [262, 277] on input "text" at bounding box center [246, 281] width 137 height 21
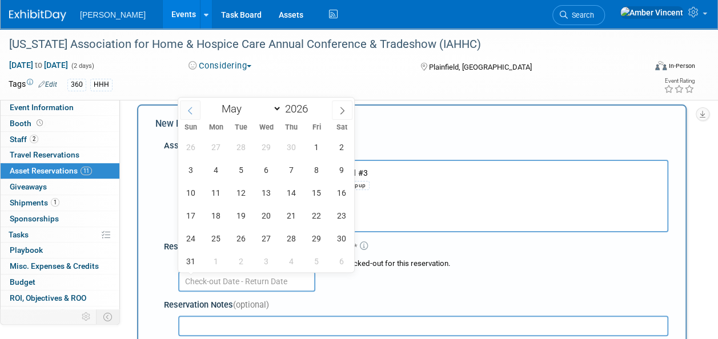
click at [192, 113] on icon at bounding box center [190, 111] width 8 height 8
select select "3"
click at [242, 212] on span "21" at bounding box center [241, 216] width 22 height 22
type input "Apr 21, 2026"
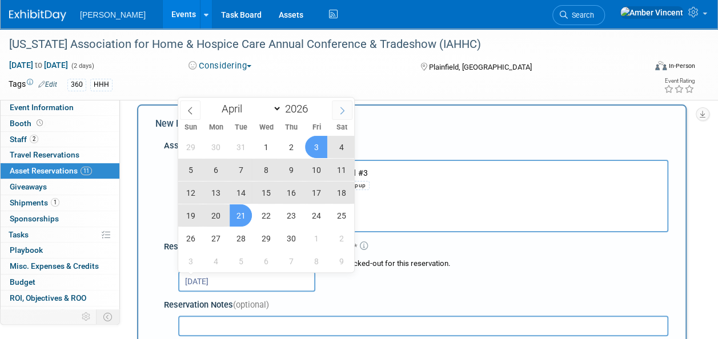
click at [345, 111] on icon at bounding box center [342, 111] width 8 height 8
select select "4"
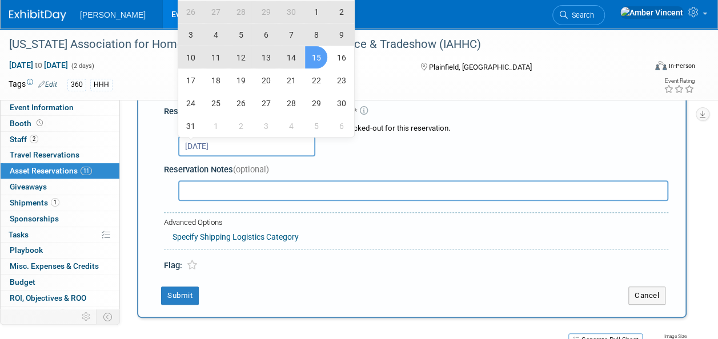
scroll to position [11, 0]
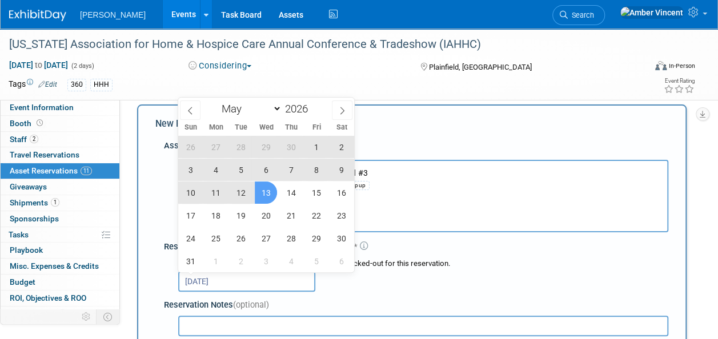
click at [269, 193] on span "13" at bounding box center [266, 193] width 22 height 22
type input "Apr 21, 2026 to May 13, 2026"
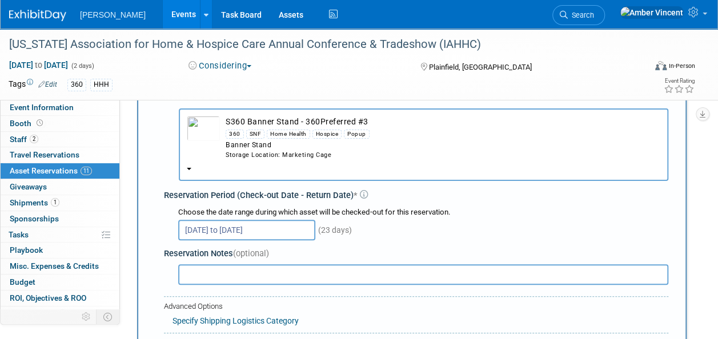
scroll to position [182, 0]
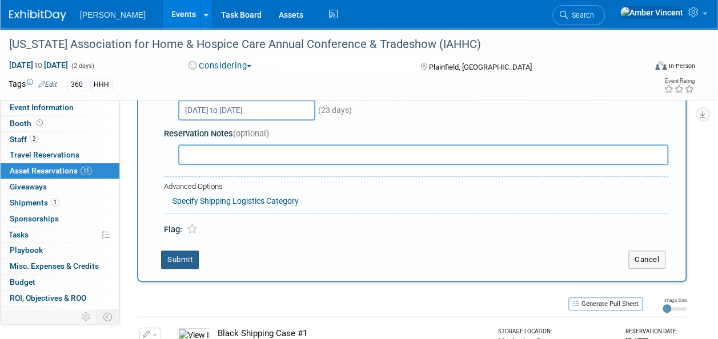
click at [192, 257] on button "Submit" at bounding box center [180, 260] width 38 height 18
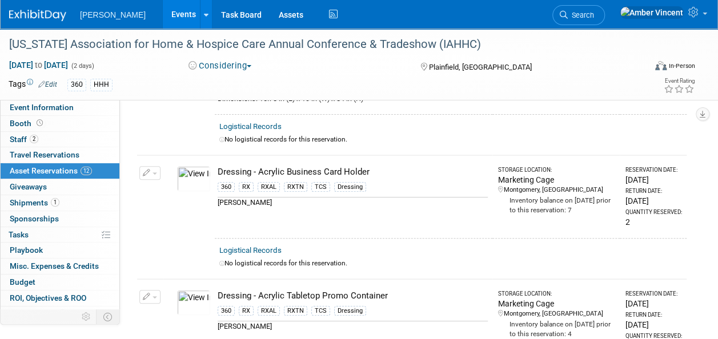
scroll to position [0, 0]
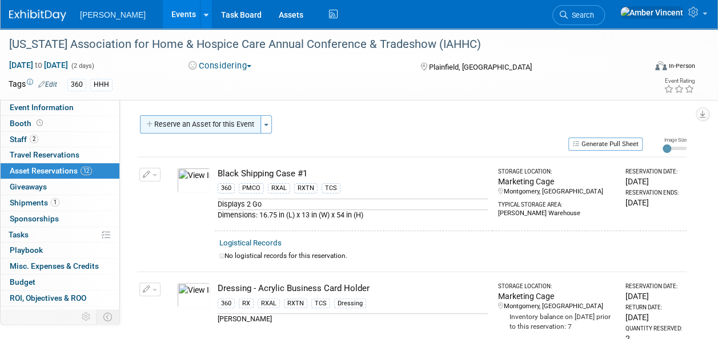
click at [228, 115] on div "Participation Level: Exhibitor Exhibitor/Sponsor Projected Attendance: Specify …" at bounding box center [407, 218] width 575 height 236
click at [229, 120] on button "Reserve an Asset for this Event" at bounding box center [200, 124] width 121 height 18
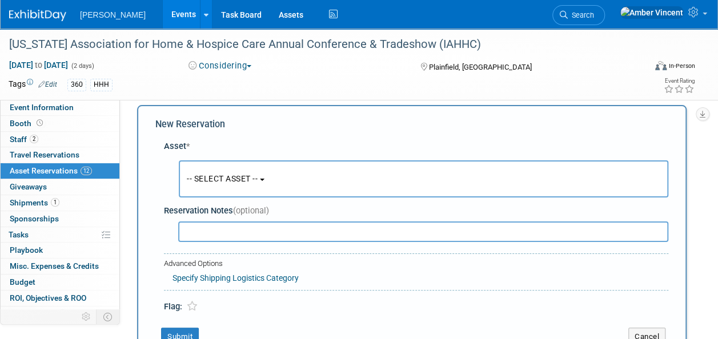
scroll to position [11, 0]
click at [258, 180] on span "-- SELECT ASSET --" at bounding box center [222, 178] width 71 height 9
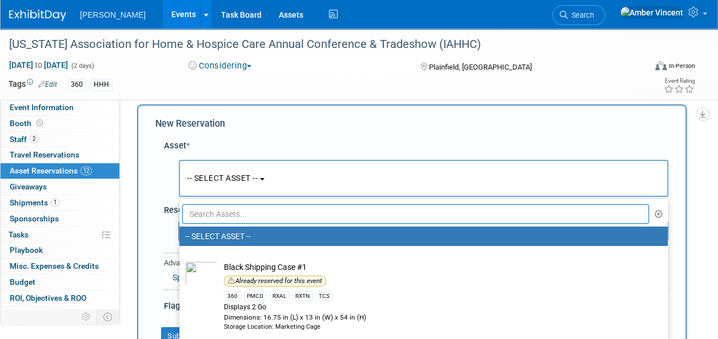
click at [258, 209] on input "text" at bounding box center [415, 214] width 467 height 19
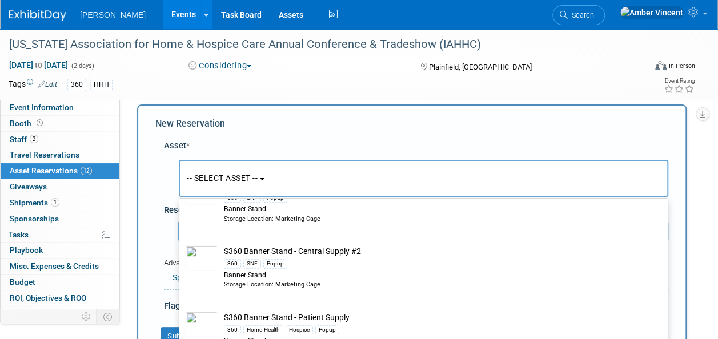
scroll to position [400, 0]
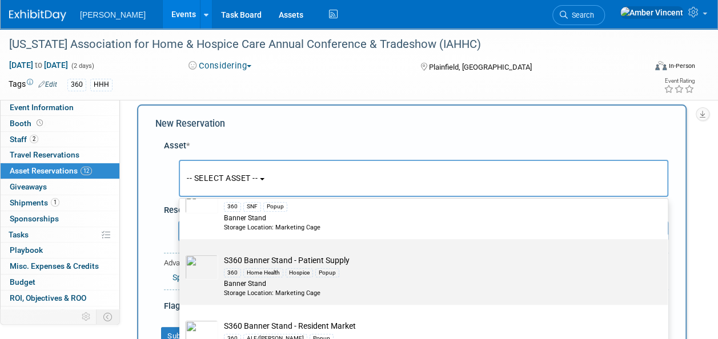
type input "s360 banner stand"
click at [275, 258] on td "S360 Banner Stand - Patient Supply 360 Home Health Hospice Popup Banner Stand S…" at bounding box center [431, 276] width 427 height 43
click at [181, 253] on input "S360 Banner Stand - Patient Supply 360 Home Health Hospice Popup Banner Stand S…" at bounding box center [177, 249] width 7 height 7
select select "10722323"
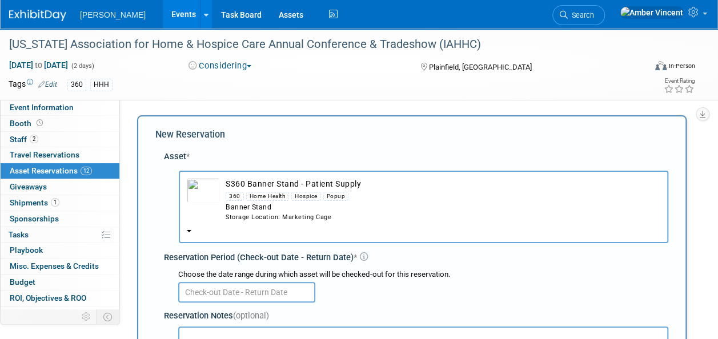
scroll to position [114, 0]
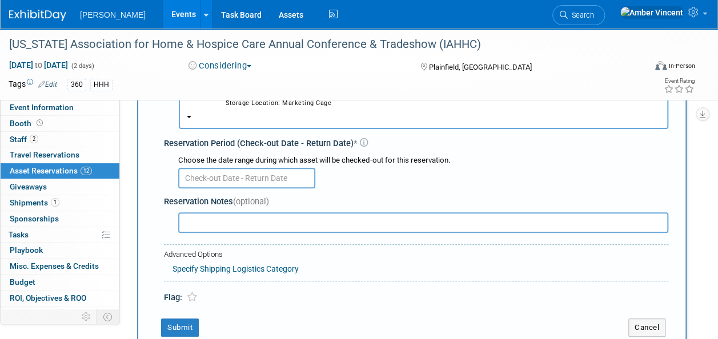
click at [236, 179] on body "Turenne Events Add Event Bulk Upload Events Shareable Event Boards Recently Vie…" at bounding box center [359, 55] width 718 height 339
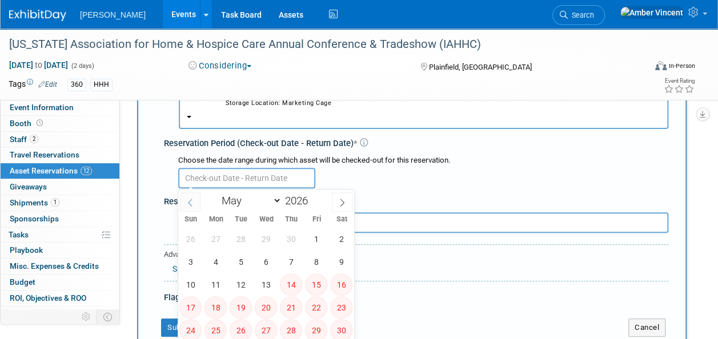
click at [191, 204] on icon at bounding box center [190, 203] width 8 height 8
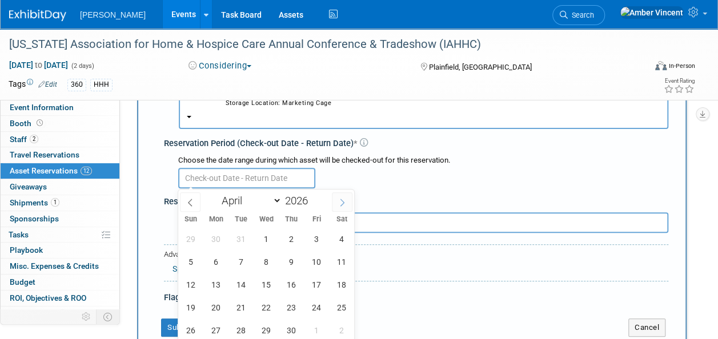
click at [348, 197] on span at bounding box center [342, 202] width 21 height 19
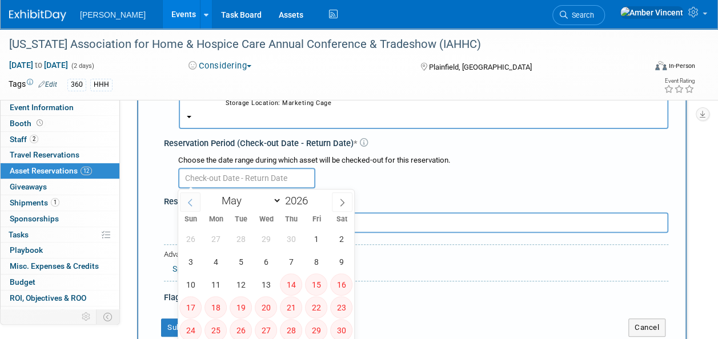
click at [191, 202] on icon at bounding box center [190, 203] width 8 height 8
select select "3"
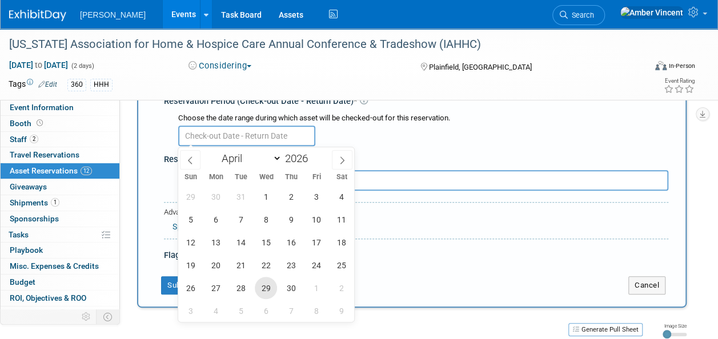
scroll to position [171, 0]
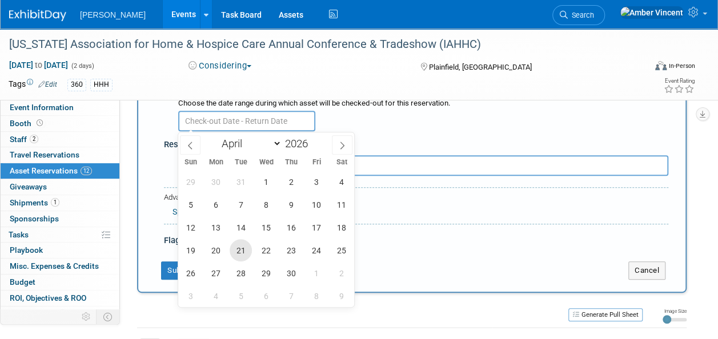
click at [240, 249] on span "21" at bounding box center [241, 250] width 22 height 22
type input "Apr 21, 2026"
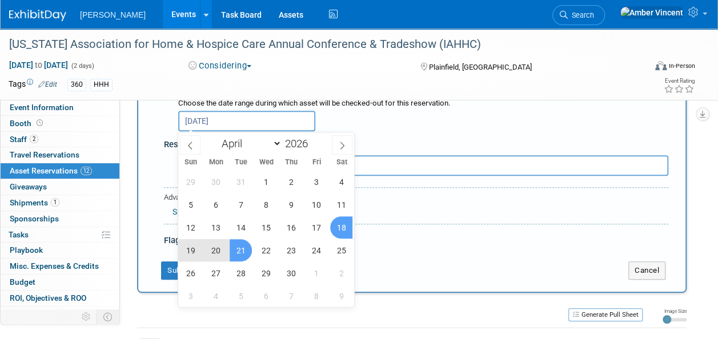
drag, startPoint x: 345, startPoint y: 145, endPoint x: 342, endPoint y: 162, distance: 17.4
click at [345, 145] on icon at bounding box center [342, 146] width 8 height 8
select select "4"
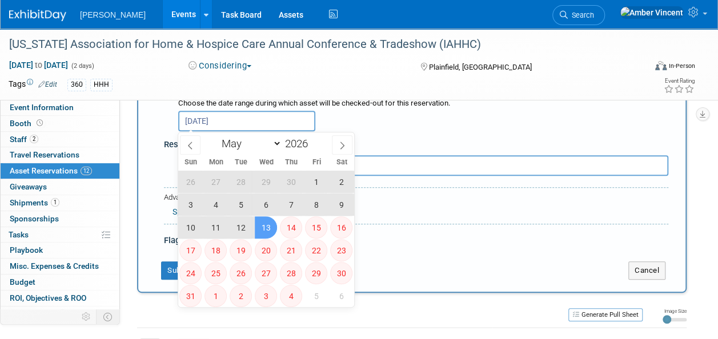
click at [266, 229] on span "13" at bounding box center [266, 228] width 22 height 22
type input "Apr 21, 2026 to May 13, 2026"
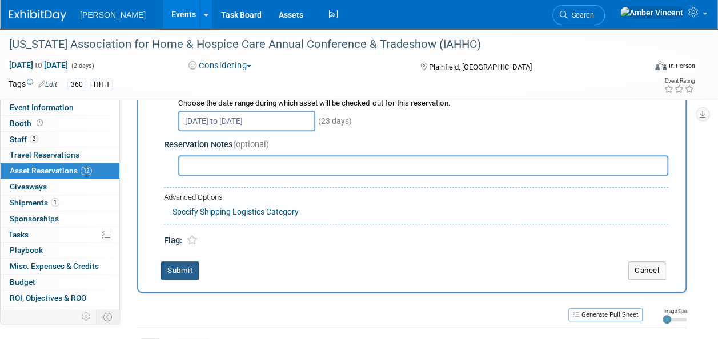
click at [179, 269] on button "Submit" at bounding box center [180, 271] width 38 height 18
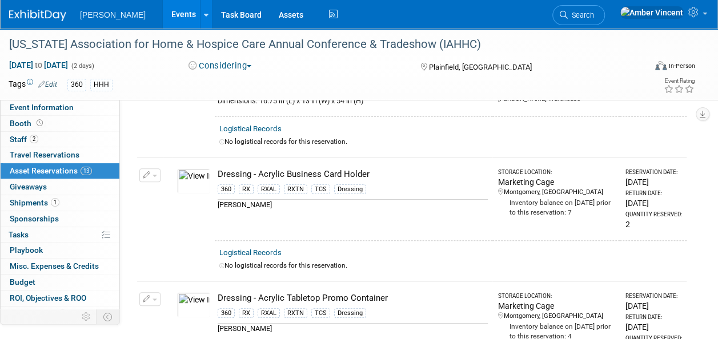
scroll to position [0, 0]
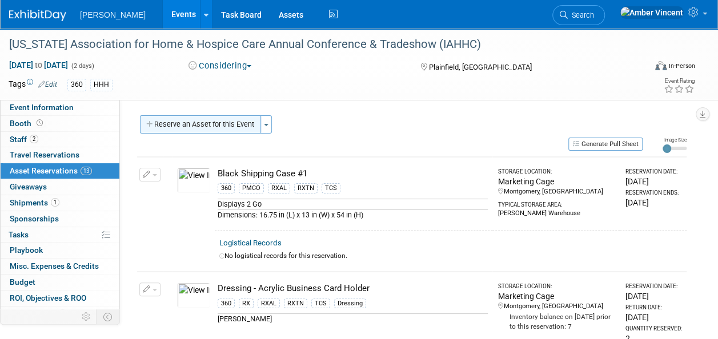
click at [211, 119] on button "Reserve an Asset for this Event" at bounding box center [200, 124] width 121 height 18
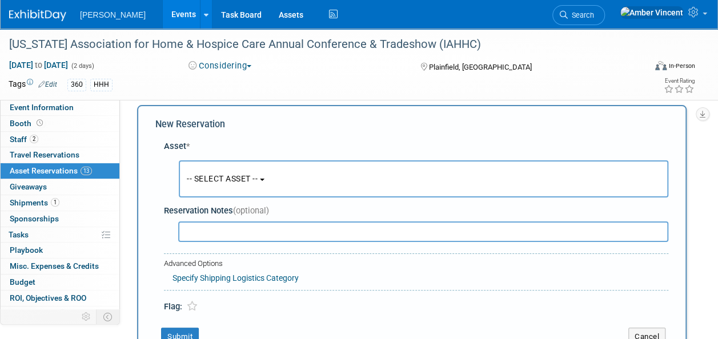
scroll to position [11, 0]
click at [224, 172] on button "-- SELECT ASSET --" at bounding box center [424, 178] width 490 height 37
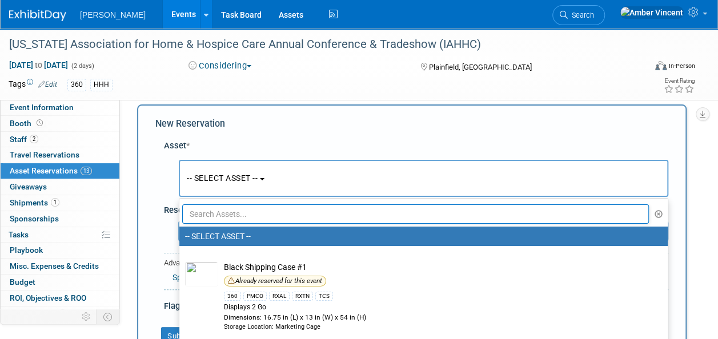
click at [229, 214] on input "text" at bounding box center [415, 214] width 467 height 19
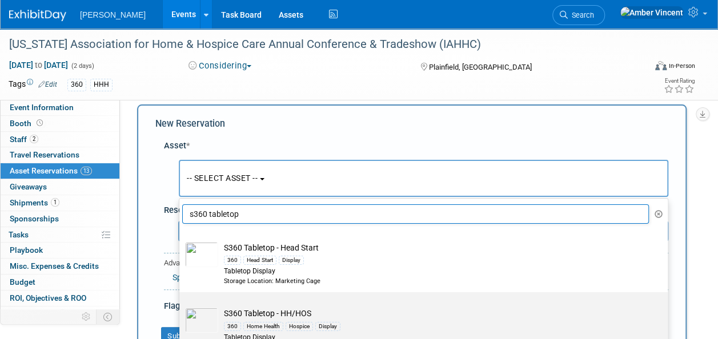
type input "s360 tabletop"
click at [267, 319] on div "360 Home Health Hospice Display" at bounding box center [434, 325] width 421 height 13
click at [181, 306] on input "S360 Tabletop - HH/HOS 360 Home Health Hospice Display Tabletop Display Storage…" at bounding box center [177, 302] width 7 height 7
select select "10722336"
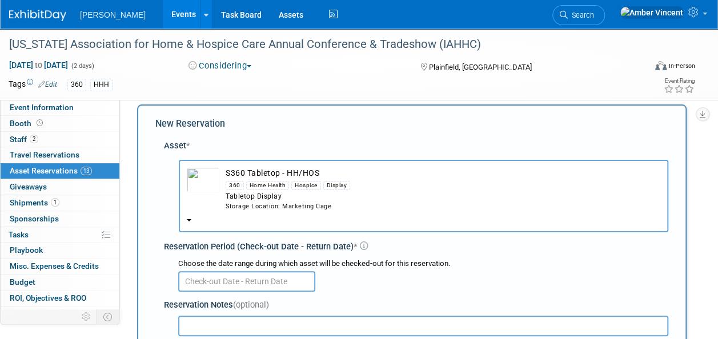
click at [227, 275] on input "text" at bounding box center [246, 281] width 137 height 21
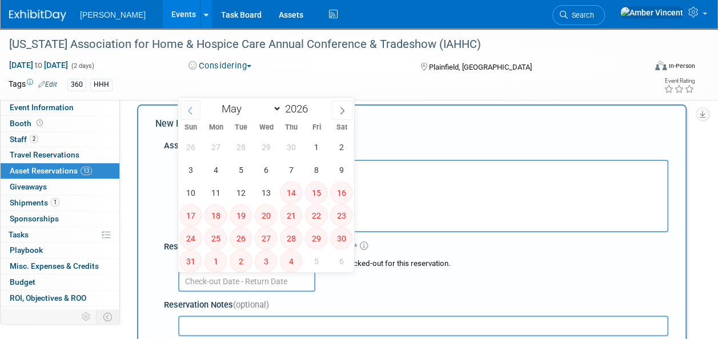
click at [193, 111] on icon at bounding box center [190, 111] width 8 height 8
select select "3"
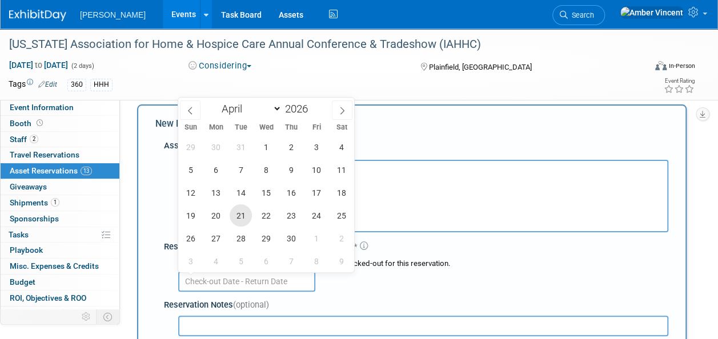
click at [239, 221] on span "21" at bounding box center [241, 216] width 22 height 22
type input "Apr 21, 2026"
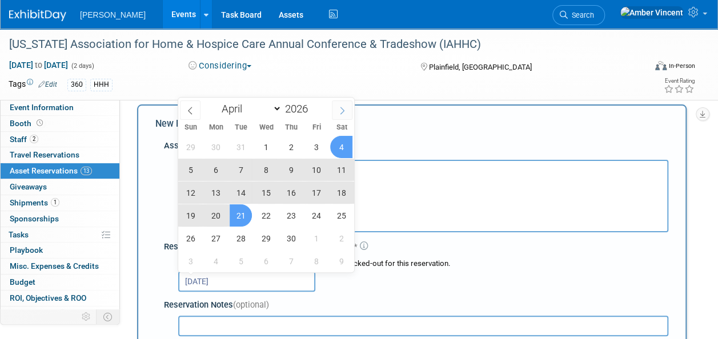
click at [345, 107] on icon at bounding box center [342, 111] width 8 height 8
select select "4"
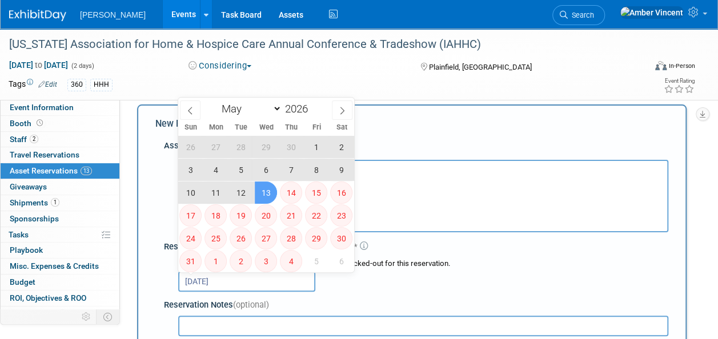
click at [273, 195] on span "13" at bounding box center [266, 193] width 22 height 22
type input "Apr 21, 2026 to May 13, 2026"
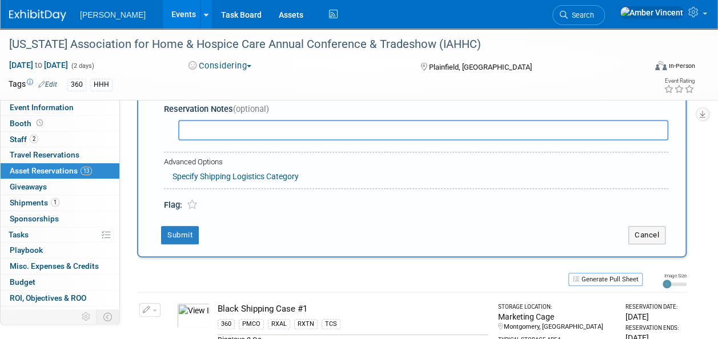
scroll to position [297, 0]
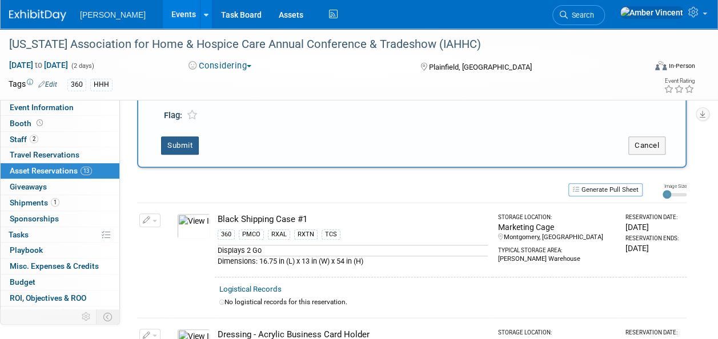
click at [178, 143] on button "Submit" at bounding box center [180, 146] width 38 height 18
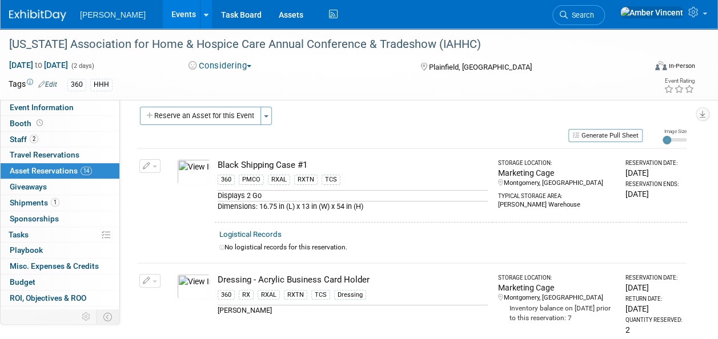
scroll to position [0, 0]
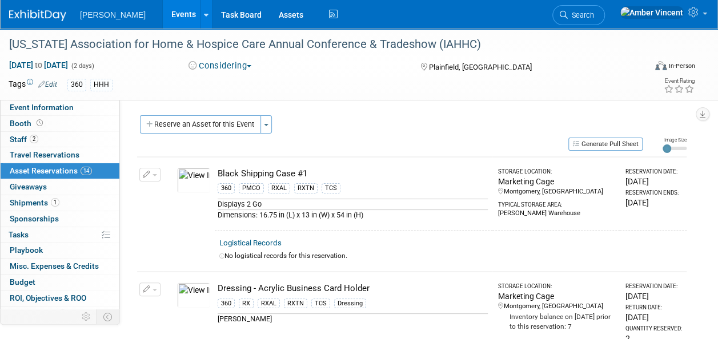
click at [163, 11] on link "Events" at bounding box center [184, 14] width 42 height 29
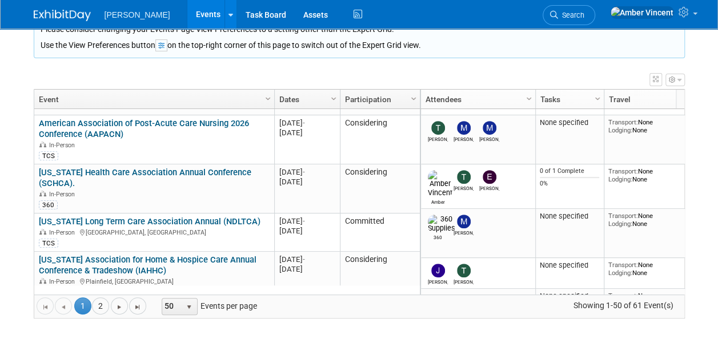
scroll to position [754, 0]
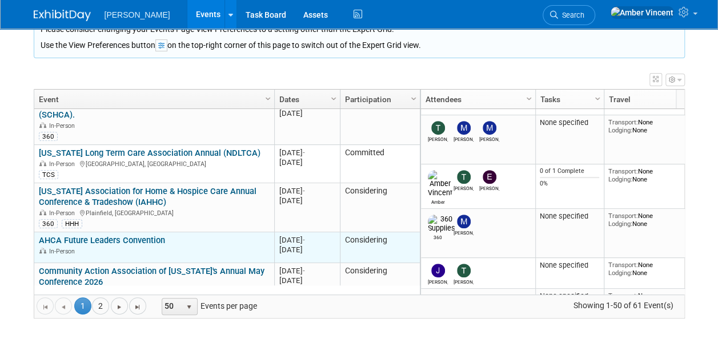
click at [147, 235] on link "AHCA Future Leaders Convention" at bounding box center [102, 240] width 126 height 10
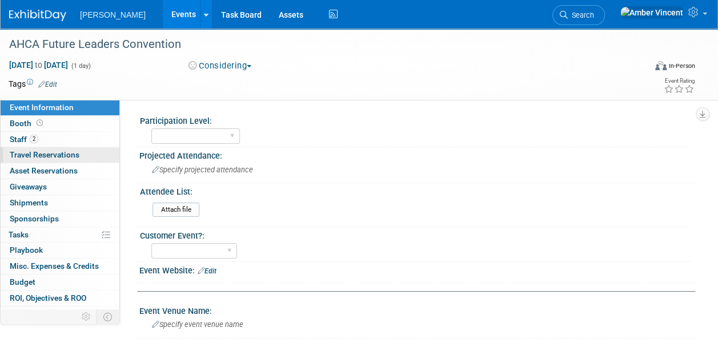
click at [41, 152] on span "Travel Reservations 0" at bounding box center [45, 154] width 70 height 9
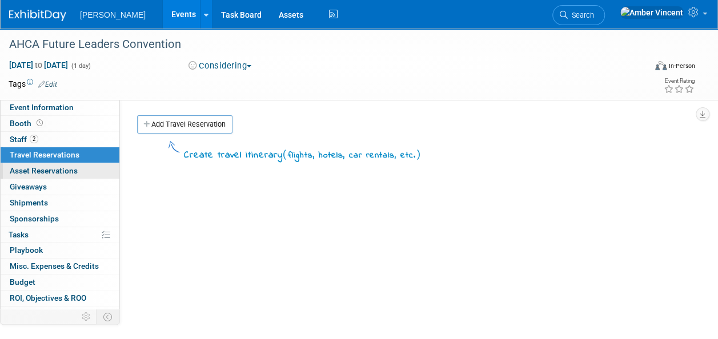
click at [54, 168] on span "Asset Reservations 0" at bounding box center [44, 170] width 68 height 9
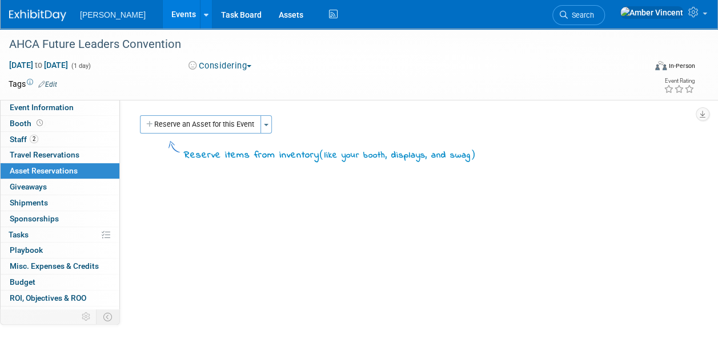
drag, startPoint x: 221, startPoint y: 245, endPoint x: 245, endPoint y: 234, distance: 26.1
click at [221, 245] on div "Participation Level: Exhibitor Exhibitor/Sponsor Projected Attendance: Specify …" at bounding box center [407, 218] width 575 height 236
click at [205, 126] on button "Reserve an Asset for this Event" at bounding box center [200, 124] width 121 height 18
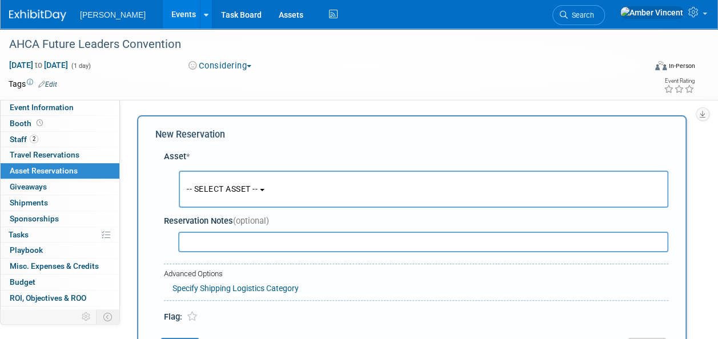
scroll to position [11, 0]
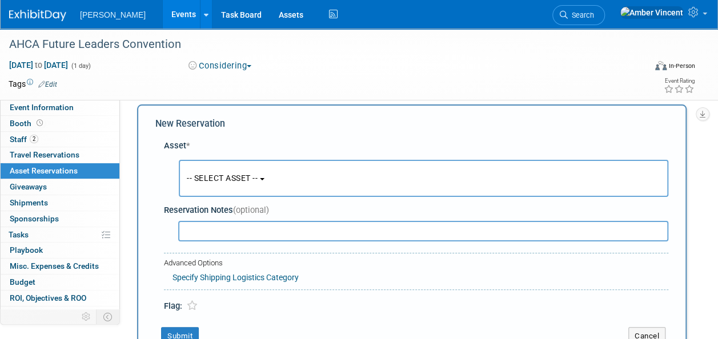
click at [249, 173] on button "-- SELECT ASSET --" at bounding box center [424, 178] width 490 height 37
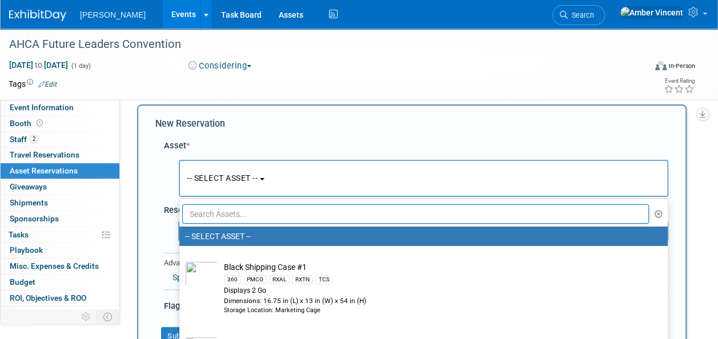
click at [277, 215] on input "text" at bounding box center [415, 214] width 467 height 19
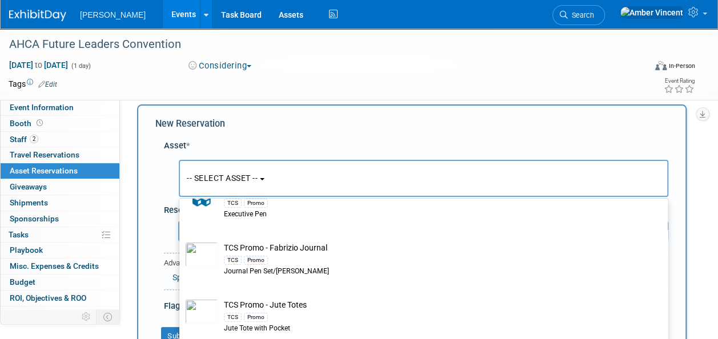
scroll to position [0, 0]
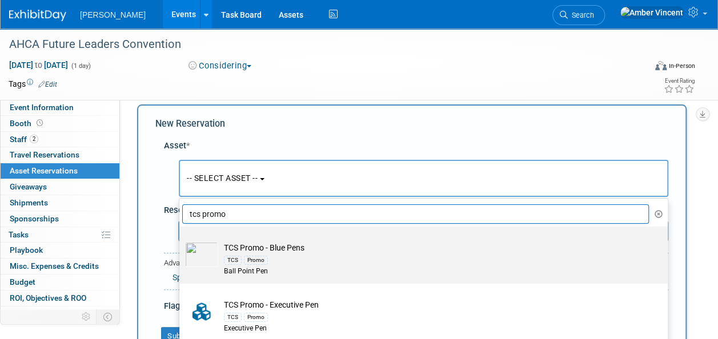
type input "tcs promo"
click at [291, 241] on label "TCS Promo - Blue Pens TCS Promo Ball Point Pen" at bounding box center [420, 255] width 471 height 53
click at [181, 241] on input "TCS Promo - Blue Pens TCS Promo Ball Point Pen" at bounding box center [177, 236] width 7 height 7
select select "10722530"
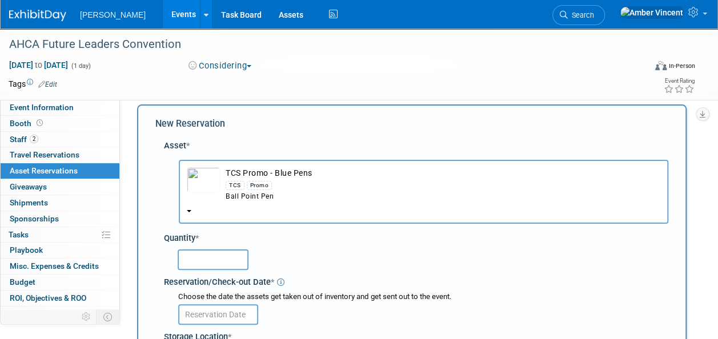
click at [215, 261] on input "text" at bounding box center [213, 260] width 71 height 21
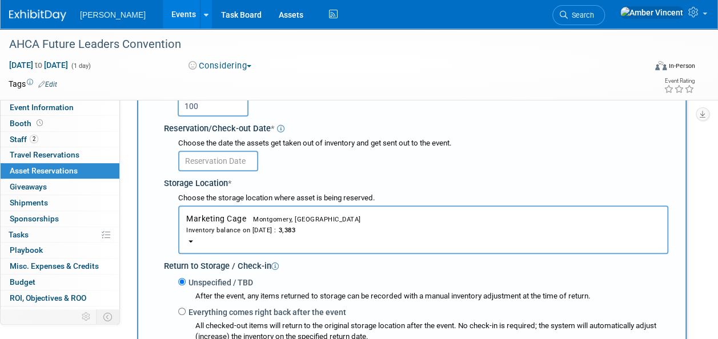
scroll to position [182, 0]
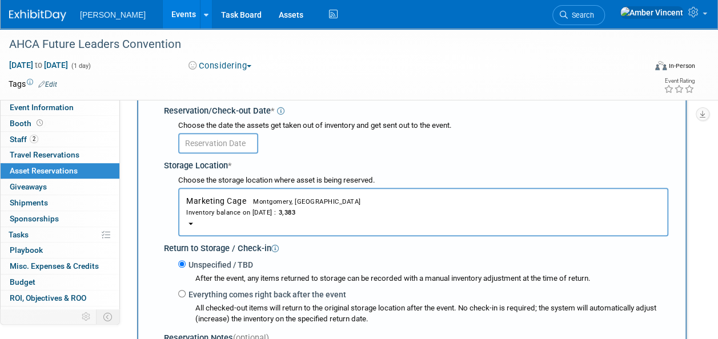
type input "100"
click at [214, 145] on input "text" at bounding box center [218, 143] width 80 height 21
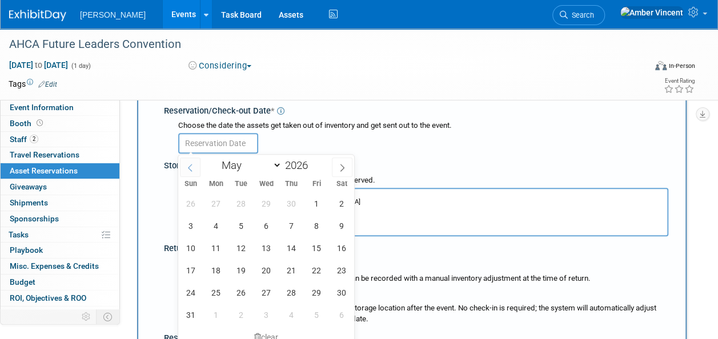
click at [194, 167] on span at bounding box center [190, 167] width 21 height 19
select select "3"
click at [243, 290] on span "28" at bounding box center [241, 293] width 22 height 22
type input "Apr 28, 2026"
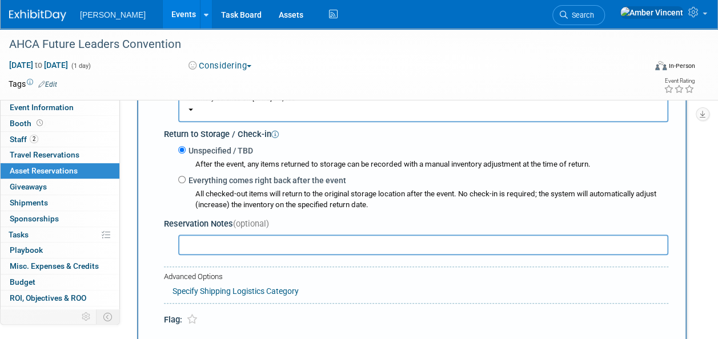
scroll to position [466, 0]
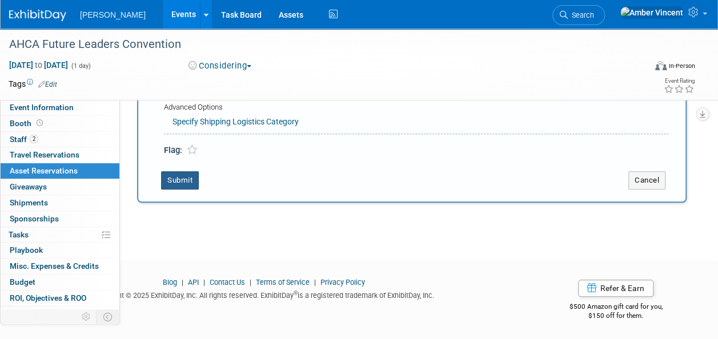
click at [176, 184] on button "Submit" at bounding box center [180, 180] width 38 height 18
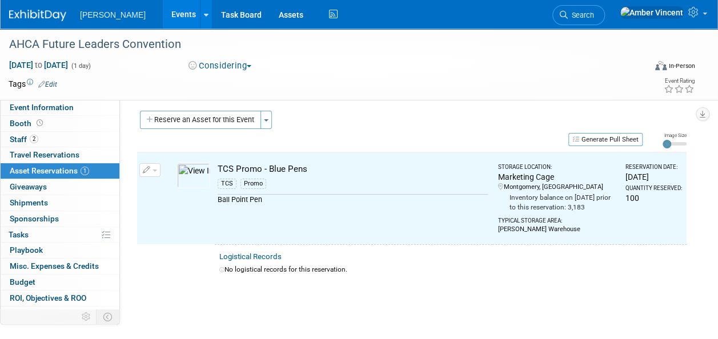
scroll to position [0, 0]
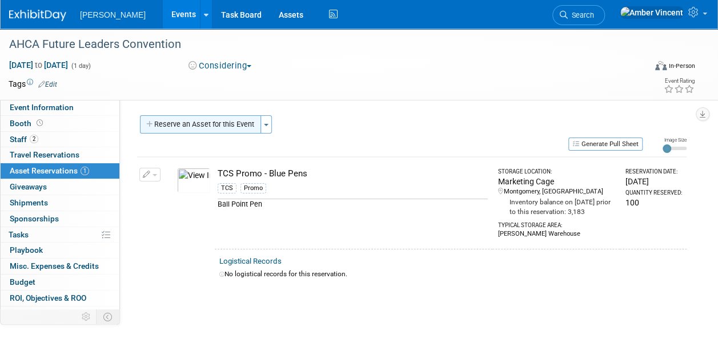
click at [235, 122] on button "Reserve an Asset for this Event" at bounding box center [200, 124] width 121 height 18
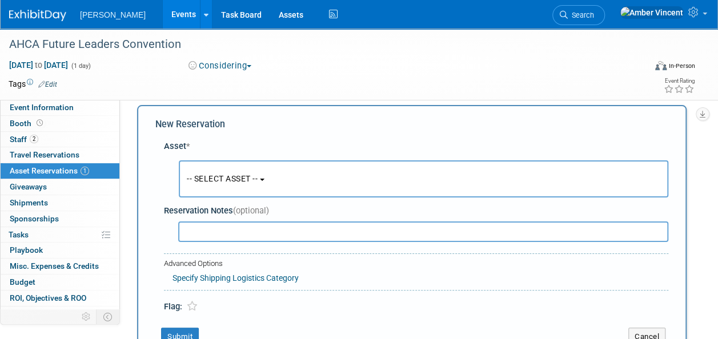
scroll to position [11, 0]
click at [236, 182] on span "-- SELECT ASSET --" at bounding box center [222, 178] width 71 height 9
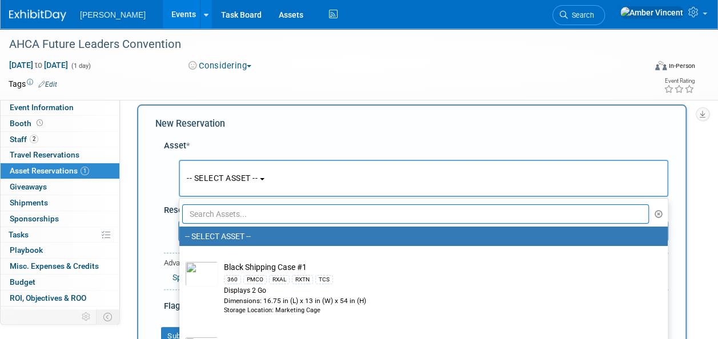
click at [235, 219] on input "text" at bounding box center [415, 214] width 467 height 19
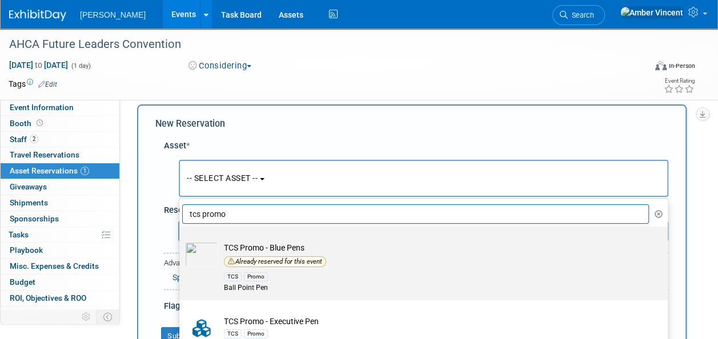
scroll to position [114, 0]
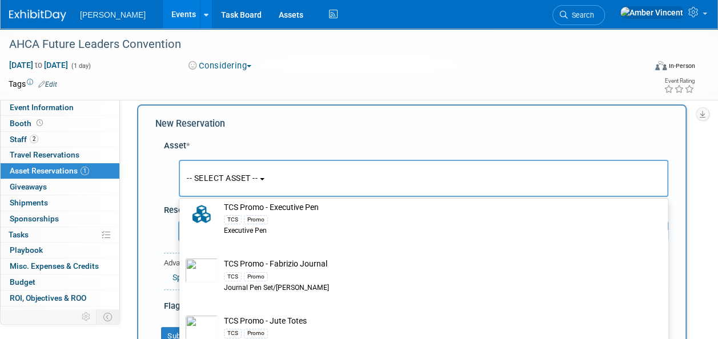
type input "tcs promo"
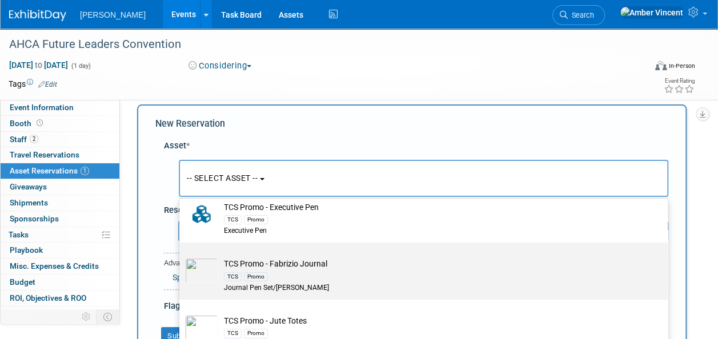
click at [296, 261] on td "TCS Promo - Fabrizio Journal TCS Promo Journal Pen Set/Fabrizio" at bounding box center [431, 275] width 427 height 35
click at [181, 257] on input "TCS Promo - Fabrizio Journal TCS Promo Journal Pen Set/Fabrizio" at bounding box center [177, 252] width 7 height 7
select select "10722524"
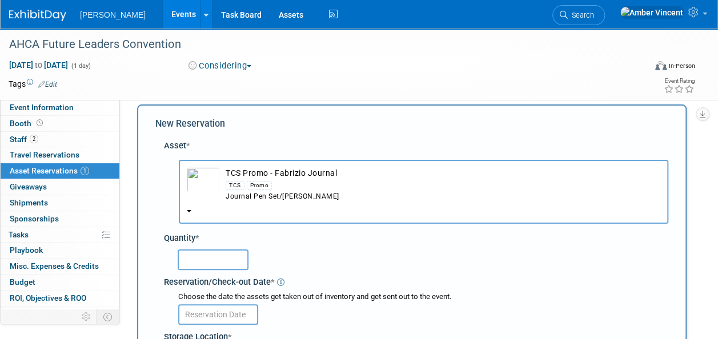
click at [213, 263] on input "text" at bounding box center [213, 260] width 71 height 21
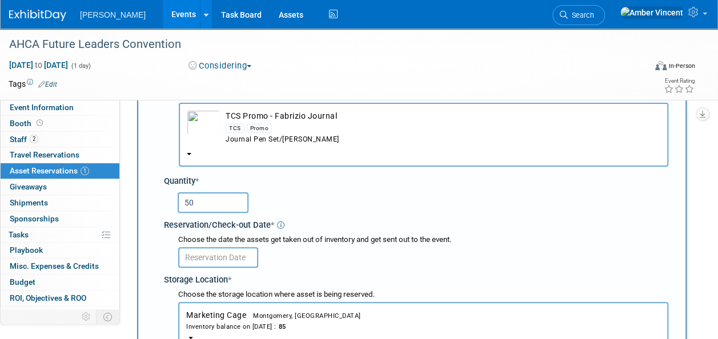
type input "50"
click at [196, 257] on input "text" at bounding box center [218, 257] width 80 height 21
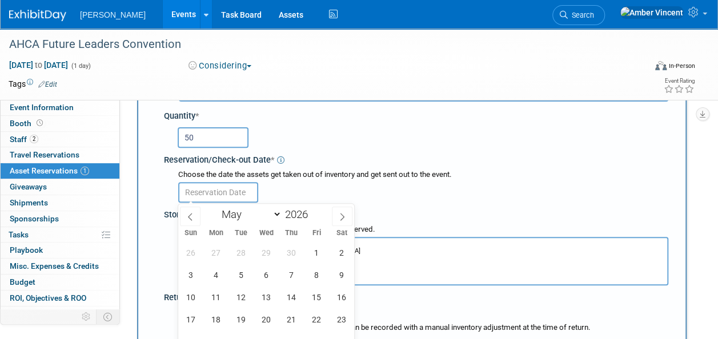
scroll to position [182, 0]
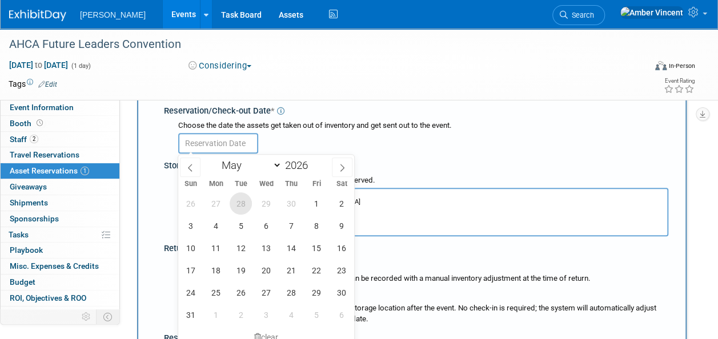
click at [241, 202] on span "28" at bounding box center [241, 204] width 22 height 22
type input "Apr 28, 2026"
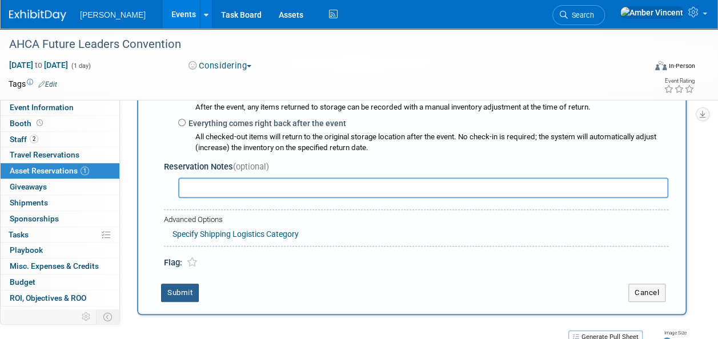
click at [194, 285] on button "Submit" at bounding box center [180, 293] width 38 height 18
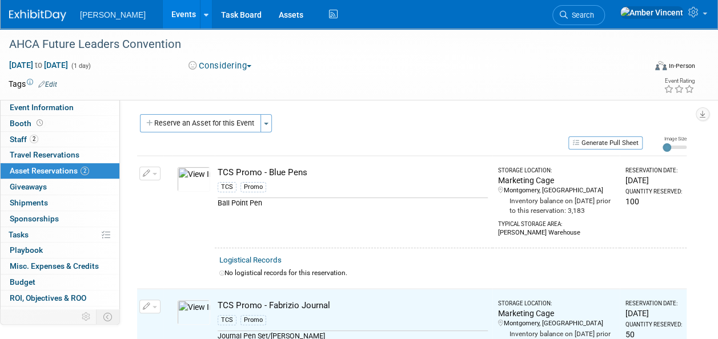
scroll to position [0, 0]
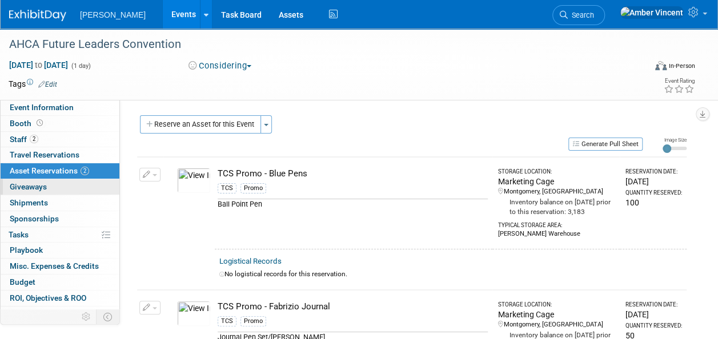
click at [38, 191] on link "0 Giveaways 0" at bounding box center [60, 186] width 119 height 15
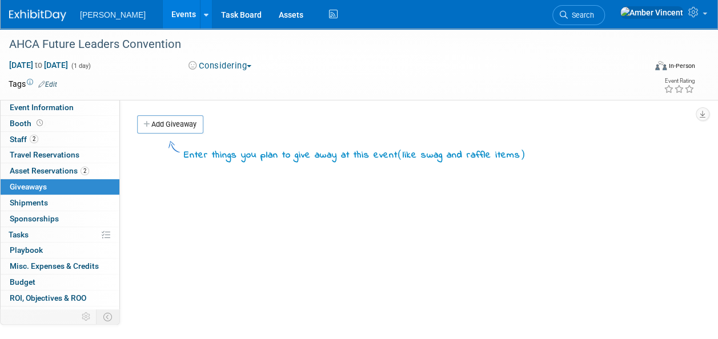
click at [179, 122] on link "Add Giveaway" at bounding box center [170, 124] width 66 height 18
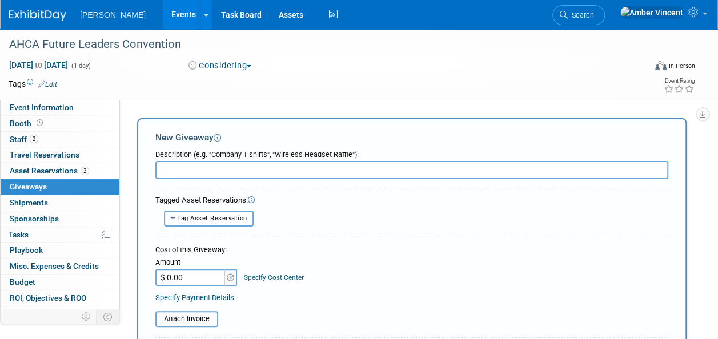
click at [219, 225] on button "Tag Asset Reservation" at bounding box center [209, 218] width 90 height 15
select select
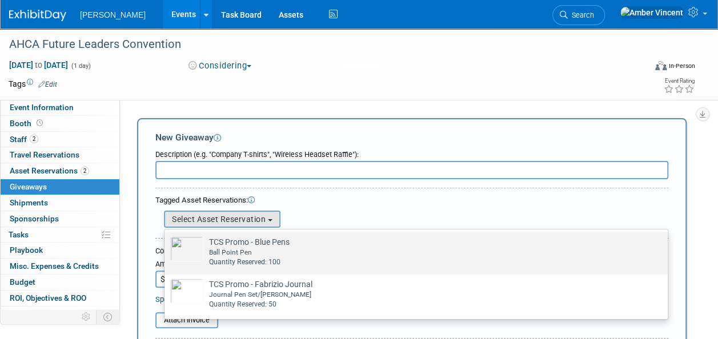
click at [214, 256] on div "Ball Point Pen" at bounding box center [427, 253] width 436 height 10
click at [166, 246] on input "TCS Promo - Blue Pens Already tagged in this giveaway Ball Point Pen Quantity R…" at bounding box center [162, 242] width 7 height 7
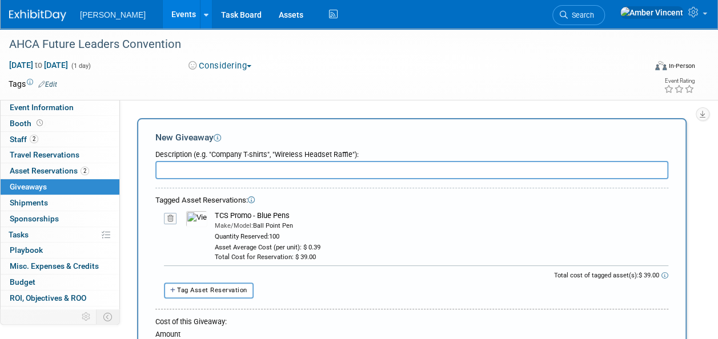
drag, startPoint x: 295, startPoint y: 215, endPoint x: 215, endPoint y: 211, distance: 79.6
click at [215, 211] on div "TCS Promo - Blue Pens" at bounding box center [442, 216] width 454 height 10
drag, startPoint x: 215, startPoint y: 211, endPoint x: 294, endPoint y: 216, distance: 79.0
click at [299, 222] on div "Make/Model: Ball Point Pen Quantity Reserved: 100 Asset Average Cost (per unit)…" at bounding box center [442, 242] width 454 height 41
drag, startPoint x: 294, startPoint y: 215, endPoint x: 215, endPoint y: 212, distance: 78.9
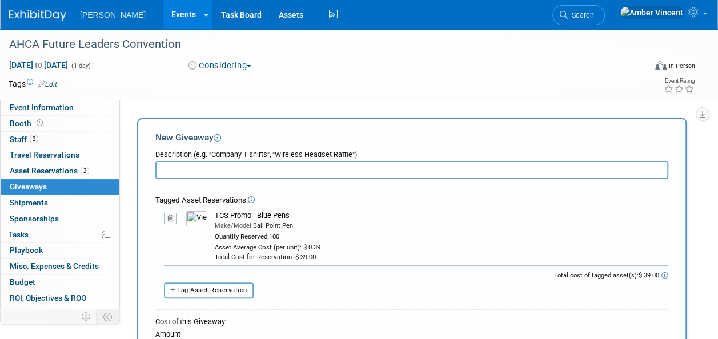
click at [215, 212] on div "TCS Promo - Blue Pens" at bounding box center [442, 216] width 454 height 10
copy div "TCS Promo - Blue Pens"
click at [205, 170] on input "text" at bounding box center [411, 170] width 513 height 18
paste input "TCS Promo - Blue Pens"
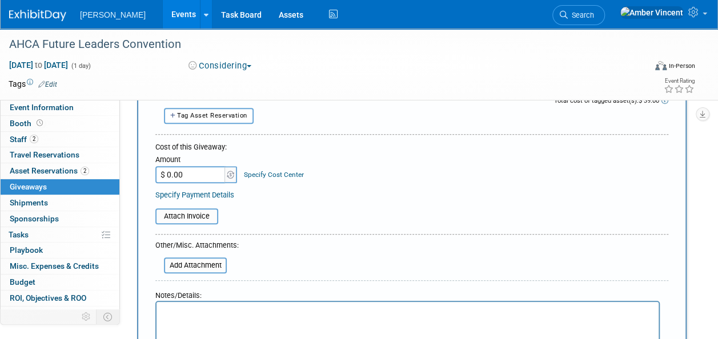
scroll to position [114, 0]
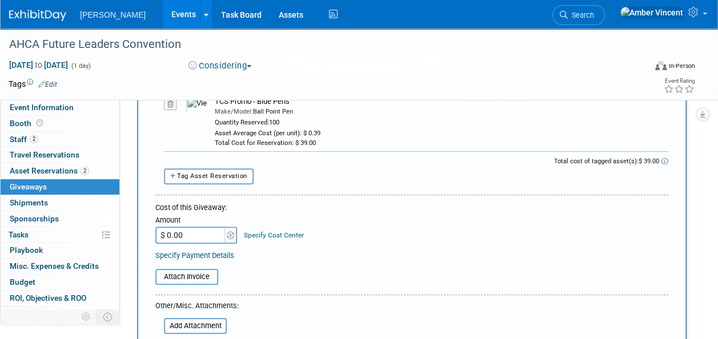
type input "TCS Promo - Blue Pens"
click at [196, 240] on input "$ 0.00" at bounding box center [190, 235] width 71 height 17
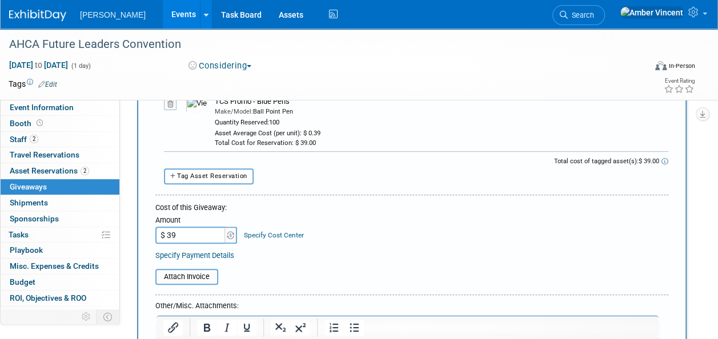
scroll to position [381, 0]
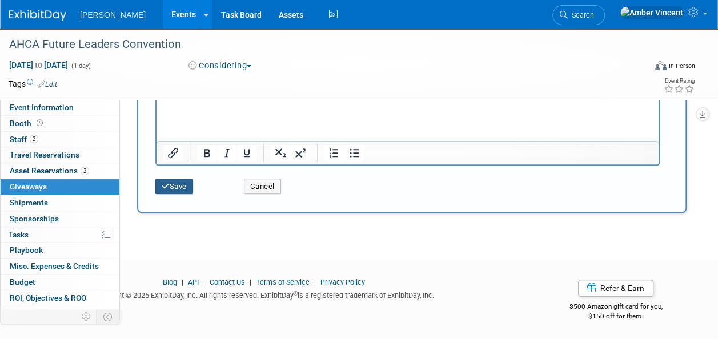
type input "$ 39.00"
click at [174, 179] on button "Save" at bounding box center [174, 187] width 38 height 16
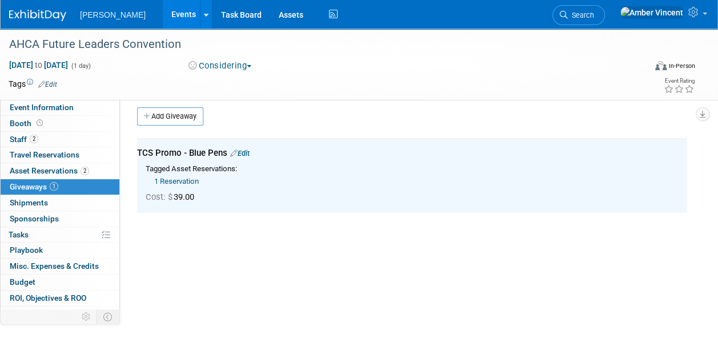
scroll to position [0, 0]
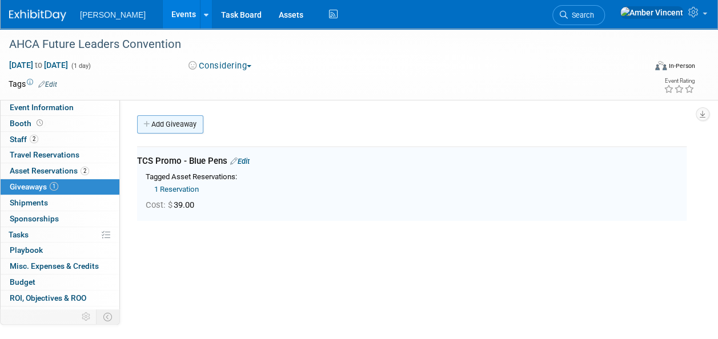
click at [163, 116] on link "Add Giveaway" at bounding box center [170, 124] width 66 height 18
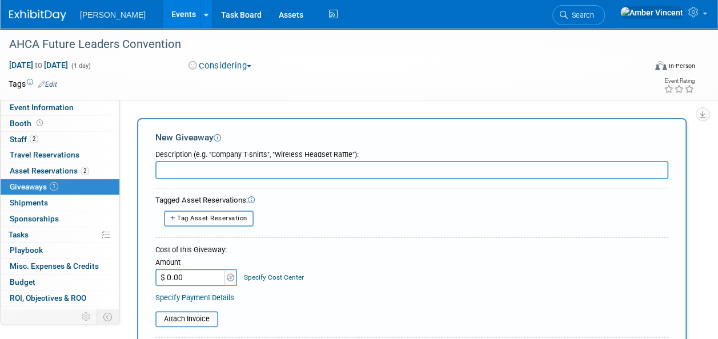
click at [207, 209] on div "10048880-10722530-f246b33d-5d10-47ce-be7e-0779658826f4.jpg TCS Promo - Blue Pen…" at bounding box center [411, 208] width 513 height 5
click at [207, 210] on div "10048880-10722530-f246b33d-5d10-47ce-be7e-0779658826f4.jpg TCS Promo - Blue Pen…" at bounding box center [411, 208] width 513 height 5
click at [207, 214] on button "Tag Asset Reservation" at bounding box center [209, 218] width 90 height 15
select select
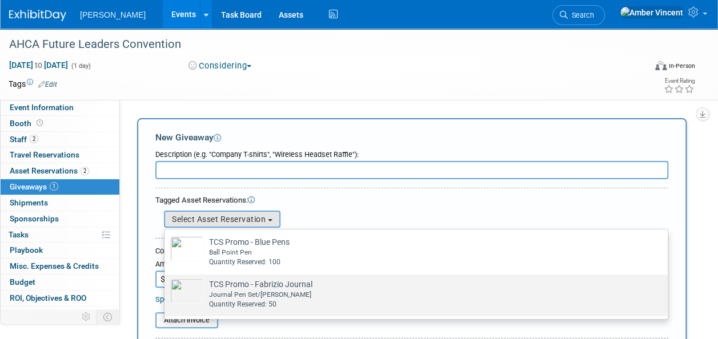
click at [289, 287] on td "TCS Promo - Fabrizio Journal Already tagged in this giveaway Journal Pen Set/Fa…" at bounding box center [424, 294] width 442 height 31
click at [166, 287] on input "TCS Promo - Fabrizio Journal Already tagged in this giveaway Journal Pen Set/Fa…" at bounding box center [162, 284] width 7 height 7
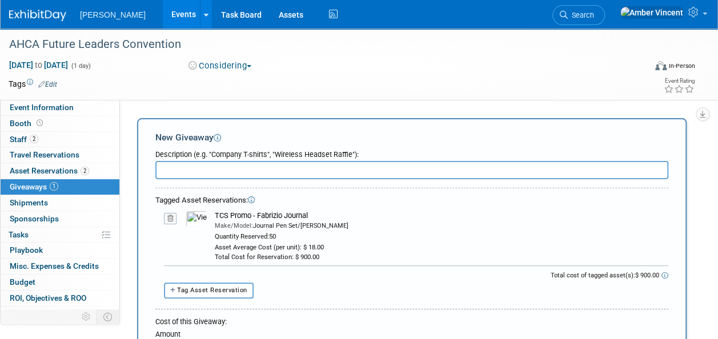
drag, startPoint x: 318, startPoint y: 214, endPoint x: 211, endPoint y: 214, distance: 106.3
click at [211, 214] on td "TCS Promo - Fabrizio Journal Make/Model: Journal Pen Set/Fabrizio Quantity Rese…" at bounding box center [437, 236] width 461 height 51
drag, startPoint x: 211, startPoint y: 214, endPoint x: 218, endPoint y: 216, distance: 6.5
copy div "TCS Promo - Fabrizio Journal"
click at [242, 174] on input "text" at bounding box center [411, 170] width 513 height 18
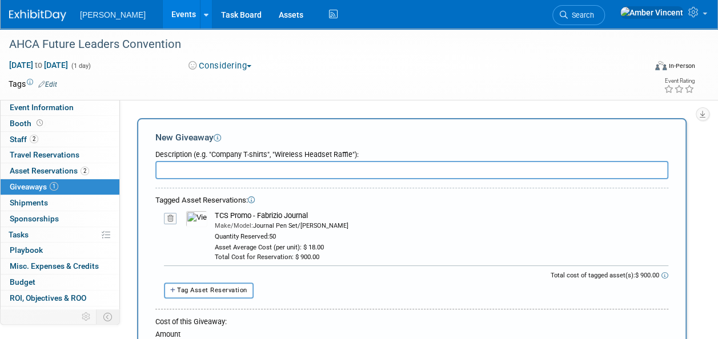
paste input "TCS Promo - Fabrizio Journal"
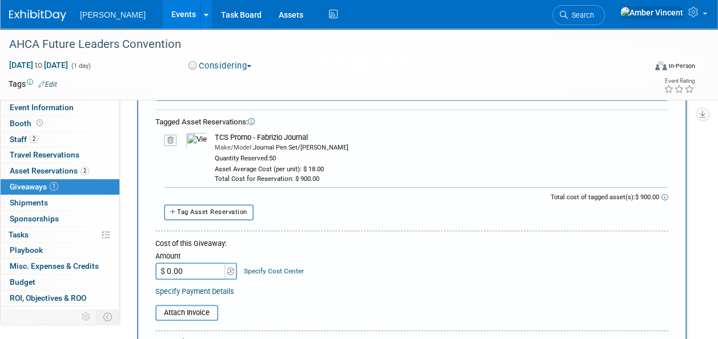
scroll to position [114, 0]
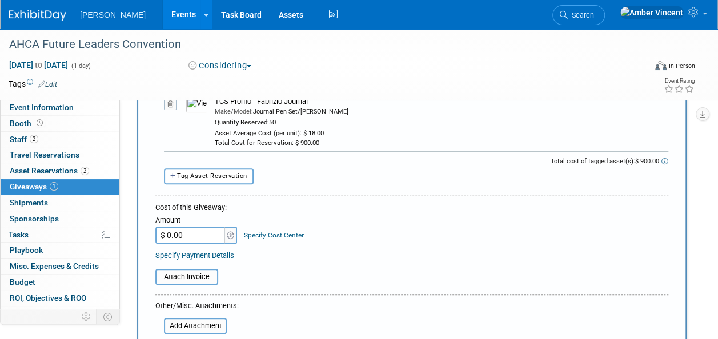
type input "TCS Promo - Fabrizio Journal"
click at [190, 235] on input "$ 0.00" at bounding box center [190, 235] width 71 height 17
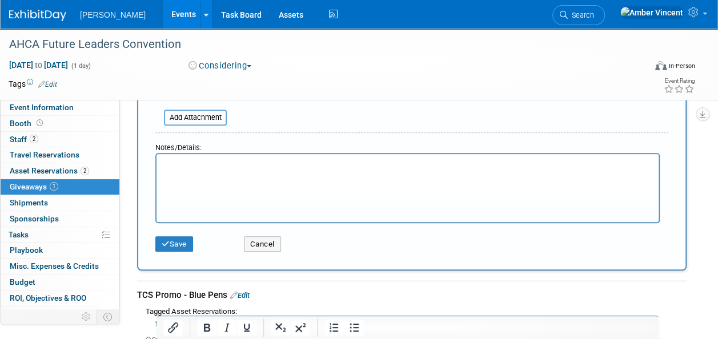
scroll to position [343, 0]
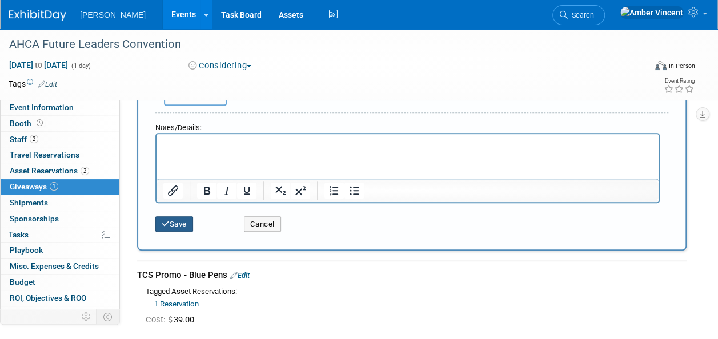
type input "$ 900.00"
click at [187, 224] on button "Save" at bounding box center [174, 225] width 38 height 16
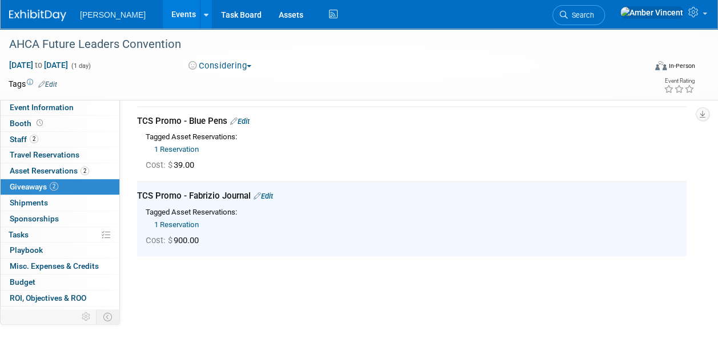
scroll to position [0, 0]
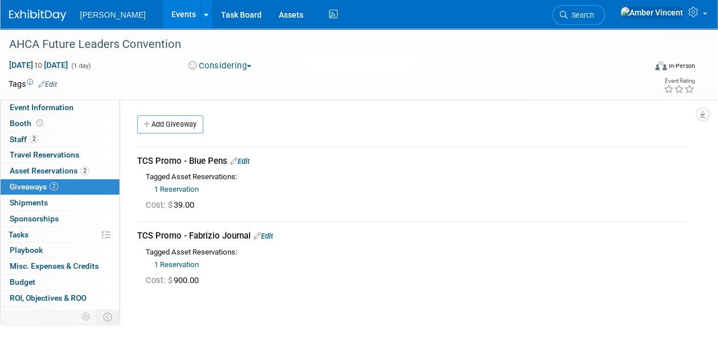
click at [163, 14] on link "Events" at bounding box center [184, 14] width 42 height 29
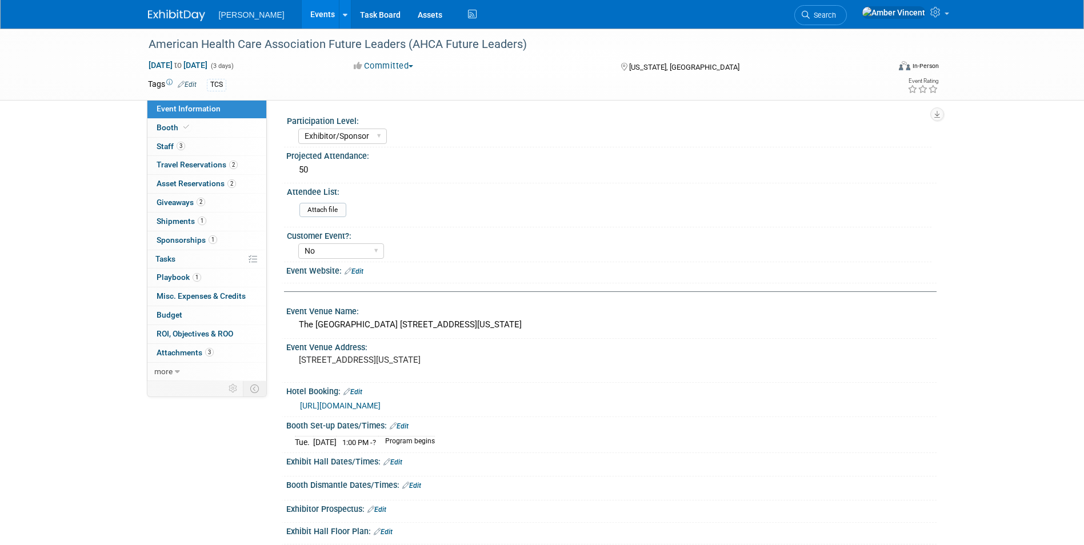
select select "Exhibitor/Sponsor"
select select "No"
click at [207, 178] on link "2 Asset Reservations 2" at bounding box center [206, 184] width 119 height 18
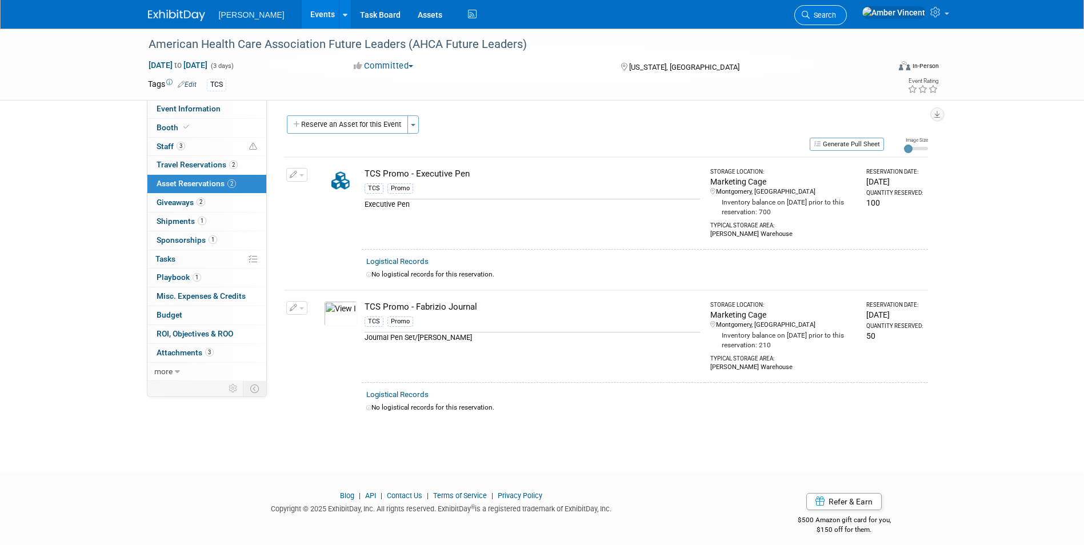
click at [836, 11] on span "Search" at bounding box center [823, 15] width 26 height 9
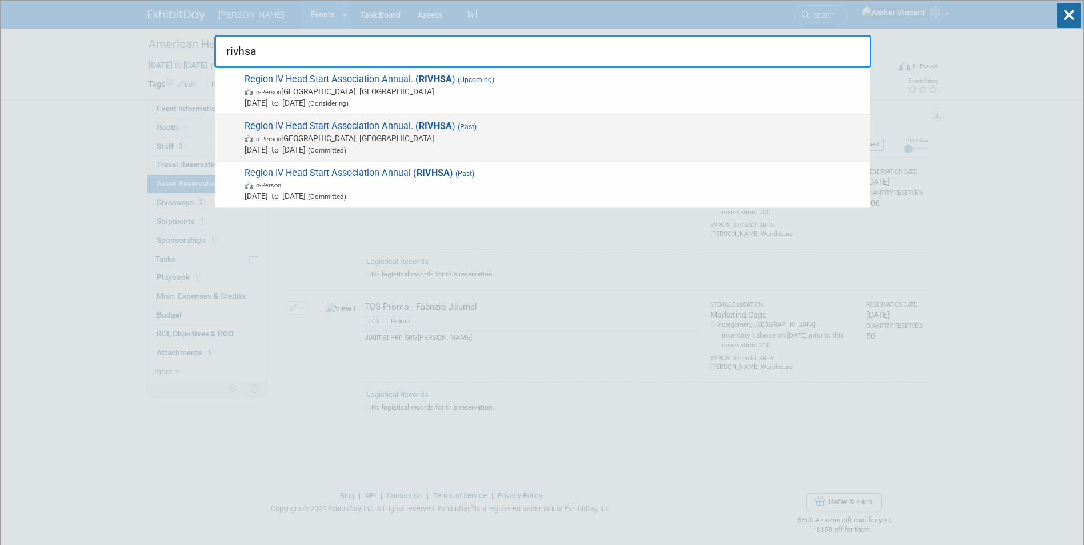
type input "rivhsa"
click at [410, 126] on span "Region IV Head Start Association Annual. ( RIVHSA ) (Past) In-Person [GEOGRAPHI…" at bounding box center [552, 138] width 623 height 35
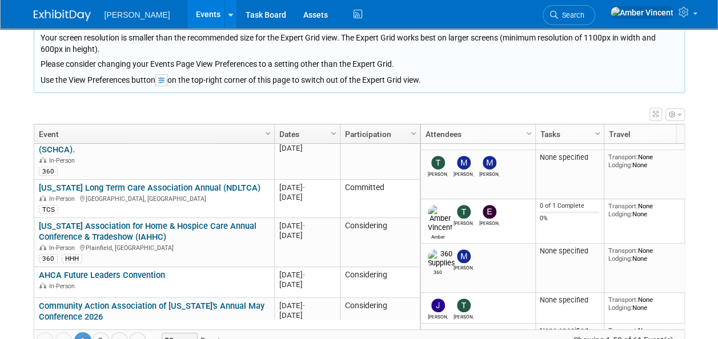
scroll to position [823, 0]
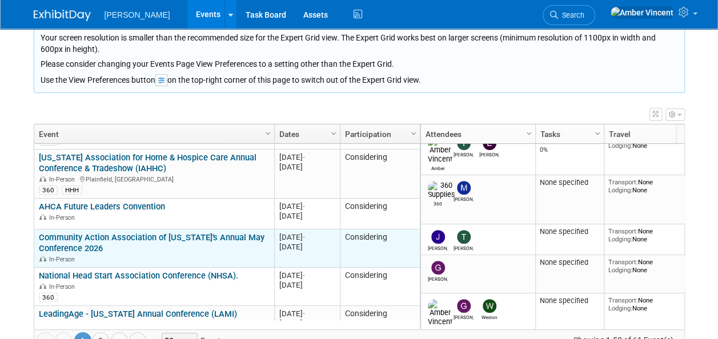
click at [142, 233] on link "Community Action Association of [US_STATE]'s Annual May Conference 2026" at bounding box center [152, 243] width 226 height 21
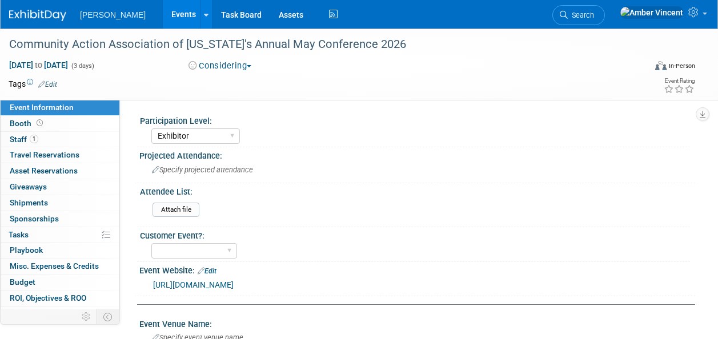
select select "Exhibitor"
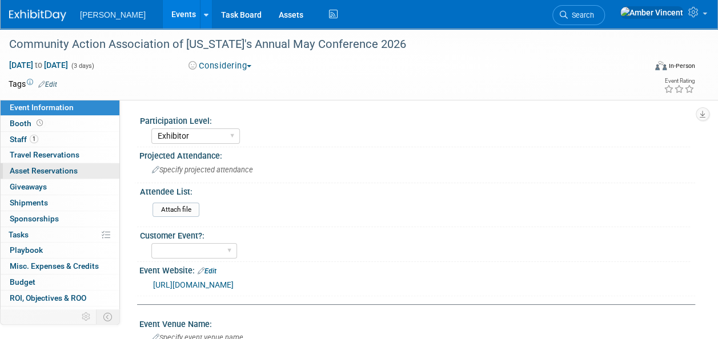
click at [67, 173] on span "Asset Reservations 0" at bounding box center [44, 170] width 68 height 9
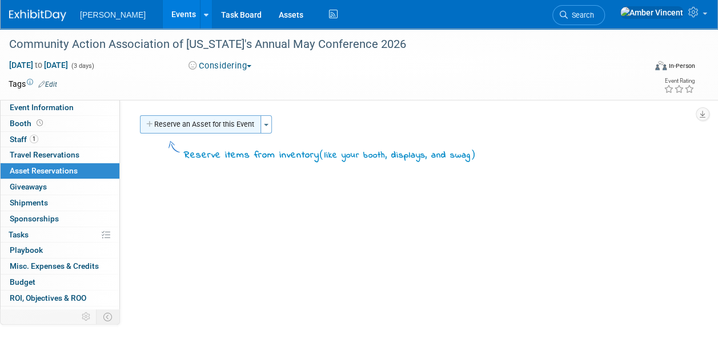
click at [221, 122] on button "Reserve an Asset for this Event" at bounding box center [200, 124] width 121 height 18
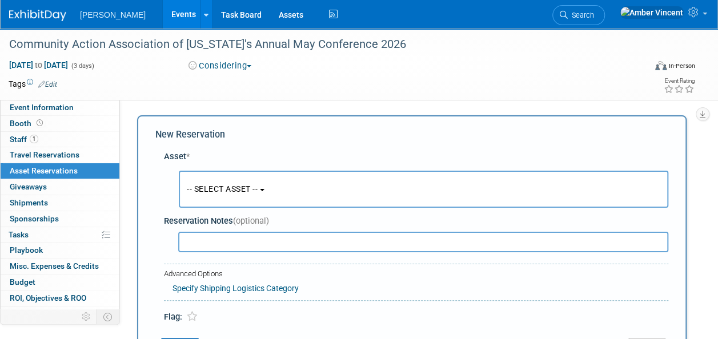
scroll to position [11, 0]
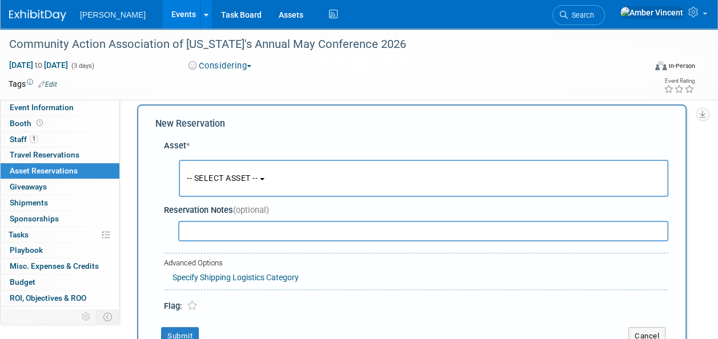
drag, startPoint x: 241, startPoint y: 174, endPoint x: 238, endPoint y: 184, distance: 10.8
click at [241, 174] on span "-- SELECT ASSET --" at bounding box center [222, 178] width 71 height 9
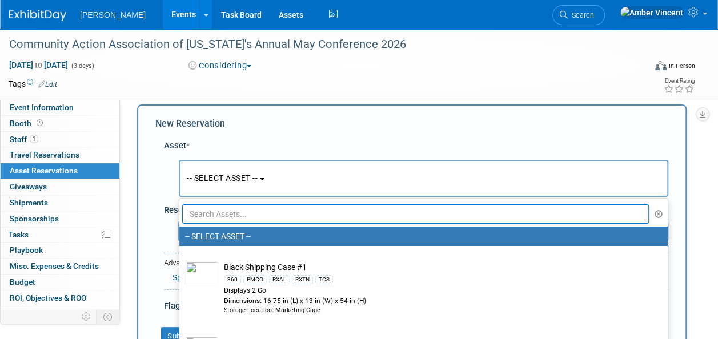
click at [255, 213] on input "text" at bounding box center [415, 214] width 467 height 19
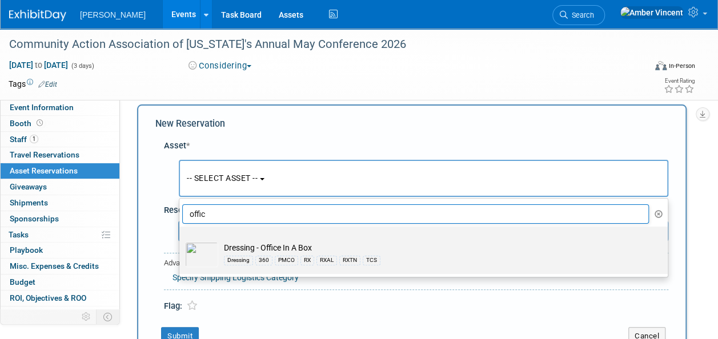
type input "offic"
click at [230, 251] on td "Dressing - Office In A Box Dressing 360 PMCO RX RXAL RXTN TCS" at bounding box center [431, 254] width 427 height 25
click at [181, 241] on input "Dressing - Office In A Box Dressing 360 PMCO RX RXAL RXTN TCS" at bounding box center [177, 236] width 7 height 7
select select "10724056"
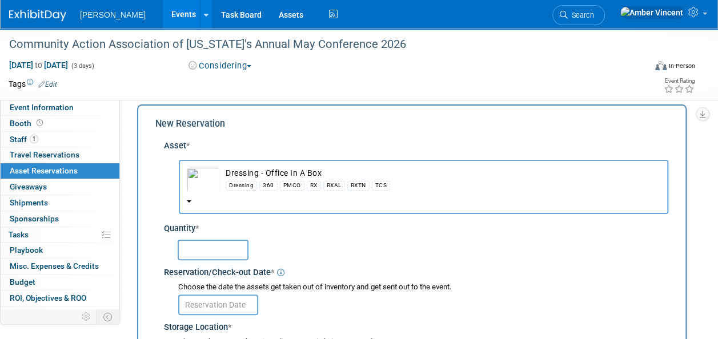
click at [195, 243] on input "text" at bounding box center [213, 250] width 71 height 21
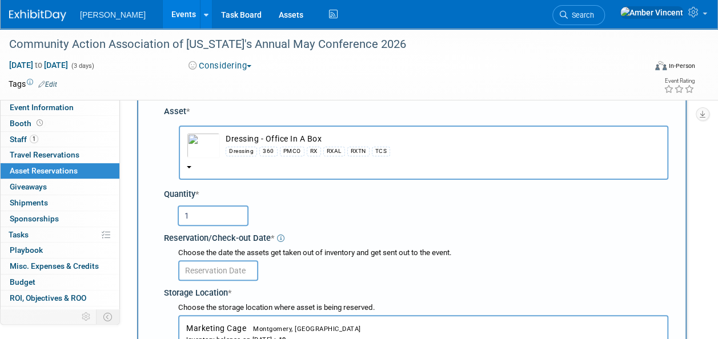
scroll to position [68, 0]
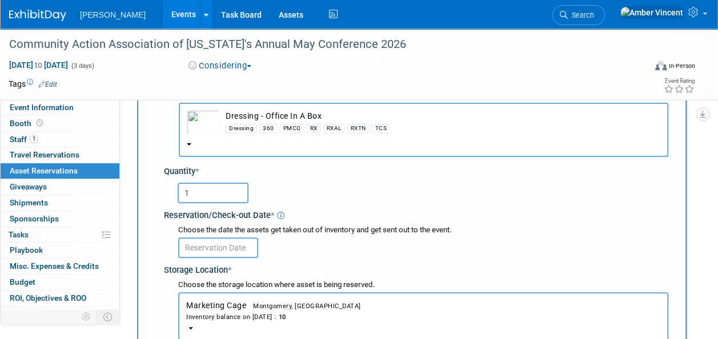
type input "1"
click at [204, 248] on body "Turenne Events Add Event Bulk Upload Events Shareable Event Boards Recently Vie…" at bounding box center [359, 101] width 718 height 339
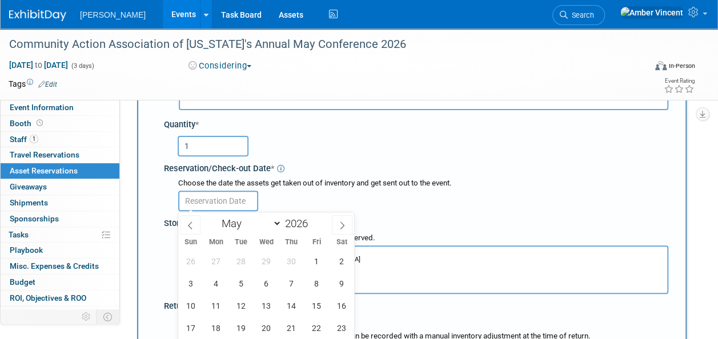
scroll to position [182, 0]
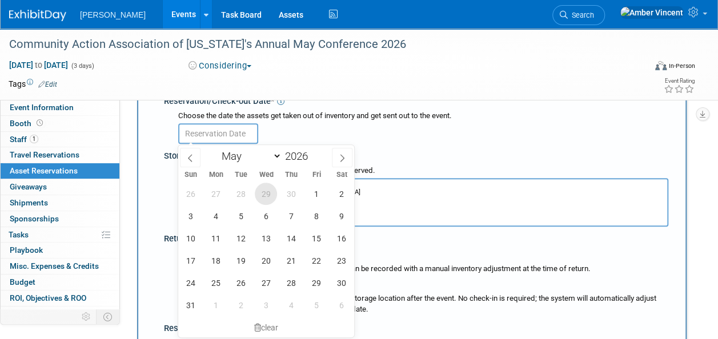
click at [267, 199] on span "29" at bounding box center [266, 194] width 22 height 22
type input "Apr 29, 2026"
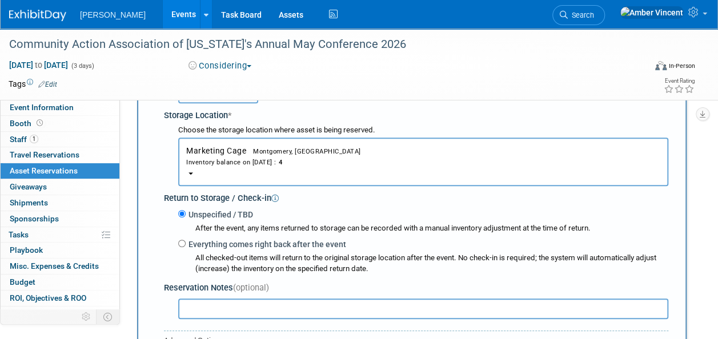
scroll to position [239, 0]
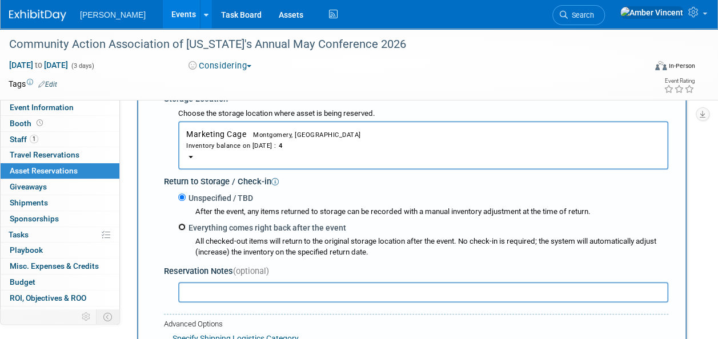
click at [178, 225] on input "Everything comes right back after the event" at bounding box center [181, 226] width 7 height 7
radio input "true"
type input "2026"
select select "4"
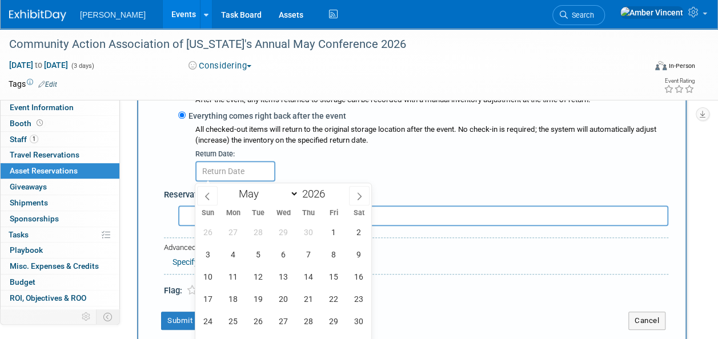
scroll to position [354, 0]
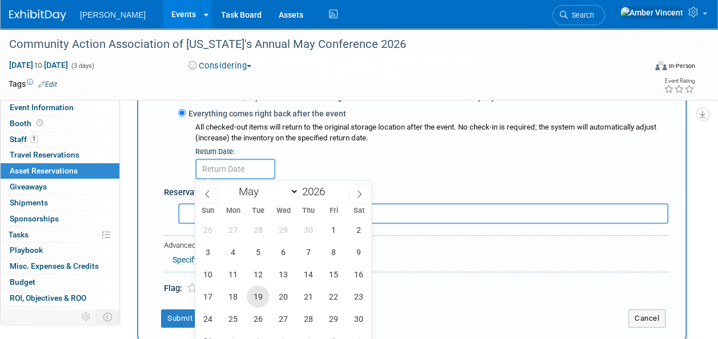
click at [265, 293] on span "19" at bounding box center [258, 297] width 22 height 22
type input "May 19, 2026"
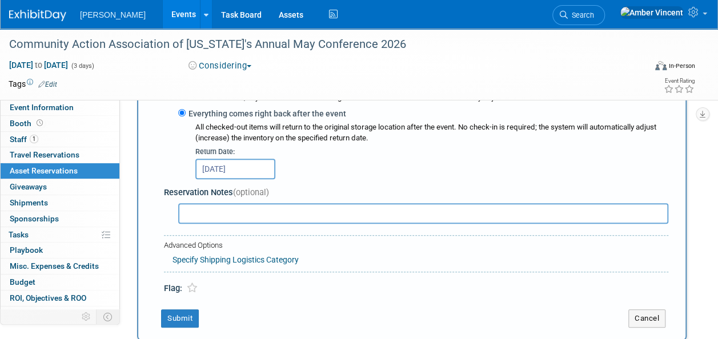
scroll to position [468, 0]
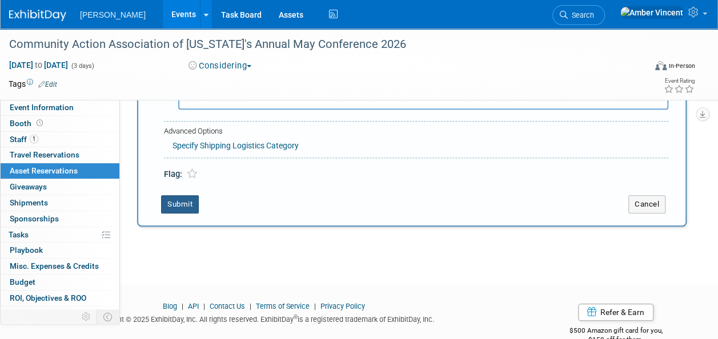
click at [185, 197] on button "Submit" at bounding box center [180, 204] width 38 height 18
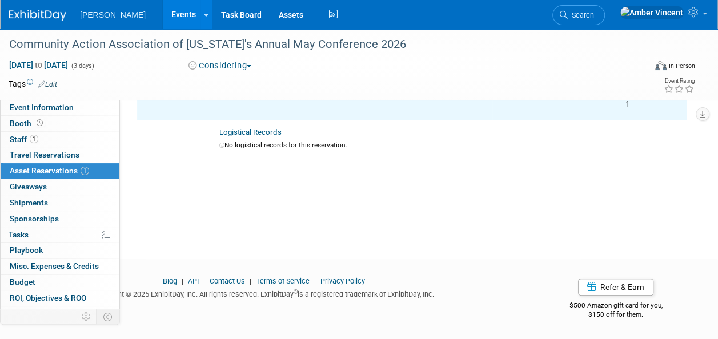
scroll to position [14, 0]
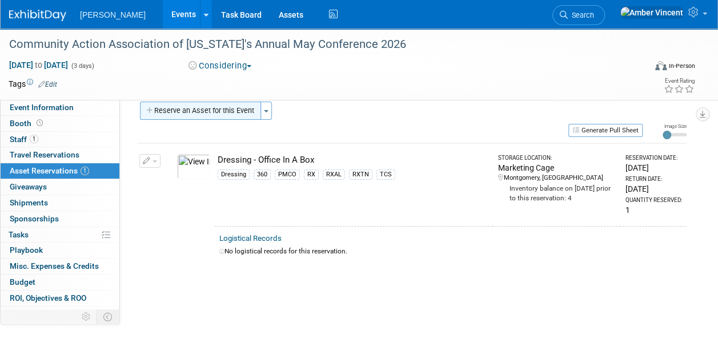
click at [201, 108] on button "Reserve an Asset for this Event" at bounding box center [200, 111] width 121 height 18
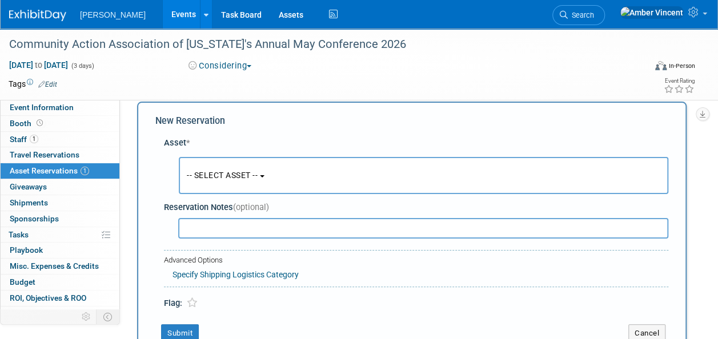
scroll to position [11, 0]
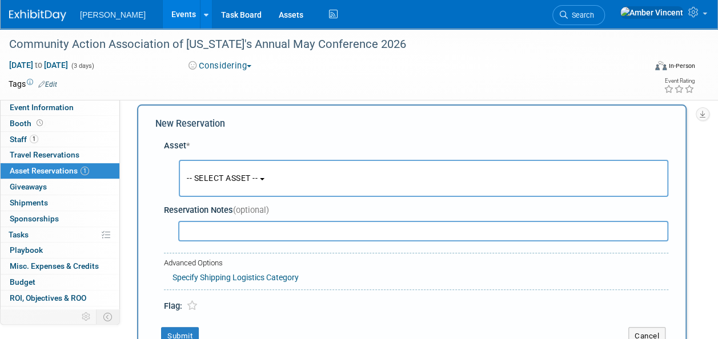
click at [246, 171] on button "-- SELECT ASSET --" at bounding box center [424, 178] width 490 height 37
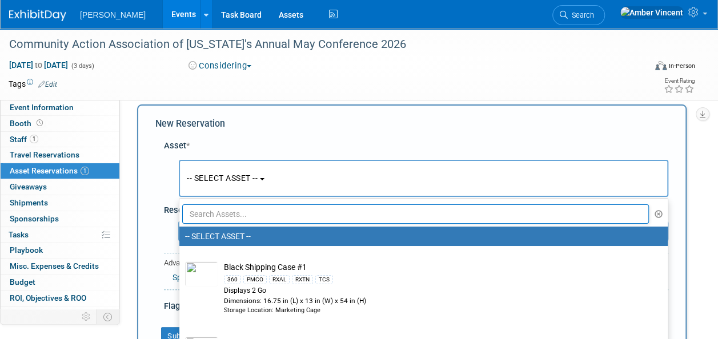
click at [254, 208] on input "text" at bounding box center [415, 214] width 467 height 19
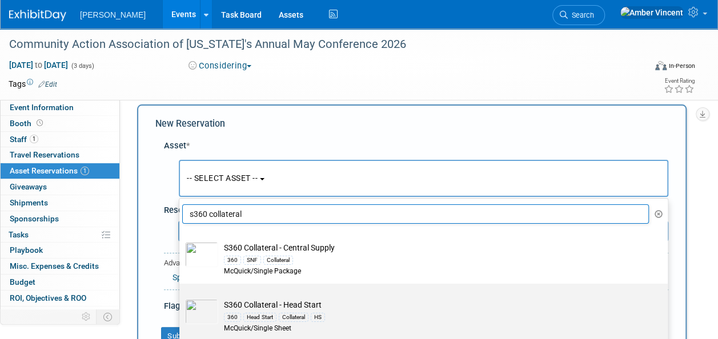
type input "s360 collateral"
click at [289, 316] on div "Collateral" at bounding box center [294, 317] width 30 height 9
click at [181, 298] on input "S360 Collateral - Head Start 360 Head Start Collateral HS McQuick/Single Sheet" at bounding box center [177, 293] width 7 height 7
select select "10722318"
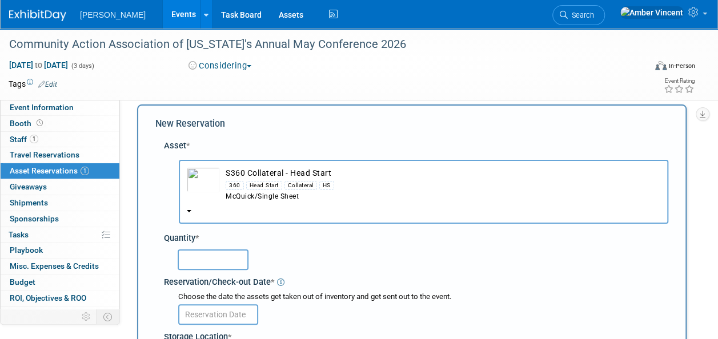
click at [207, 257] on input "text" at bounding box center [213, 260] width 71 height 21
type input "1"
click at [240, 317] on input "text" at bounding box center [218, 315] width 80 height 21
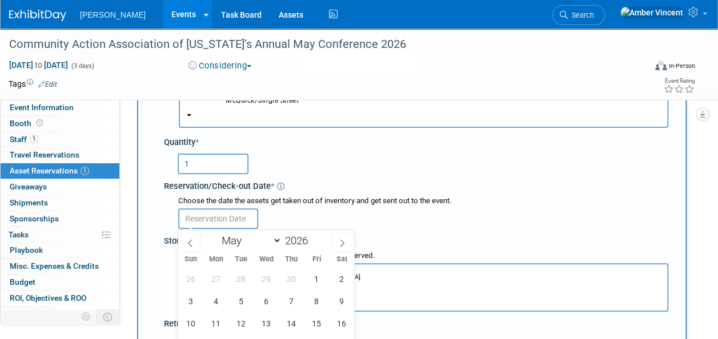
scroll to position [182, 0]
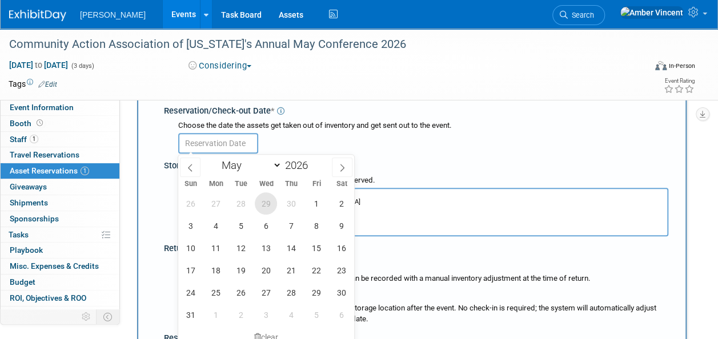
click at [264, 200] on span "29" at bounding box center [266, 204] width 22 height 22
type input "Apr 29, 2026"
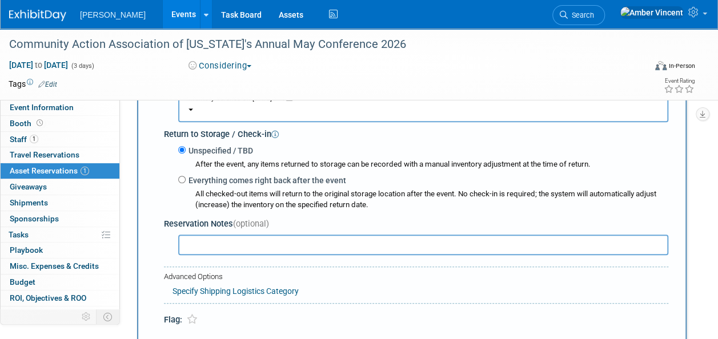
scroll to position [411, 0]
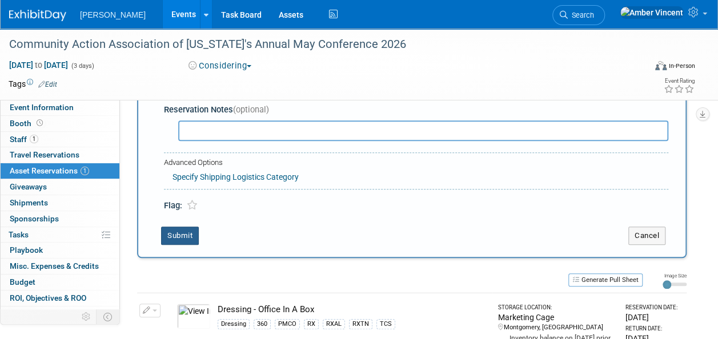
click at [181, 234] on button "Submit" at bounding box center [180, 236] width 38 height 18
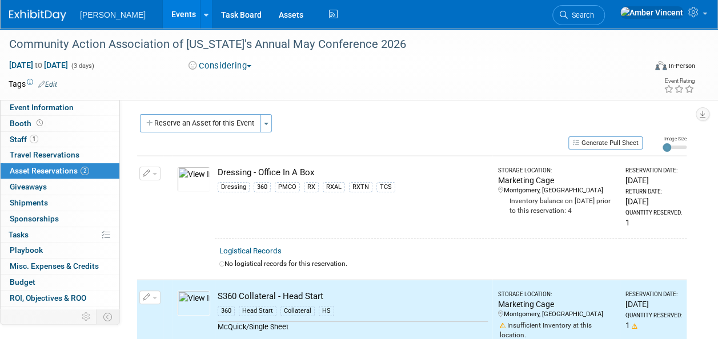
scroll to position [0, 0]
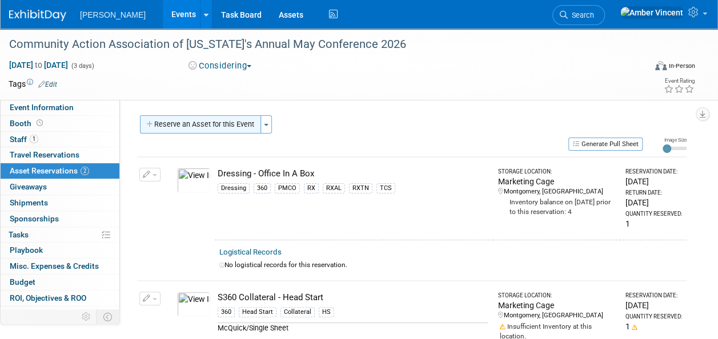
click at [158, 117] on button "Reserve an Asset for this Event" at bounding box center [200, 124] width 121 height 18
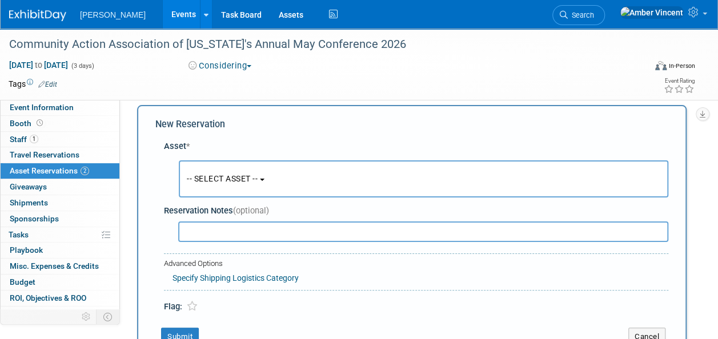
scroll to position [11, 0]
click at [214, 169] on button "-- SELECT ASSET --" at bounding box center [424, 178] width 490 height 37
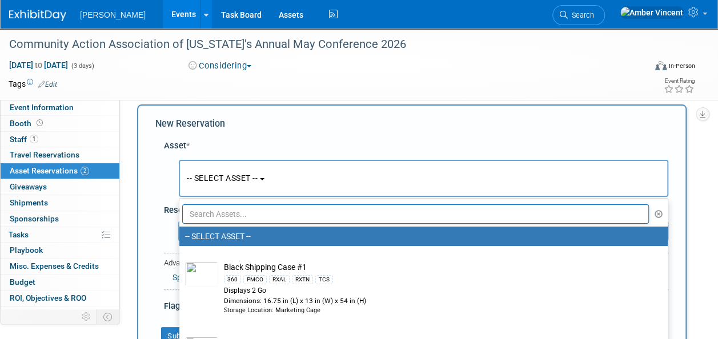
click at [235, 210] on input "text" at bounding box center [415, 214] width 467 height 19
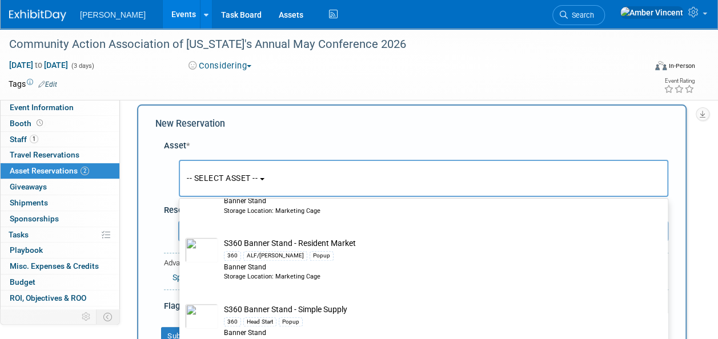
scroll to position [467, 0]
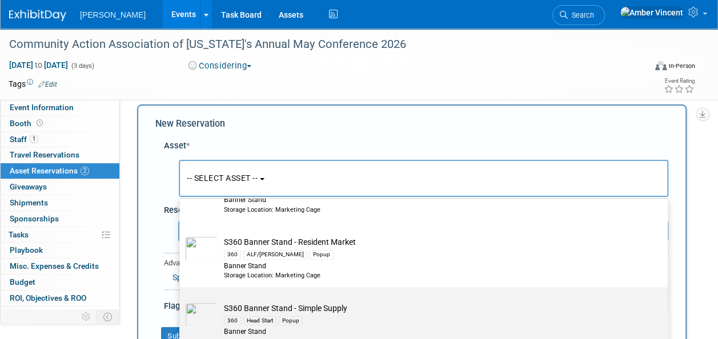
type input "s360 banner"
click at [269, 324] on div "Head Start" at bounding box center [259, 321] width 33 height 9
click at [181, 301] on input "S360 Banner Stand - Simple Supply 360 Head Start Popup Banner Stand Storage Loc…" at bounding box center [177, 297] width 7 height 7
select select "10722325"
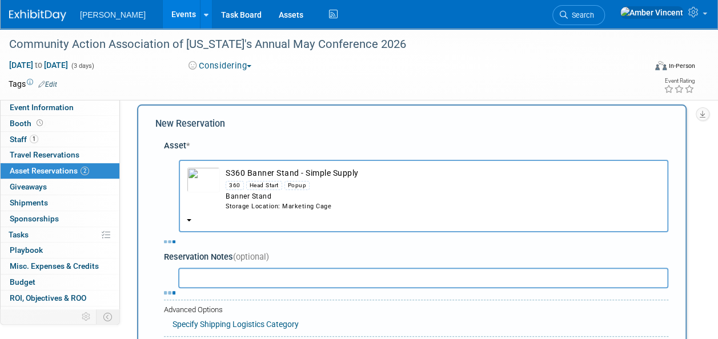
select select "4"
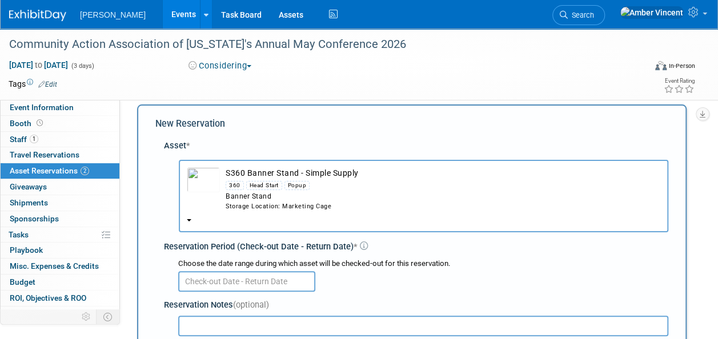
click at [209, 278] on input "text" at bounding box center [246, 281] width 137 height 21
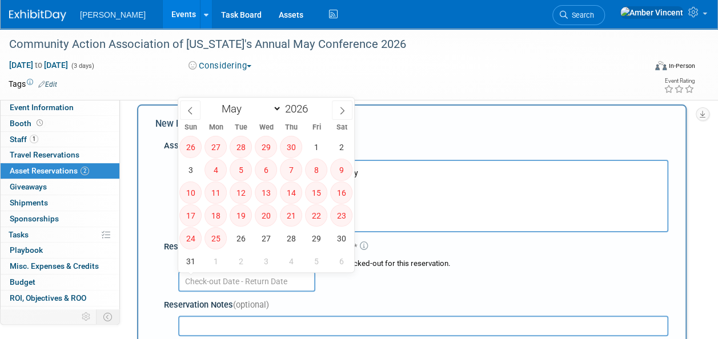
click at [434, 261] on div "Choose the date range during which asset will be checked-out for this reservati…" at bounding box center [423, 264] width 490 height 11
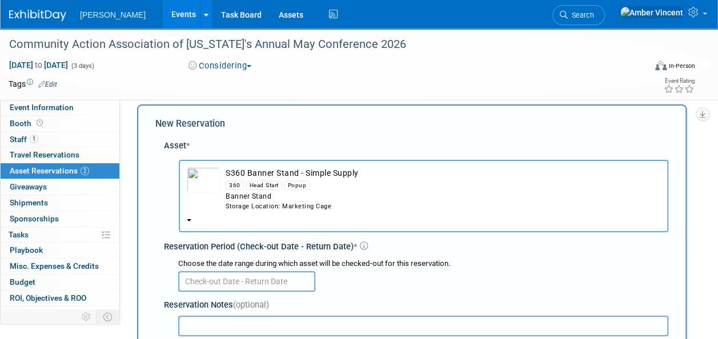
click at [293, 281] on input "text" at bounding box center [246, 281] width 137 height 21
click at [463, 233] on div "-- SELECT ASSET -- S360 Banner Stand - Simple Supply 360" at bounding box center [419, 197] width 500 height 78
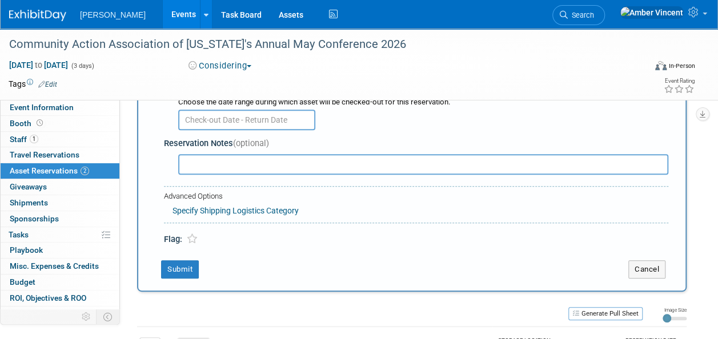
scroll to position [229, 0]
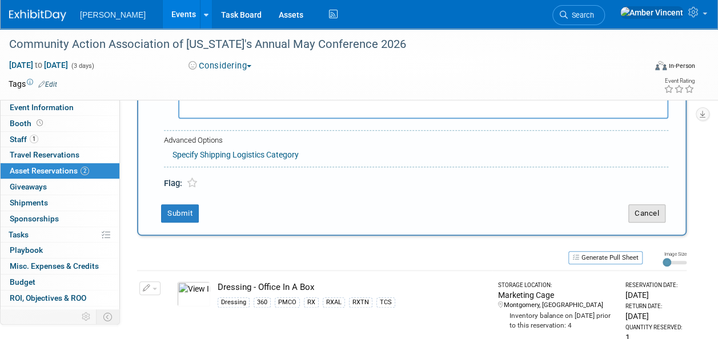
click at [659, 219] on button "Cancel" at bounding box center [647, 214] width 37 height 18
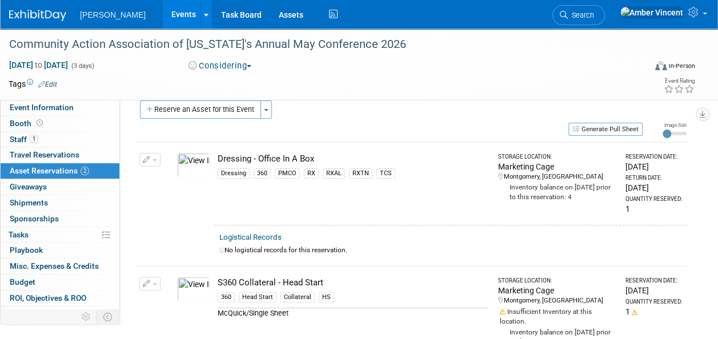
scroll to position [0, 0]
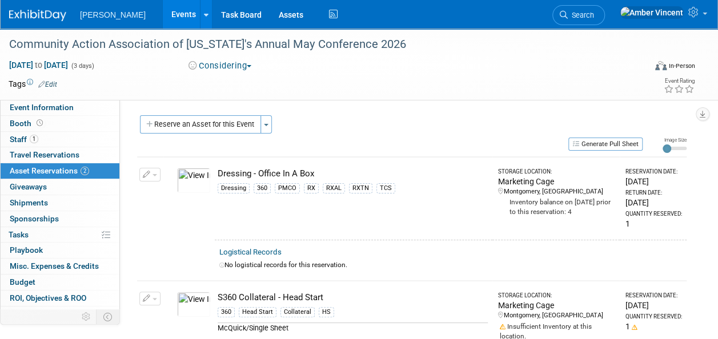
click at [185, 125] on button "Reserve an Asset for this Event" at bounding box center [200, 124] width 121 height 18
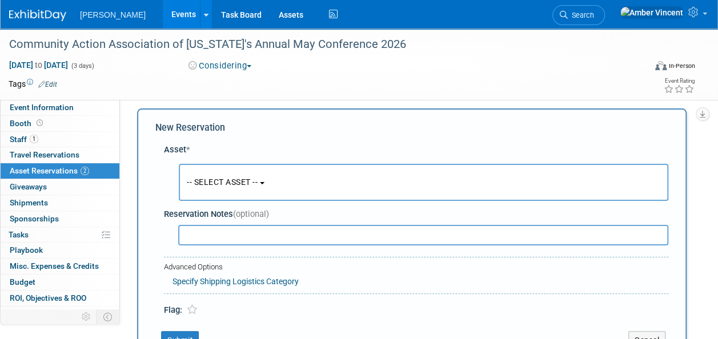
scroll to position [11, 0]
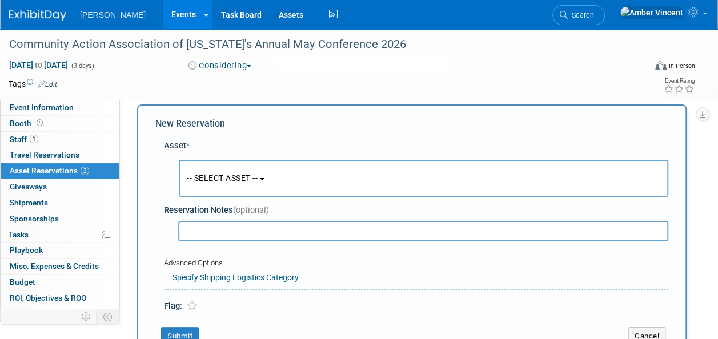
click at [216, 178] on span "-- SELECT ASSET --" at bounding box center [222, 178] width 71 height 9
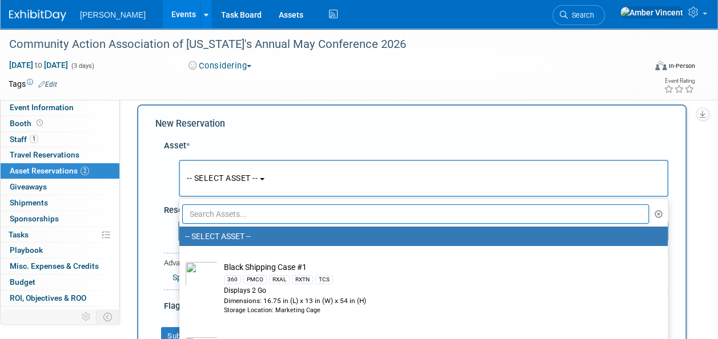
click at [230, 210] on input "text" at bounding box center [415, 214] width 467 height 19
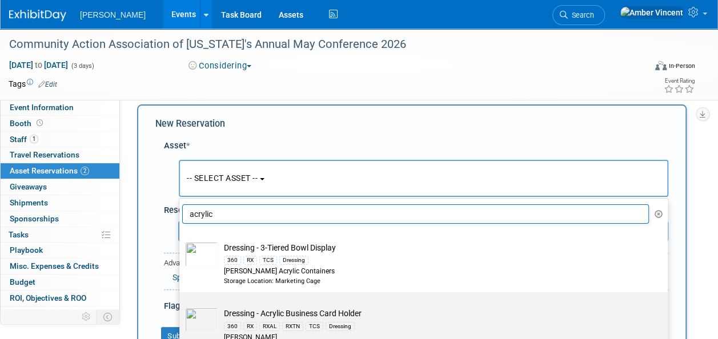
type input "acrylic"
click at [351, 319] on div "360 RX RXAL RXTN TCS Dressing" at bounding box center [434, 325] width 421 height 13
click at [181, 306] on input "Dressing - Acrylic Business Card Holder 360 RX RXAL RXTN TCS Dressing Azar" at bounding box center [177, 302] width 7 height 7
select select "10723995"
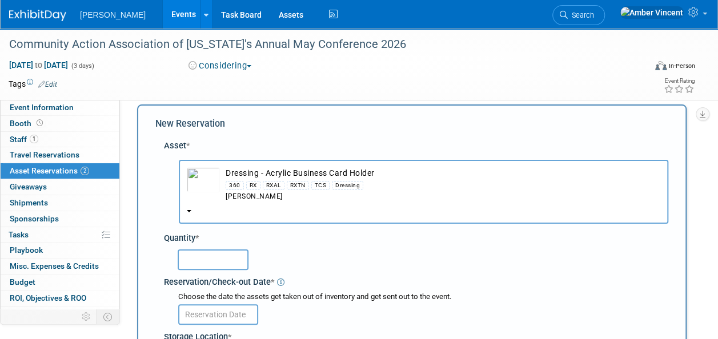
click at [221, 257] on input "text" at bounding box center [213, 260] width 71 height 21
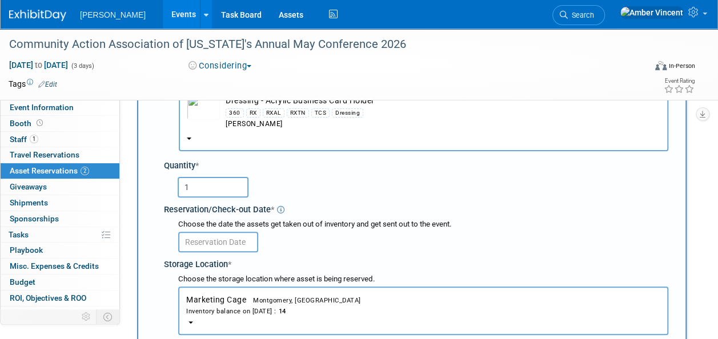
scroll to position [125, 0]
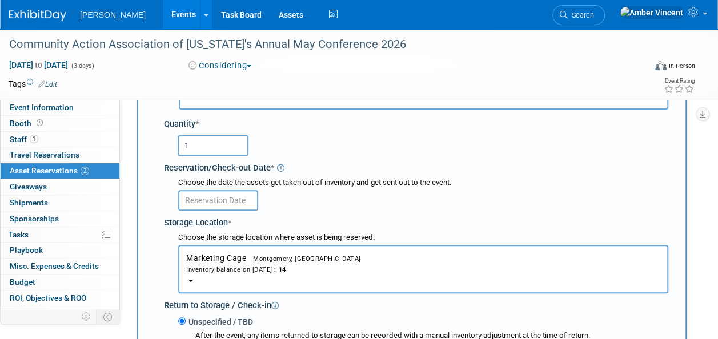
type input "1"
click at [244, 198] on input "text" at bounding box center [218, 200] width 80 height 21
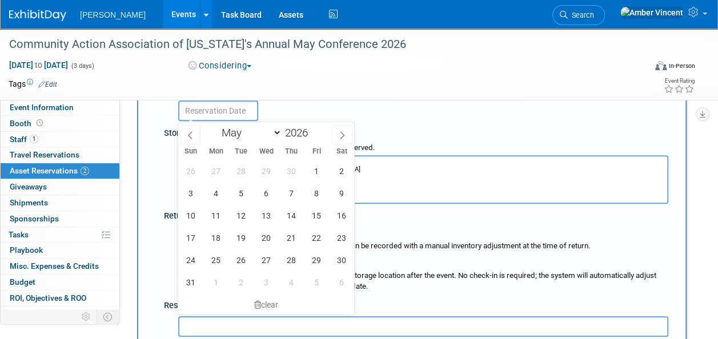
scroll to position [239, 0]
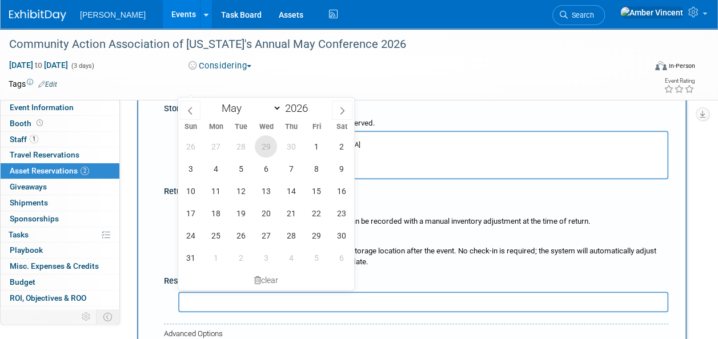
click at [262, 149] on span "29" at bounding box center [266, 146] width 22 height 22
type input "Apr 29, 2026"
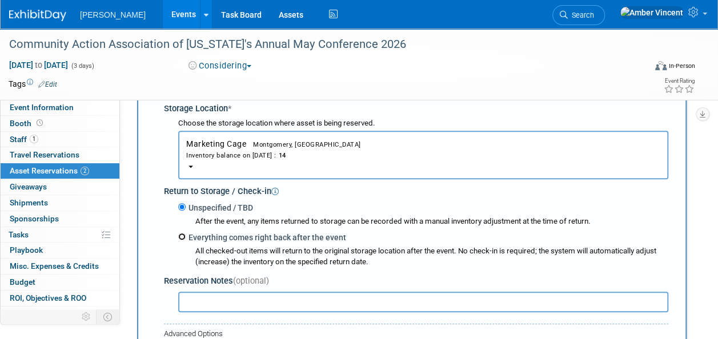
click at [179, 235] on input "Everything comes right back after the event" at bounding box center [181, 236] width 7 height 7
radio input "true"
type input "2026"
select select "4"
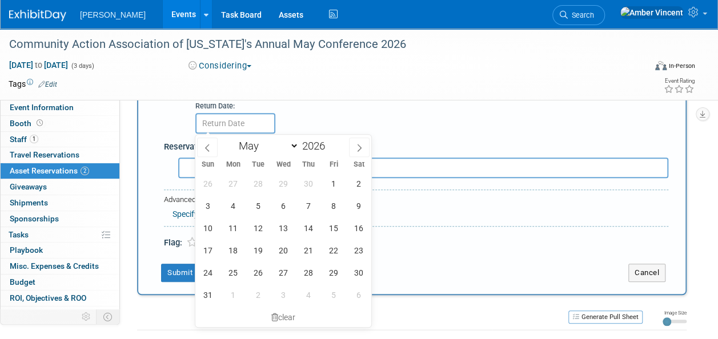
scroll to position [411, 0]
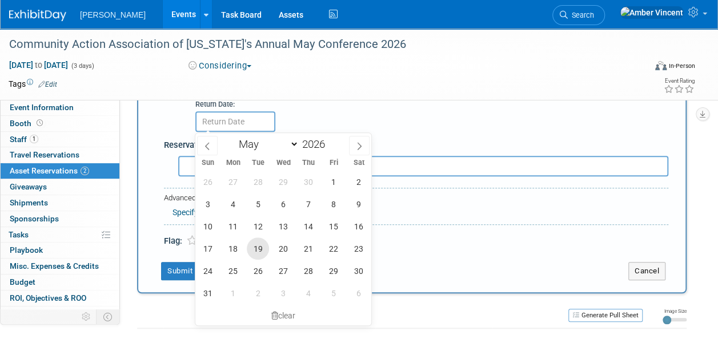
click at [258, 257] on span "19" at bounding box center [258, 249] width 22 height 22
type input "May 19, 2026"
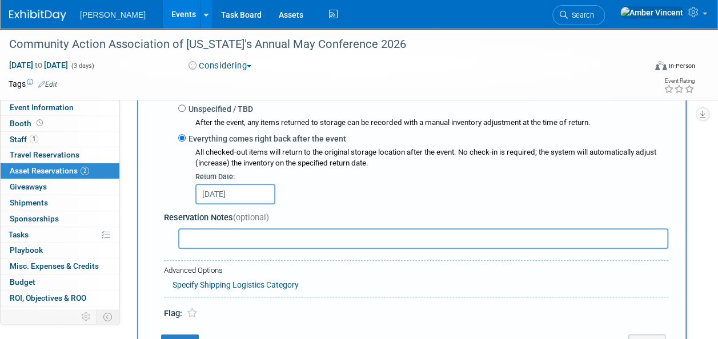
scroll to position [354, 0]
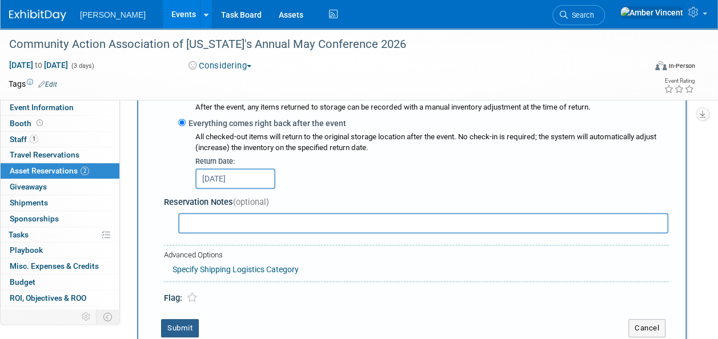
click at [179, 330] on button "Submit" at bounding box center [180, 328] width 38 height 18
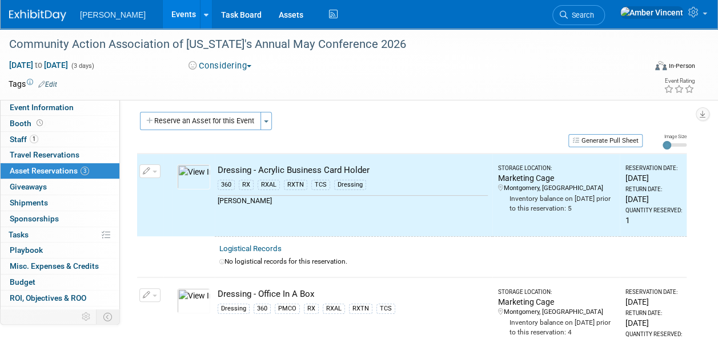
scroll to position [0, 0]
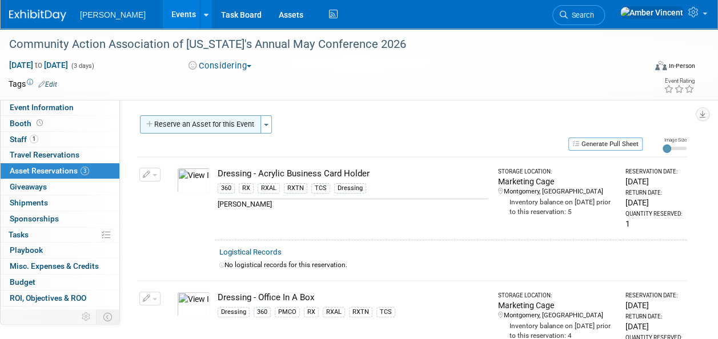
click at [209, 120] on button "Reserve an Asset for this Event" at bounding box center [200, 124] width 121 height 18
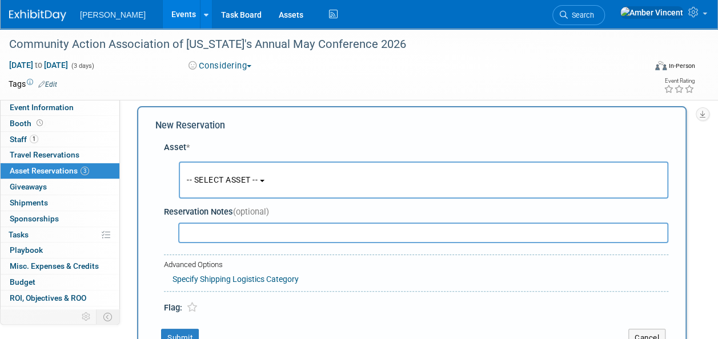
scroll to position [11, 0]
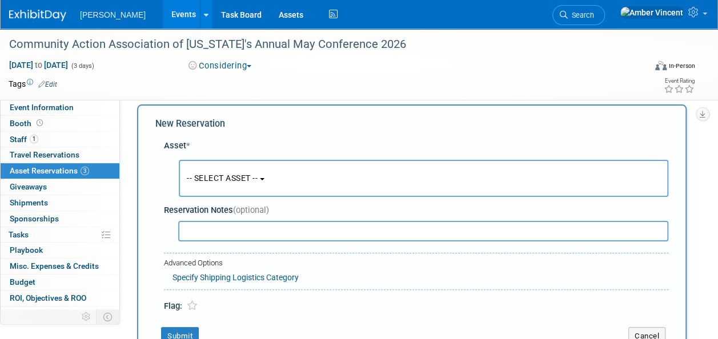
click at [221, 182] on span "-- SELECT ASSET --" at bounding box center [222, 178] width 71 height 9
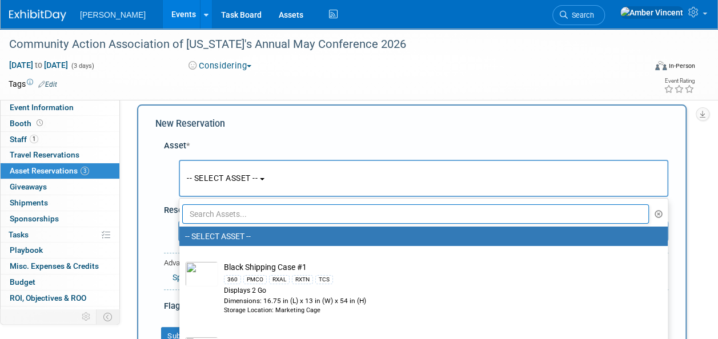
click at [233, 217] on input "text" at bounding box center [415, 214] width 467 height 19
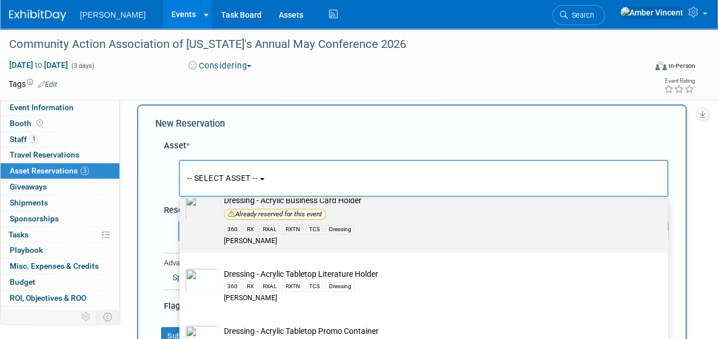
scroll to position [114, 0]
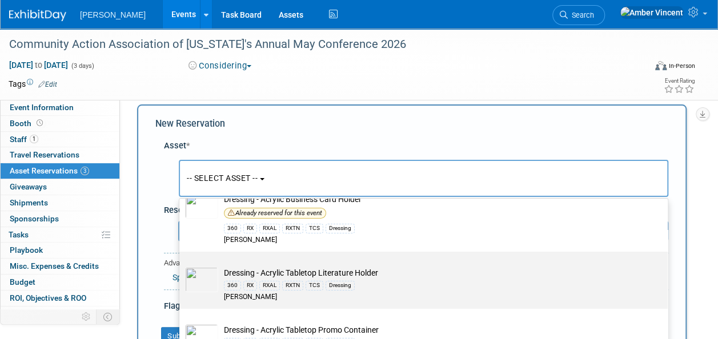
type input "dressing"
click at [283, 282] on div "RXTN" at bounding box center [292, 285] width 21 height 9
click at [181, 266] on input "Dressing - Acrylic Tabletop Literature Holder 360 RX RXAL RXTN TCS Dressing Azar" at bounding box center [177, 261] width 7 height 7
select select "10723996"
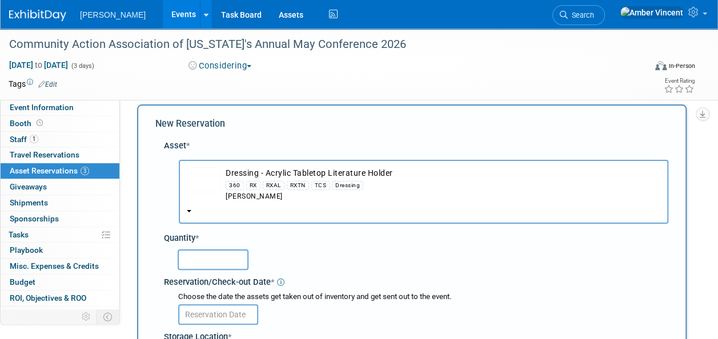
click at [219, 264] on input "text" at bounding box center [213, 260] width 71 height 21
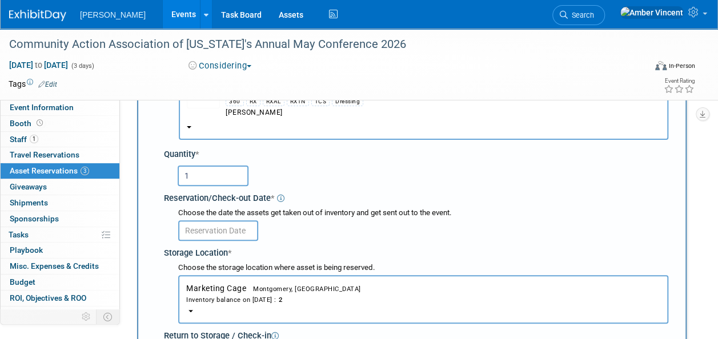
scroll to position [68, 0]
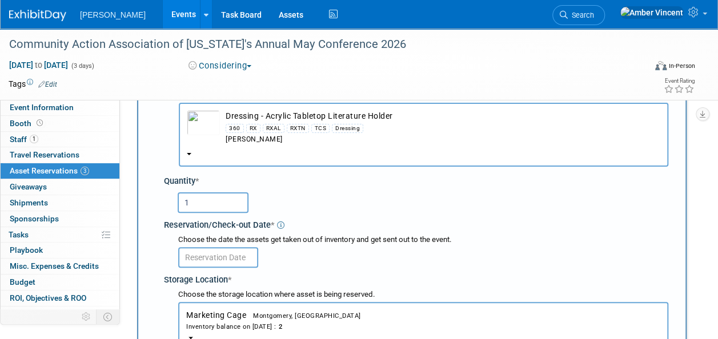
type input "1"
drag, startPoint x: 224, startPoint y: 257, endPoint x: 225, endPoint y: 268, distance: 10.9
click at [224, 257] on input "text" at bounding box center [218, 257] width 80 height 21
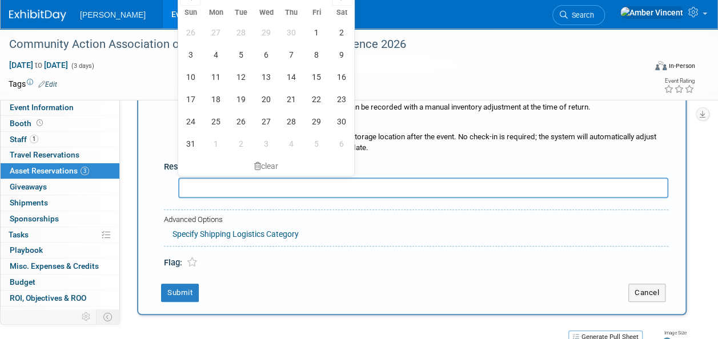
scroll to position [297, 0]
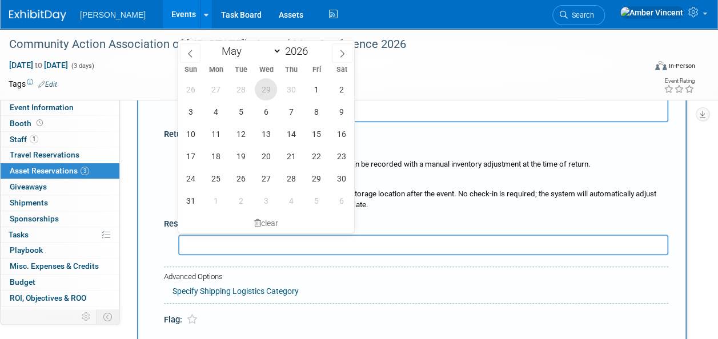
click at [270, 91] on span "29" at bounding box center [266, 89] width 22 height 22
type input "Apr 29, 2026"
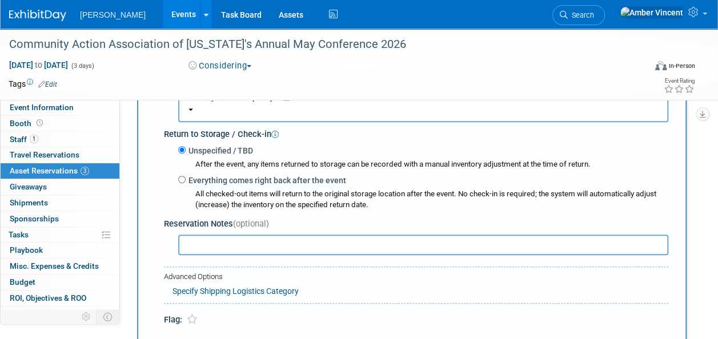
click at [177, 179] on div "Unspecified / TBD After the event, any items returned to storage can be recorde…" at bounding box center [419, 177] width 500 height 67
click at [181, 182] on input "Everything comes right back after the event" at bounding box center [181, 179] width 7 height 7
radio input "true"
type input "2026"
select select "4"
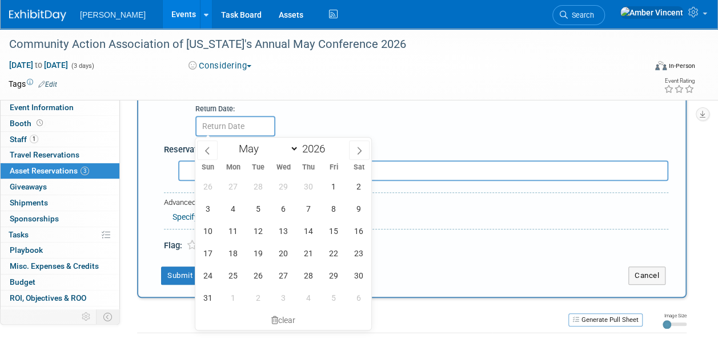
scroll to position [411, 0]
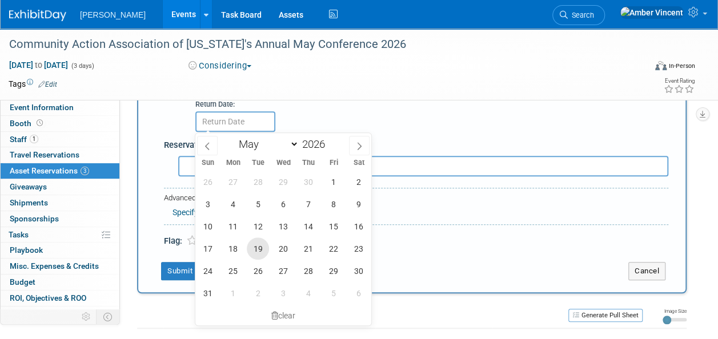
click at [261, 255] on span "19" at bounding box center [258, 249] width 22 height 22
type input "May 19, 2026"
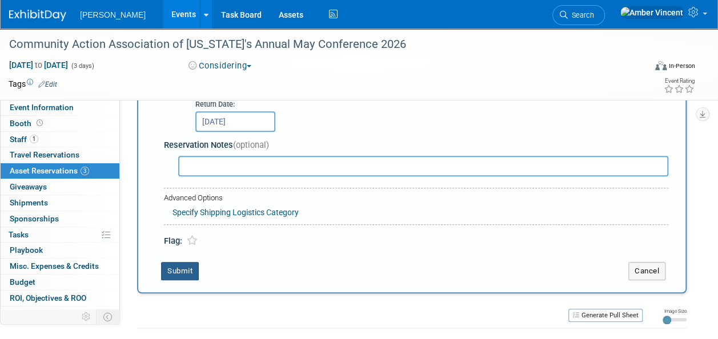
click at [169, 264] on button "Submit" at bounding box center [180, 271] width 38 height 18
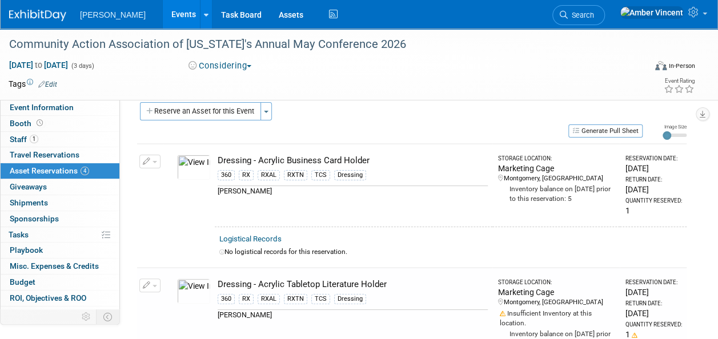
scroll to position [0, 0]
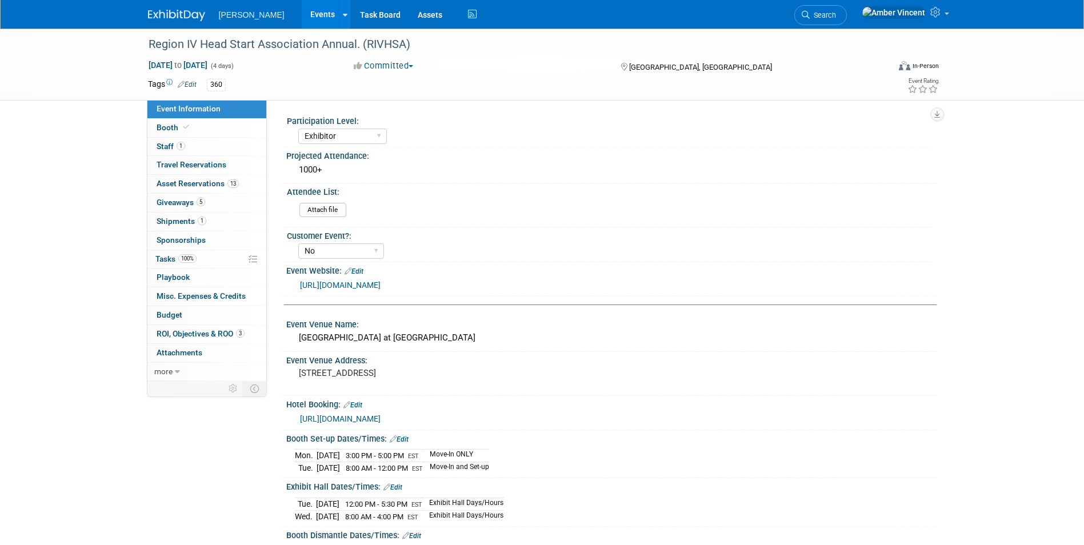
select select "Exhibitor"
select select "No"
click at [224, 190] on link "13 Asset Reservations 13" at bounding box center [206, 184] width 119 height 18
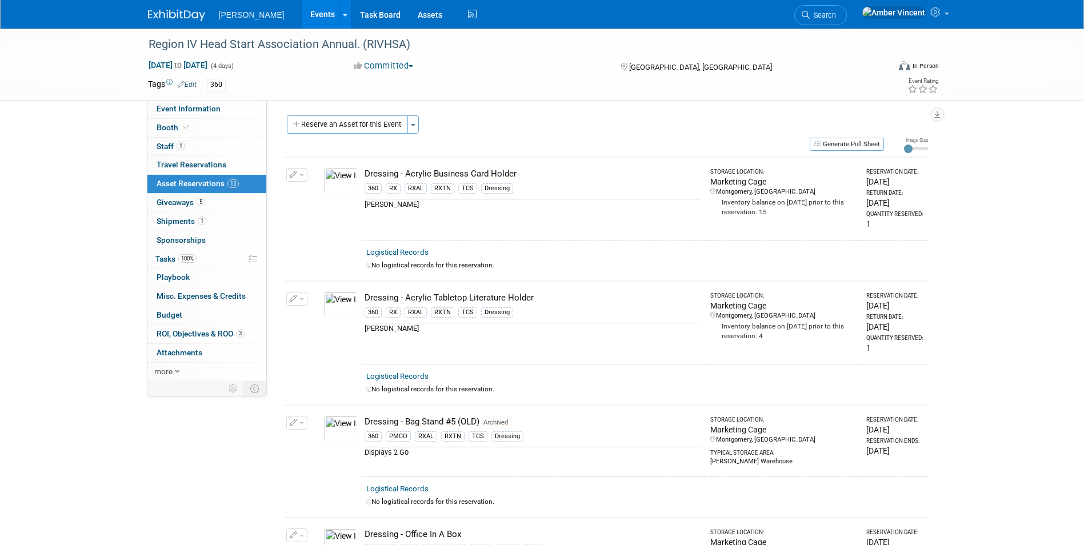
drag, startPoint x: 506, startPoint y: 415, endPoint x: 621, endPoint y: 317, distance: 150.4
